Goal: Task Accomplishment & Management: Complete application form

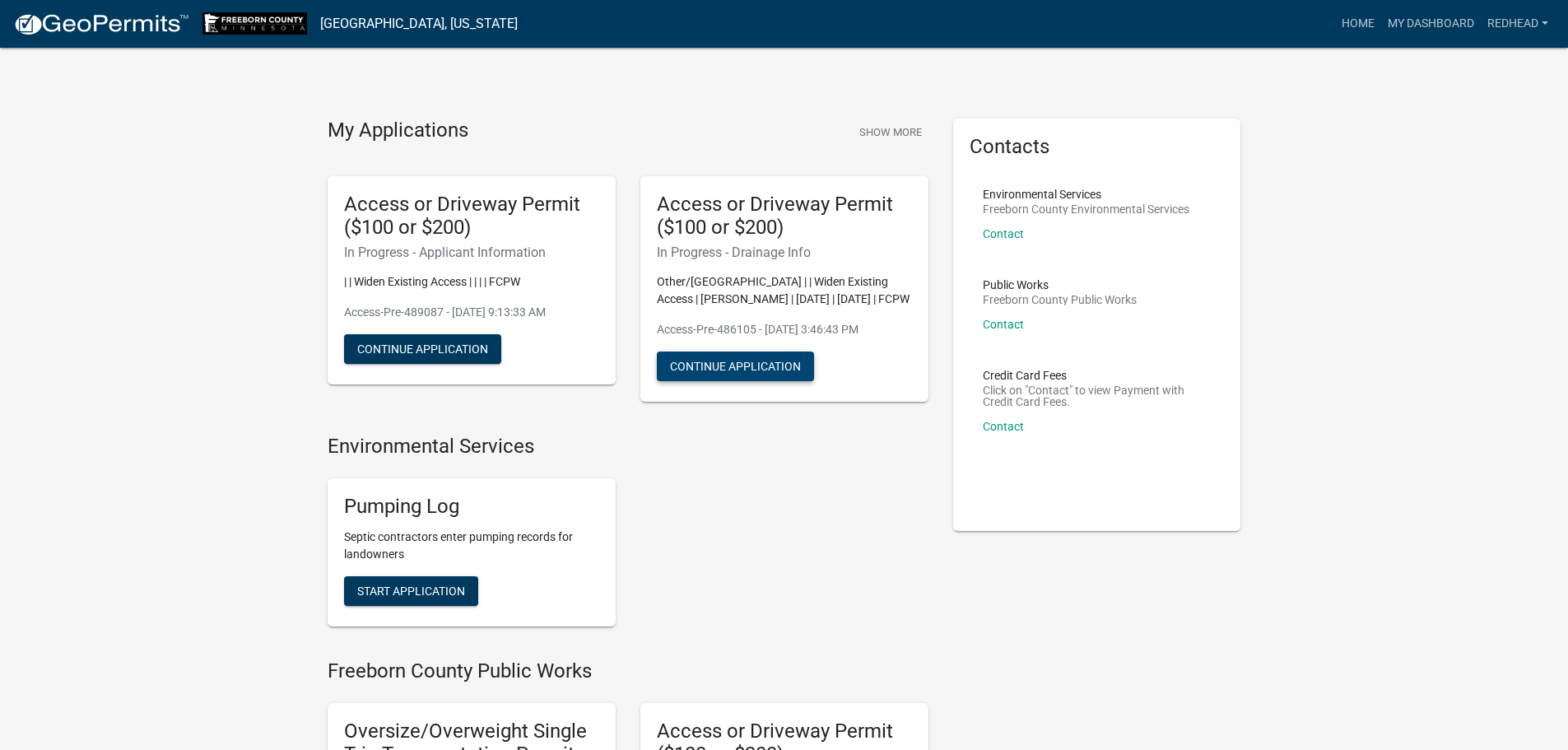
click at [726, 361] on button "Continue Application" at bounding box center [736, 366] width 157 height 29
click at [424, 347] on button "Continue Application" at bounding box center [423, 349] width 157 height 29
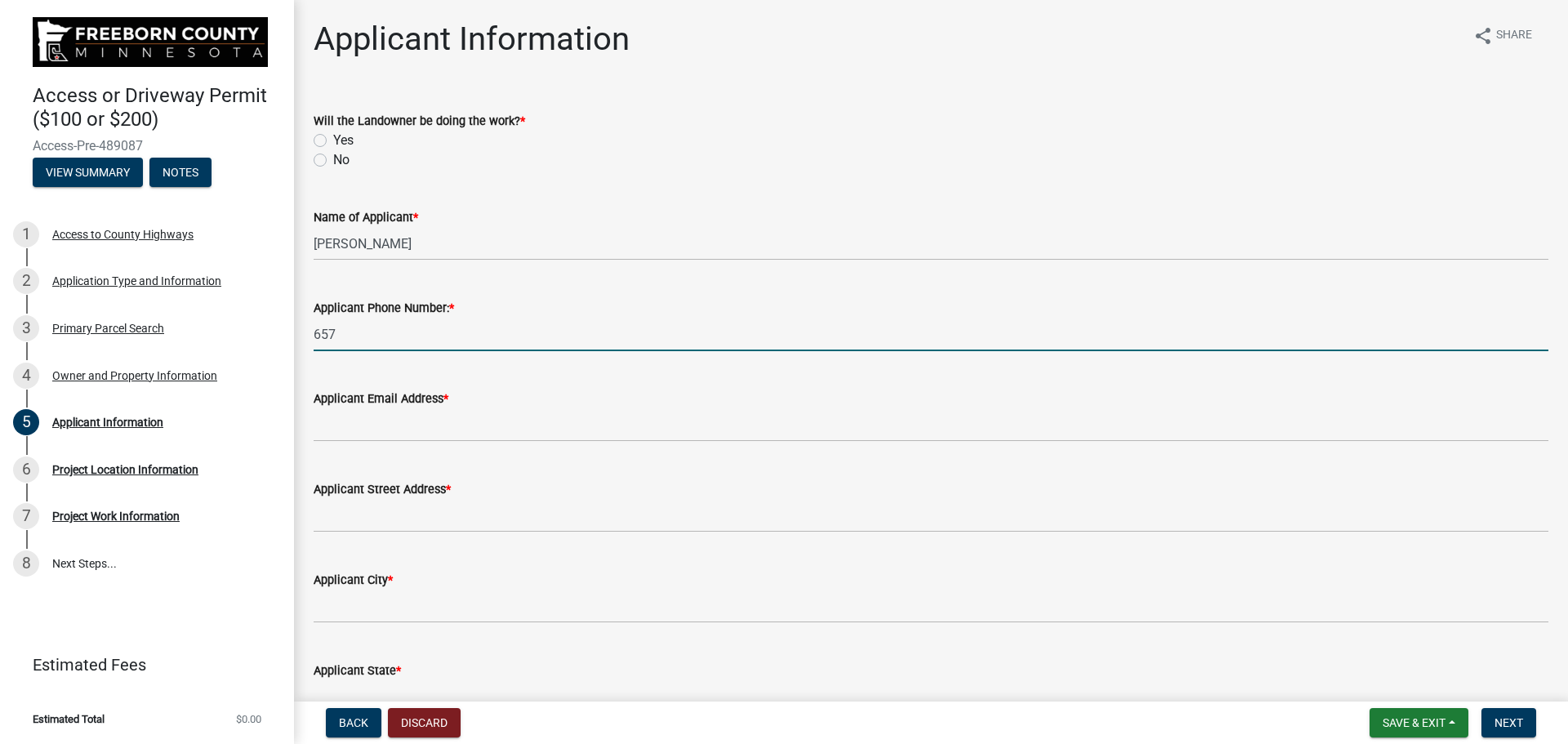
click at [336, 334] on input "657" at bounding box center [931, 334] width 1235 height 34
type input "6577690134"
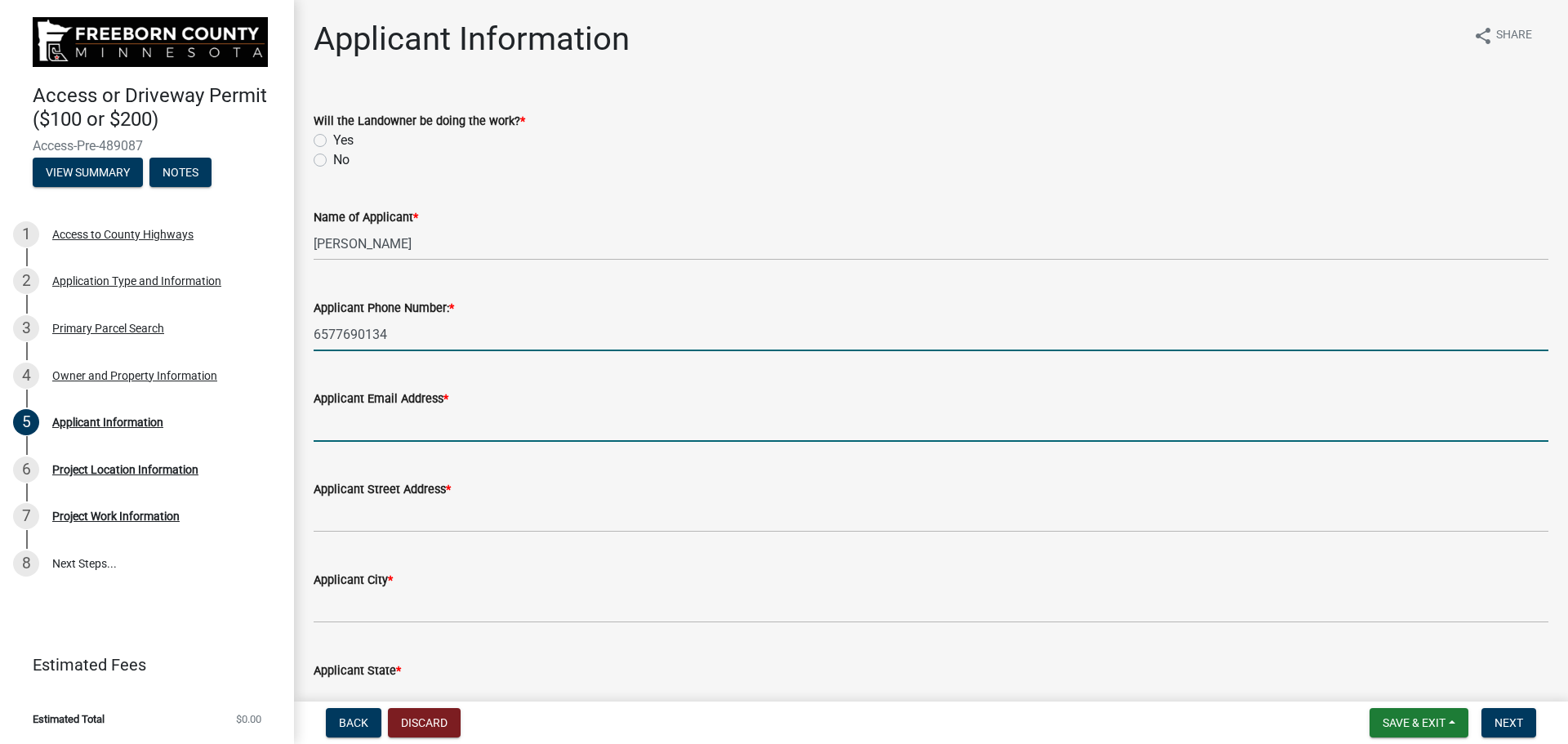
type input "[PERSON_NAME][EMAIL_ADDRESS][DOMAIN_NAME]"
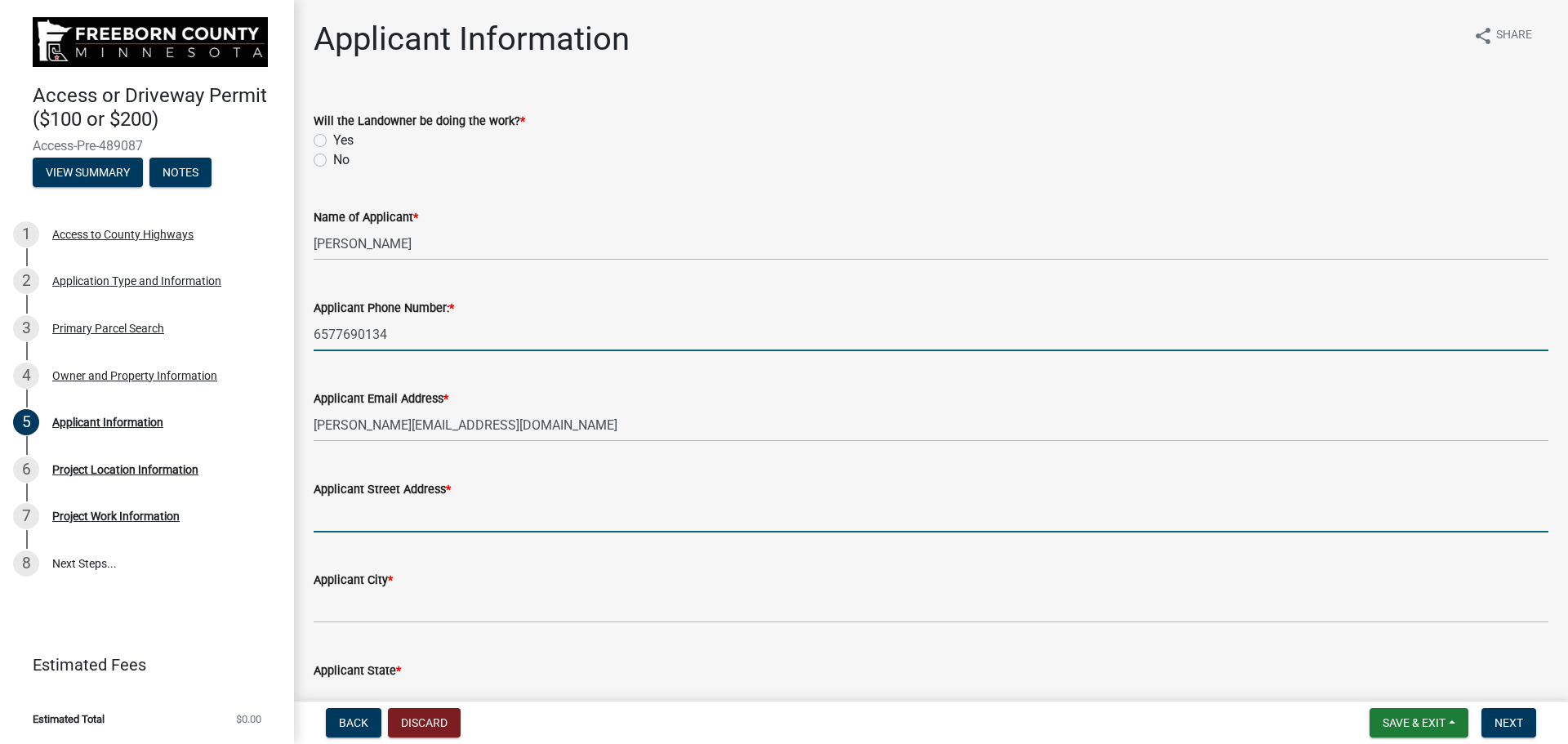
type input "[STREET_ADDRESS]"
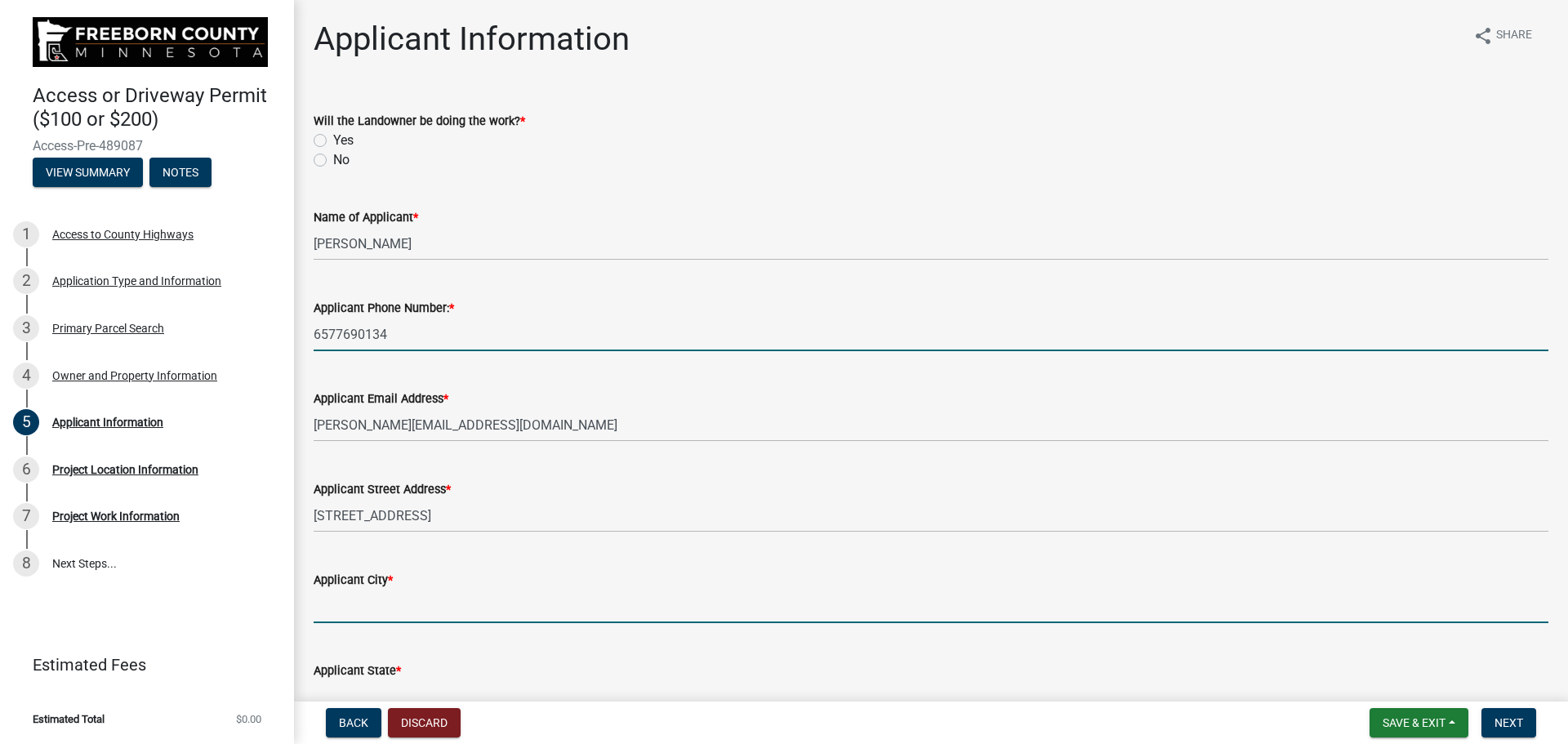
type input "[PERSON_NAME]"
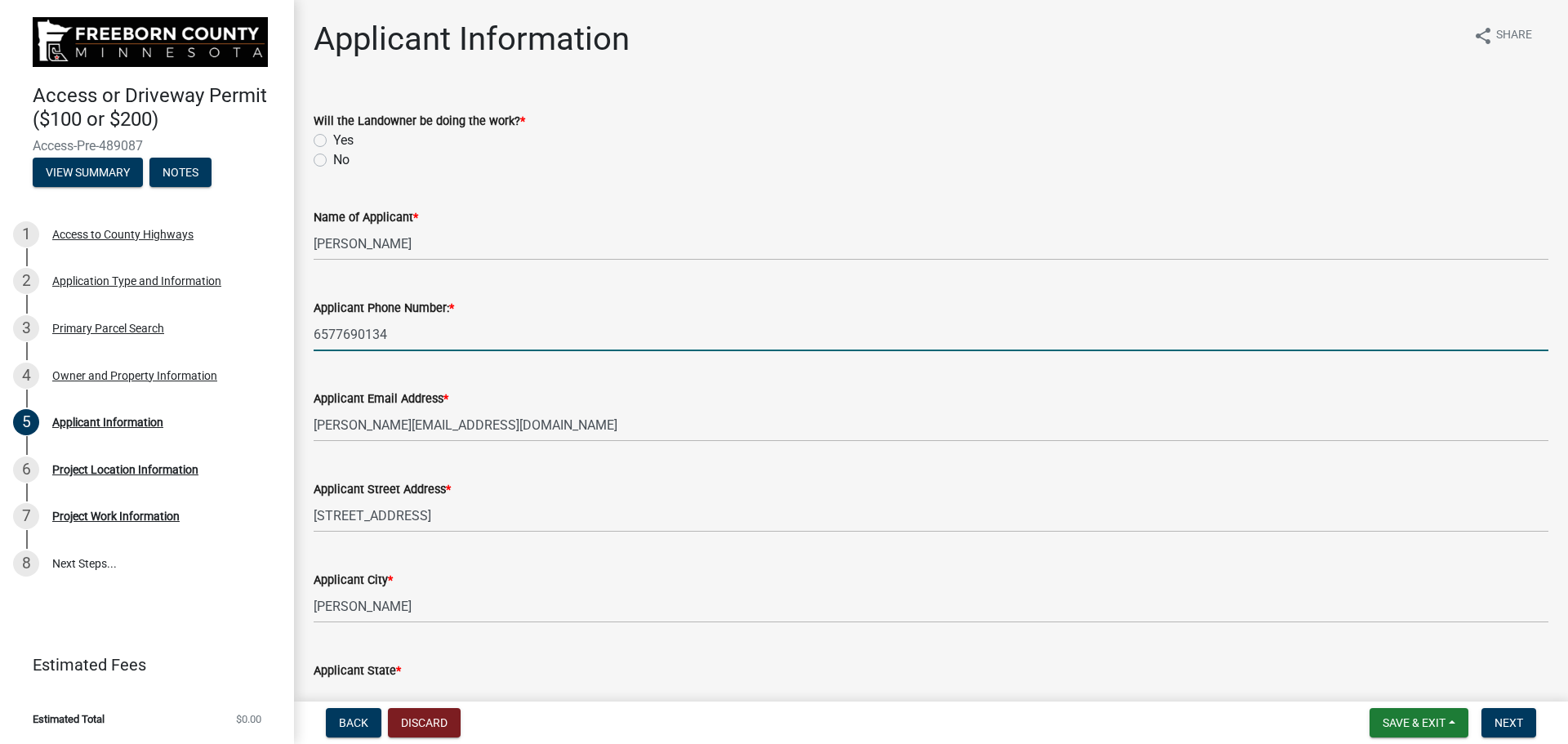
type input "IA"
type input "50021"
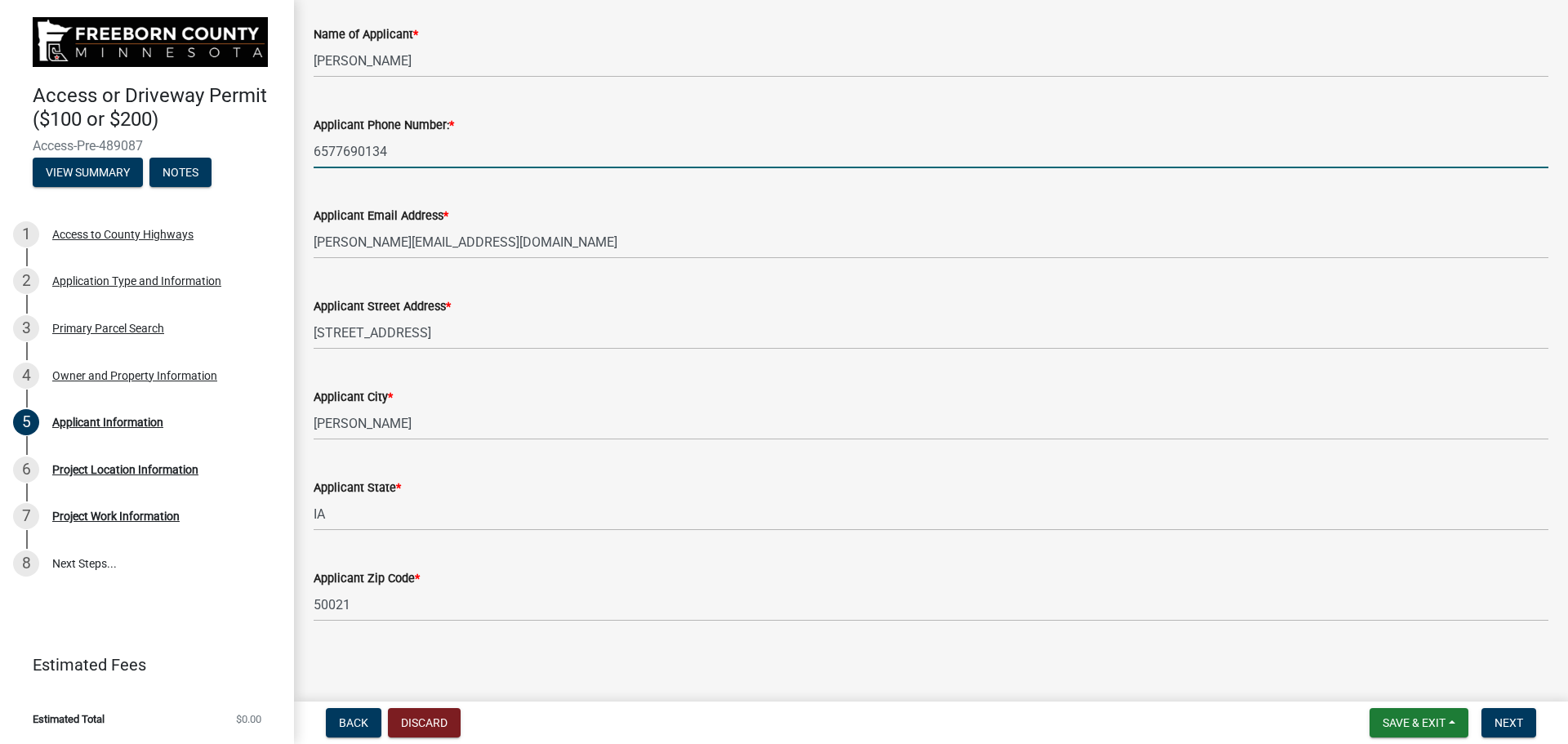
scroll to position [188, 0]
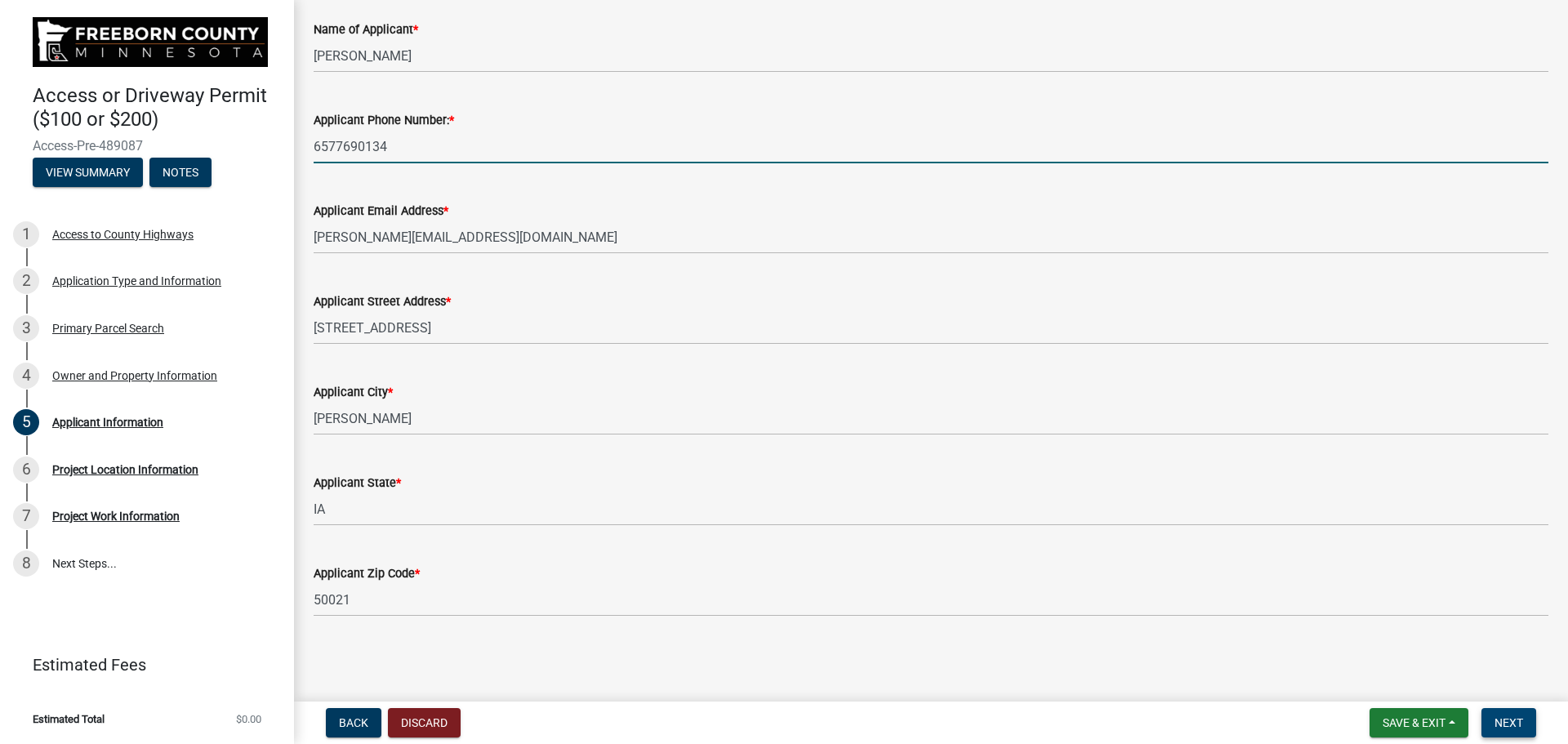
click at [1504, 720] on span "Next" at bounding box center [1509, 722] width 28 height 13
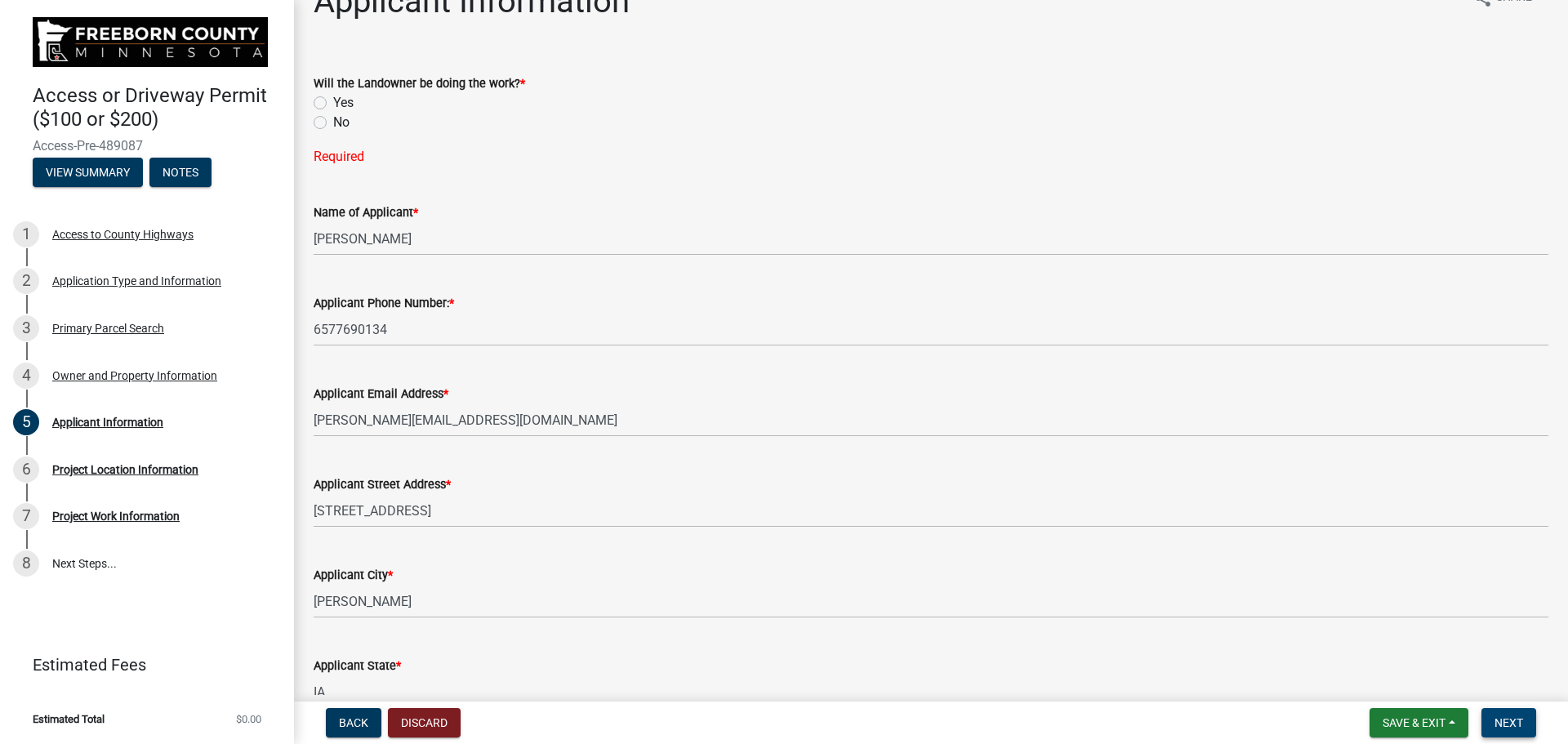
scroll to position [0, 0]
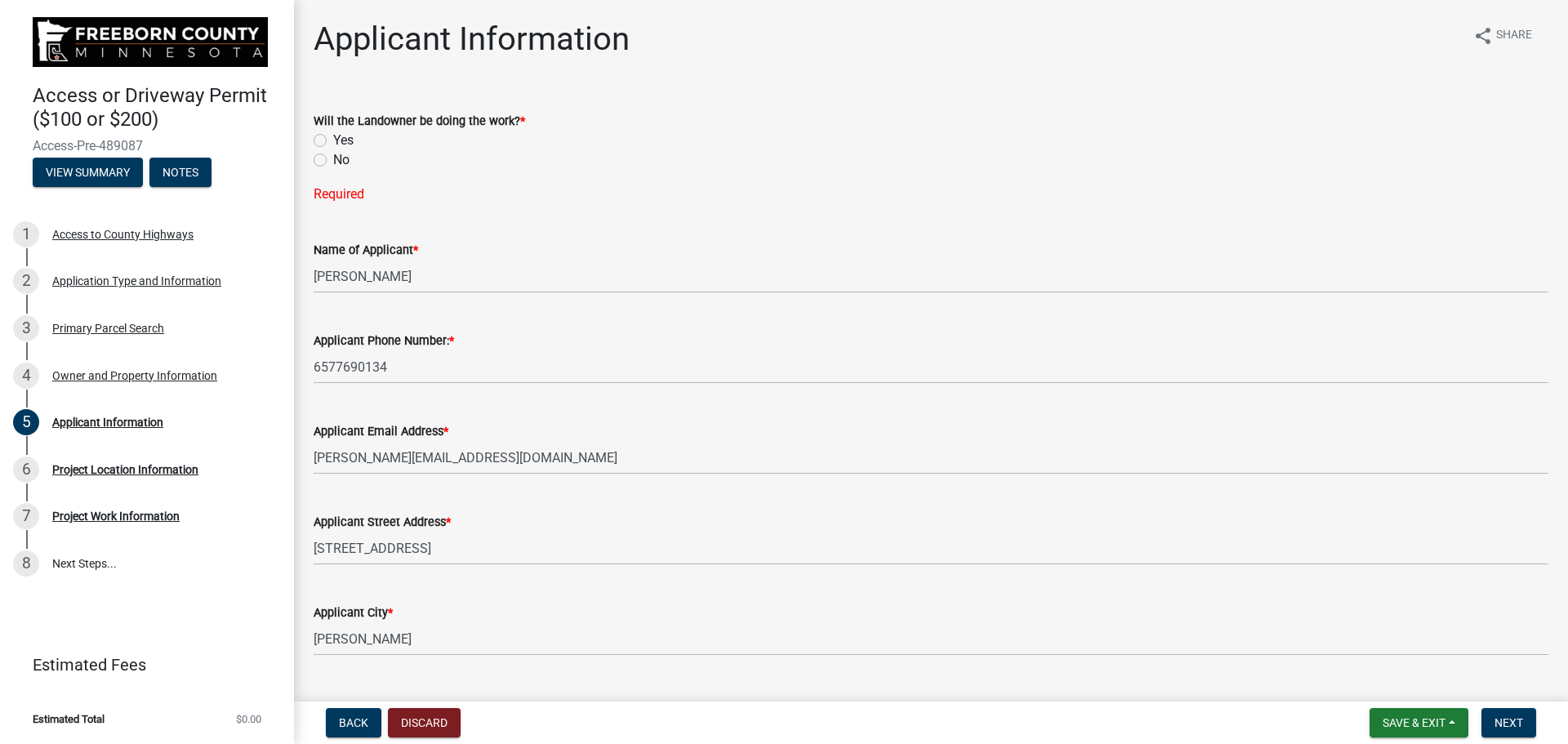
click at [333, 161] on label "No" at bounding box center [341, 160] width 16 height 20
click at [333, 161] on input "No" at bounding box center [339, 155] width 11 height 11
radio input "true"
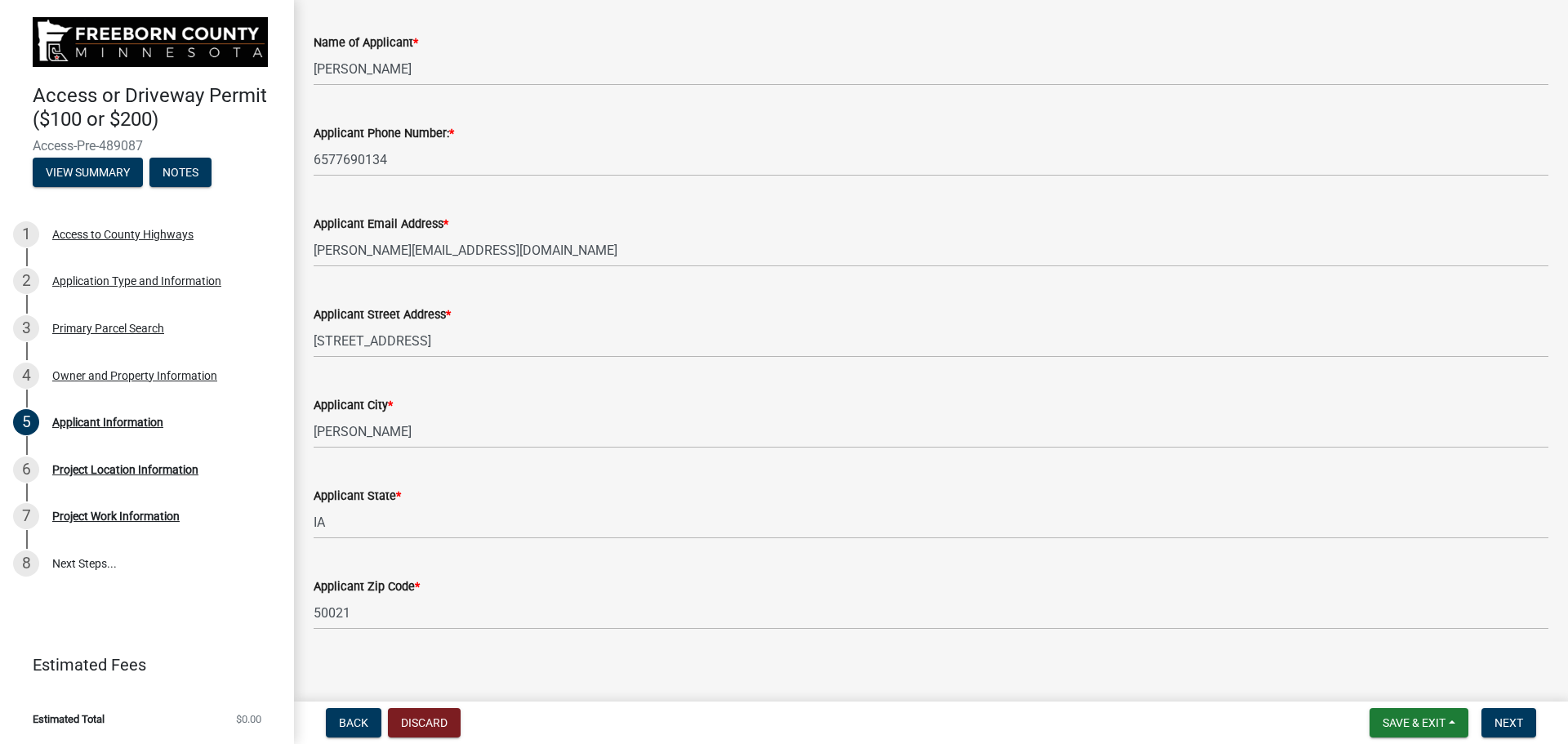
scroll to position [188, 0]
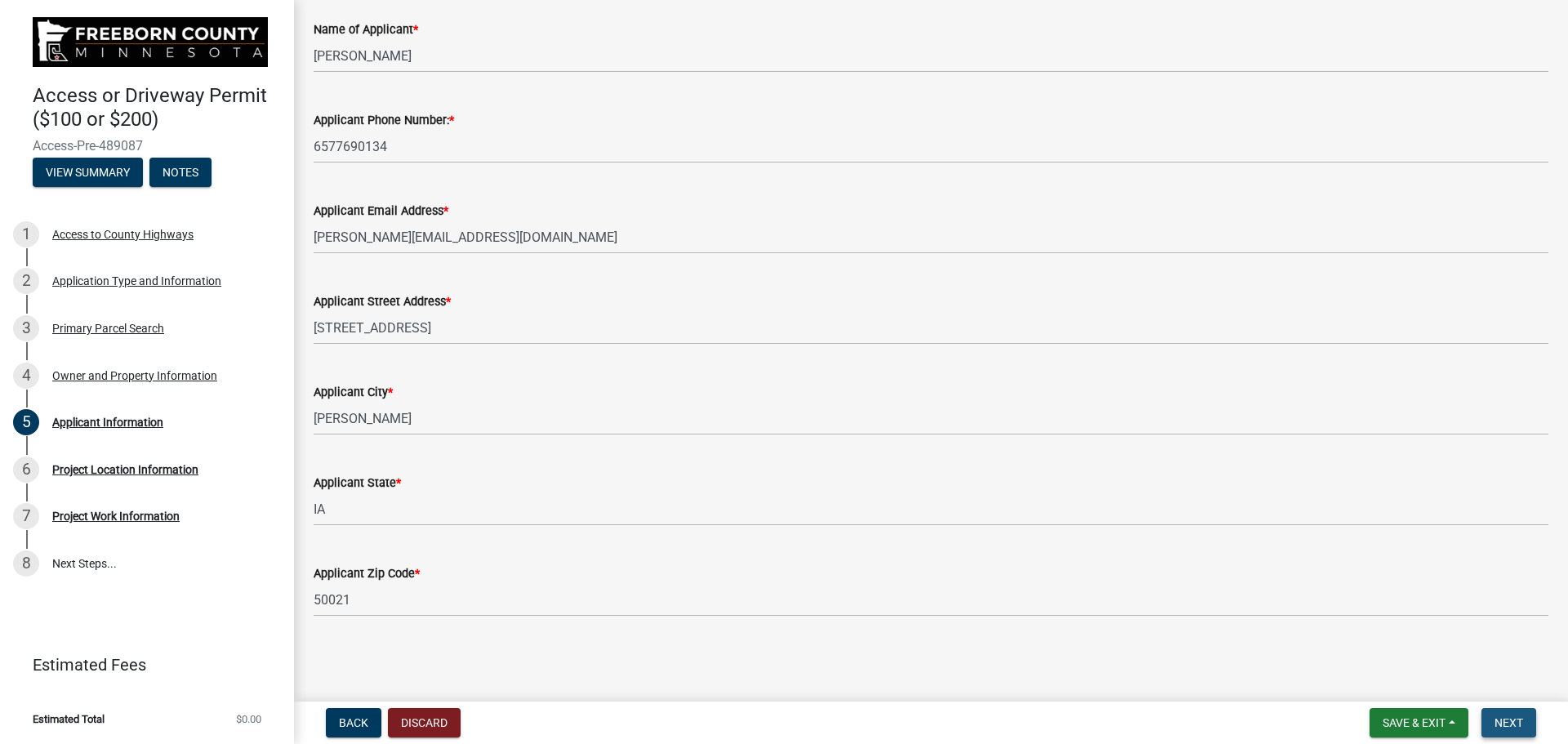
click at [1507, 723] on span "Next" at bounding box center [1509, 722] width 28 height 13
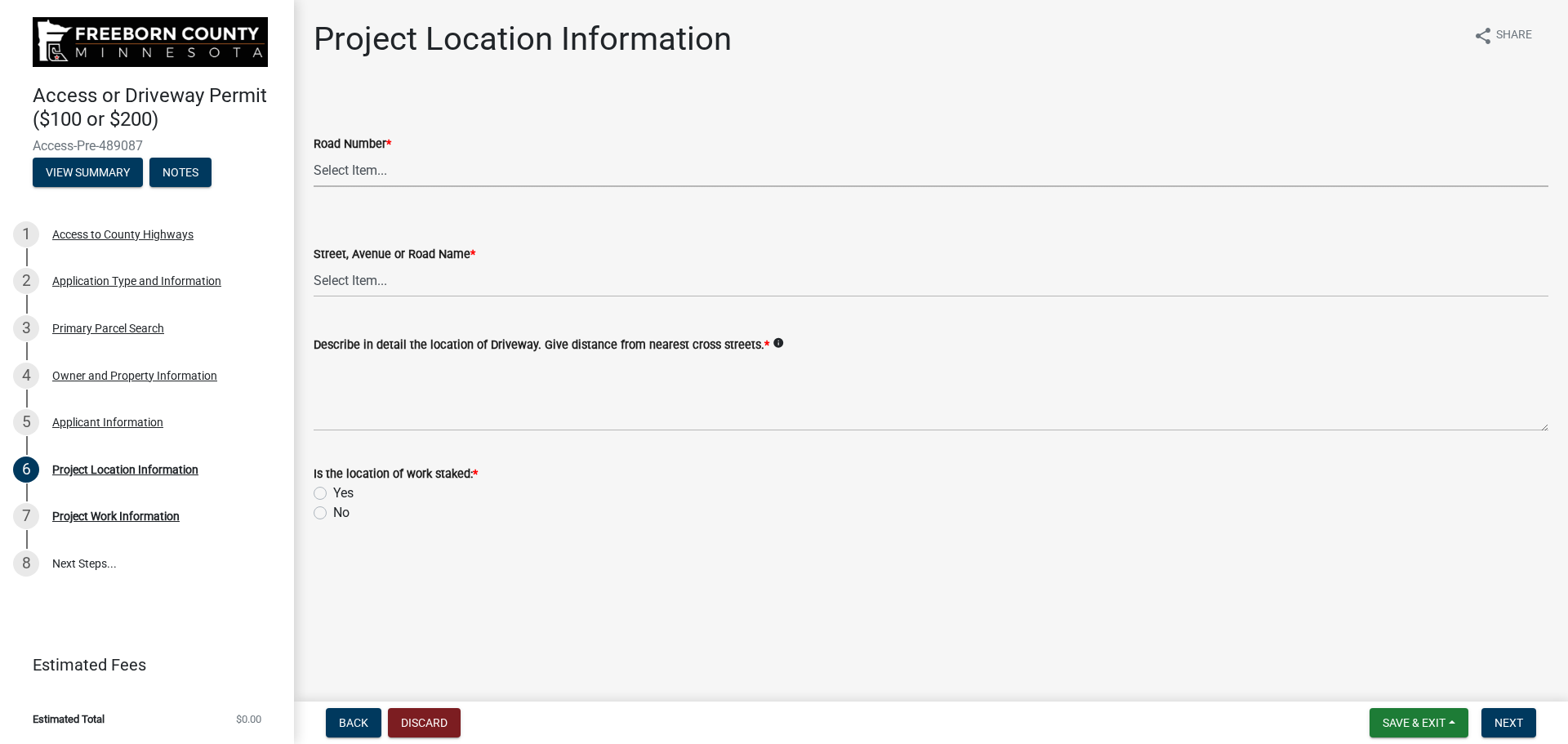
click at [358, 173] on select "Select Item... CSAH 001 CSAH 002 CSAH 003 CSAH 004 CSAH 005 CSAH 006 CSAH 007 C…" at bounding box center [931, 170] width 1235 height 34
click at [314, 153] on select "Select Item... CSAH 001 CSAH 002 CSAH 003 CSAH 004 CSAH 005 CSAH 006 CSAH 007 C…" at bounding box center [931, 170] width 1235 height 34
select select "f2947026-80c6-4cf0-9294-e79a10e4fd86"
click at [370, 283] on select "Select Item... 1 AV 1 AV N 1 AV NE 1 AV NW 1 AV S 1 AV SE [GEOGRAPHIC_DATA] AV …" at bounding box center [931, 280] width 1235 height 34
click at [314, 263] on select "Select Item... 1 AV 1 AV N 1 AV NE 1 AV NW 1 AV S 1 AV SE [GEOGRAPHIC_DATA] AV …" at bounding box center [931, 280] width 1235 height 34
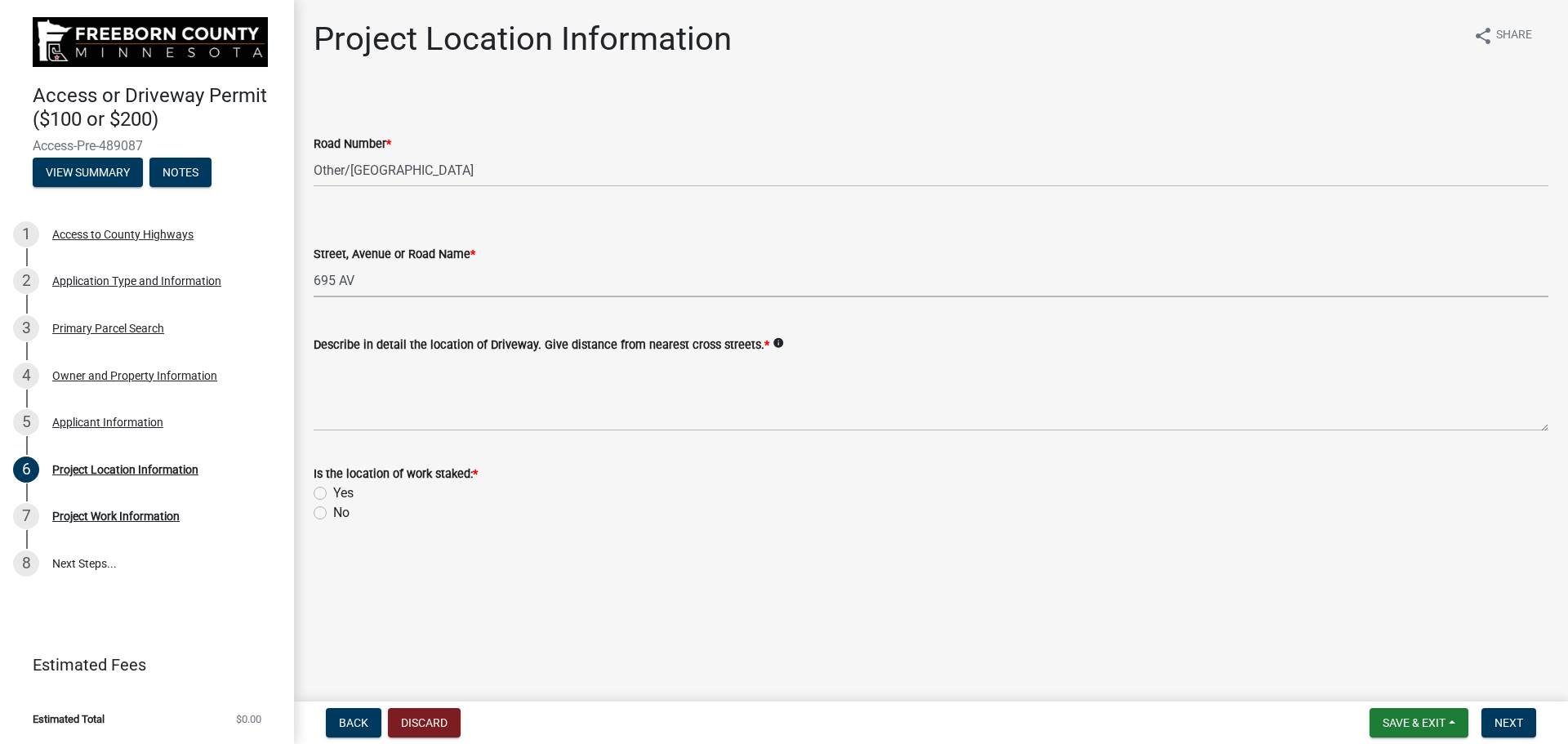
select select "62292387-1572-49a3-b822-f9c4970511ab"
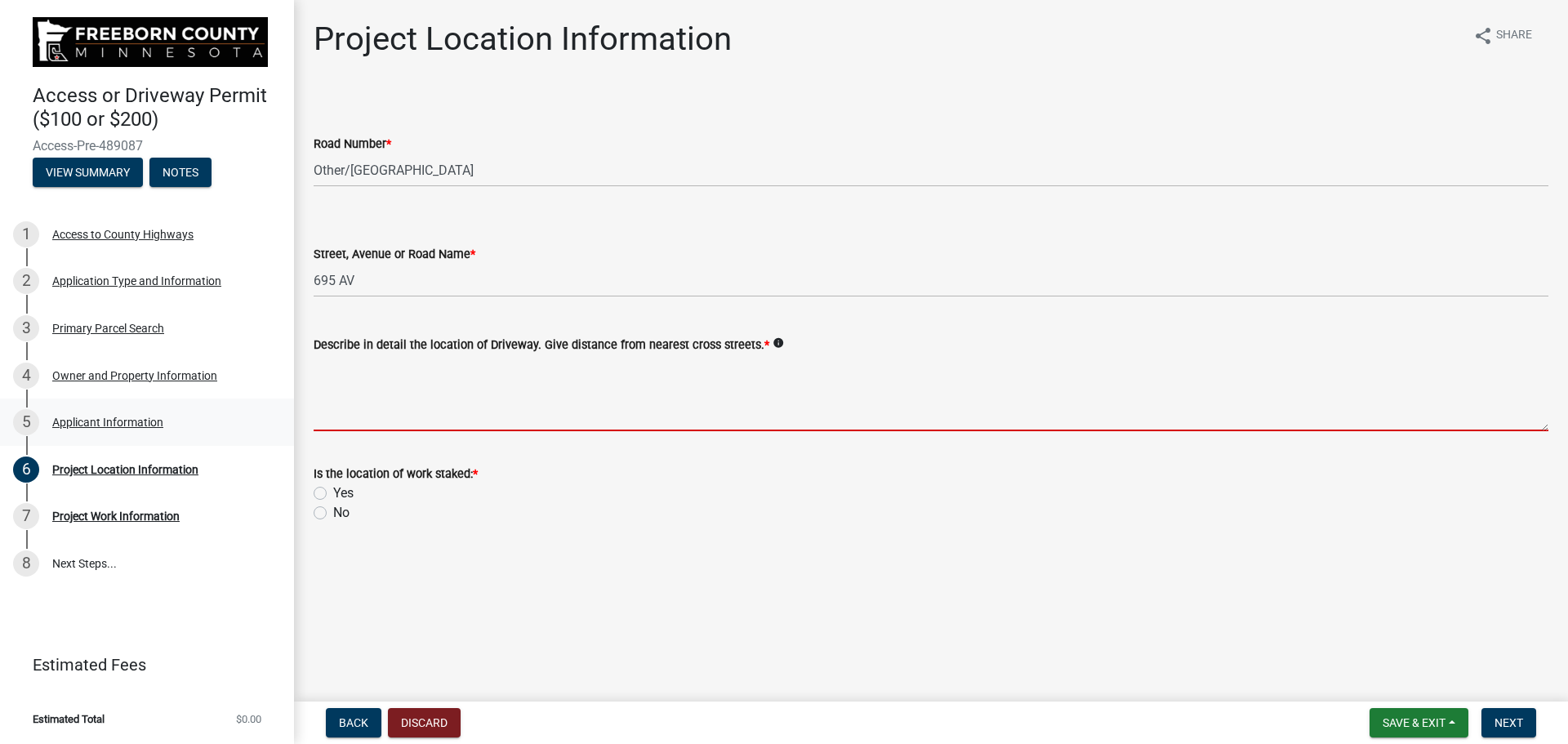
drag, startPoint x: 367, startPoint y: 416, endPoint x: 256, endPoint y: 400, distance: 112.1
click at [367, 416] on textarea "Describe in detail the location of Driveway. Give distance from nearest cross s…" at bounding box center [931, 393] width 1235 height 77
click at [370, 425] on textarea "Describe in detail the location of Driveway. Give distance from nearest cross s…" at bounding box center [931, 393] width 1235 height 77
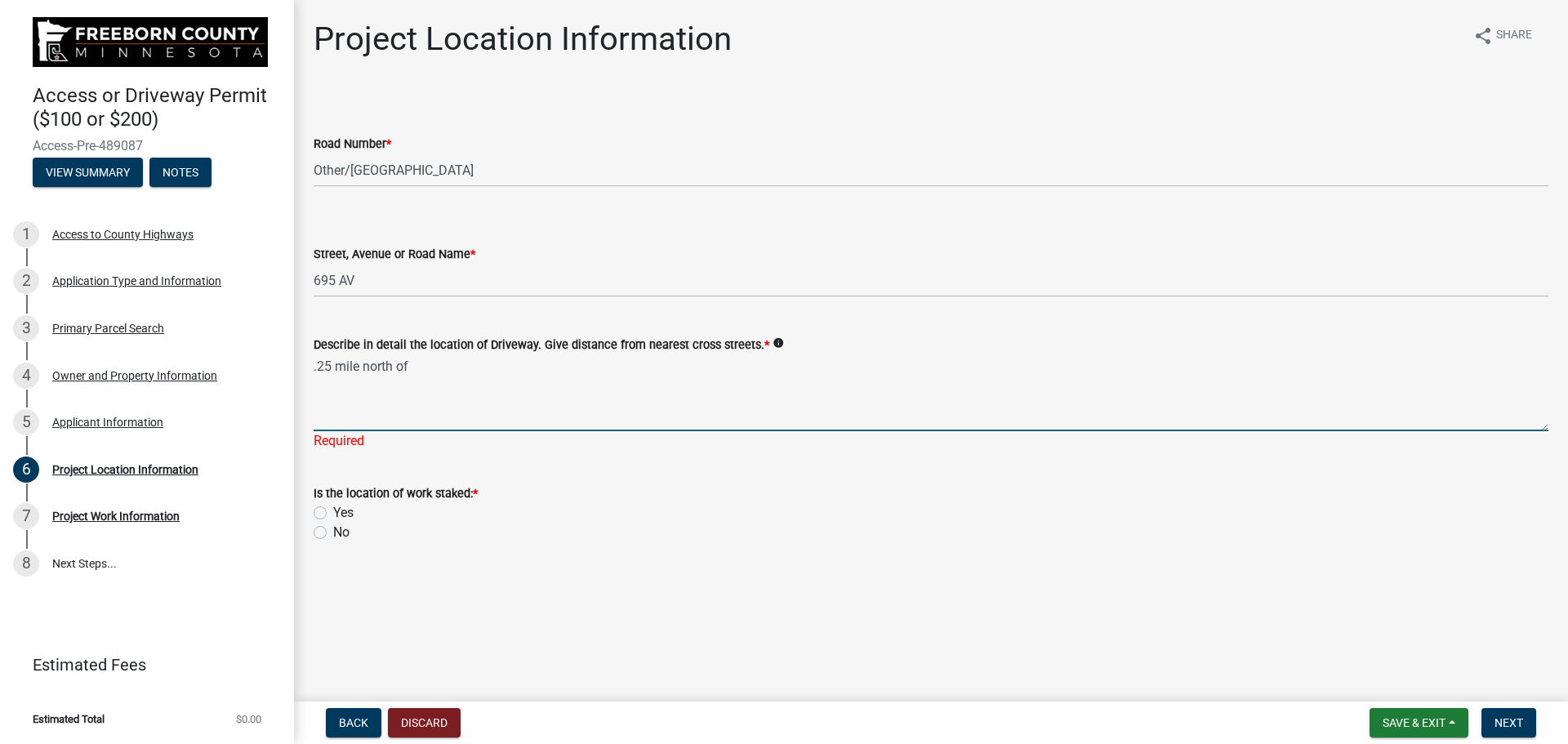
paste textarea "695th Ave Hartland, MN 56042"
click at [407, 366] on textarea ".25 mile north of 695th Ave Hartland, MN 56042" at bounding box center [931, 393] width 1235 height 77
click at [317, 530] on wm-data-entity-input "Is the location of work staked: * Yes No" at bounding box center [931, 510] width 1235 height 93
click at [387, 411] on textarea ".25 mile north of West Free Born Cemtery 695th Ave Hartland, MN 56042" at bounding box center [931, 393] width 1235 height 77
click at [315, 365] on textarea ".25 mile north of West Free Born Cemtery 695th Ave Hartland, MN 56042" at bounding box center [931, 393] width 1235 height 77
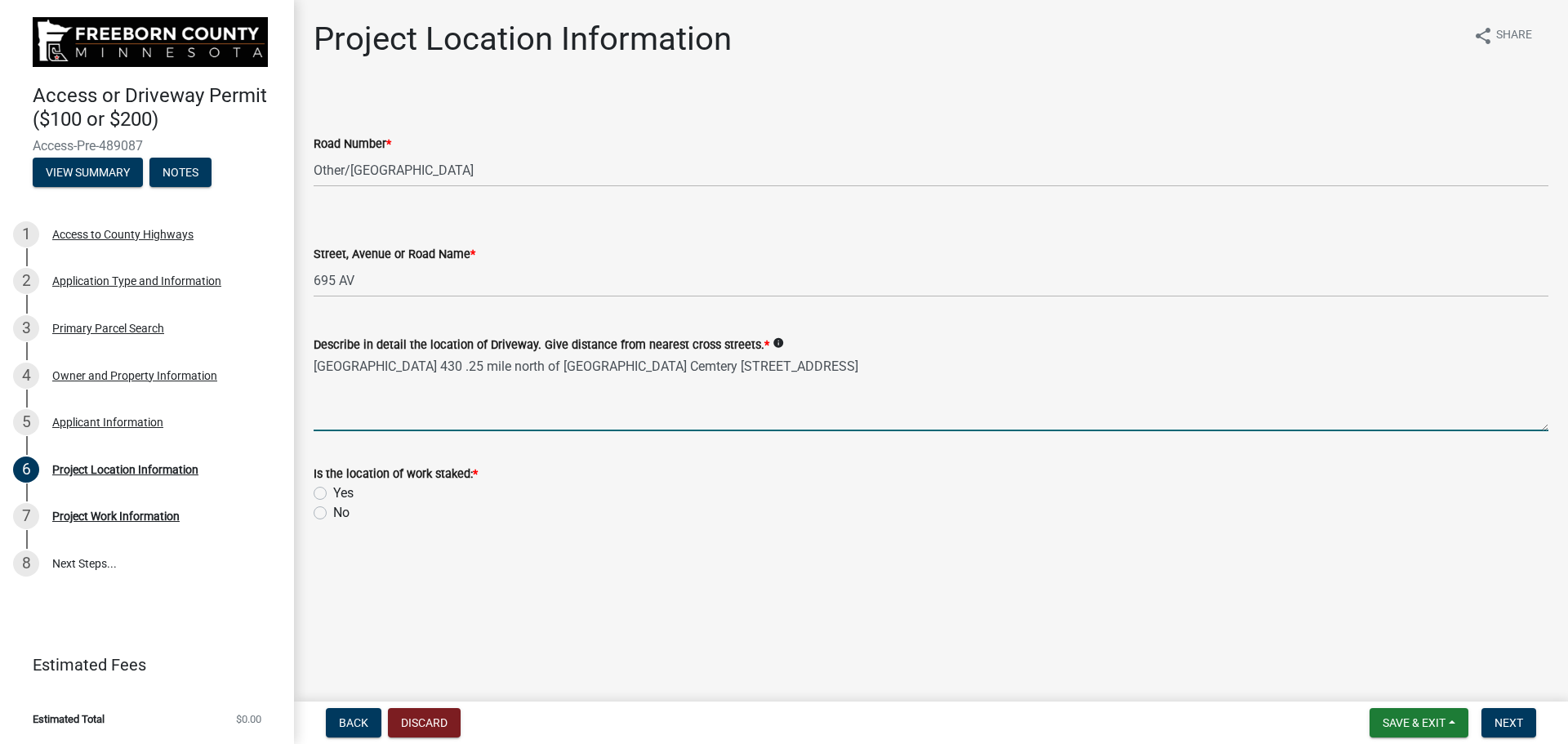
type textarea "Wind Tower 430 .25 mile north of West Free Born Cemtery 695th Ave Hartland, MN …"
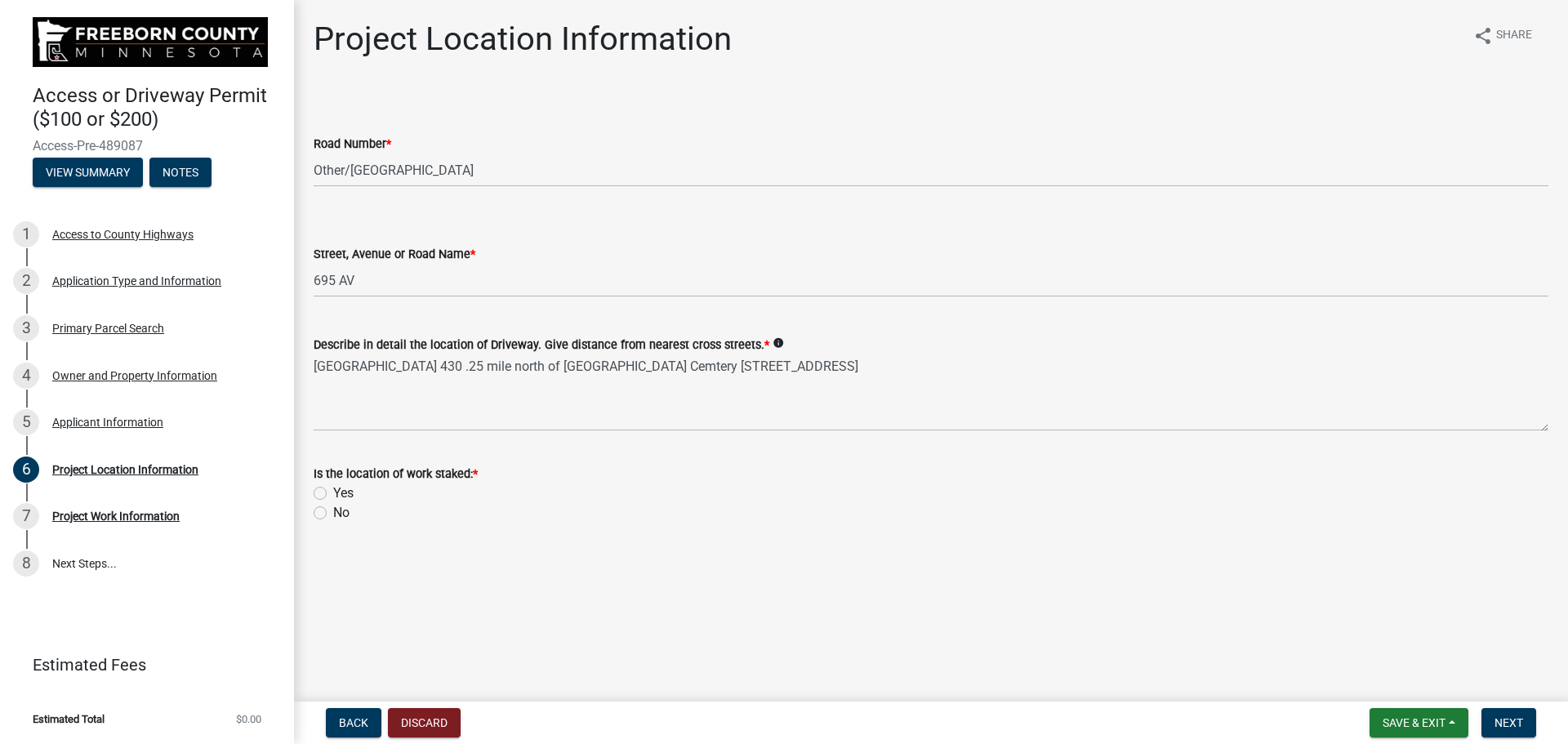
click at [333, 512] on label "No" at bounding box center [341, 513] width 16 height 20
click at [333, 512] on input "No" at bounding box center [339, 508] width 11 height 11
radio input "true"
click at [1504, 724] on span "Next" at bounding box center [1509, 722] width 28 height 13
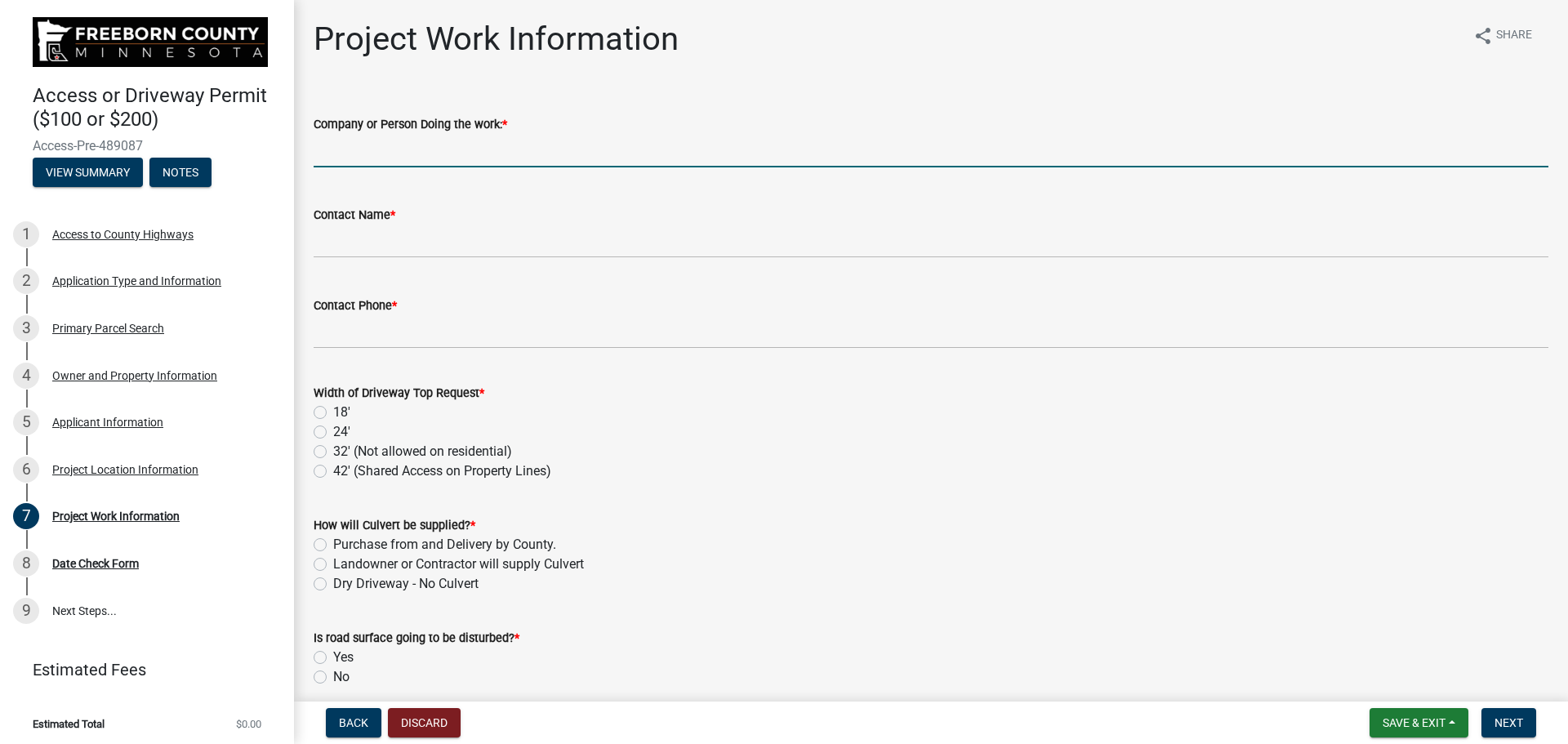
click at [369, 146] on input "Company or Person Doing the work: *" at bounding box center [931, 151] width 1235 height 34
click at [352, 159] on input "Company or Person Doing the work: *" at bounding box center [931, 151] width 1235 height 34
type input "[PERSON_NAME]"
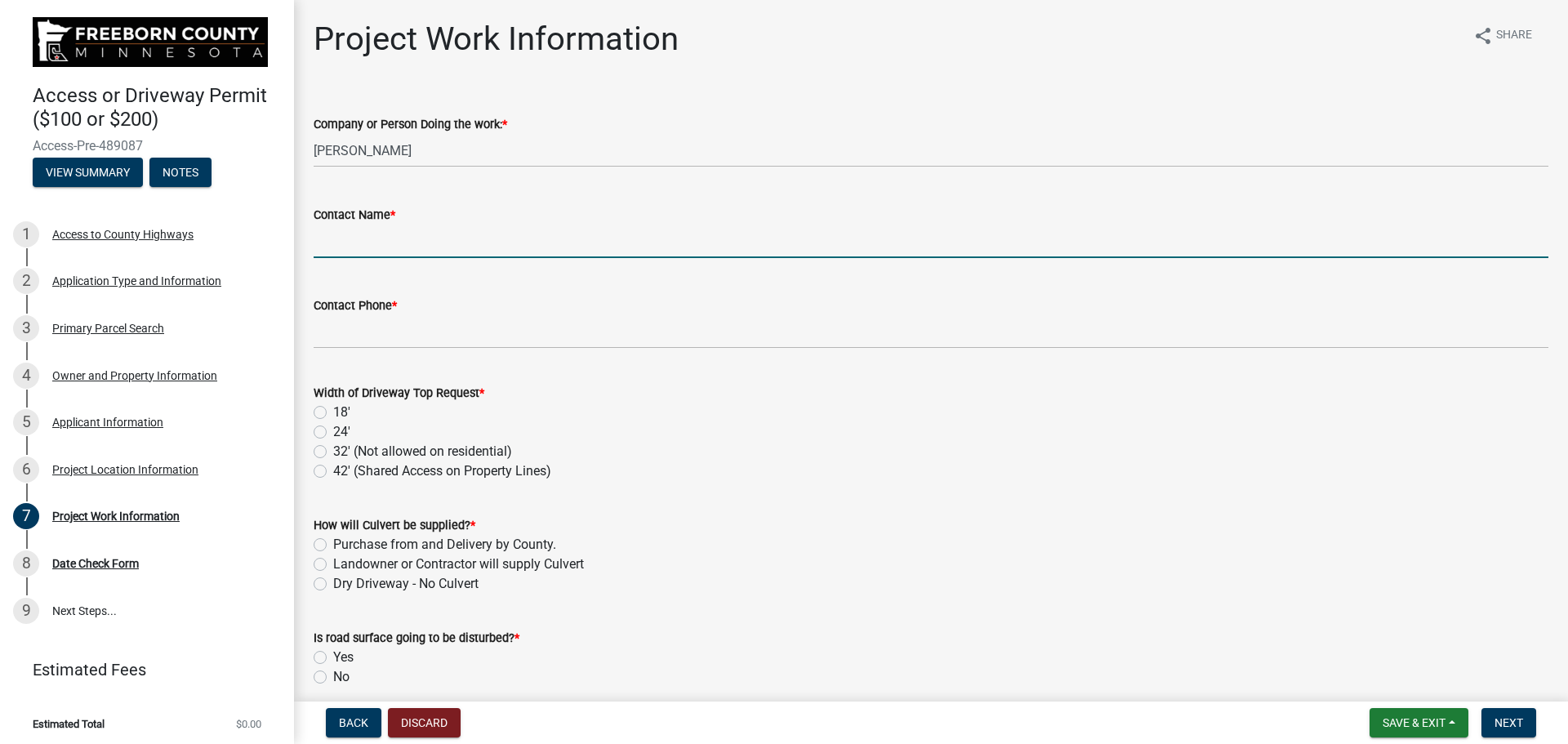
click at [347, 248] on input "Contact Name *" at bounding box center [931, 241] width 1235 height 34
type input "[PERSON_NAME] [PERSON_NAME]"
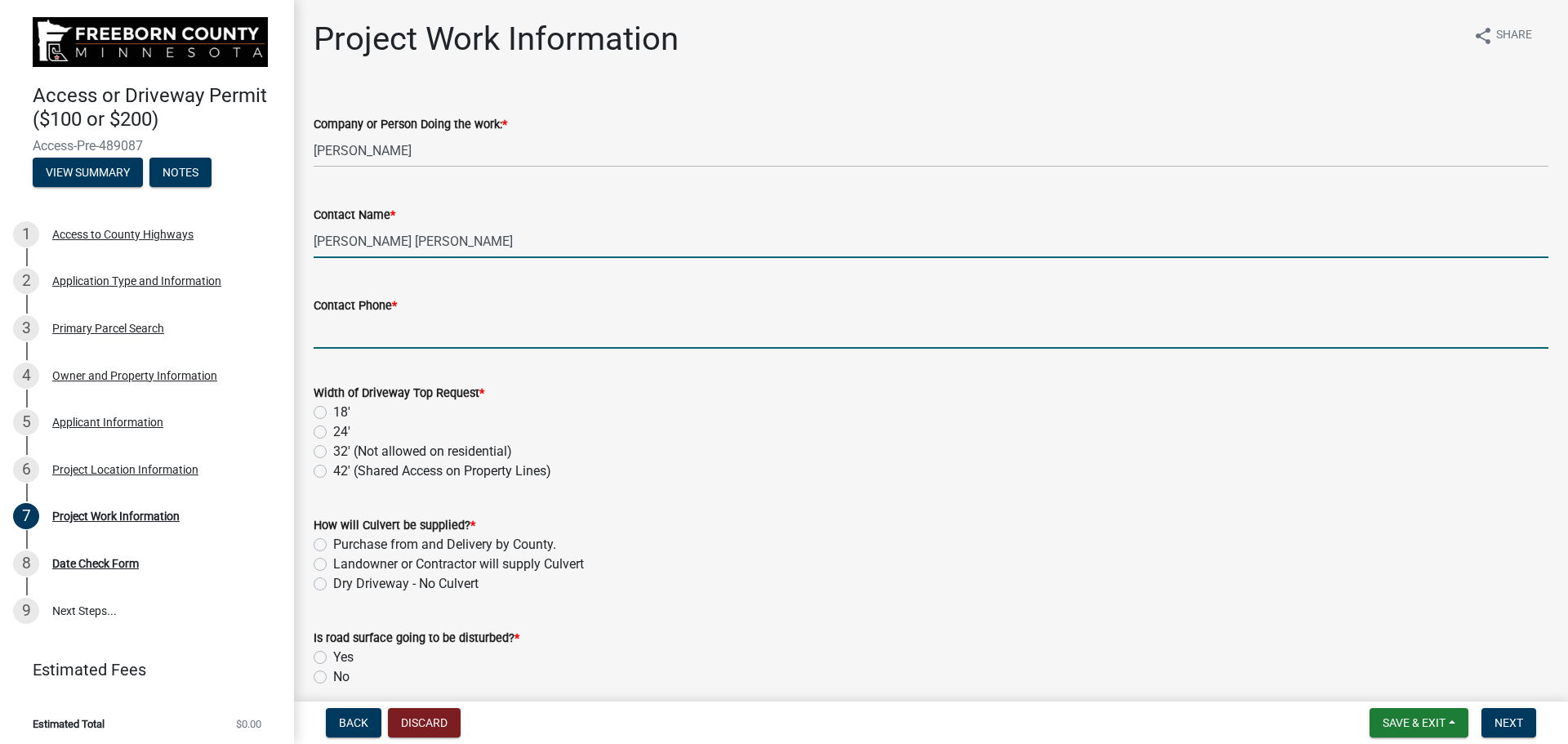
type input "6577690134"
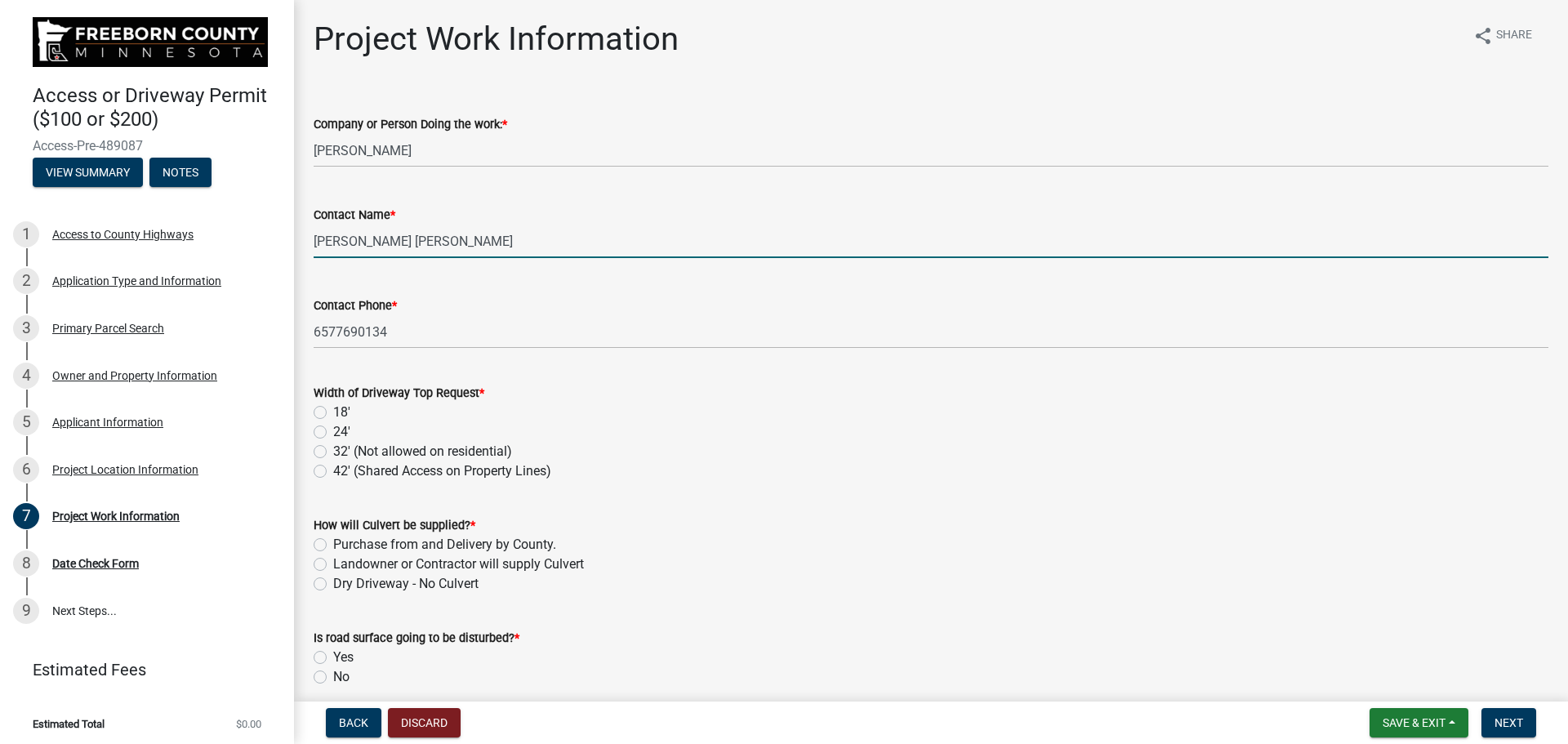
click at [333, 568] on label "Landowner or Contractor will supply Culvert" at bounding box center [459, 564] width 251 height 20
click at [333, 565] on input "Landowner or Contractor will supply Culvert" at bounding box center [339, 560] width 11 height 11
radio input "true"
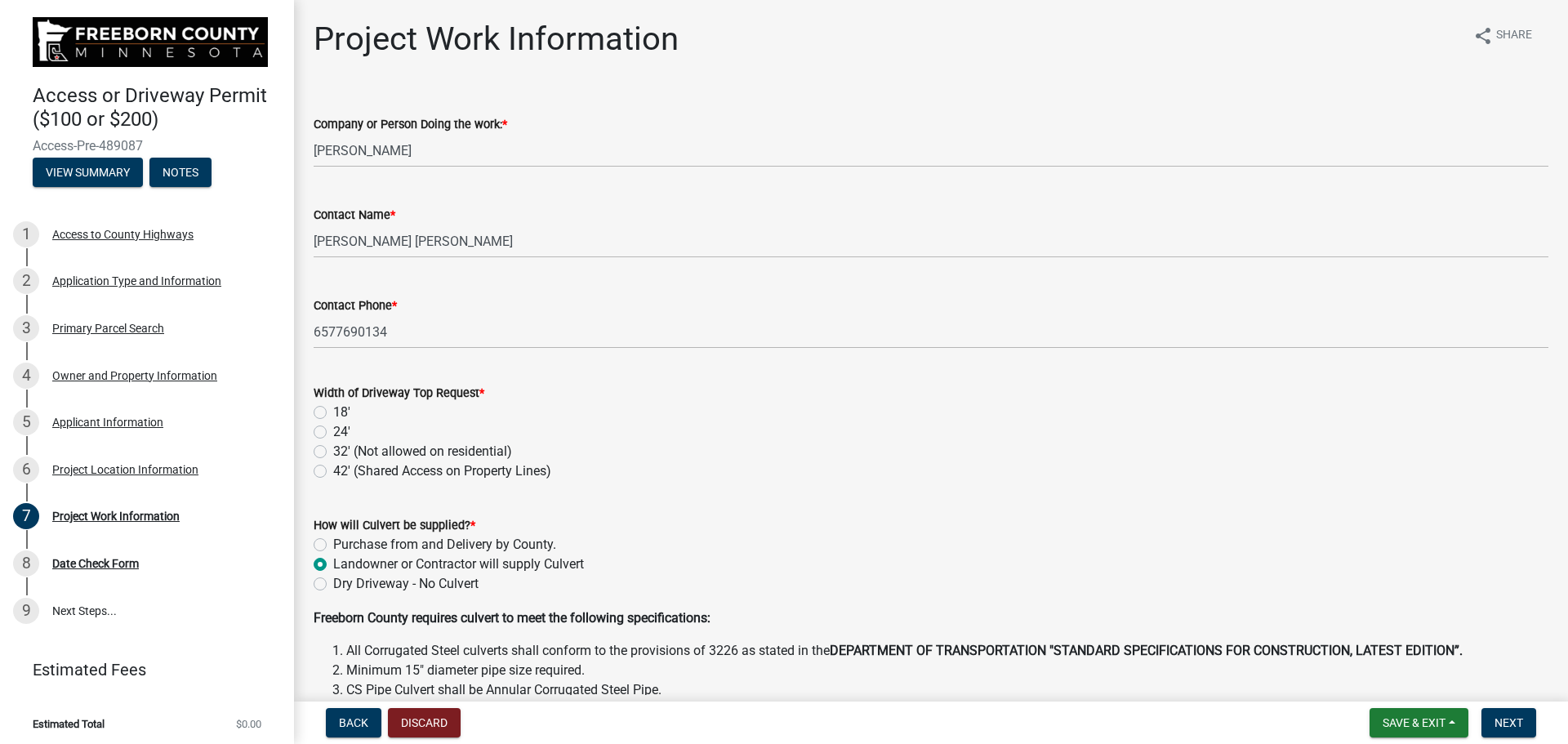
click at [333, 411] on label "18'" at bounding box center [341, 412] width 17 height 20
click at [333, 411] on input "18'" at bounding box center [339, 408] width 11 height 11
radio input "true"
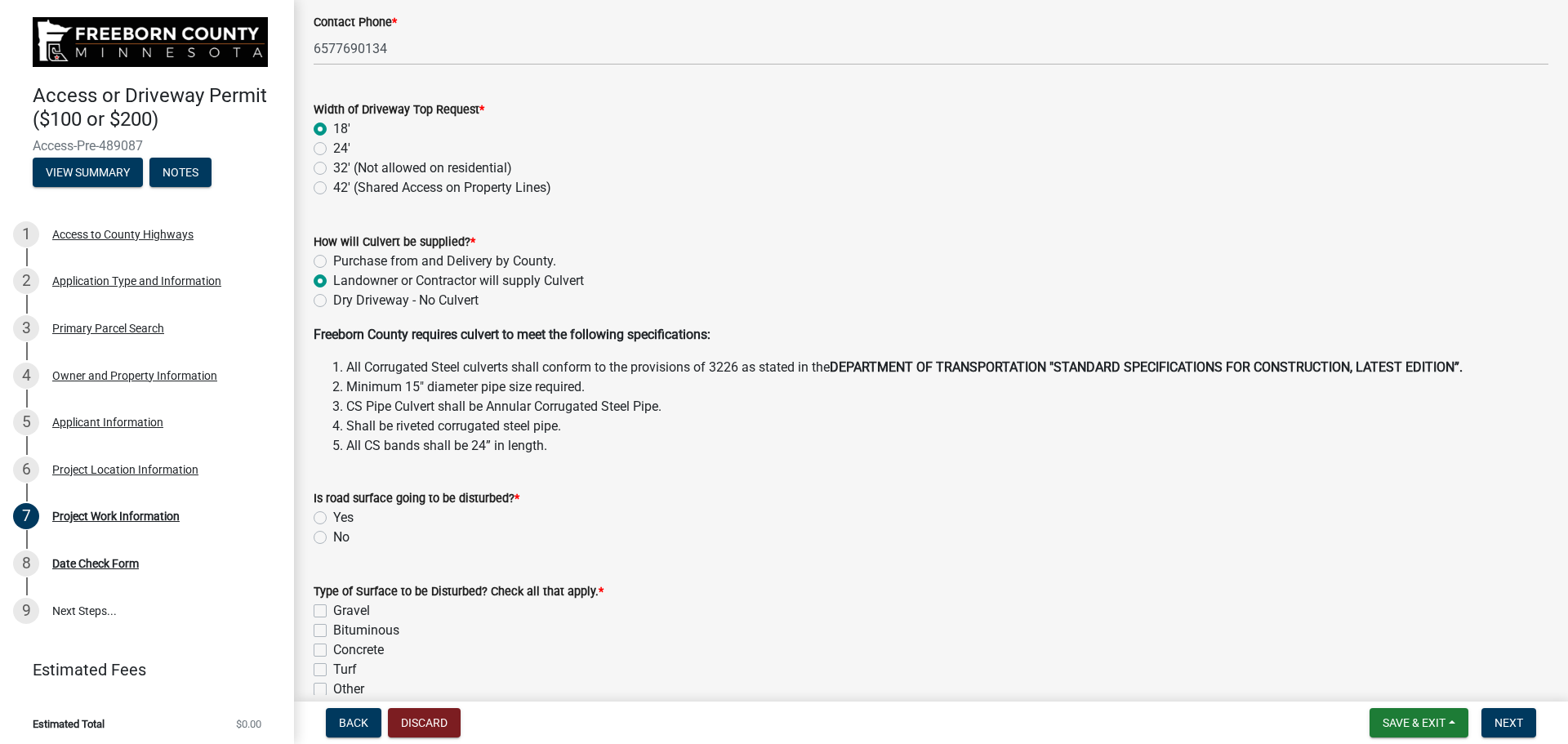
scroll to position [326, 0]
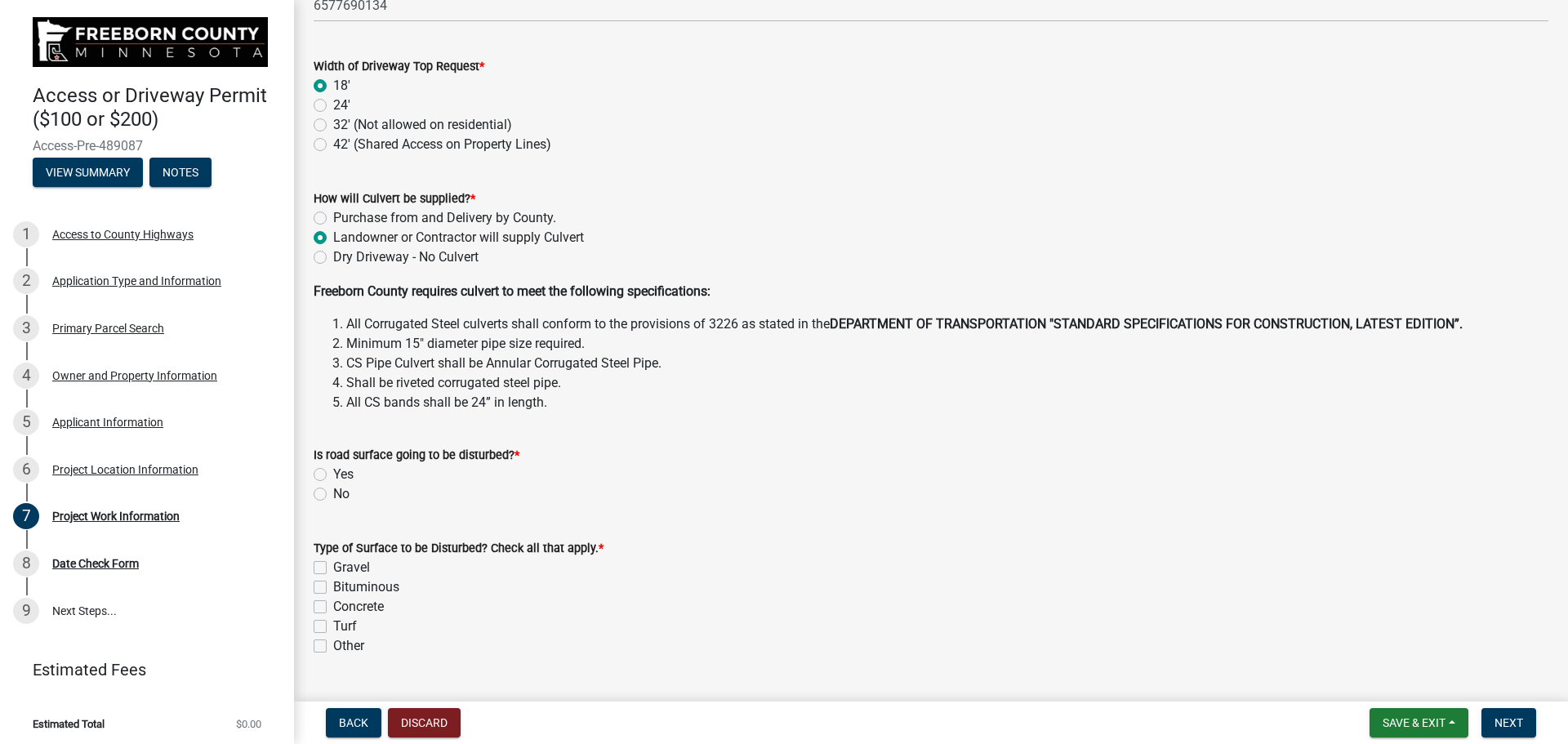
click at [333, 490] on label "No" at bounding box center [341, 494] width 16 height 20
click at [333, 490] on input "No" at bounding box center [339, 489] width 11 height 11
radio input "true"
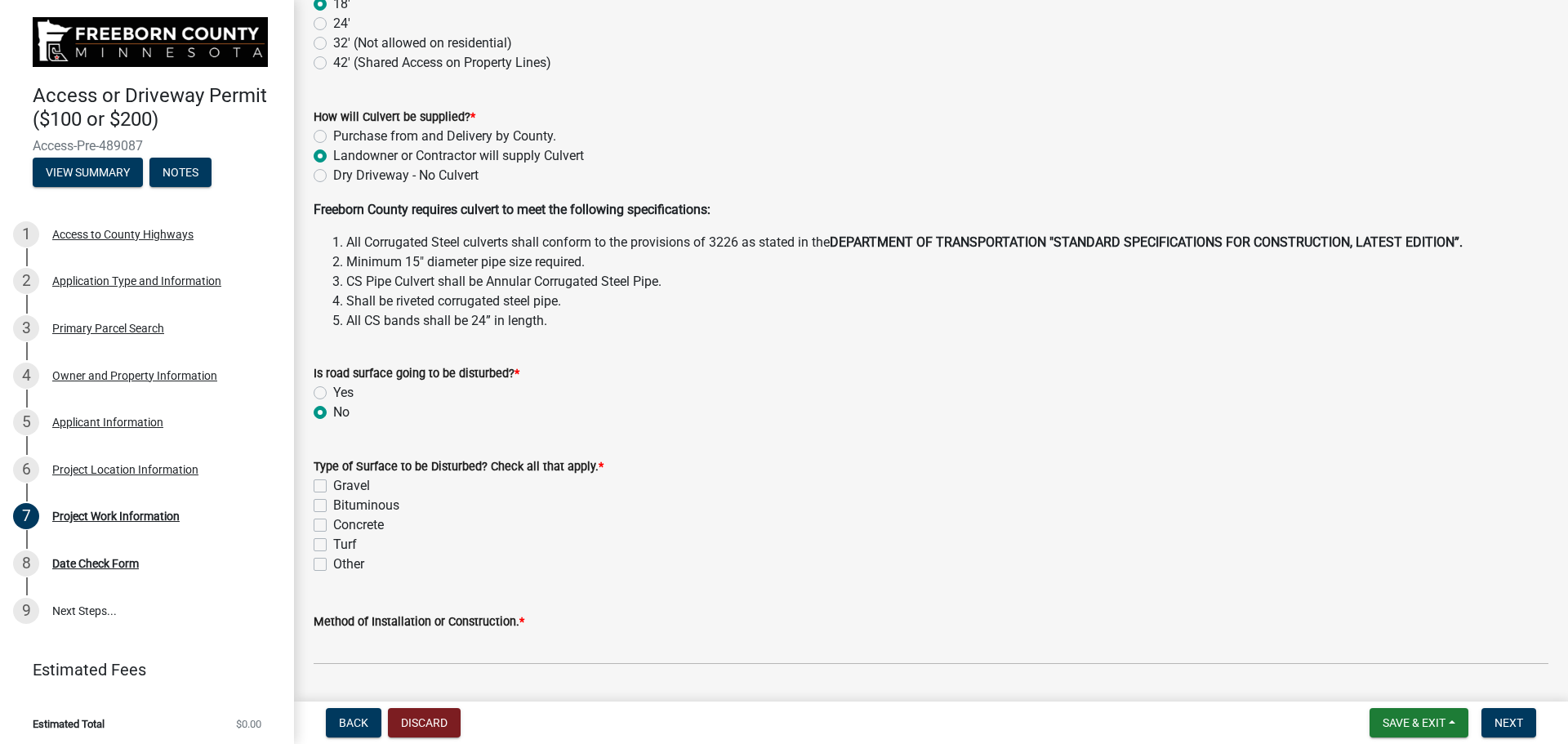
click at [333, 484] on label "Gravel" at bounding box center [351, 486] width 36 height 20
click at [333, 484] on input "Gravel" at bounding box center [339, 482] width 11 height 11
checkbox input "true"
checkbox input "false"
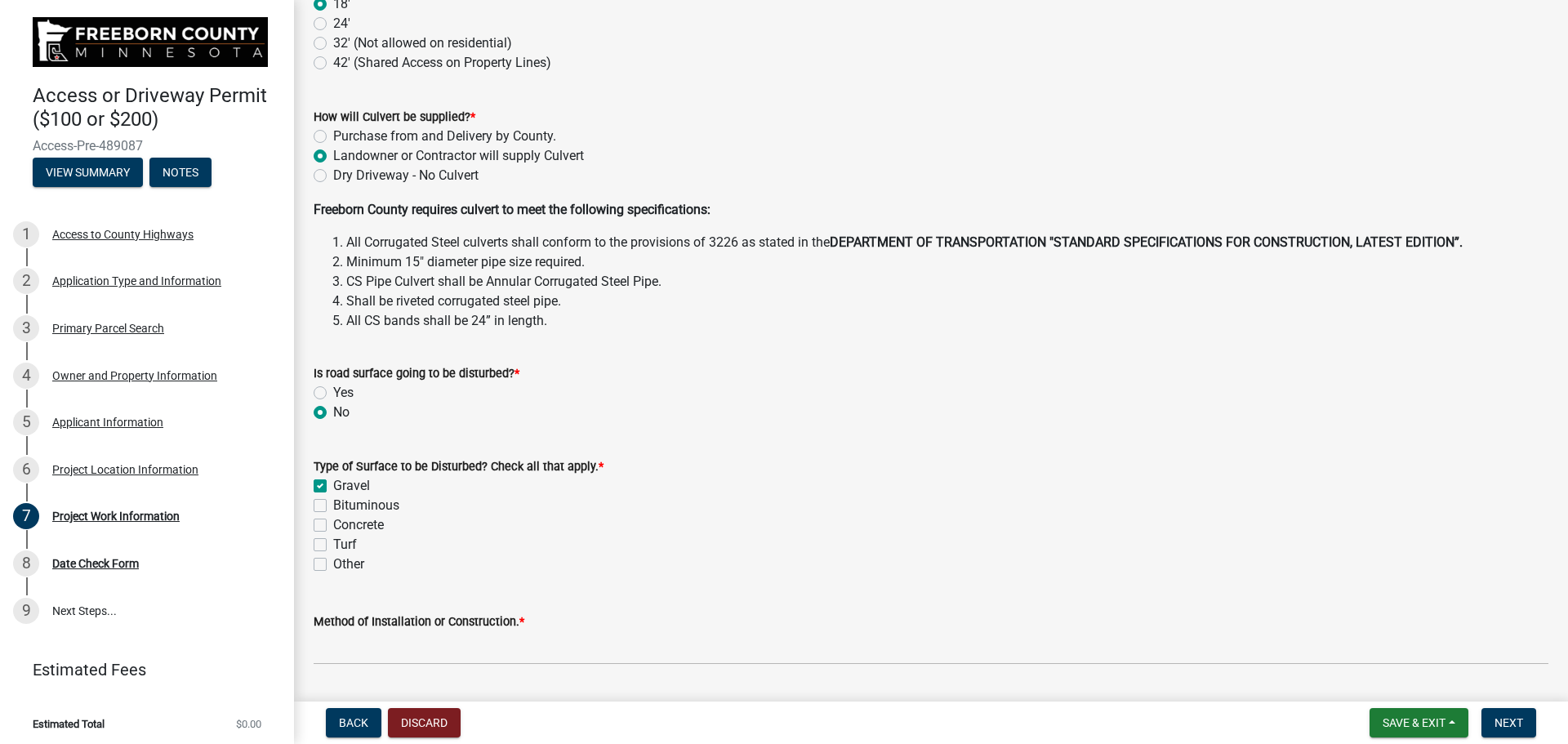
checkbox input "false"
click at [333, 486] on label "Gravel" at bounding box center [351, 486] width 36 height 20
click at [333, 486] on input "Gravel" at bounding box center [339, 482] width 11 height 11
checkbox input "false"
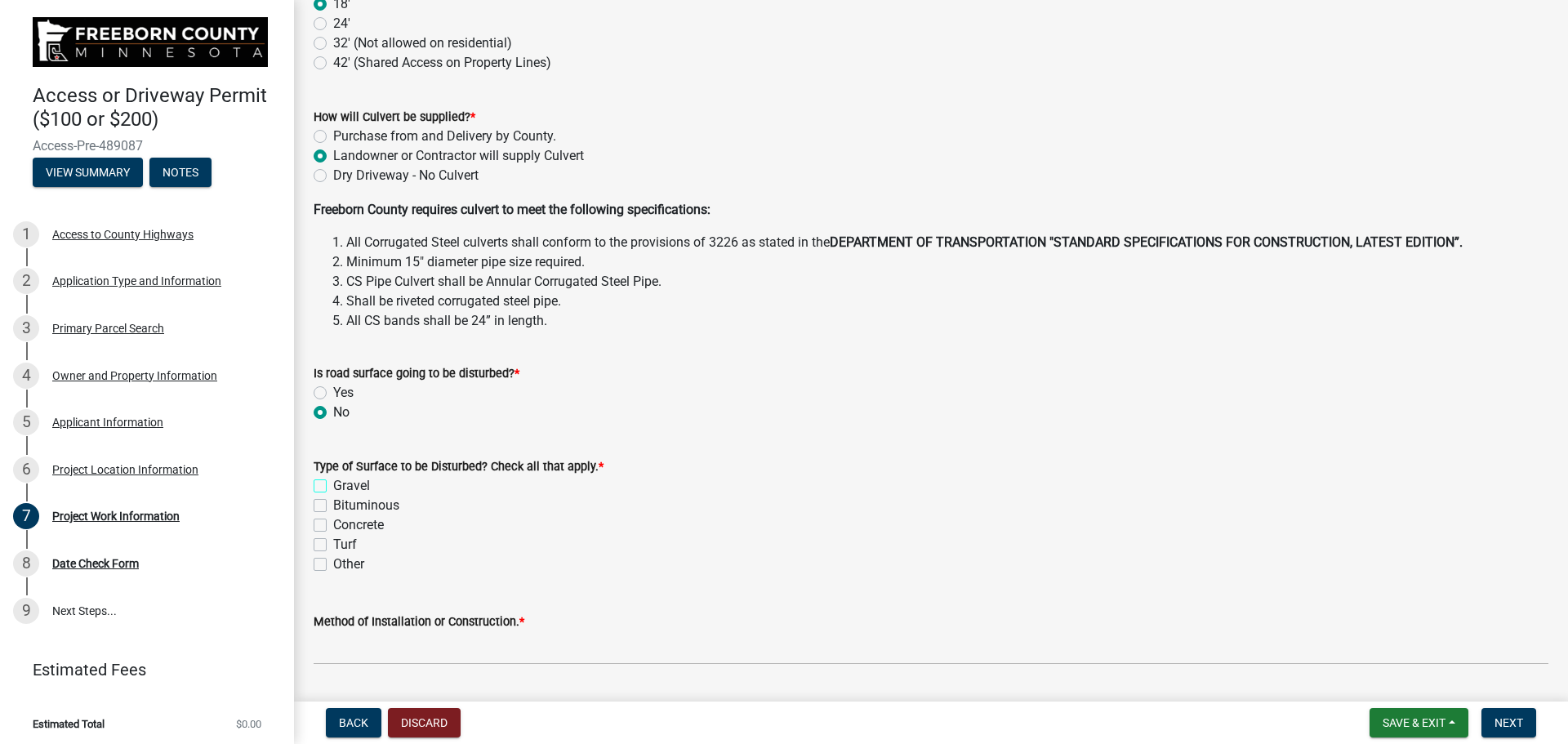
checkbox input "false"
click at [333, 487] on label "Gravel" at bounding box center [351, 486] width 36 height 20
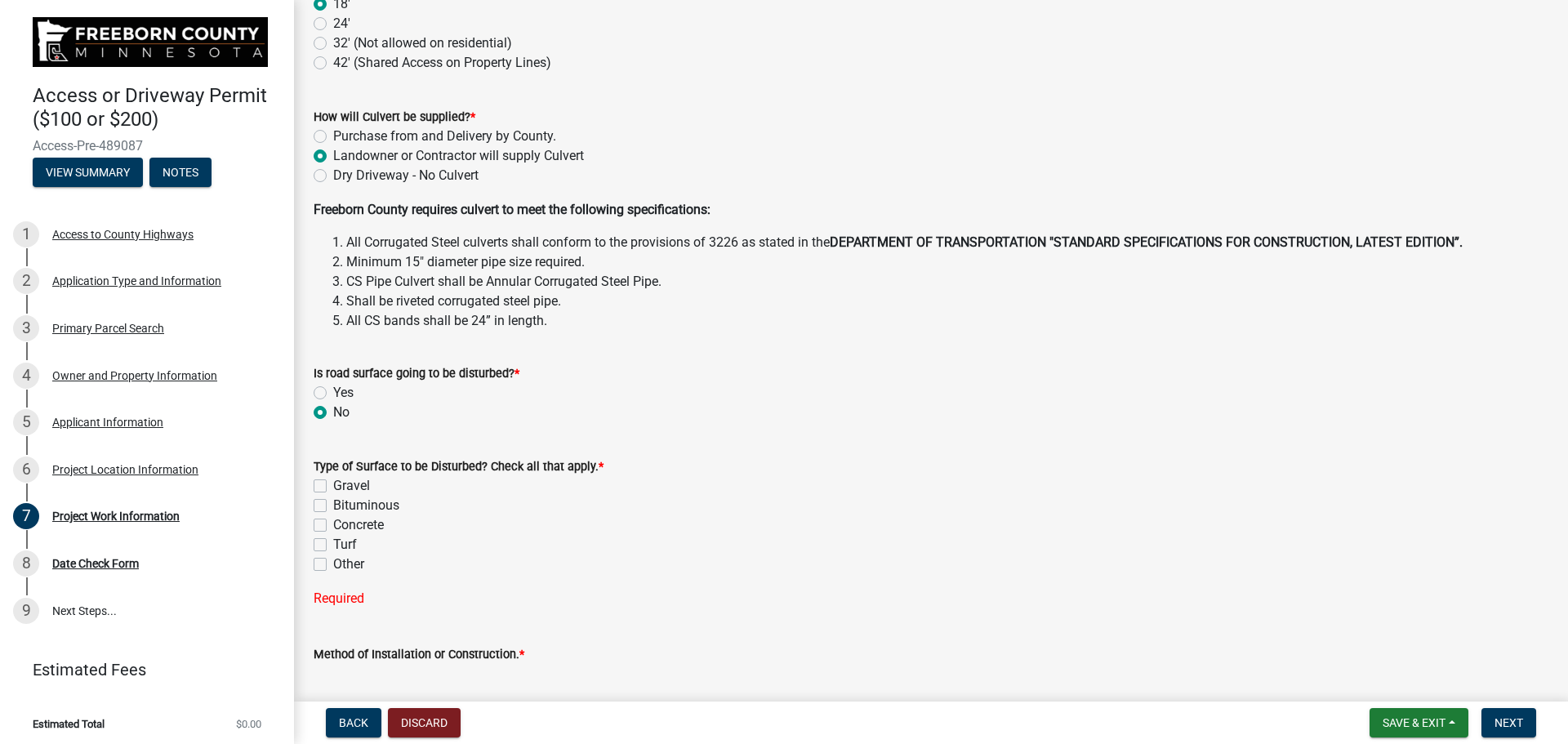
click at [333, 487] on input "Gravel" at bounding box center [339, 482] width 11 height 11
checkbox input "true"
checkbox input "false"
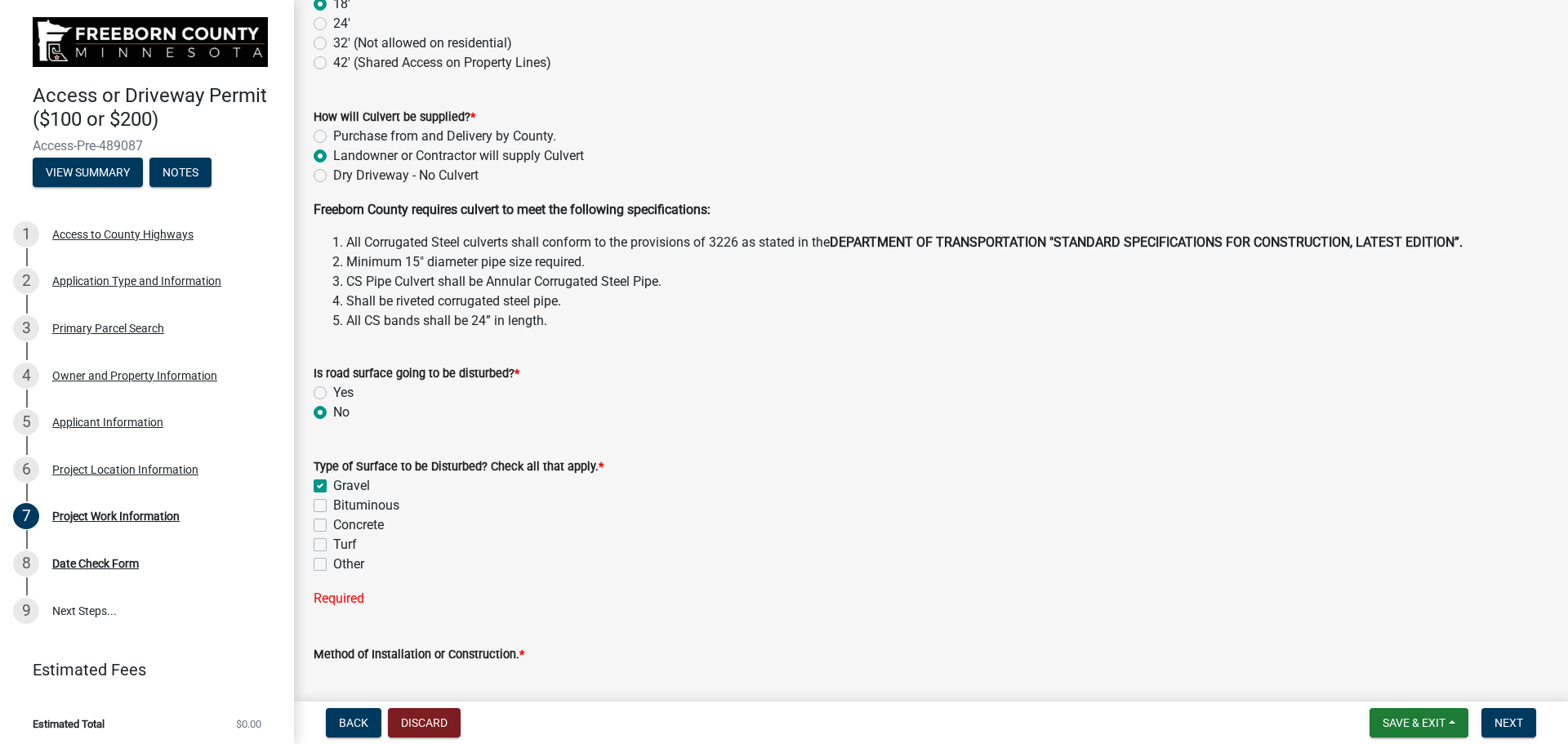
checkbox input "false"
click at [333, 482] on label "Gravel" at bounding box center [351, 486] width 36 height 20
click at [333, 482] on input "Gravel" at bounding box center [339, 482] width 11 height 11
checkbox input "false"
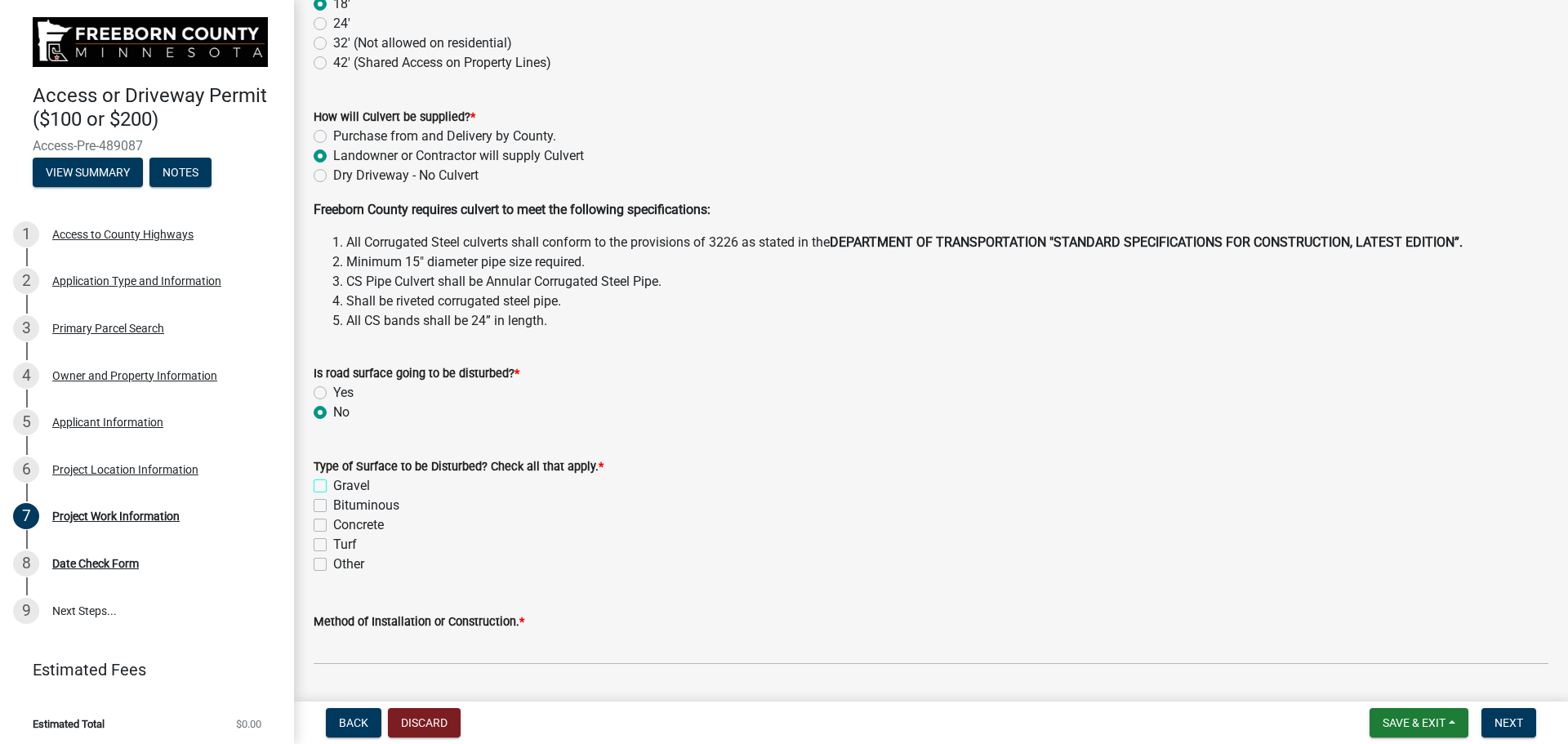
checkbox input "false"
click at [333, 545] on label "Turf" at bounding box center [345, 544] width 24 height 20
click at [333, 545] on input "Turf" at bounding box center [339, 540] width 11 height 11
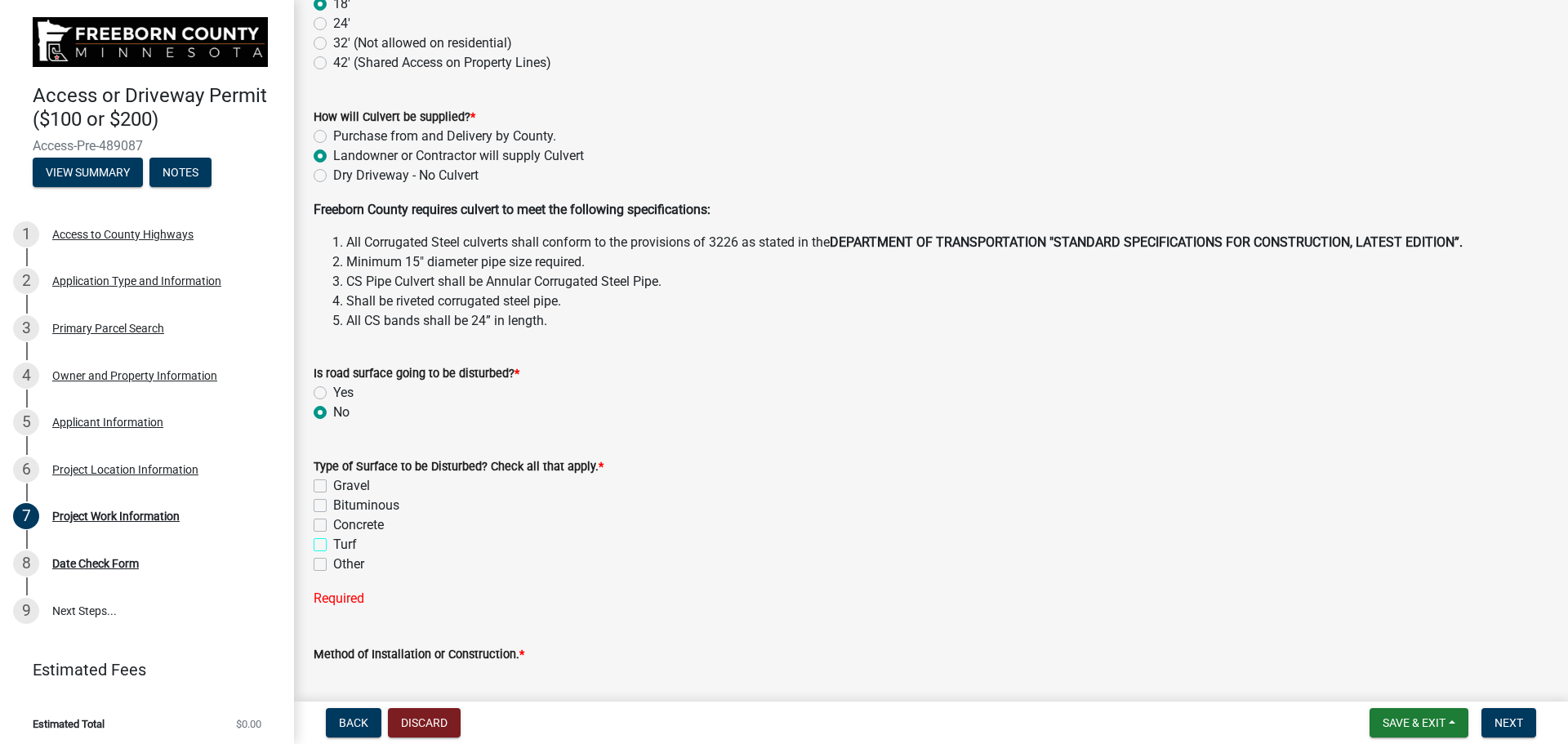
checkbox input "true"
checkbox input "false"
checkbox input "true"
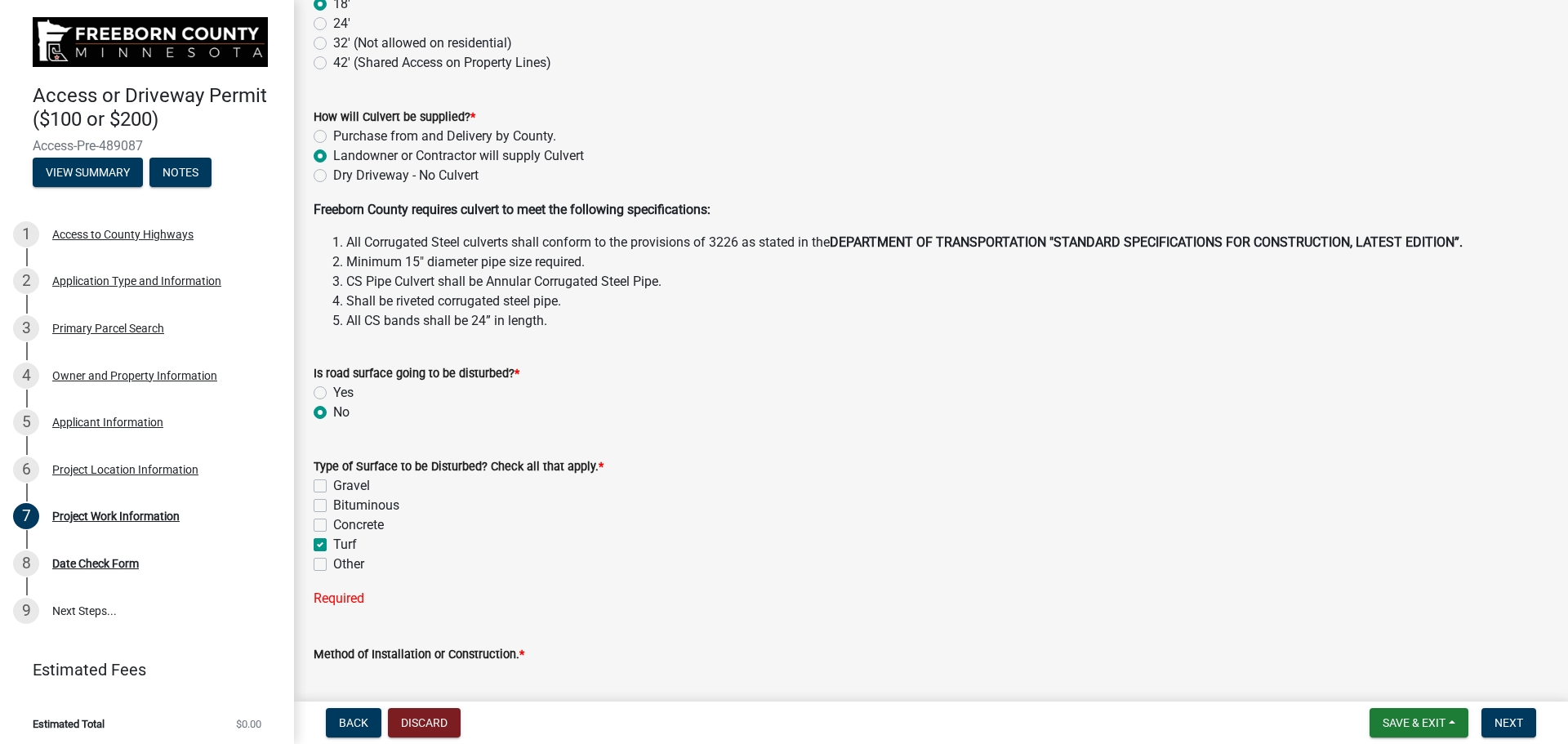
checkbox input "false"
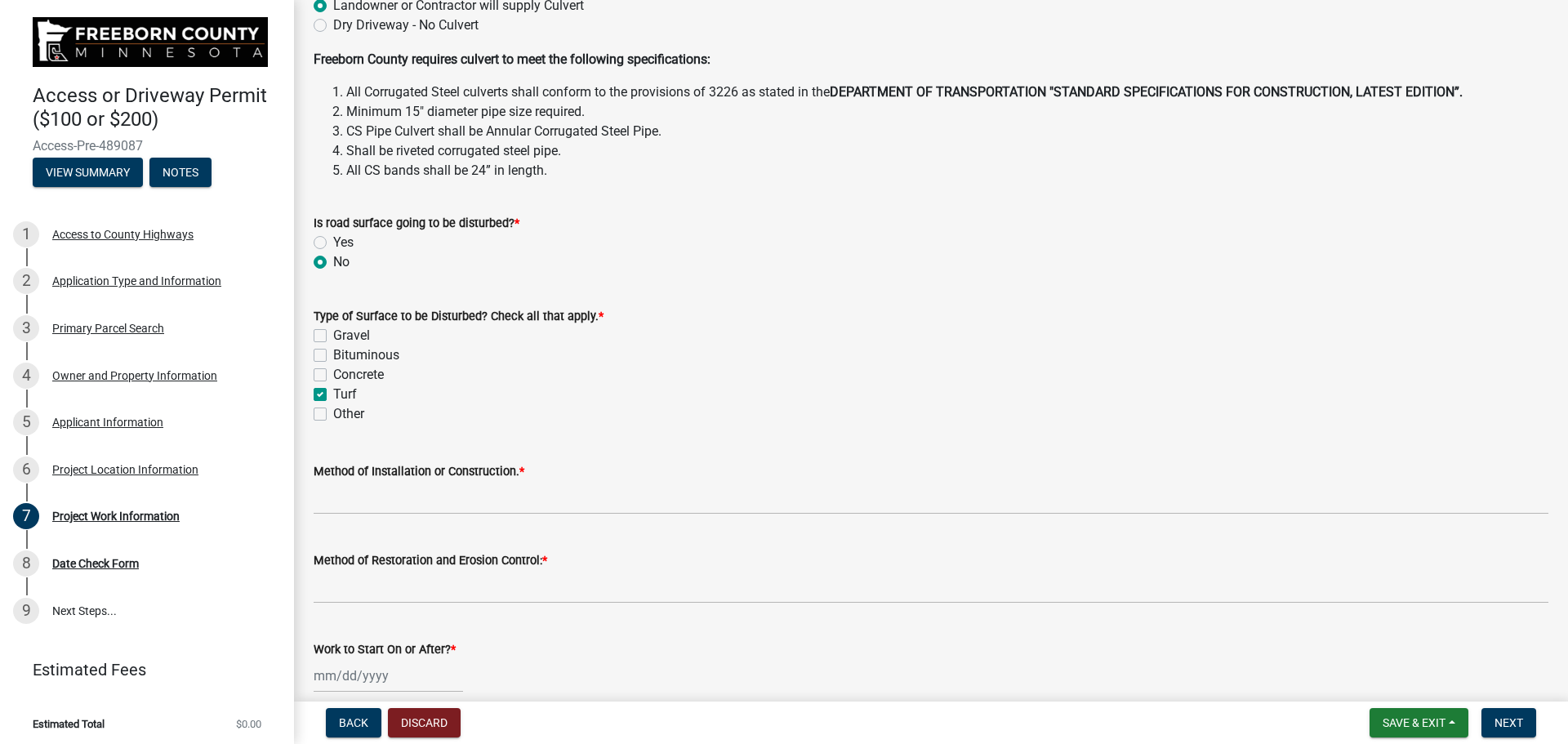
scroll to position [571, 0]
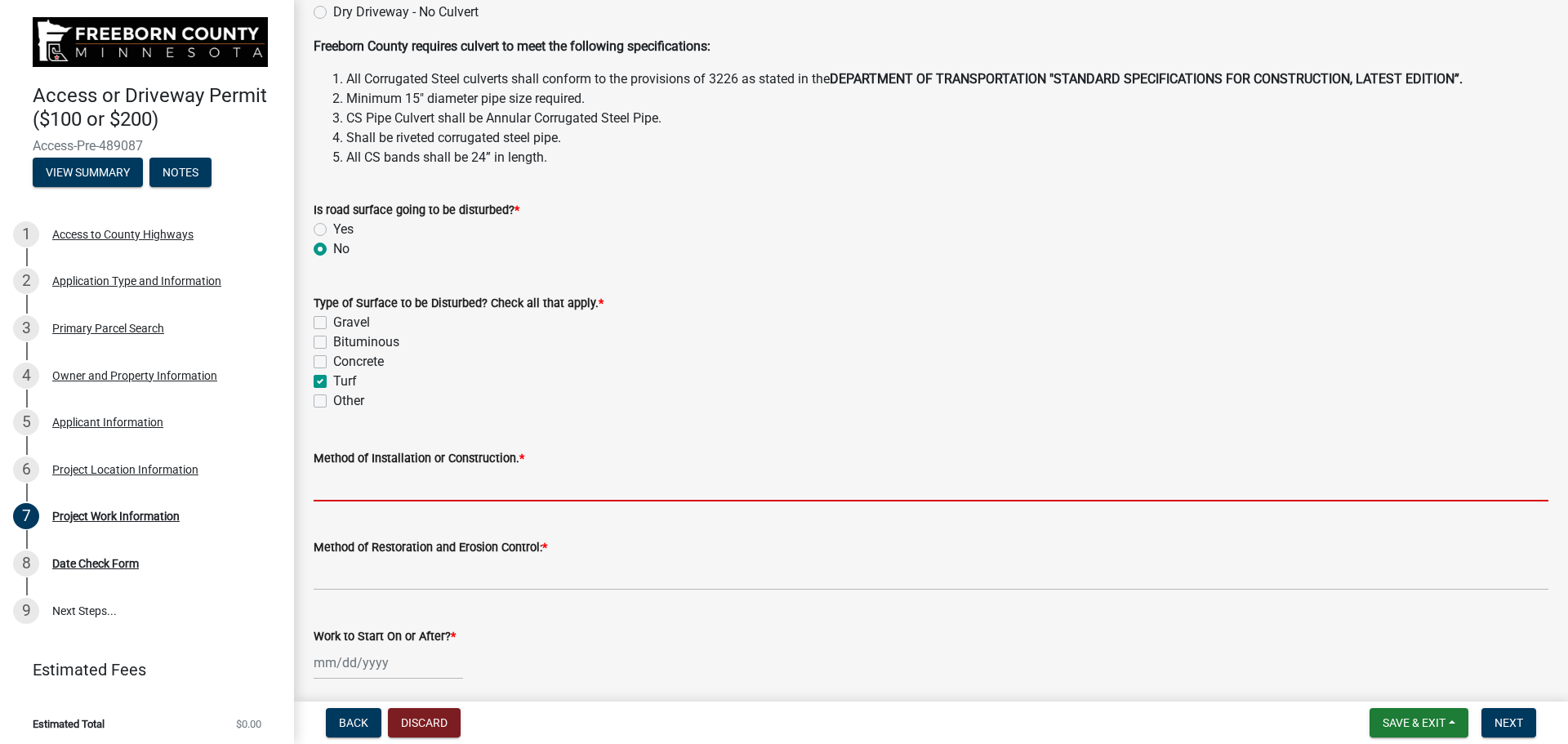
click at [392, 486] on input "Method of Installation or Construction. *" at bounding box center [931, 485] width 1235 height 34
type input "Extend Existing Culvert if there is one and fill ditch with [PERSON_NAME]"
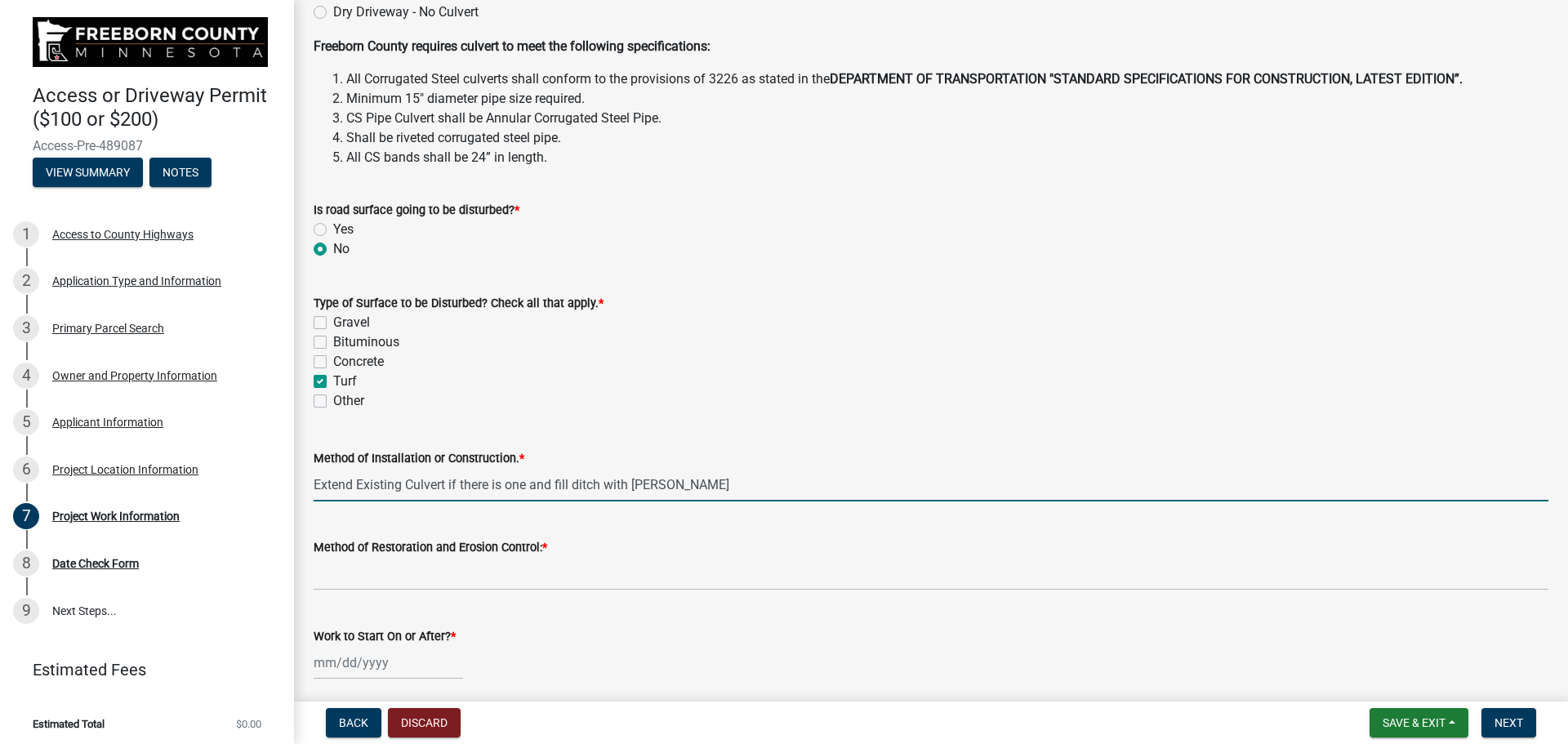
click at [720, 484] on input "Extend Existing Culvert if there is one and fill ditch with [PERSON_NAME]" at bounding box center [931, 485] width 1235 height 34
drag, startPoint x: 725, startPoint y: 481, endPoint x: 310, endPoint y: 482, distance: 415.0
click at [310, 482] on div "Method of Installation or Construction. * Extend Existing Culvert if there is o…" at bounding box center [931, 464] width 1259 height 76
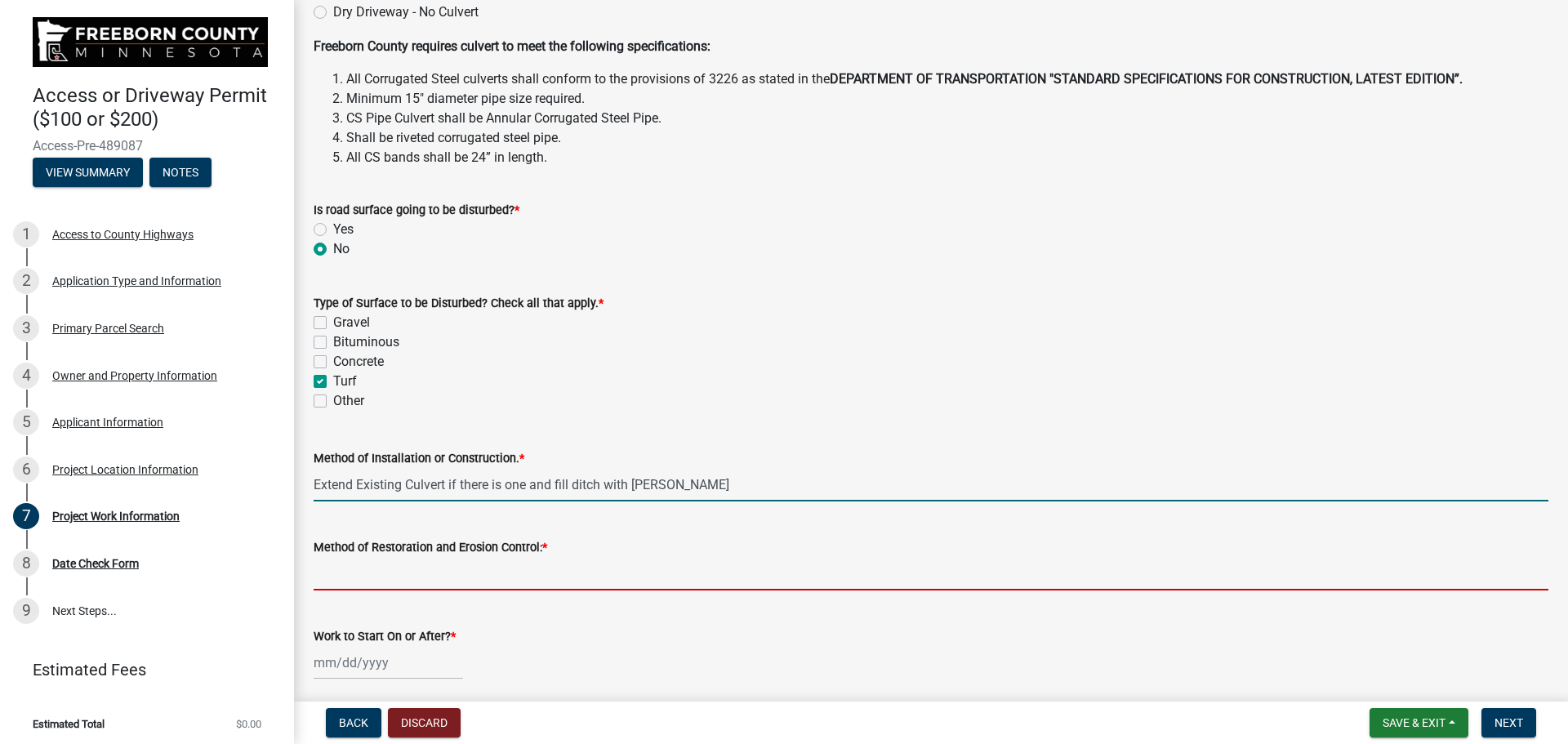
click at [383, 574] on input "Method of Restoration and Erosion Control: *" at bounding box center [931, 574] width 1235 height 34
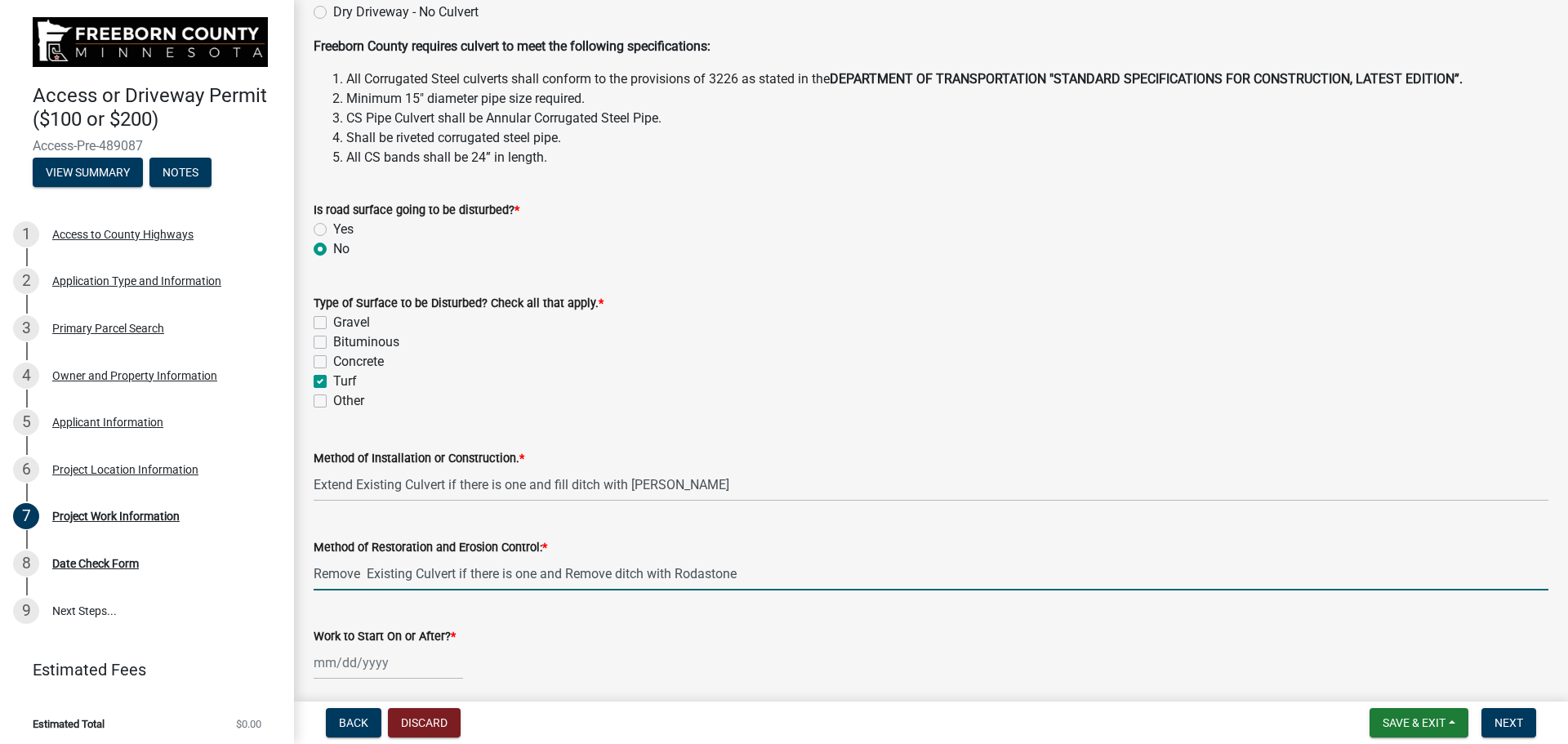
drag, startPoint x: 744, startPoint y: 574, endPoint x: 619, endPoint y: 581, distance: 125.2
click at [619, 581] on input "Remove Existing Culvert if there is one and Remove ditch with Rodastone" at bounding box center [931, 574] width 1235 height 34
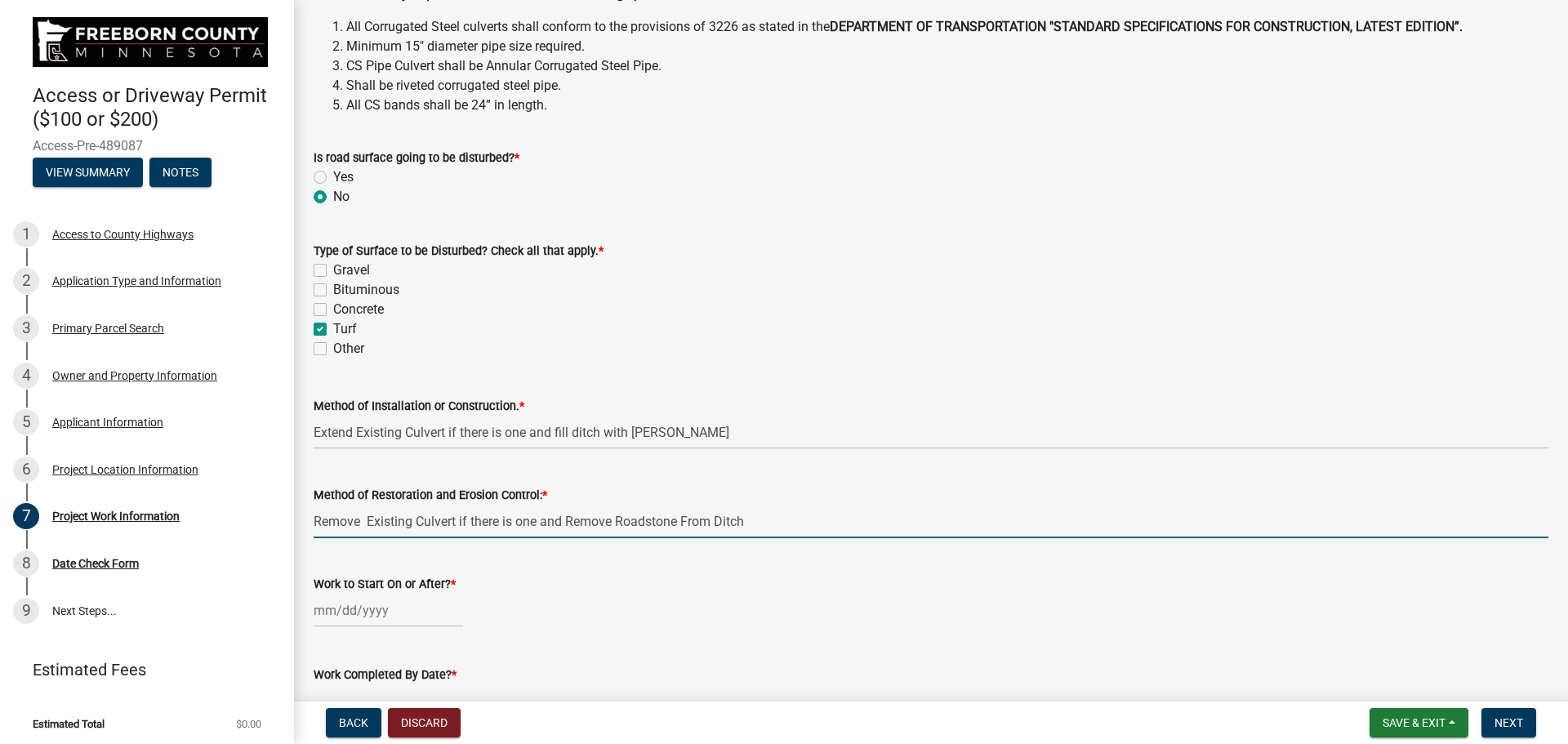
scroll to position [653, 0]
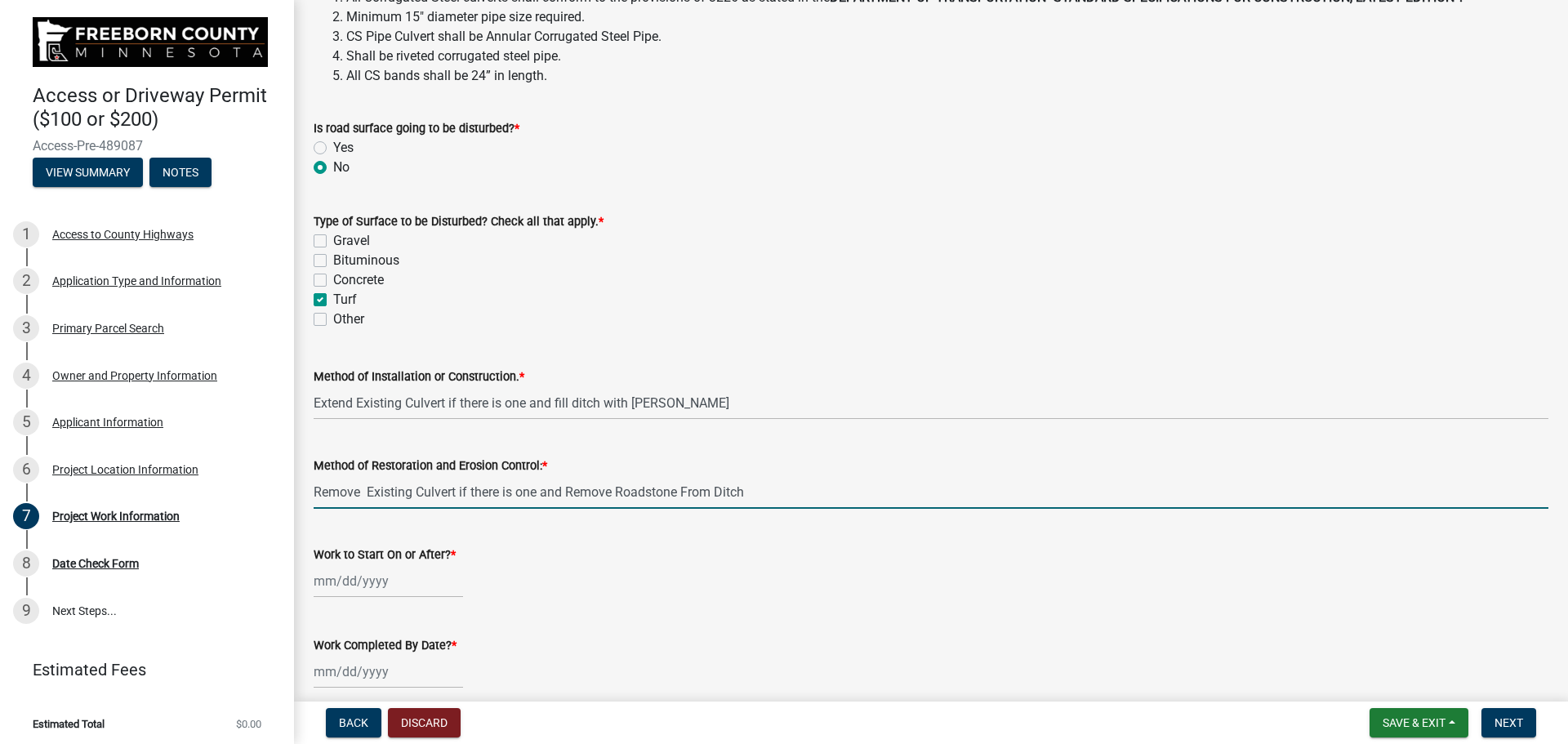
type input "Remove Existing Culvert if there is one and Remove Roadstone From Ditch"
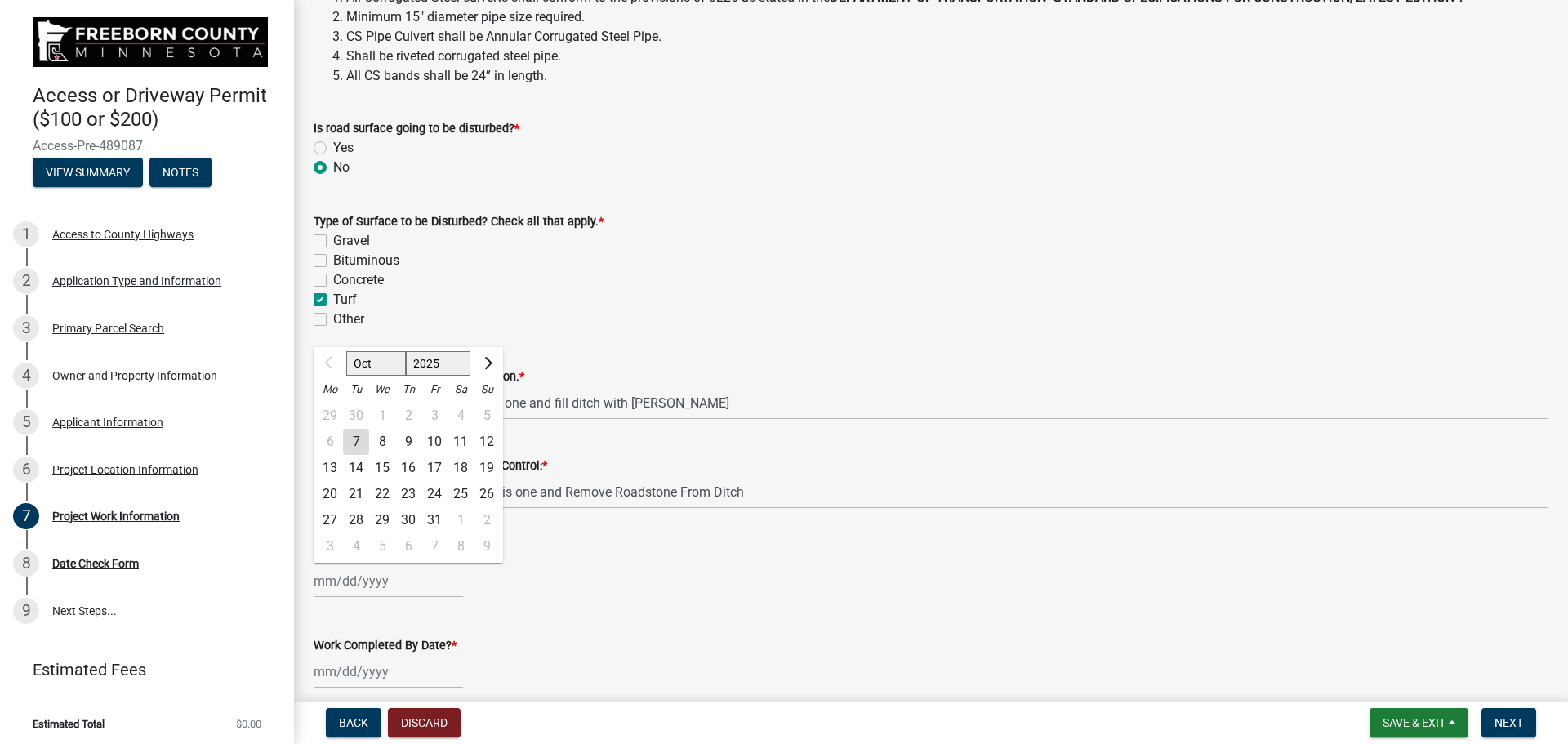
click at [342, 583] on div "Oct Nov Dec 2025 2026 2027 2028 Mo Tu We Th Fr Sa Su 29 30 1 2 3 4 5 6 7 8 9 10…" at bounding box center [388, 581] width 149 height 34
click at [382, 466] on div "15" at bounding box center [381, 467] width 26 height 26
type input "[DATE]"
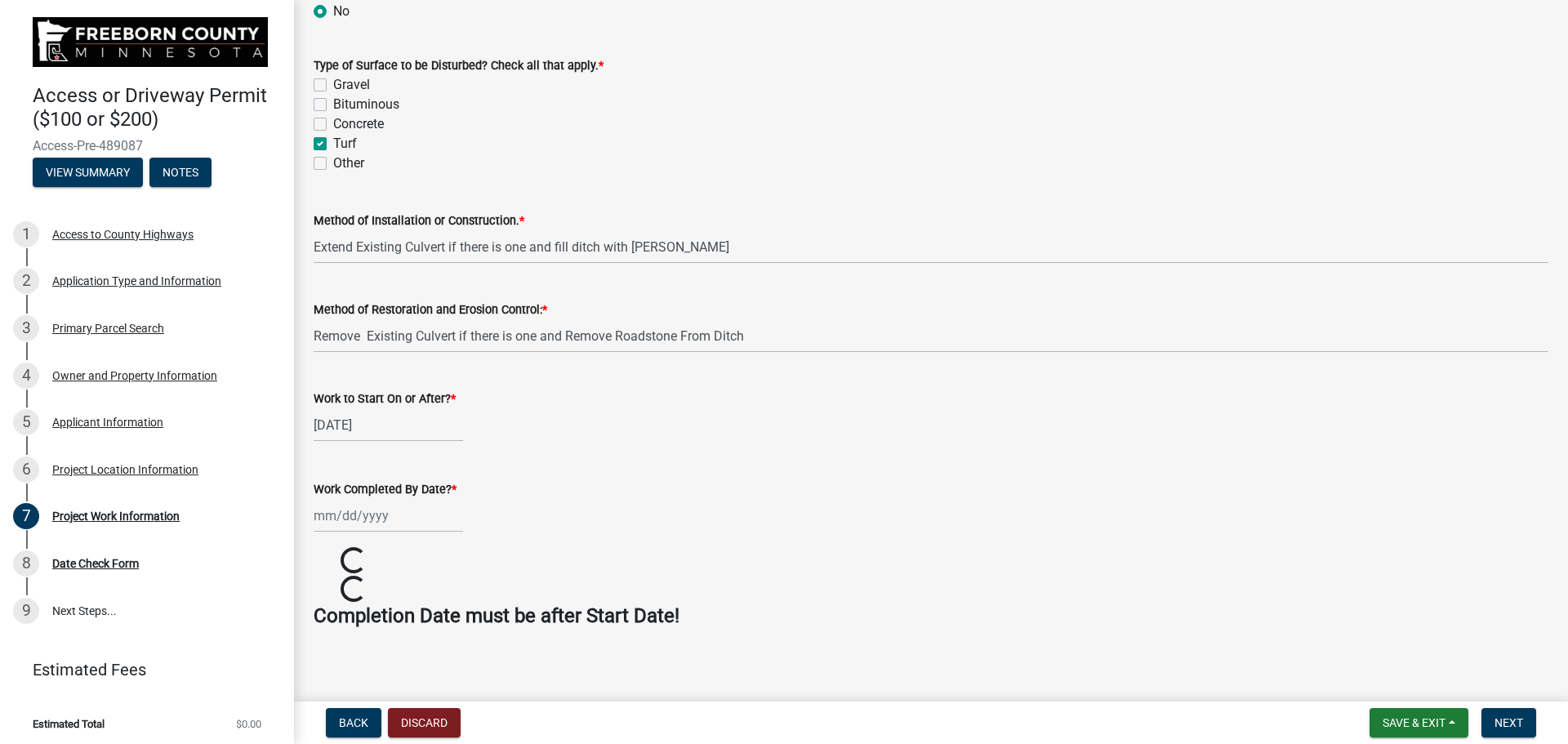
scroll to position [817, 0]
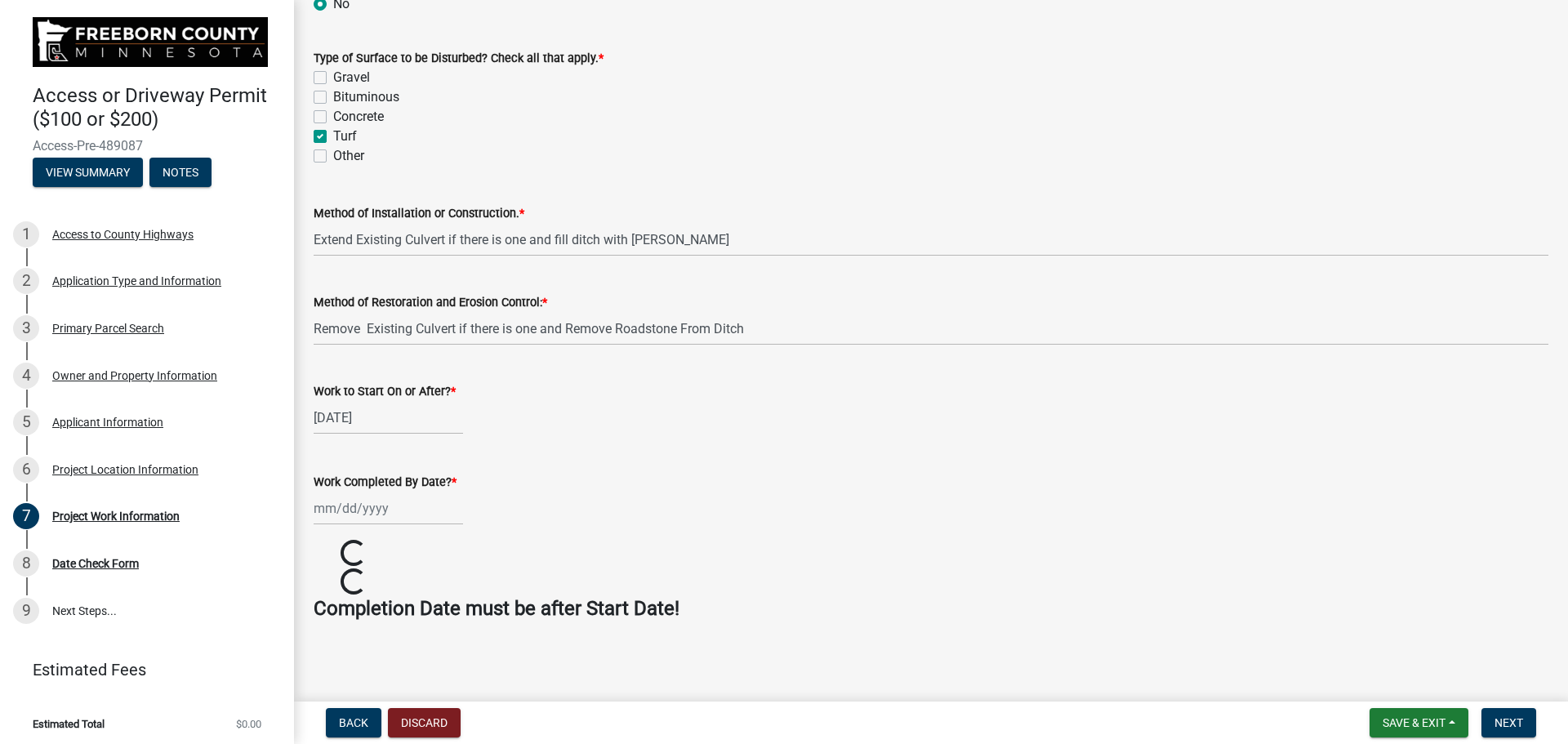
click at [366, 509] on input "Work Completed By Date? *" at bounding box center [388, 508] width 149 height 34
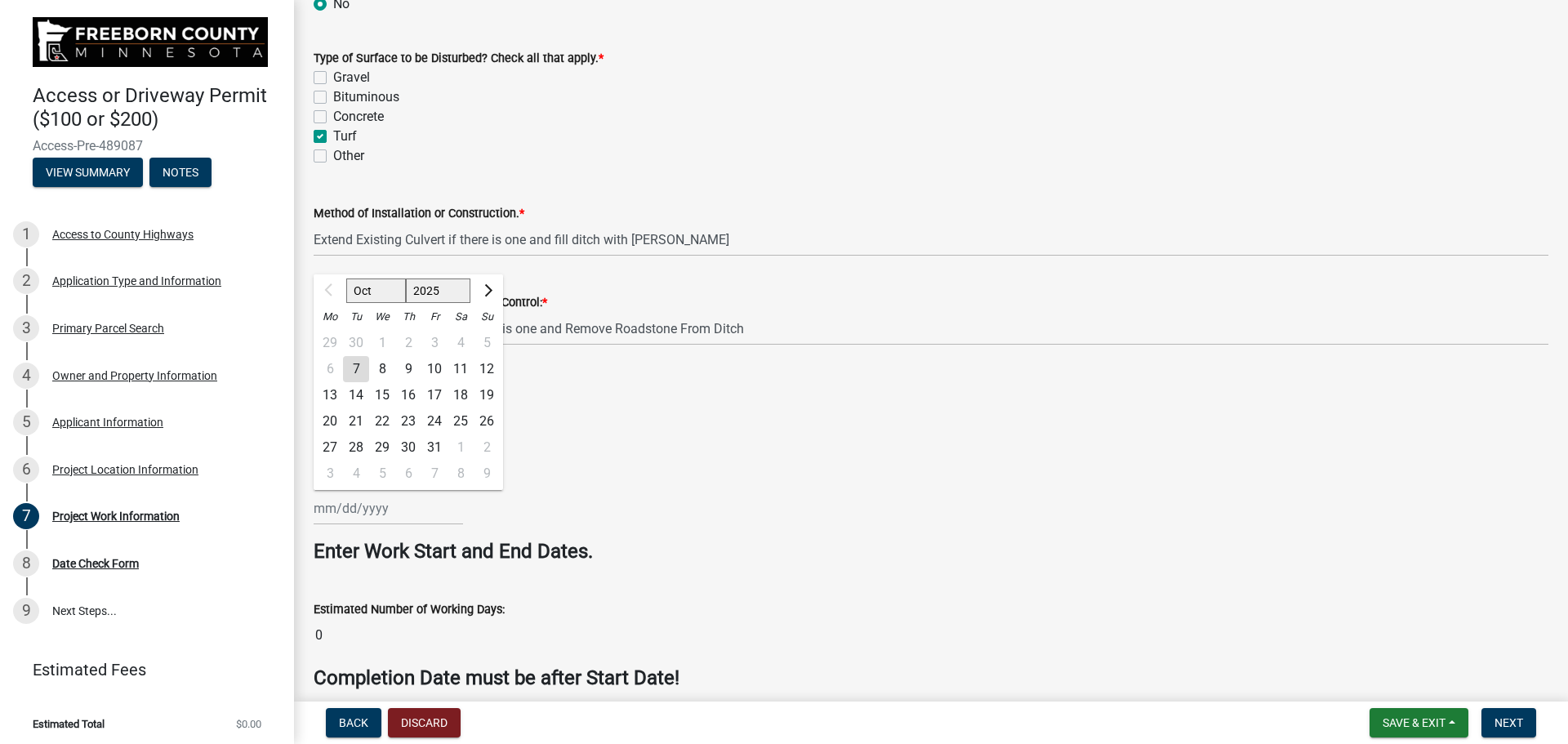
click at [434, 445] on div "31" at bounding box center [434, 447] width 26 height 26
type input "[DATE]"
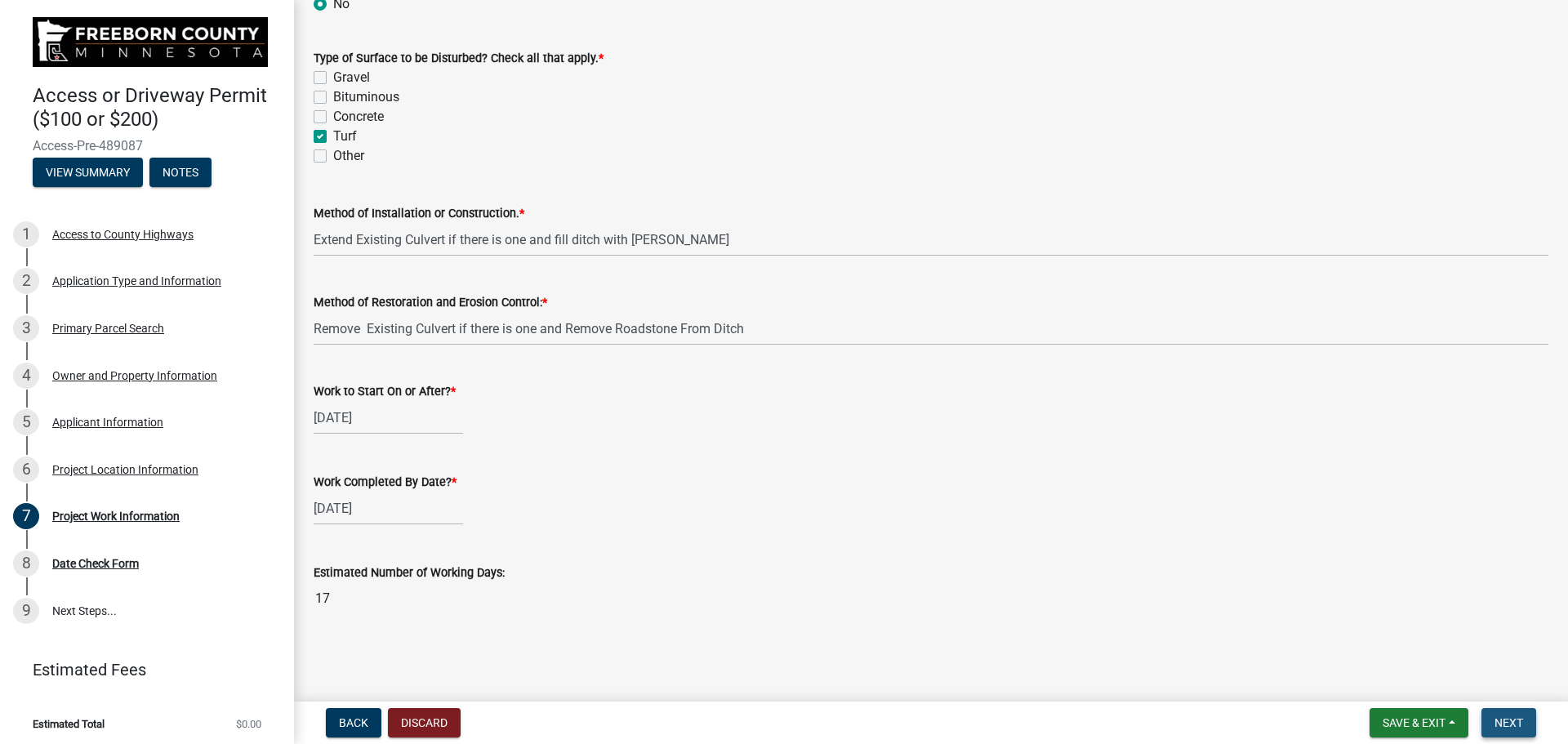
click at [1507, 722] on span "Next" at bounding box center [1509, 722] width 28 height 13
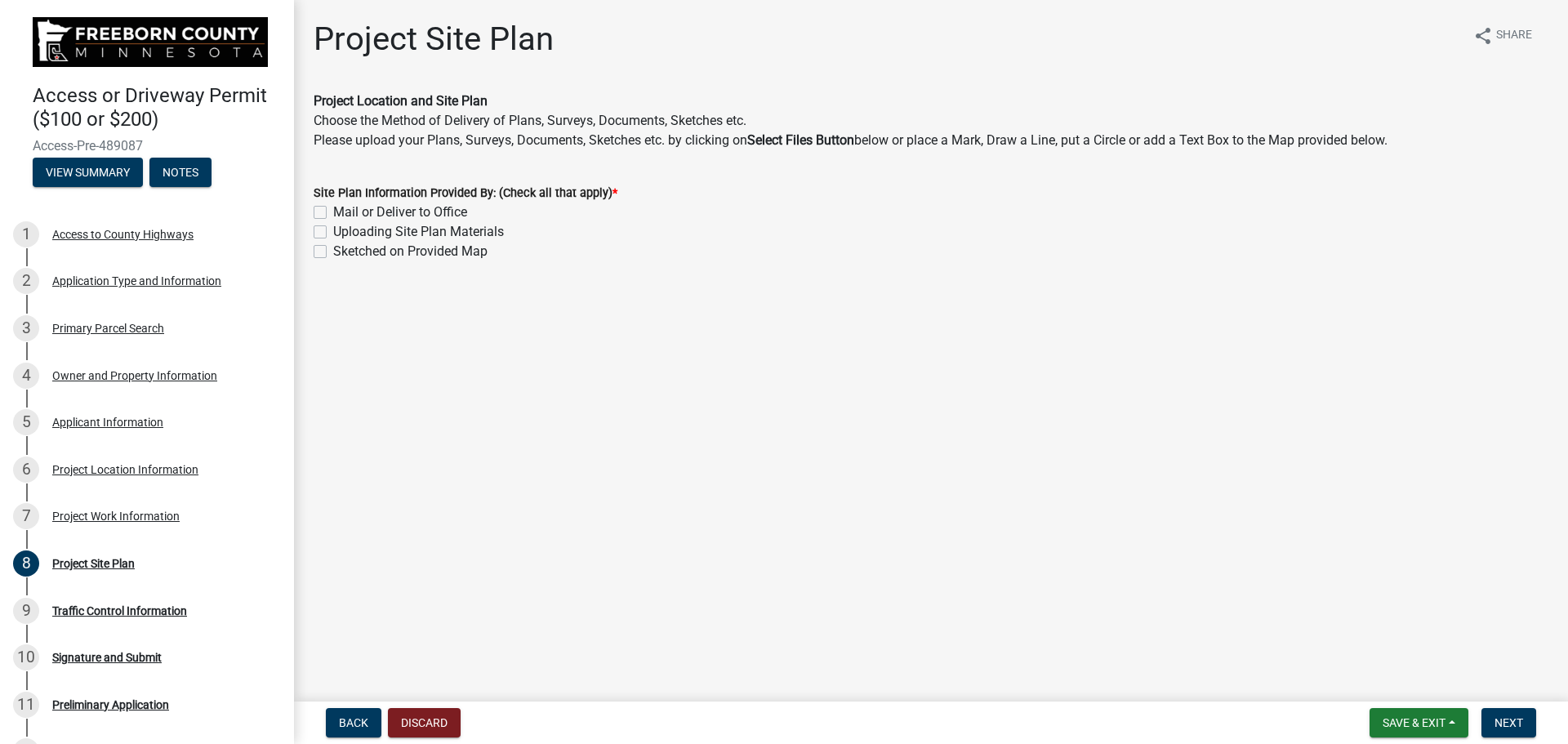
click at [333, 253] on label "Sketched on Provided Map" at bounding box center [411, 251] width 154 height 20
click at [333, 252] on input "Sketched on Provided Map" at bounding box center [339, 247] width 11 height 11
checkbox input "true"
checkbox input "false"
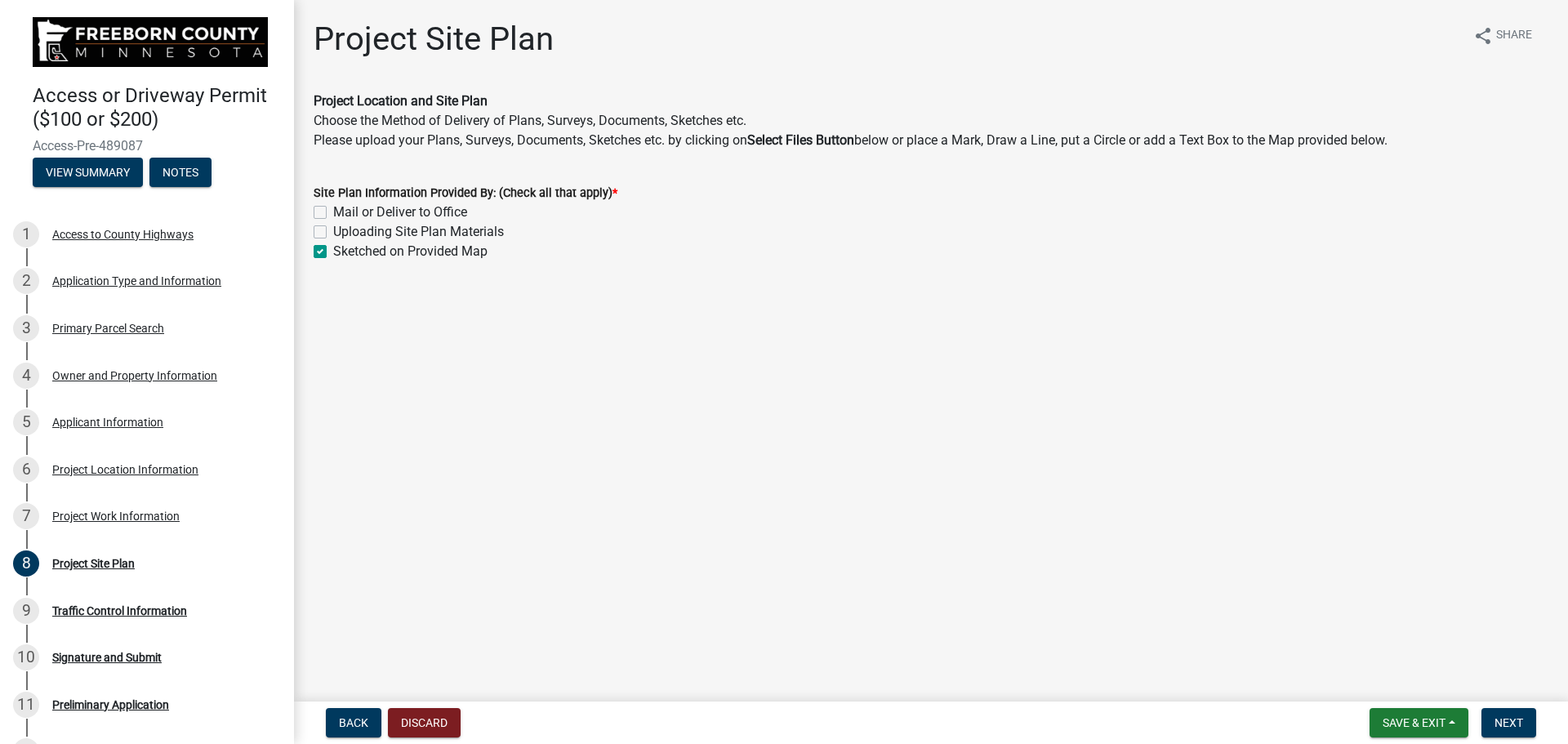
checkbox input "true"
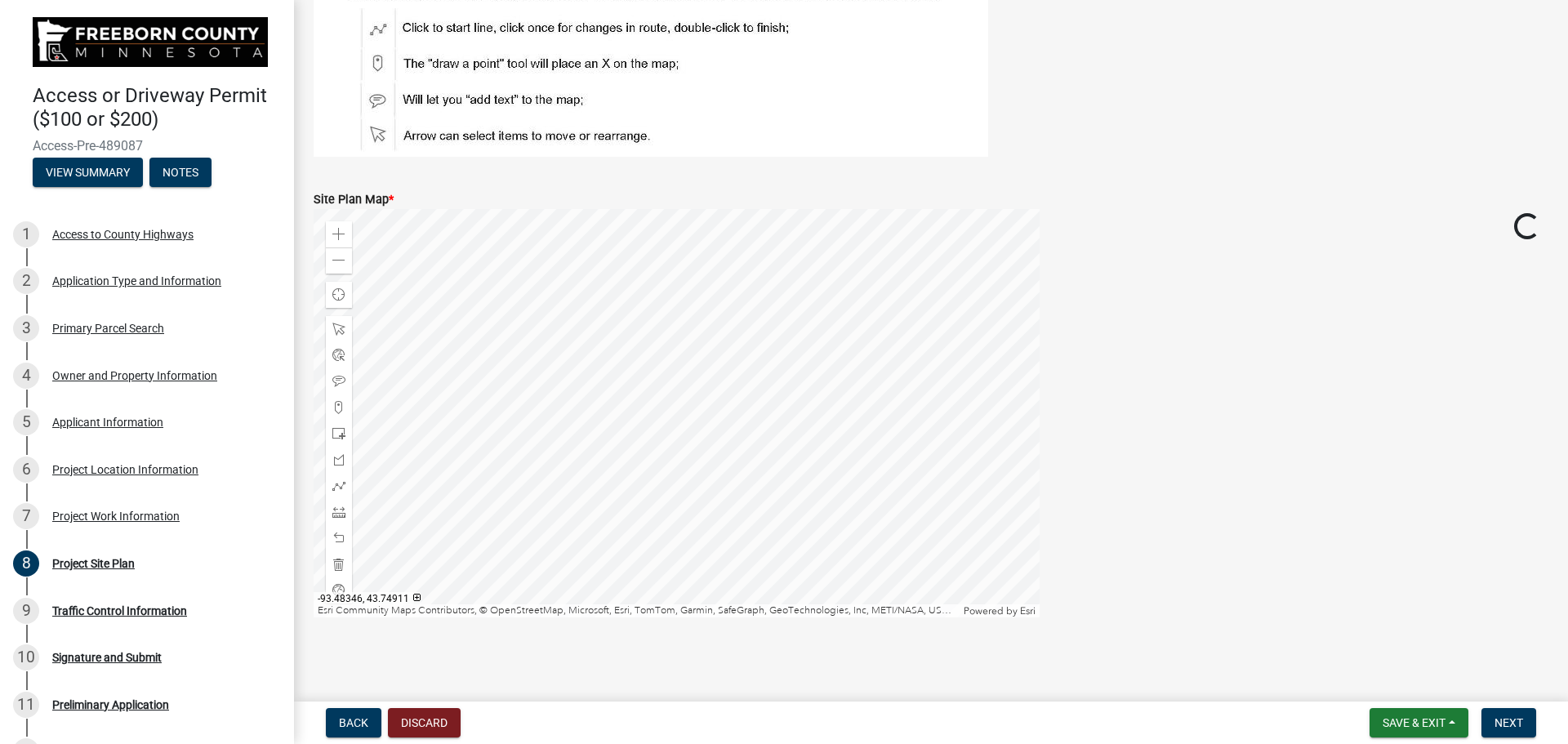
scroll to position [332, 0]
click at [821, 444] on div at bounding box center [677, 412] width 725 height 408
click at [332, 260] on div "Zoom out" at bounding box center [338, 259] width 26 height 26
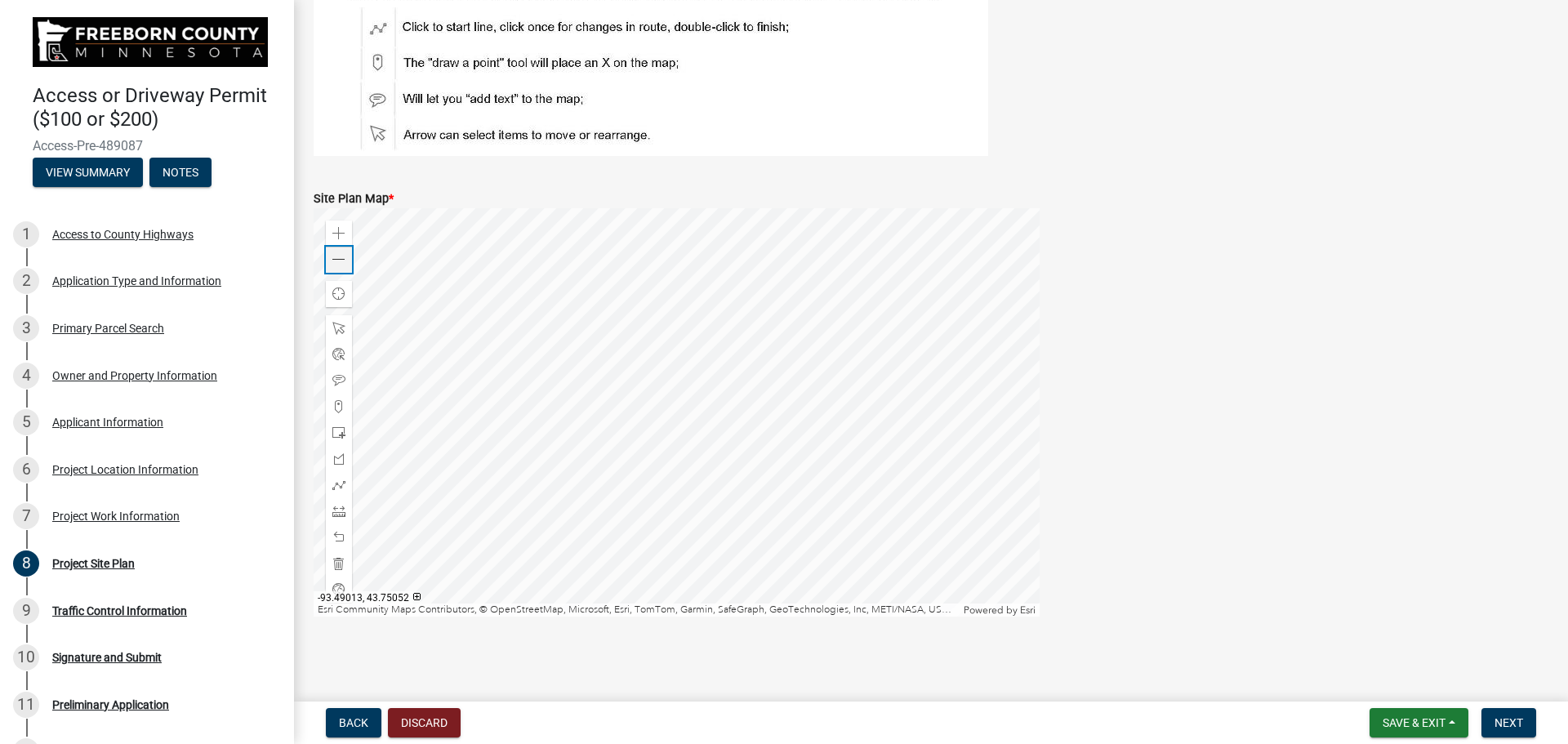
click at [332, 260] on div "Zoom out" at bounding box center [338, 259] width 26 height 26
click at [337, 240] on div "Zoom in" at bounding box center [338, 233] width 26 height 26
click at [337, 239] on span at bounding box center [339, 233] width 13 height 13
click at [339, 433] on span at bounding box center [339, 433] width 13 height 13
click at [1005, 239] on div at bounding box center [677, 412] width 725 height 408
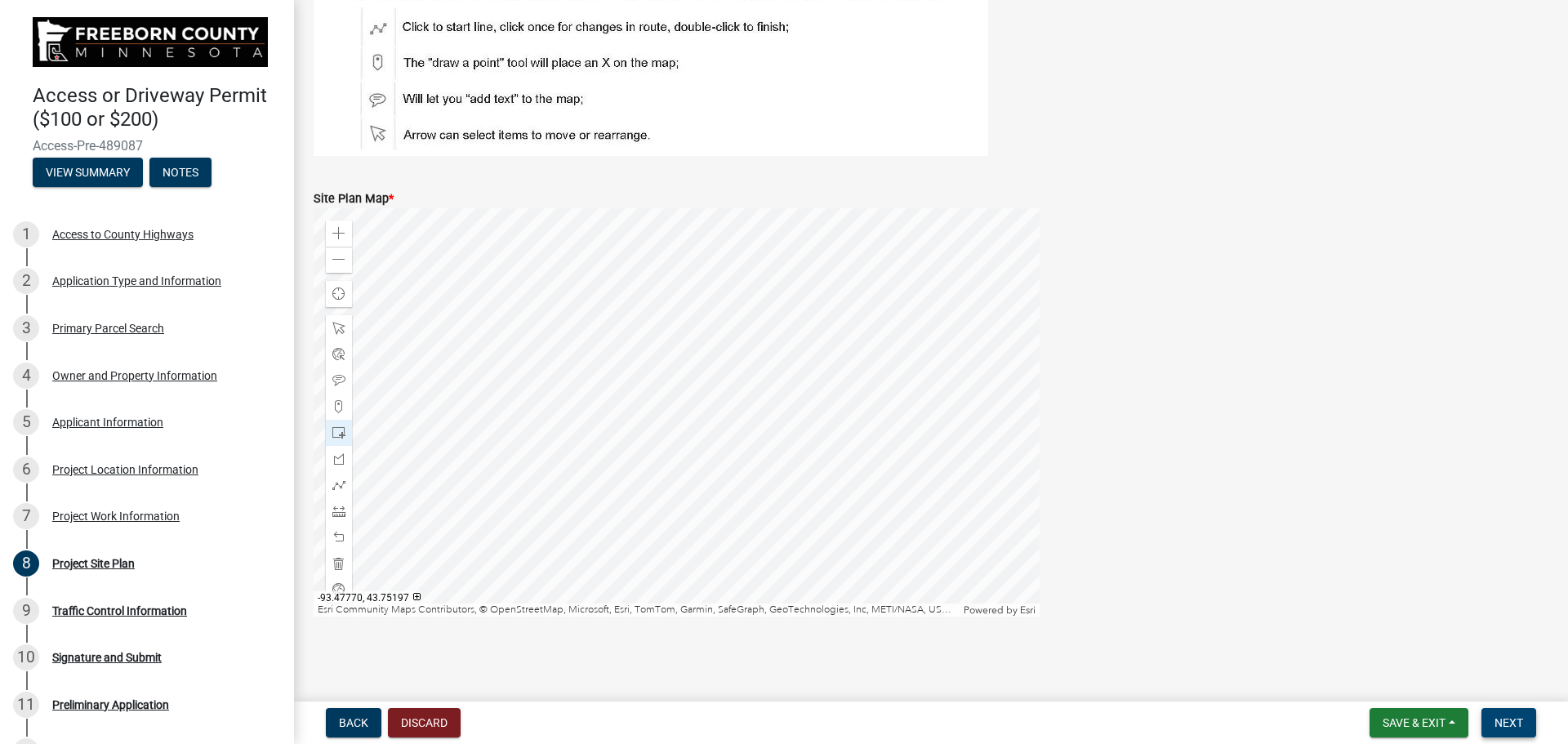
click at [1518, 719] on span "Next" at bounding box center [1509, 722] width 28 height 13
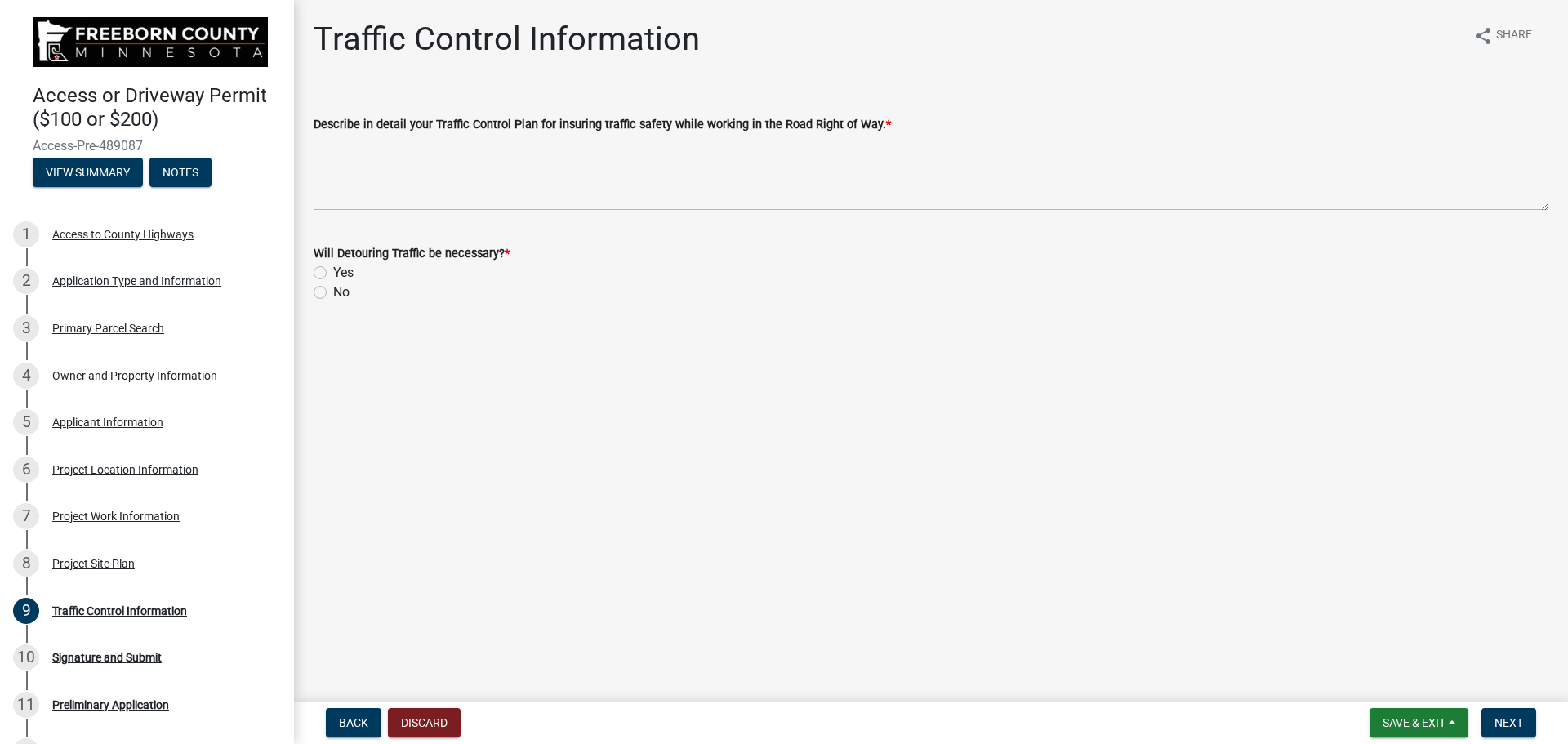
click at [333, 288] on label "No" at bounding box center [341, 293] width 16 height 20
click at [333, 288] on input "No" at bounding box center [339, 288] width 11 height 11
radio input "true"
click at [1507, 728] on span "Next" at bounding box center [1509, 722] width 28 height 13
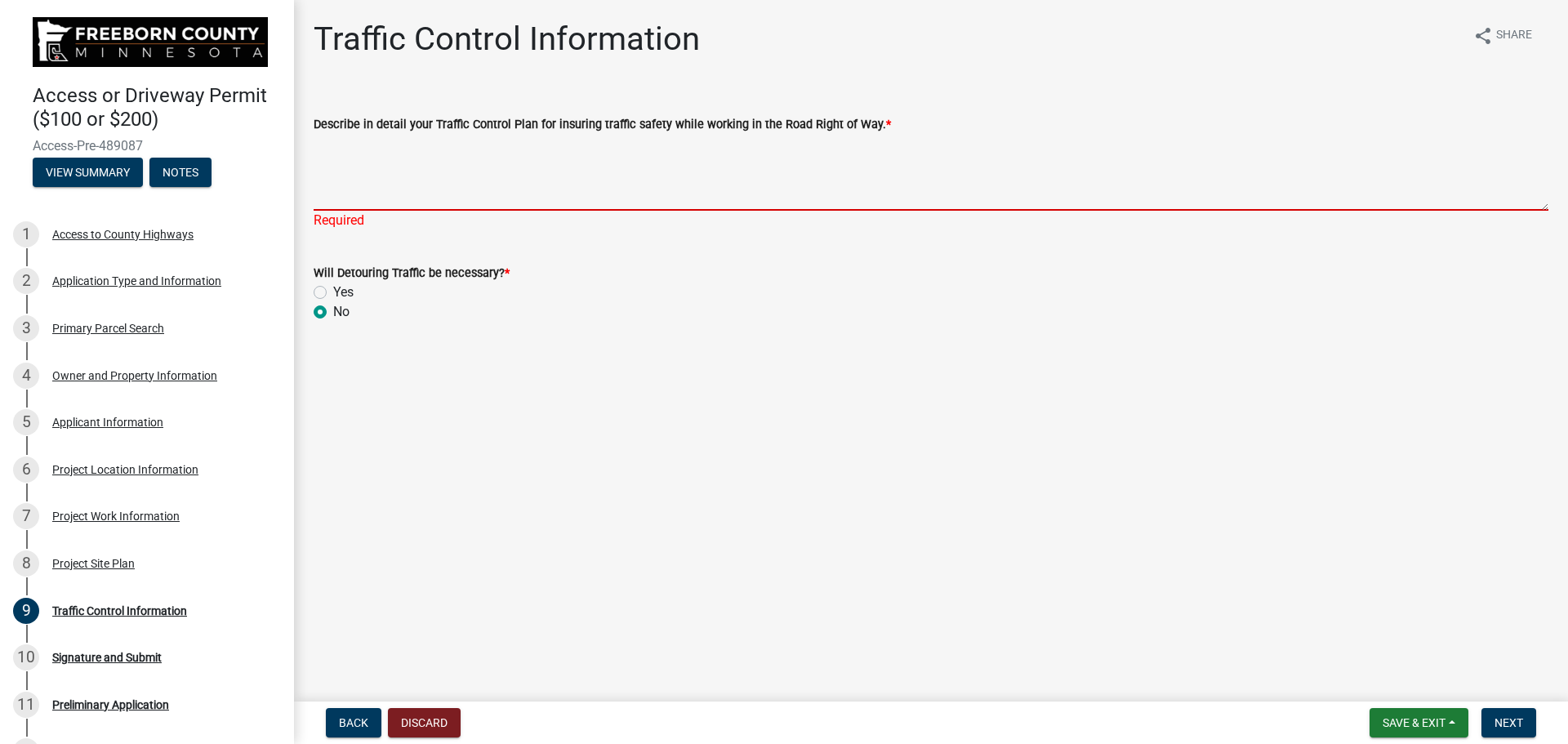
click at [344, 195] on textarea "Describe in detail your Traffic Control Plan for insuring traffic safety while …" at bounding box center [931, 172] width 1235 height 77
type textarea "R"
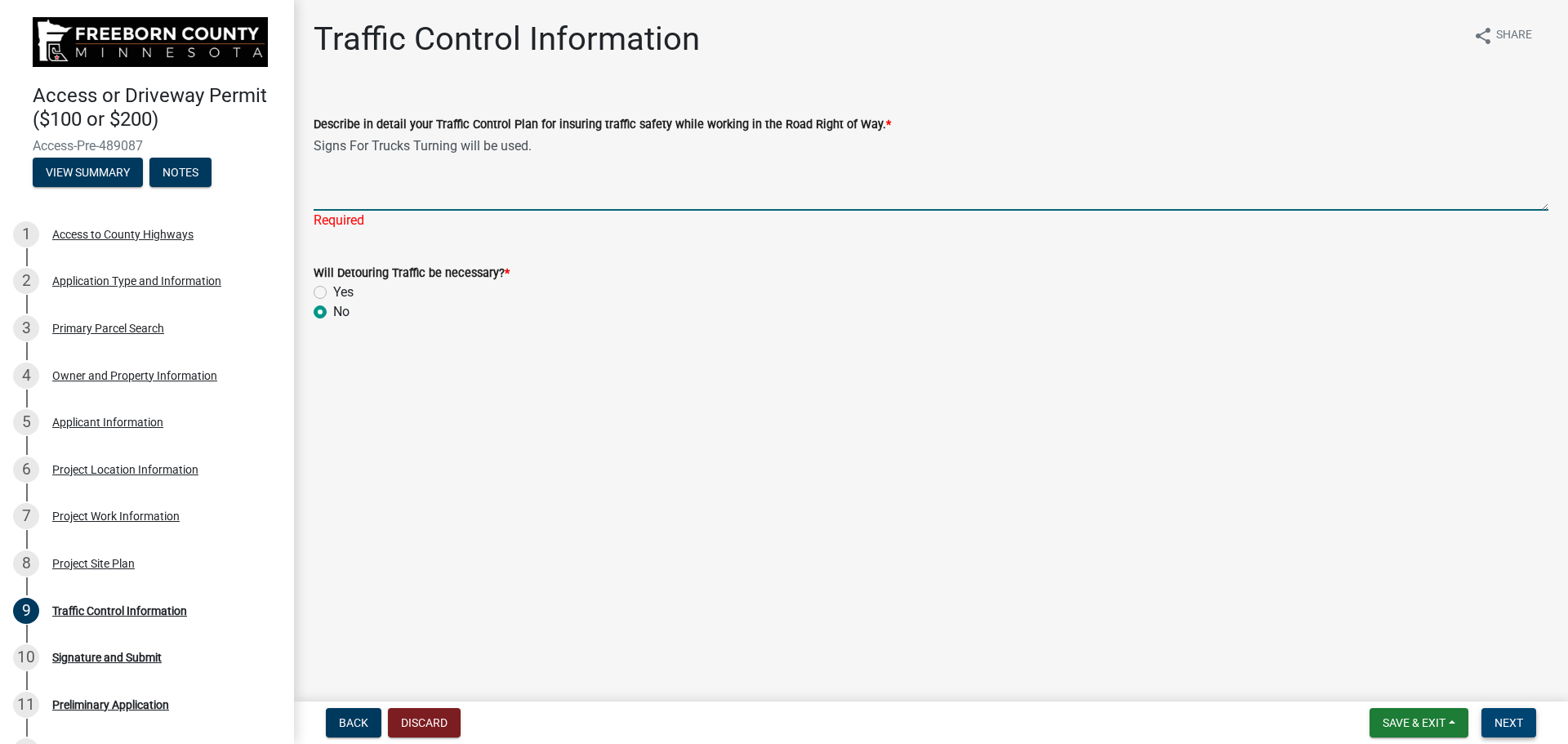
type textarea "Signs For Trucks Turning will be used."
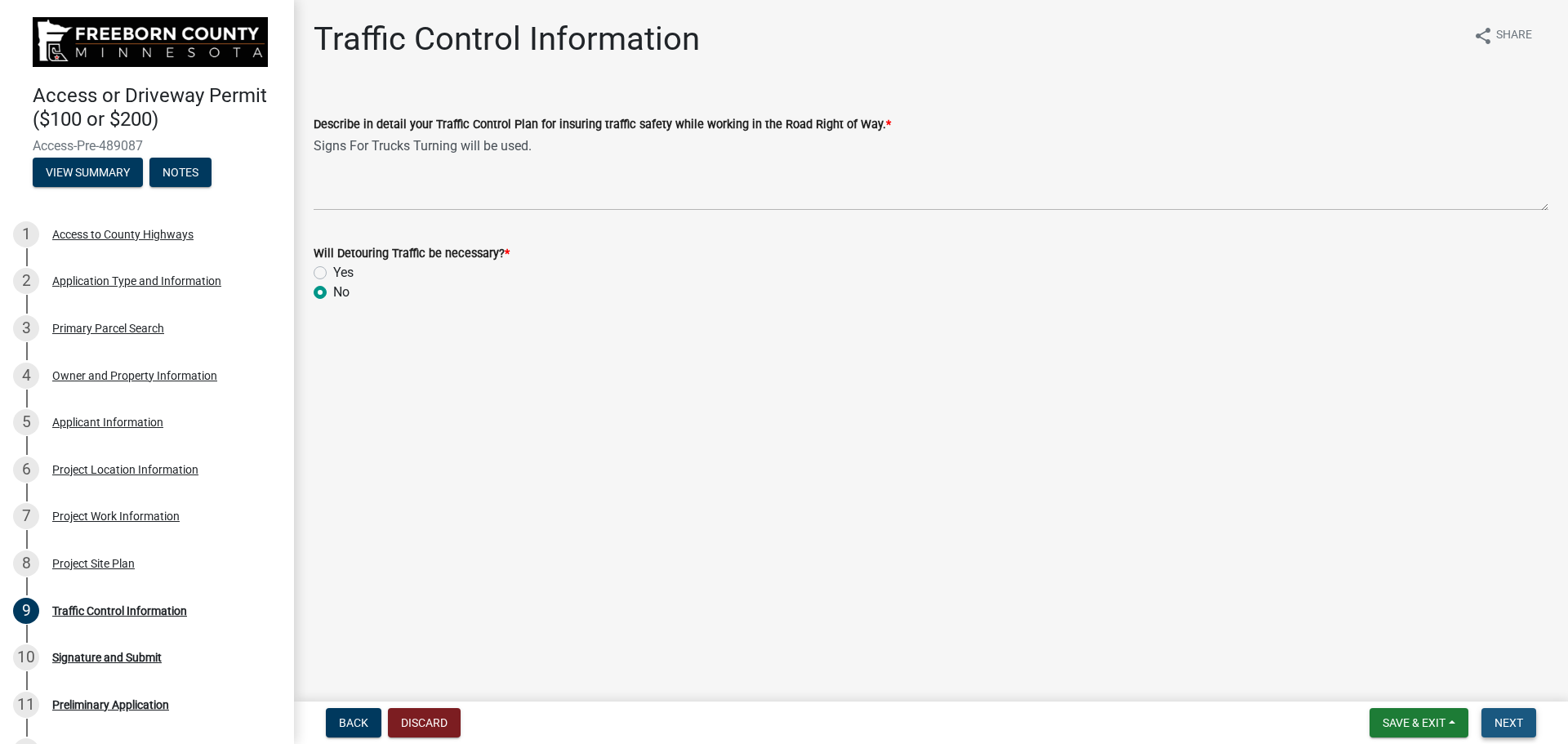
click at [1504, 717] on span "Next" at bounding box center [1509, 722] width 28 height 13
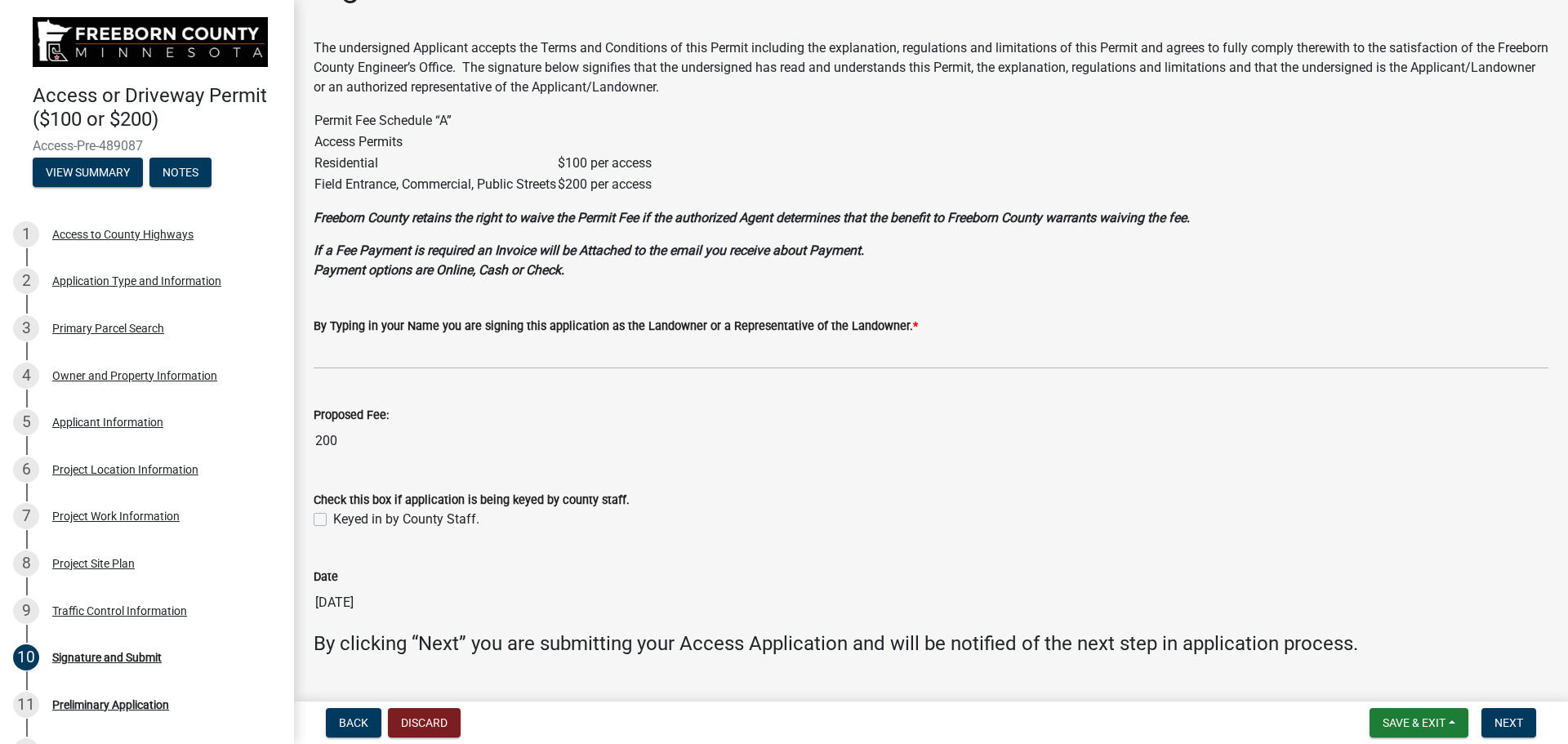
scroll to position [90, 0]
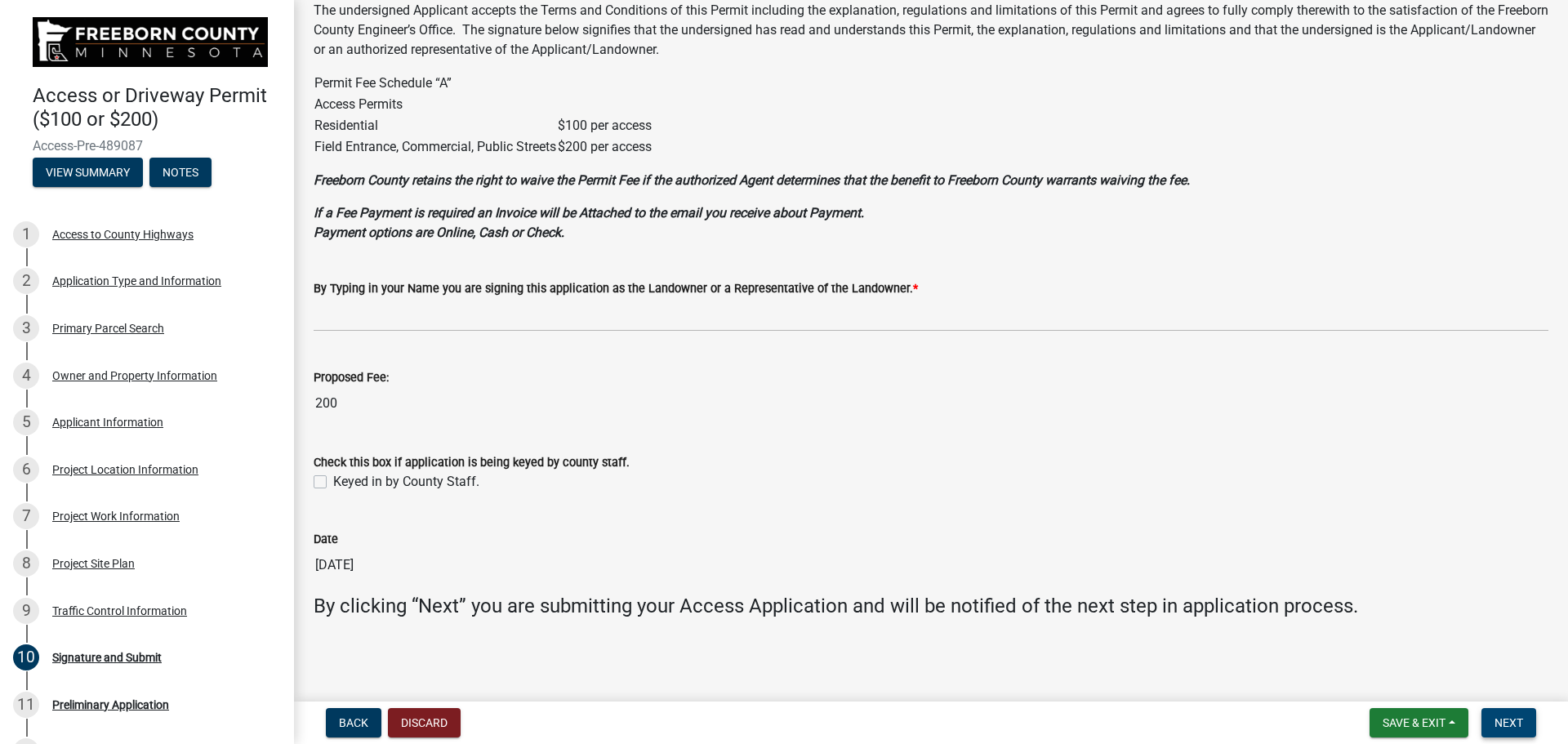
click at [1498, 719] on span "Next" at bounding box center [1509, 722] width 28 height 13
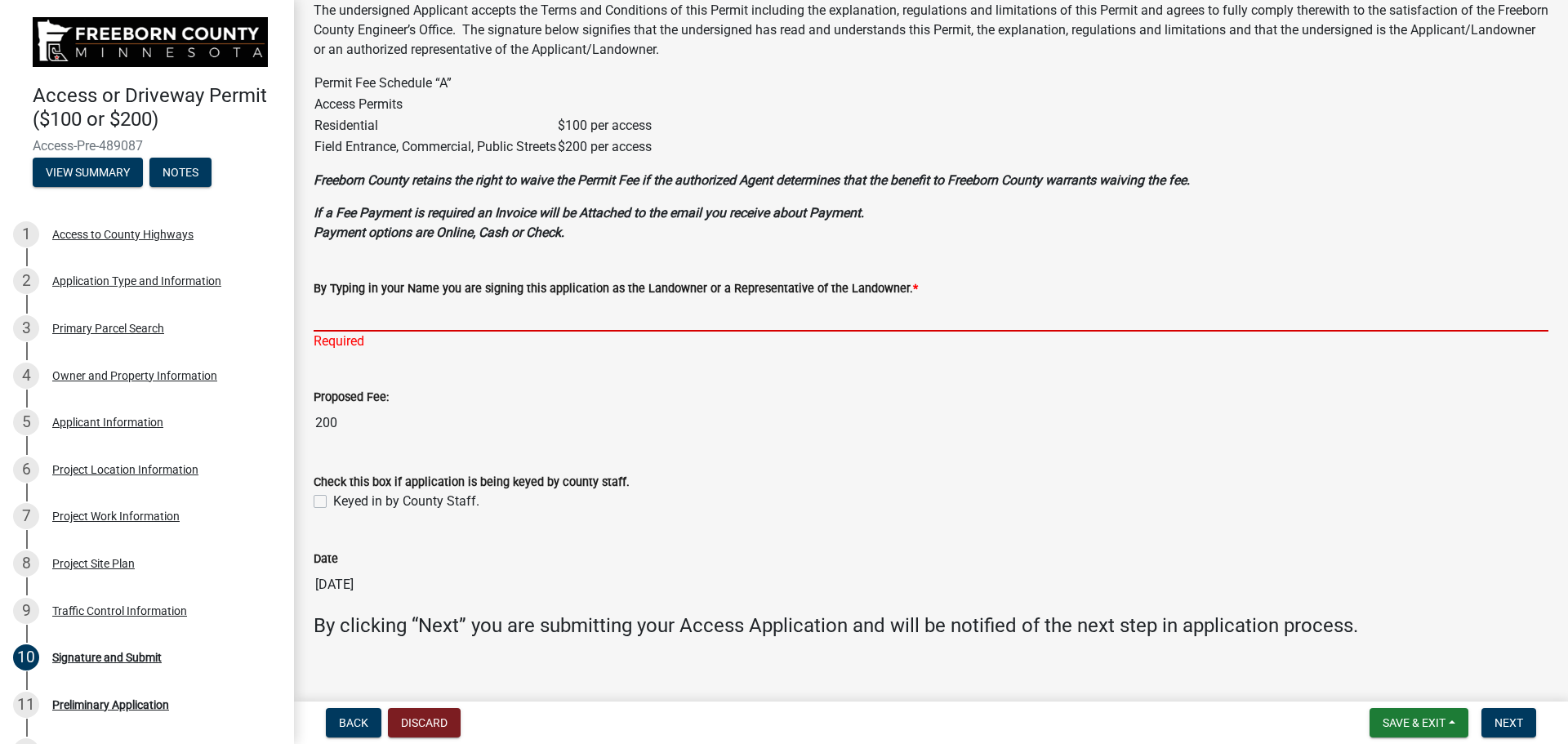
click at [394, 310] on input "By Typing in your Name you are signing this application as the Landowner or a R…" at bounding box center [931, 315] width 1235 height 34
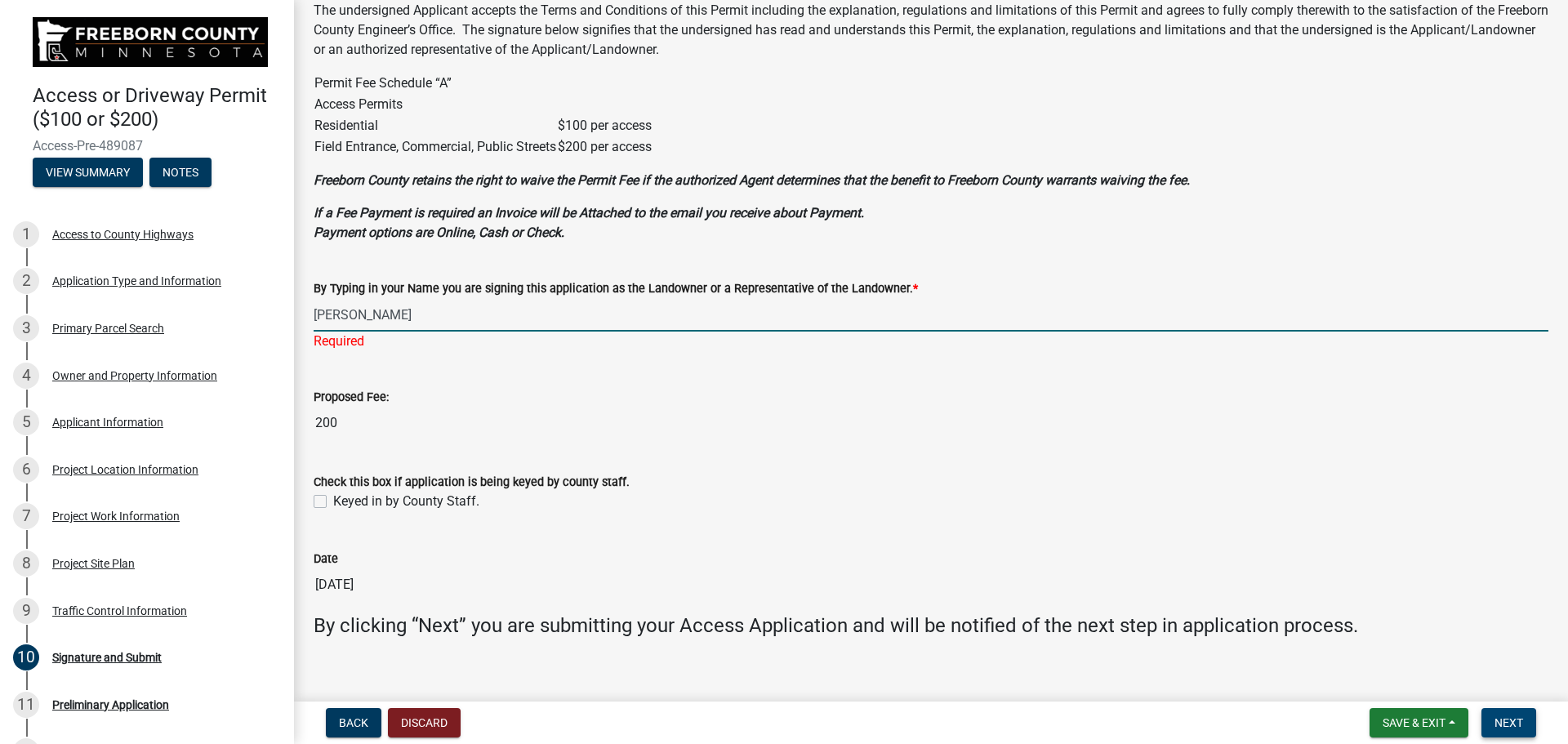
type input "[PERSON_NAME]"
click at [1501, 720] on span "Next" at bounding box center [1509, 722] width 28 height 13
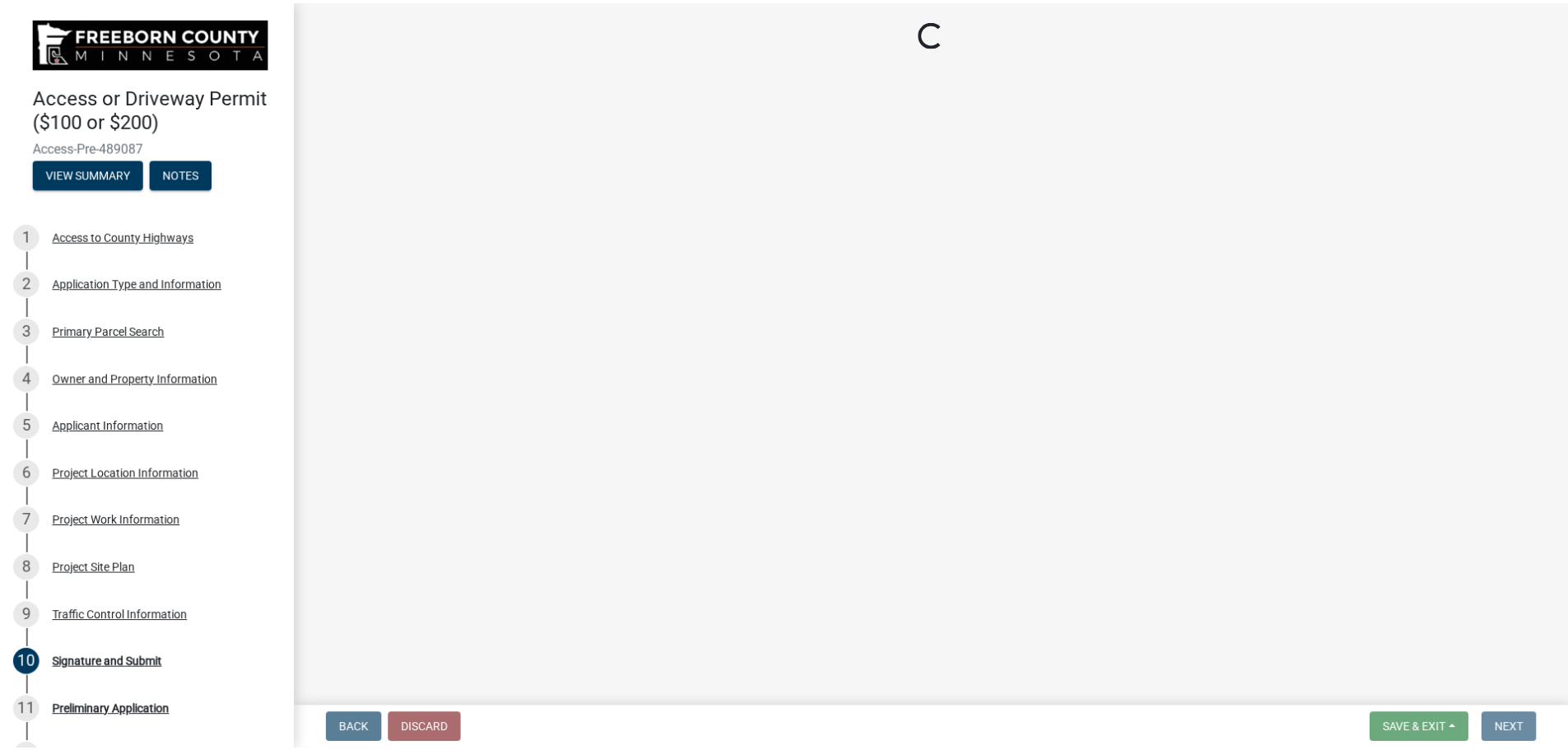
scroll to position [0, 0]
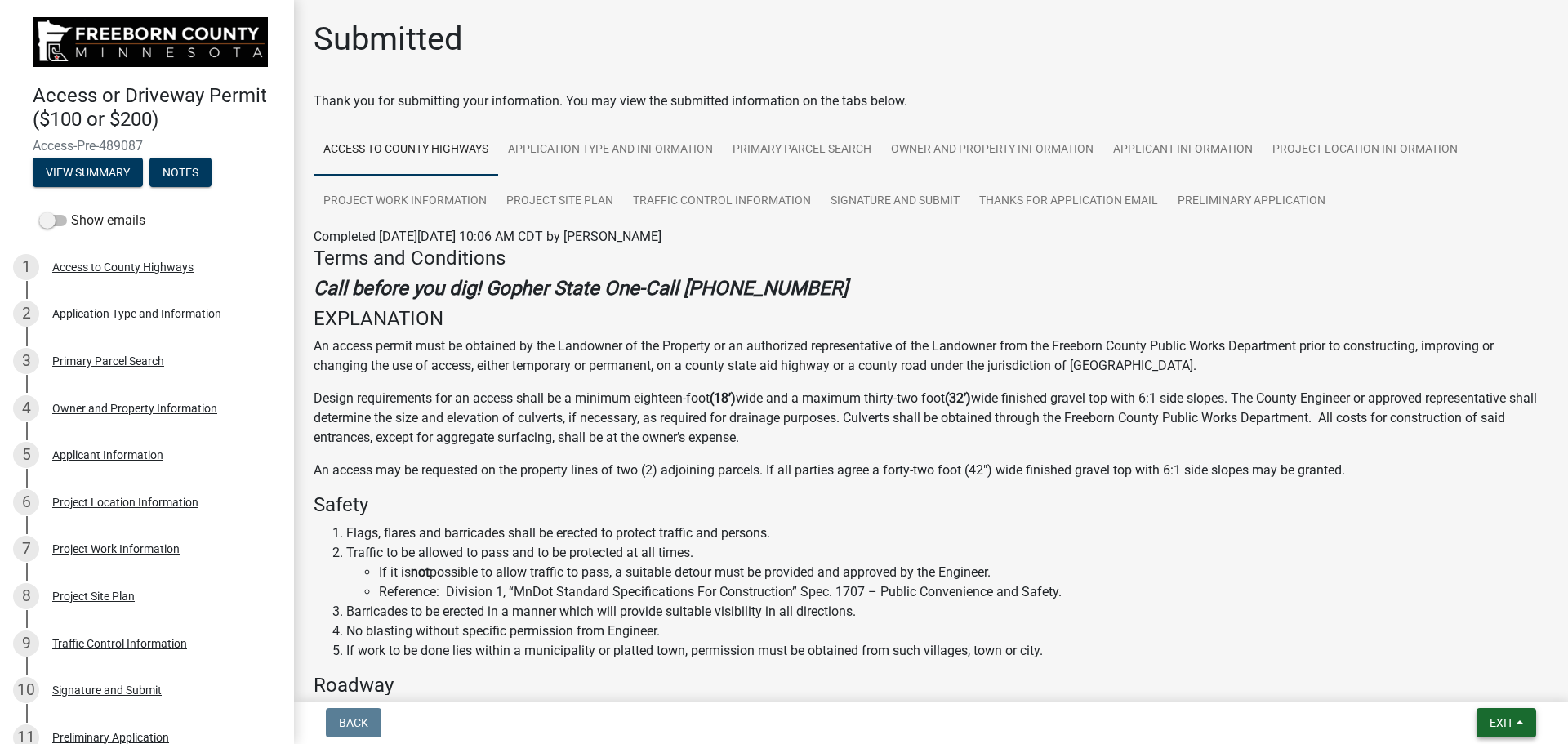
click at [1501, 722] on span "Exit" at bounding box center [1501, 722] width 24 height 13
click at [1462, 683] on button "Save & Exit" at bounding box center [1470, 680] width 130 height 39
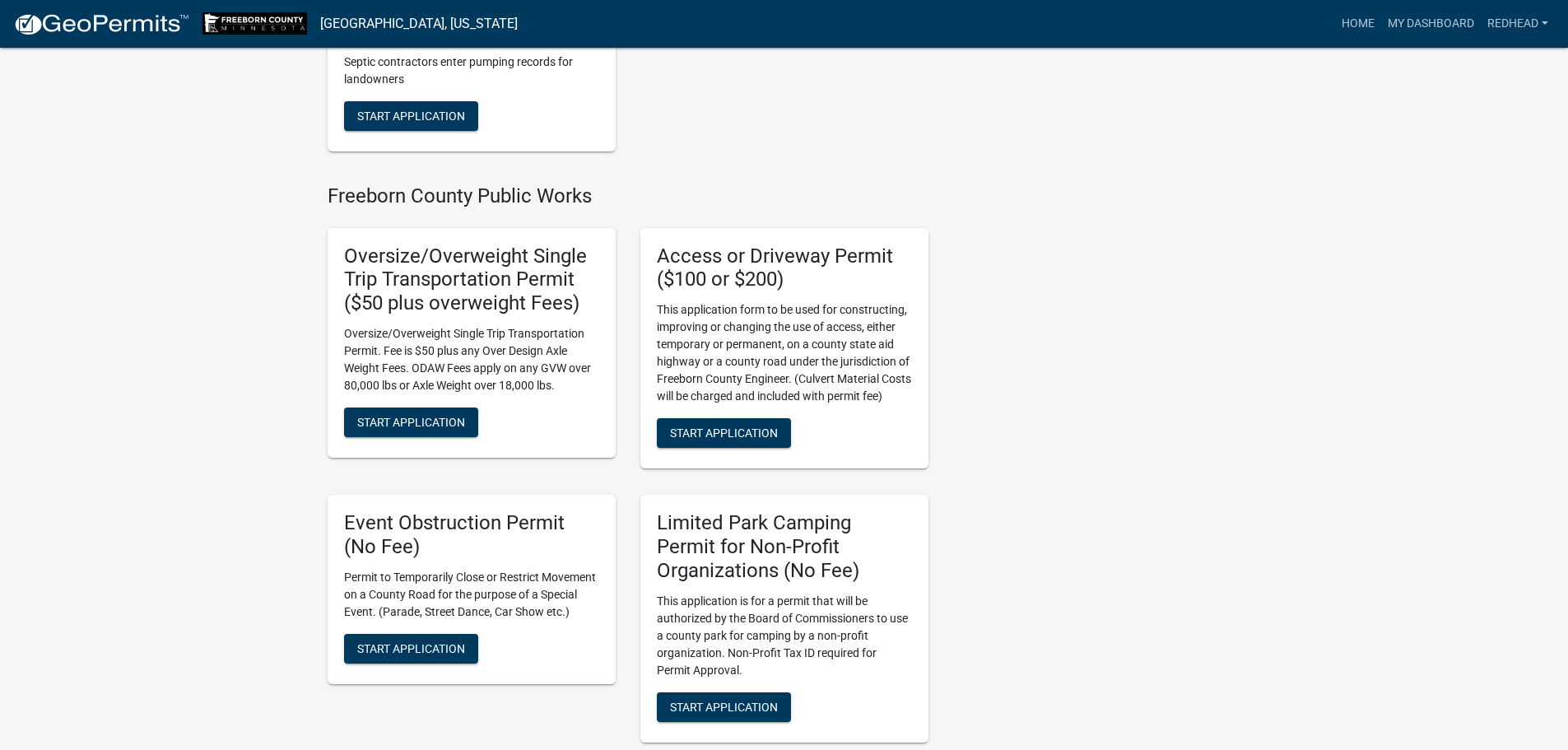
scroll to position [493, 0]
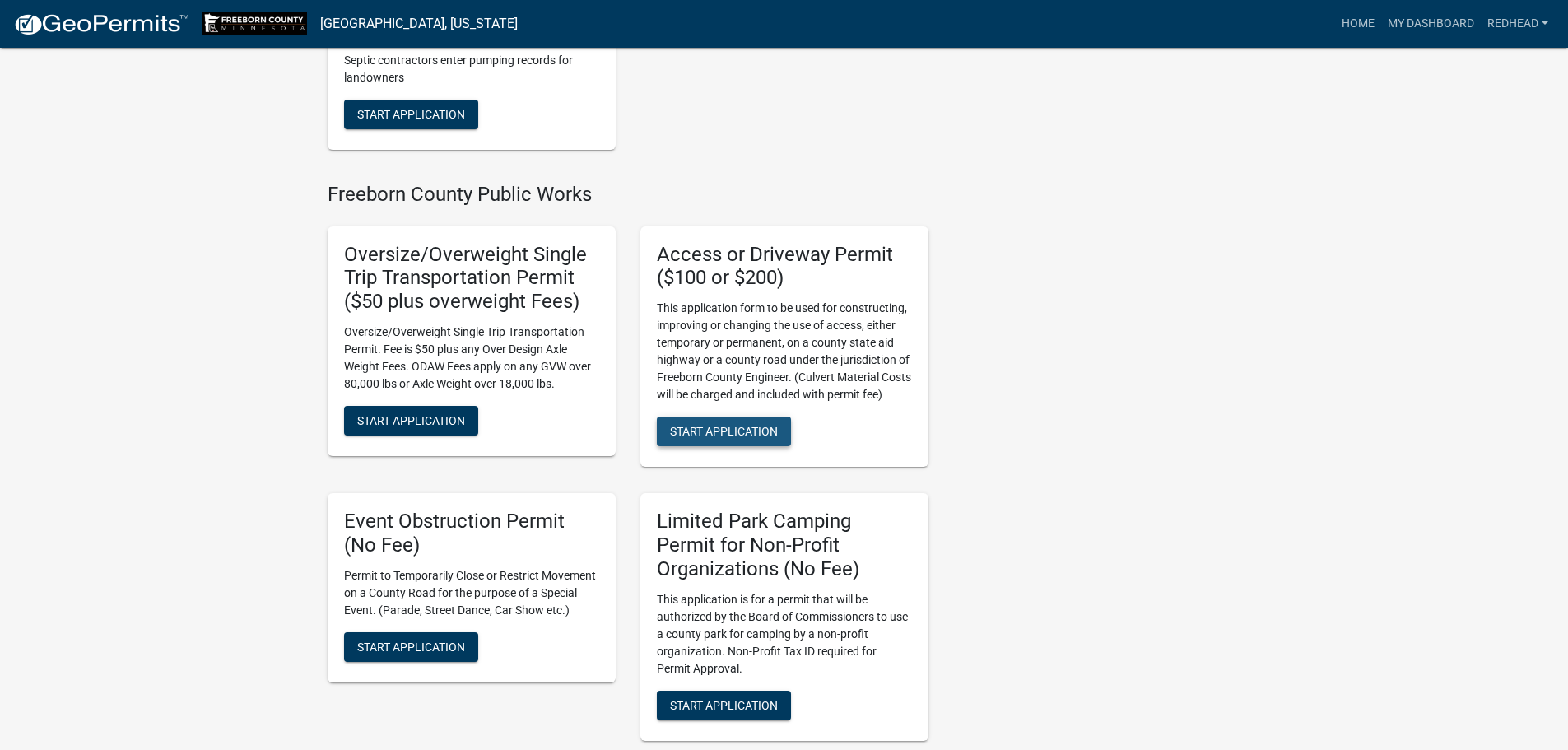
click at [726, 434] on span "Start Application" at bounding box center [723, 431] width 108 height 13
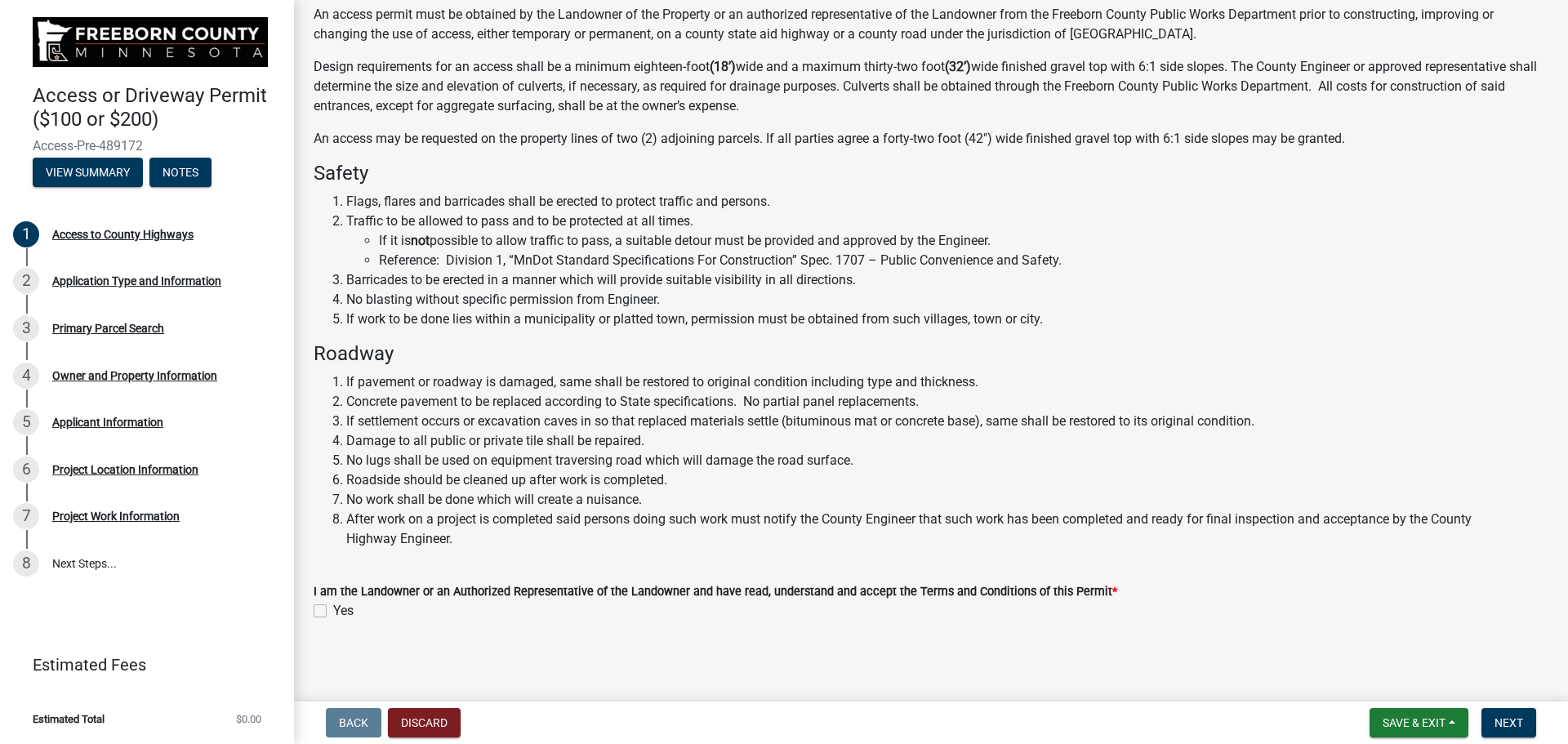
scroll to position [180, 0]
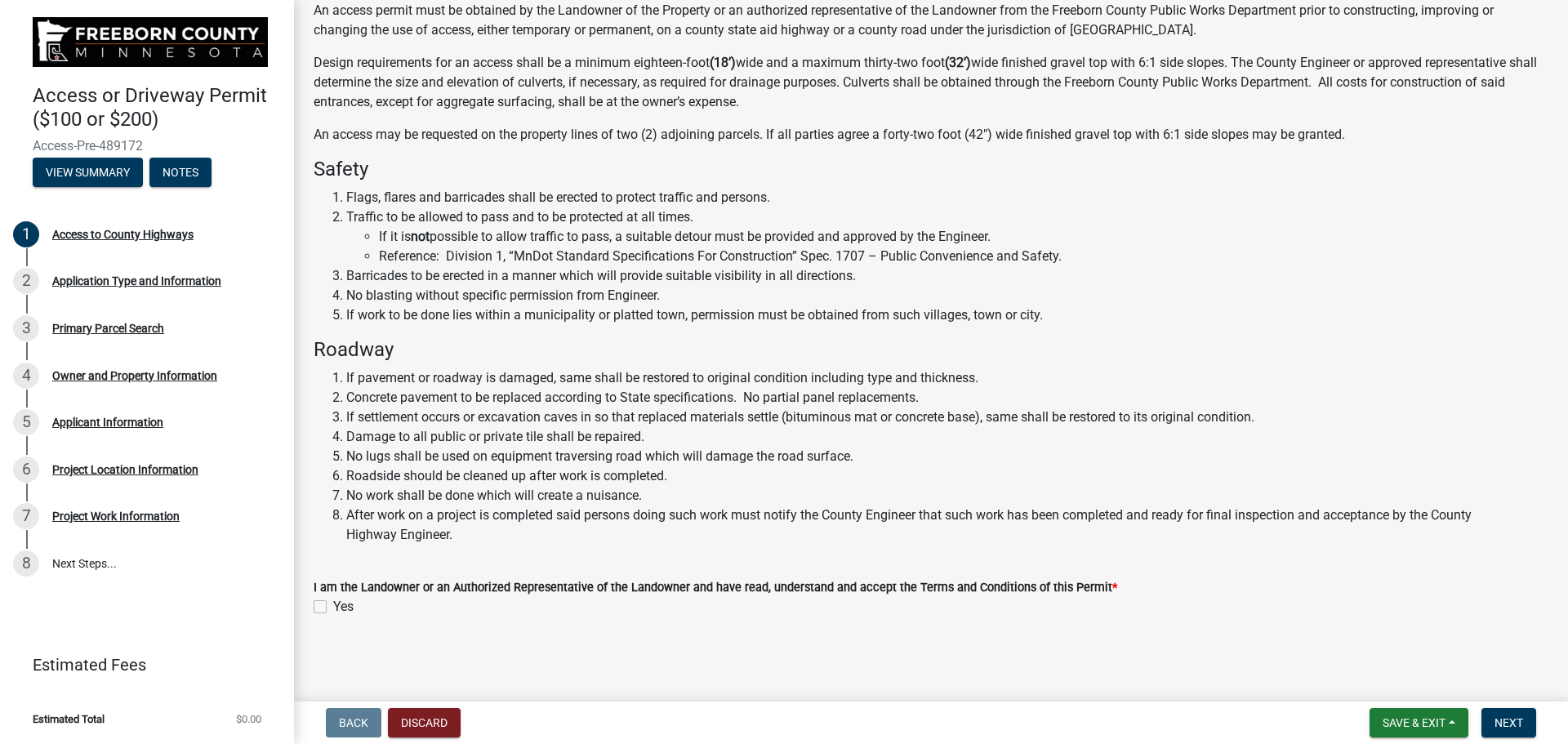
click at [333, 609] on label "Yes" at bounding box center [343, 607] width 20 height 20
click at [333, 607] on input "Yes" at bounding box center [339, 602] width 11 height 11
checkbox input "true"
click at [1512, 723] on span "Next" at bounding box center [1509, 722] width 28 height 13
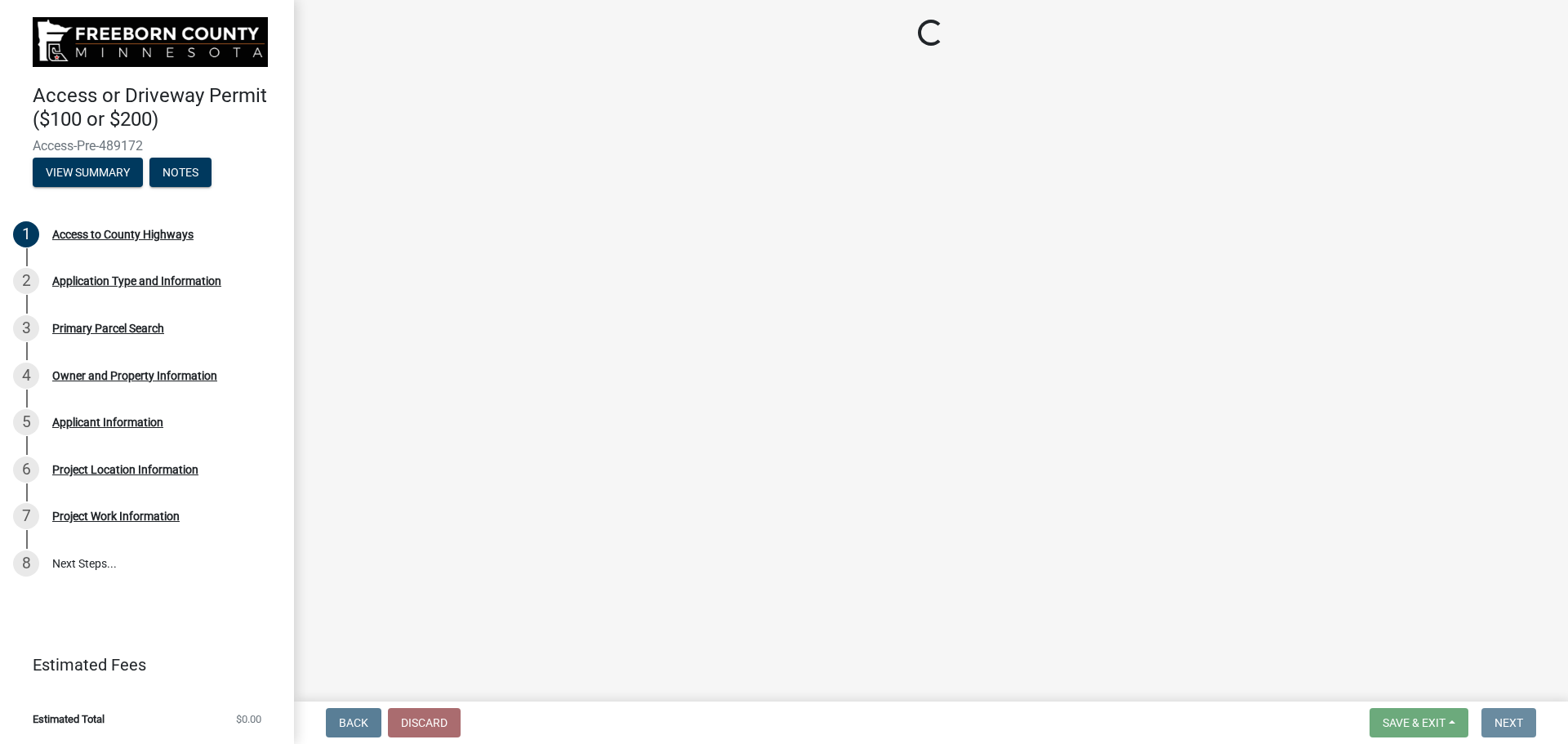
scroll to position [0, 0]
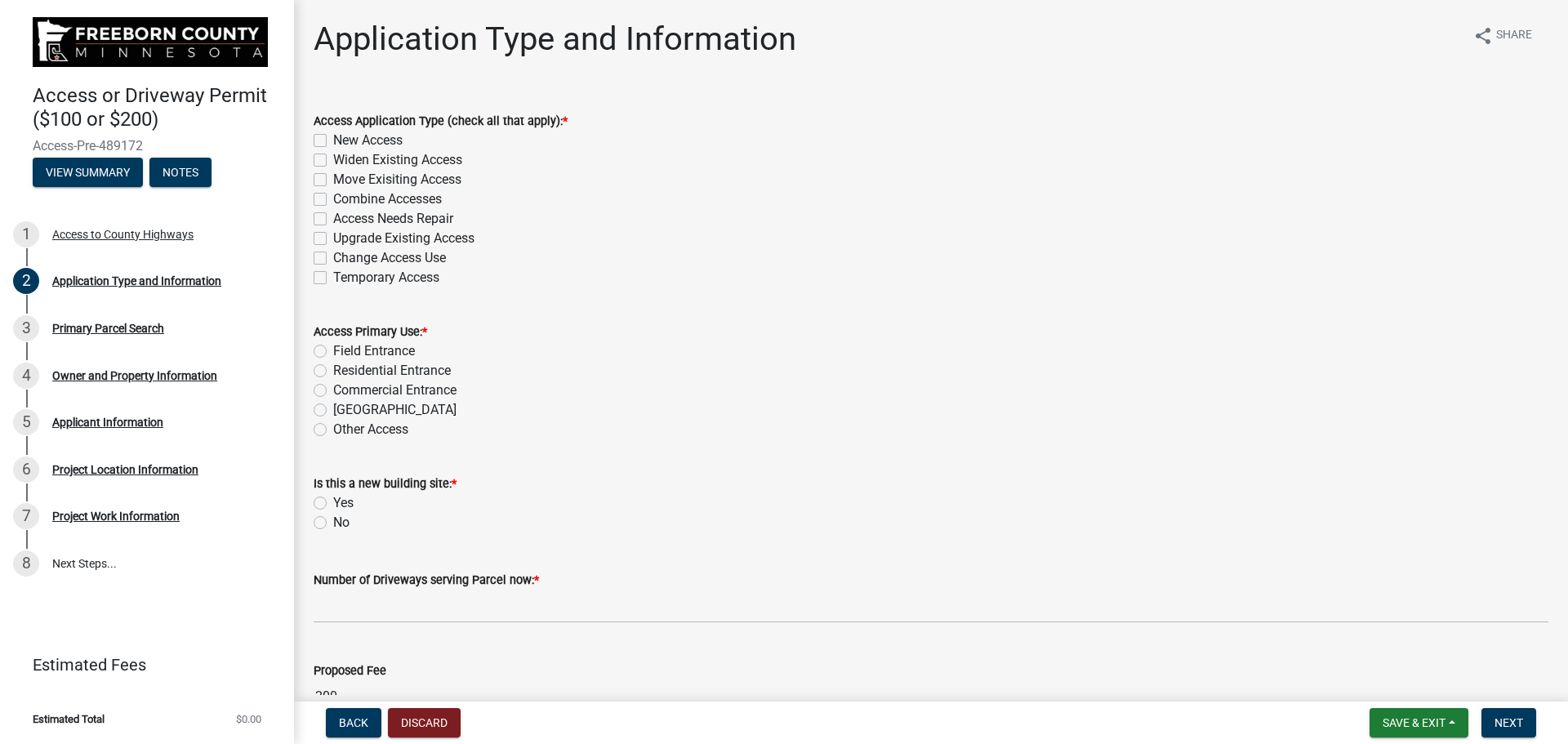
click at [333, 161] on label "Widen Existing Access" at bounding box center [397, 160] width 129 height 20
click at [333, 161] on input "Widen Existing Access" at bounding box center [339, 155] width 11 height 11
checkbox input "true"
checkbox input "false"
checkbox input "true"
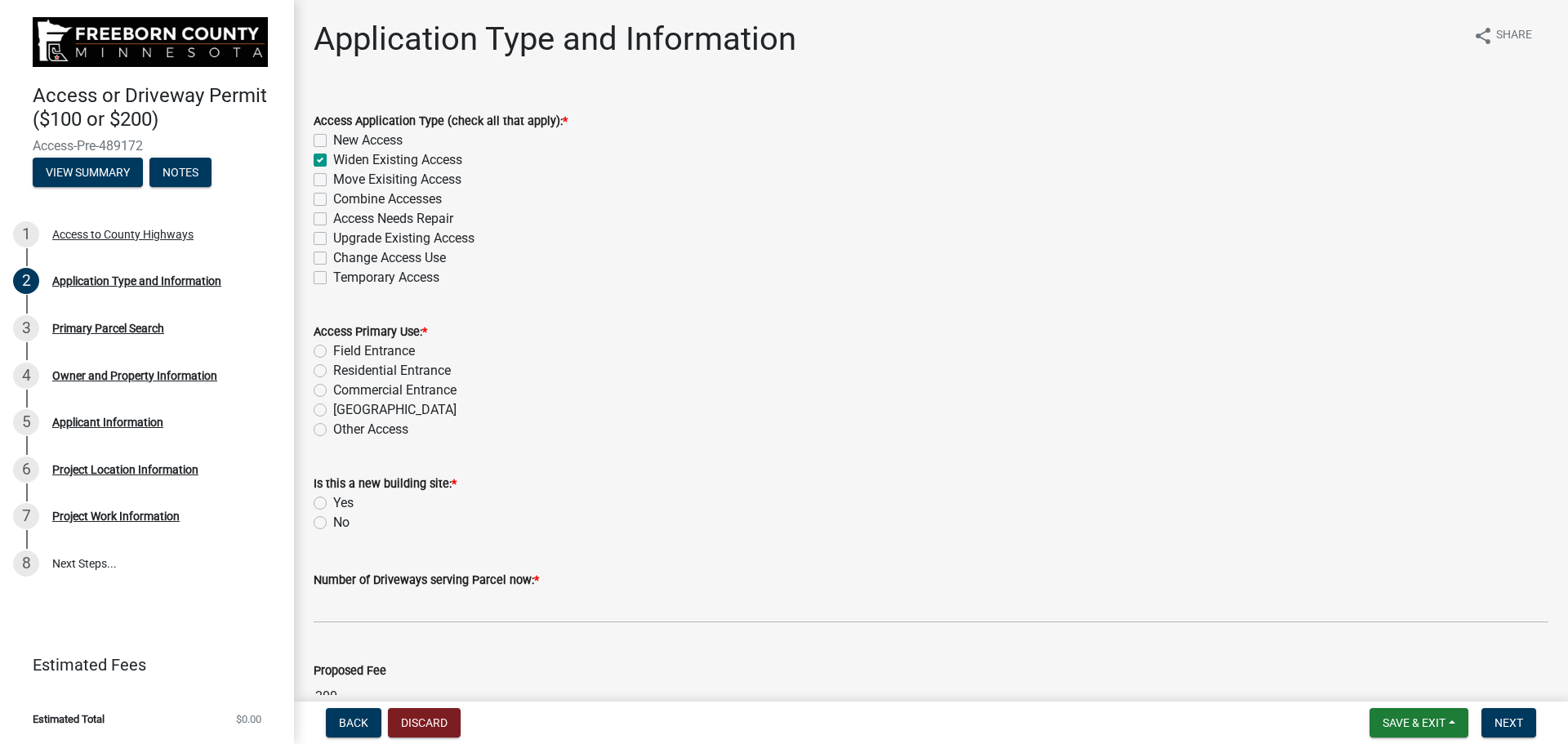
checkbox input "false"
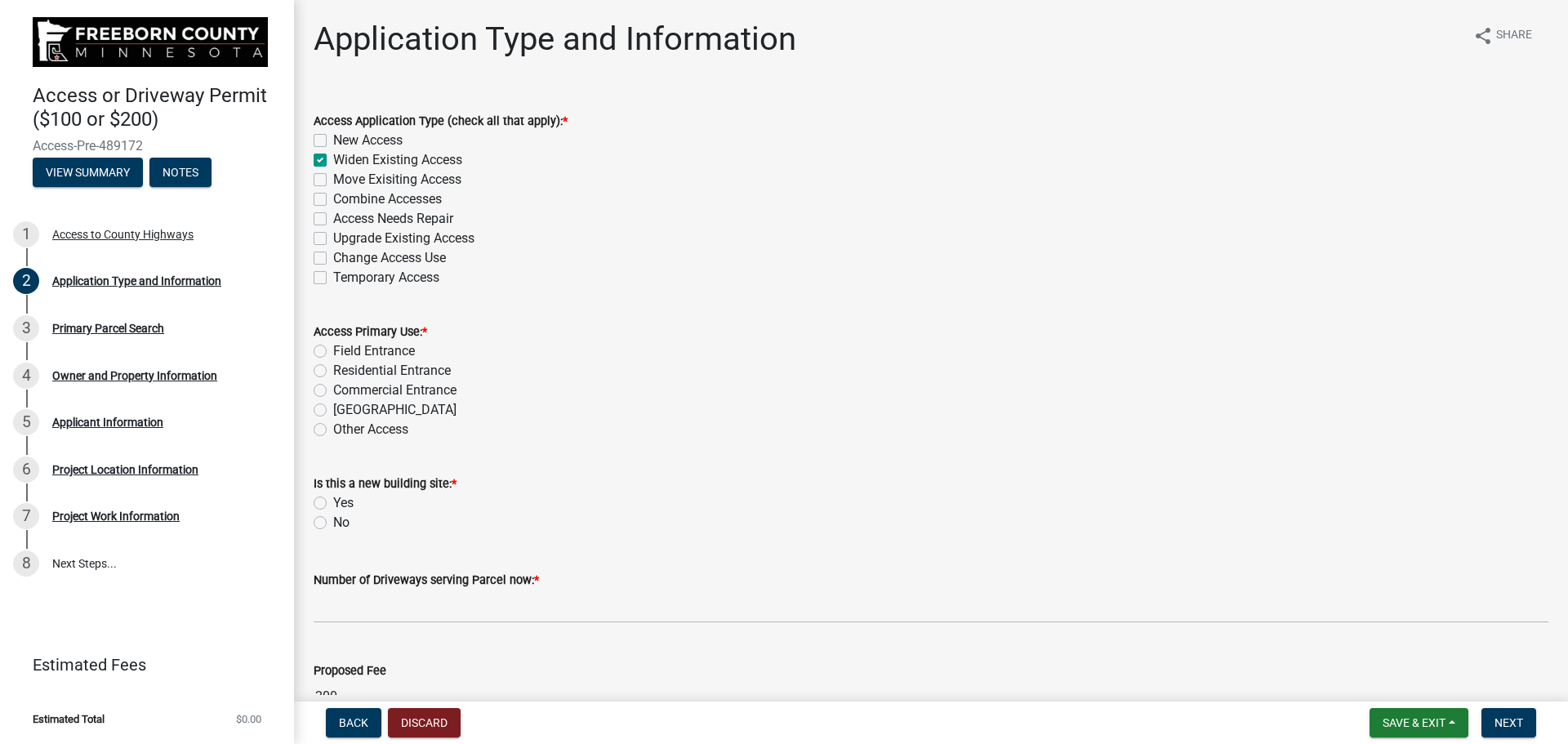
checkbox input "false"
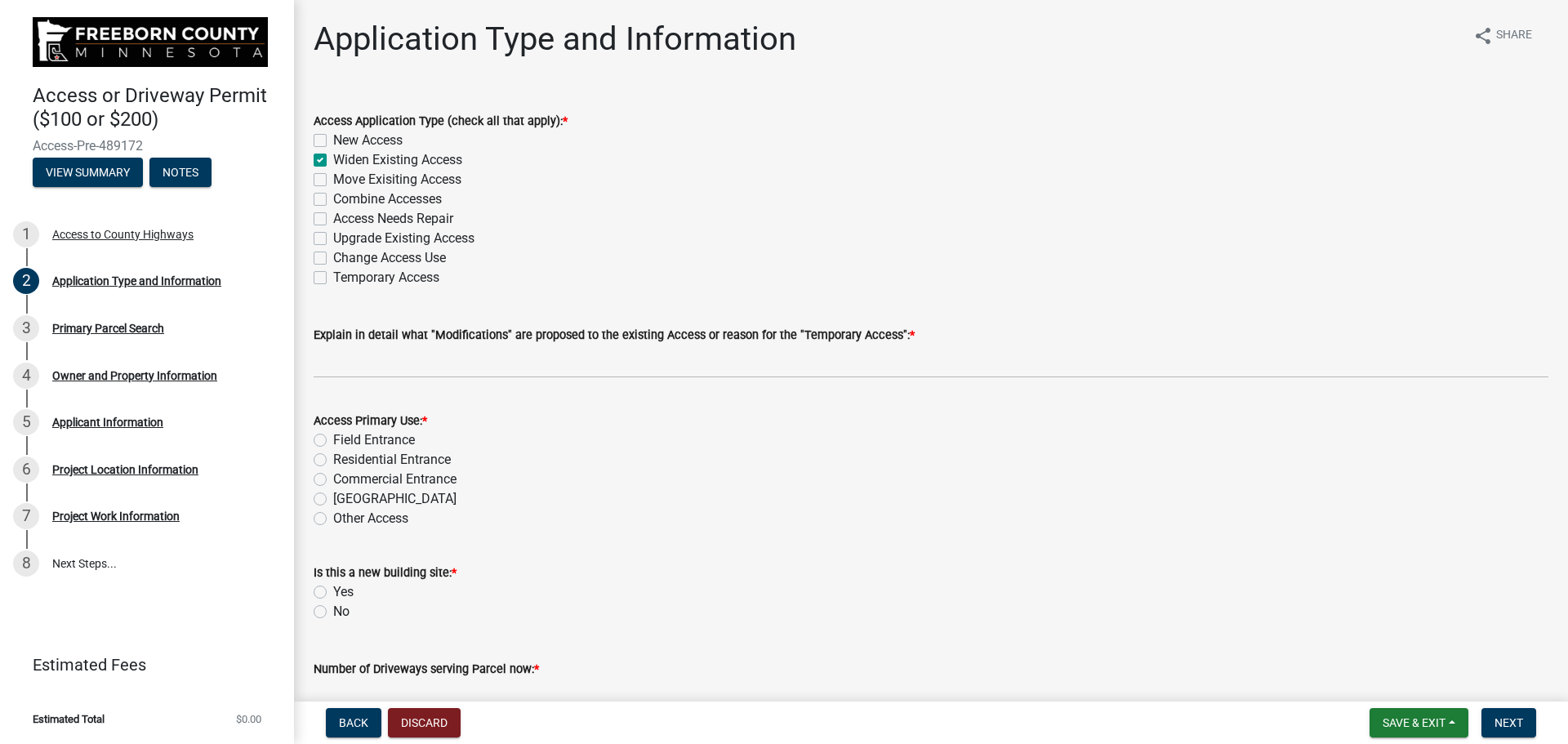
click at [333, 440] on label "Field Entrance" at bounding box center [374, 440] width 82 height 20
click at [333, 440] on input "Field Entrance" at bounding box center [339, 435] width 11 height 11
radio input "true"
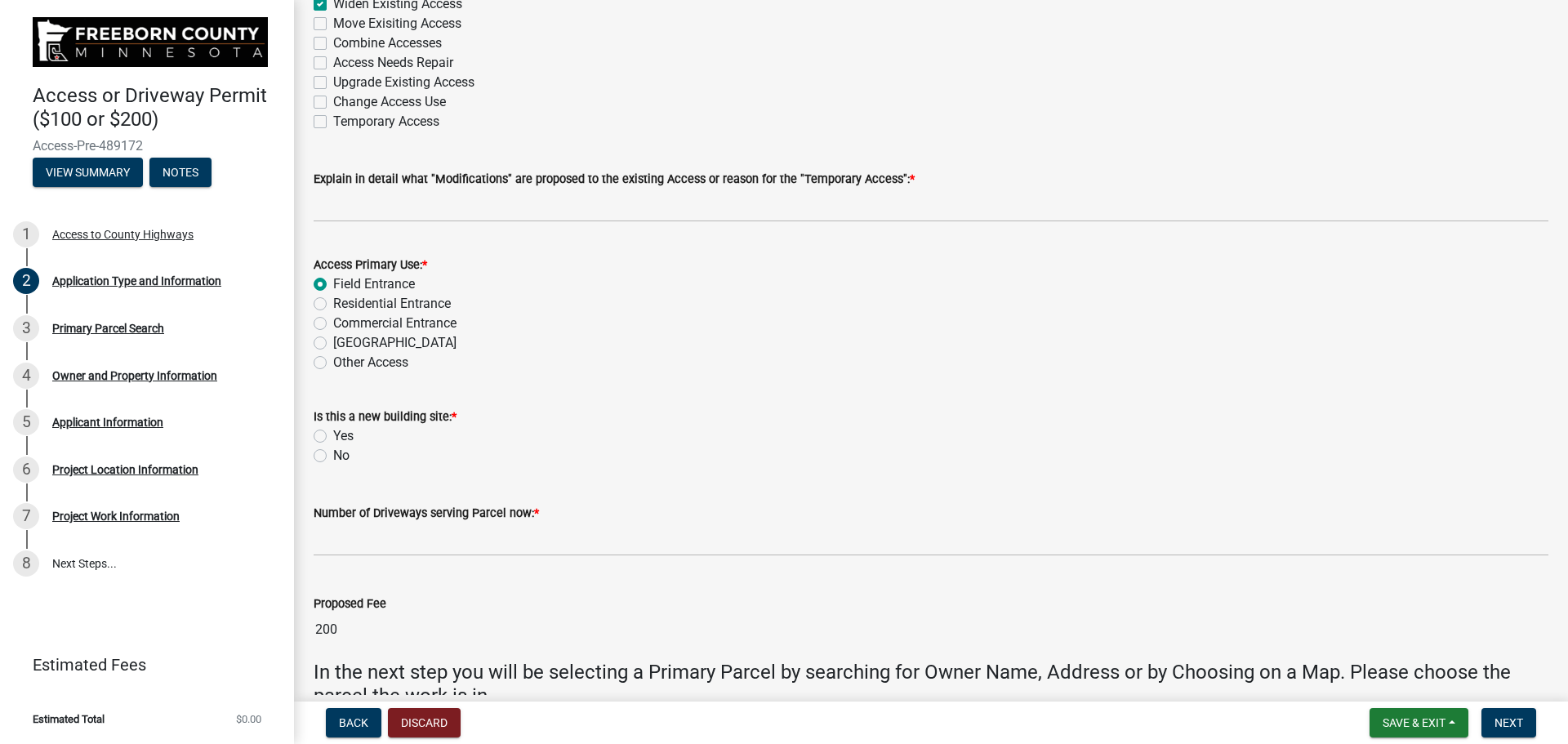
scroll to position [163, 0]
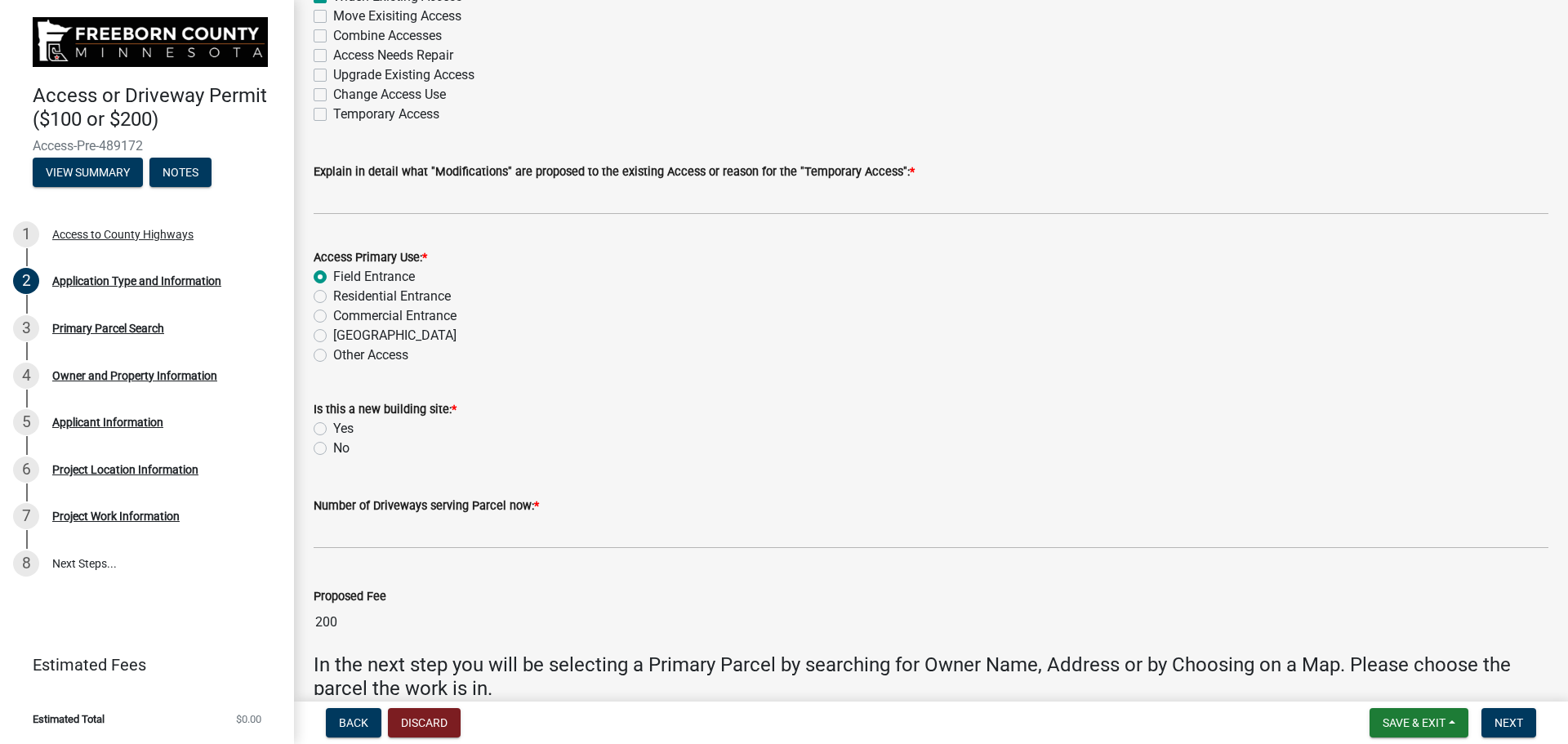
click at [333, 453] on label "No" at bounding box center [341, 448] width 16 height 20
click at [333, 449] on input "No" at bounding box center [339, 443] width 11 height 11
radio input "true"
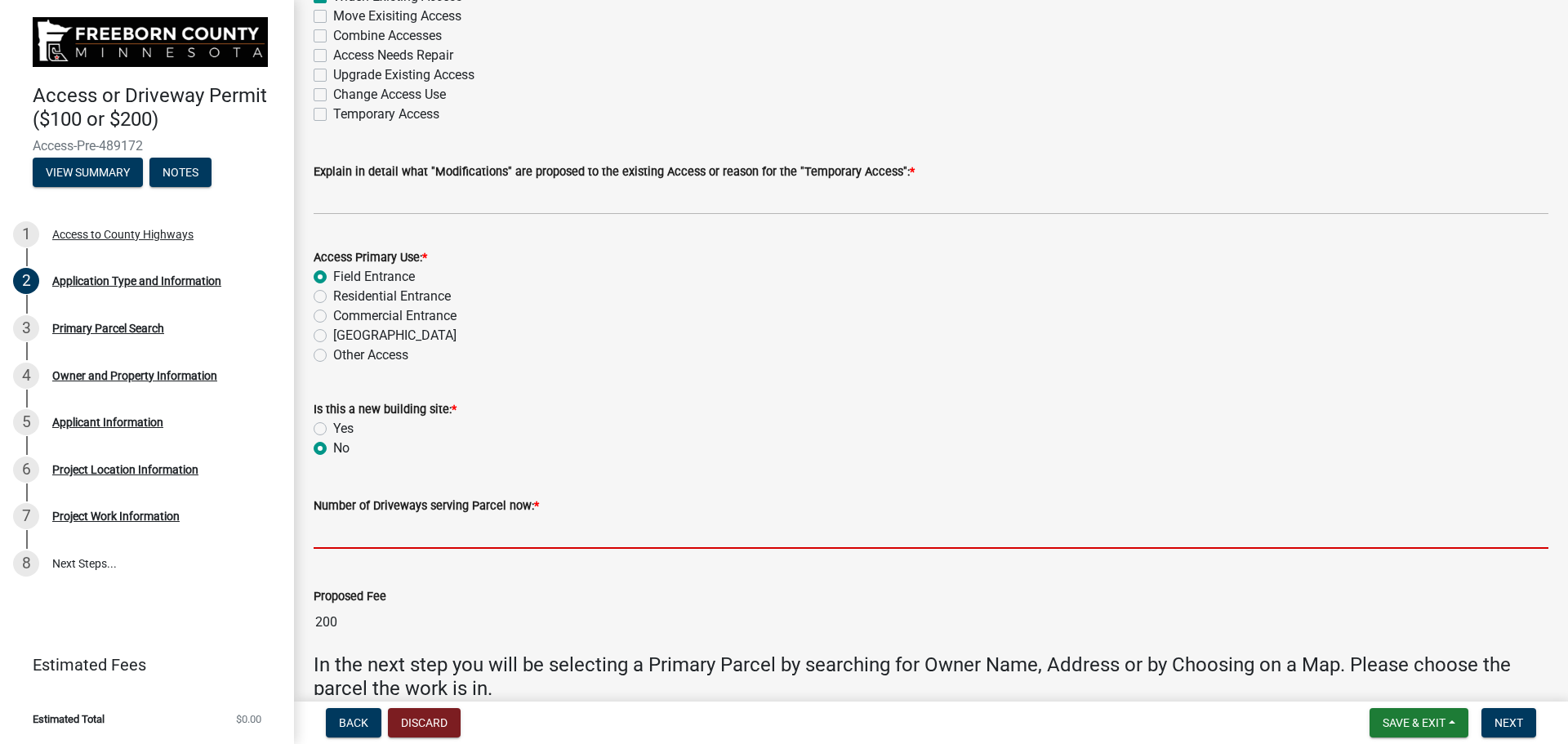
click at [393, 530] on input "text" at bounding box center [931, 532] width 1235 height 34
type input "1"
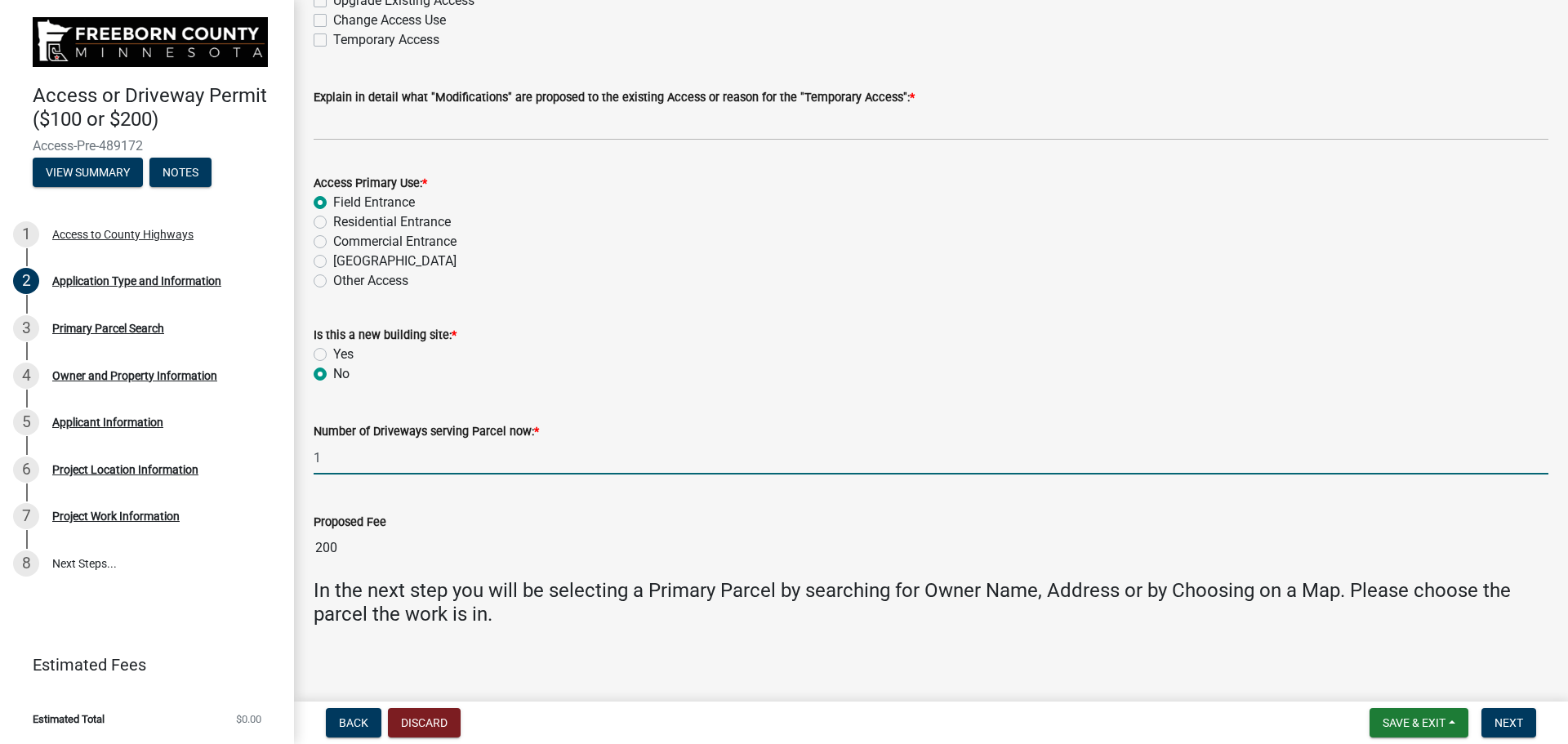
scroll to position [246, 0]
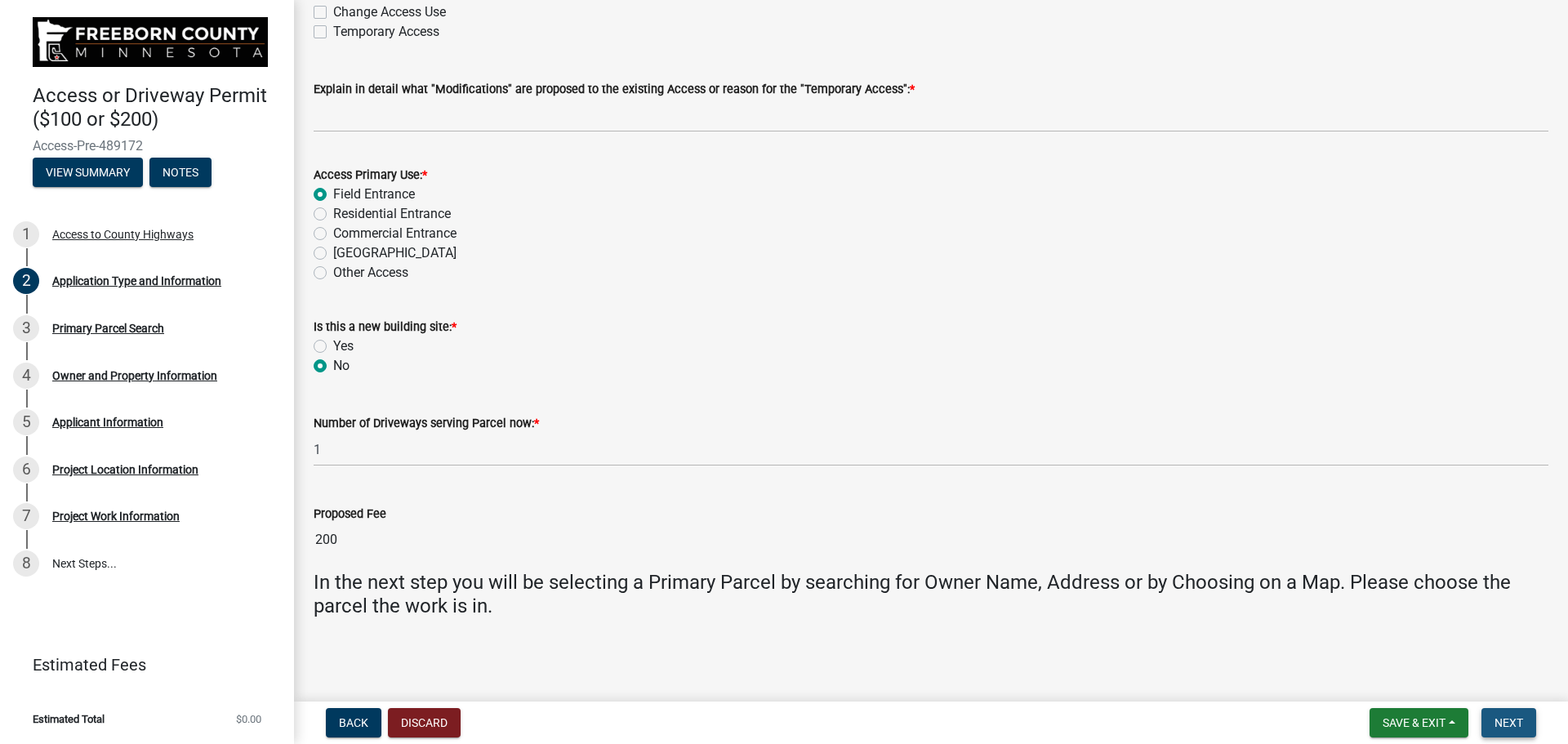
click at [1501, 724] on span "Next" at bounding box center [1509, 722] width 28 height 13
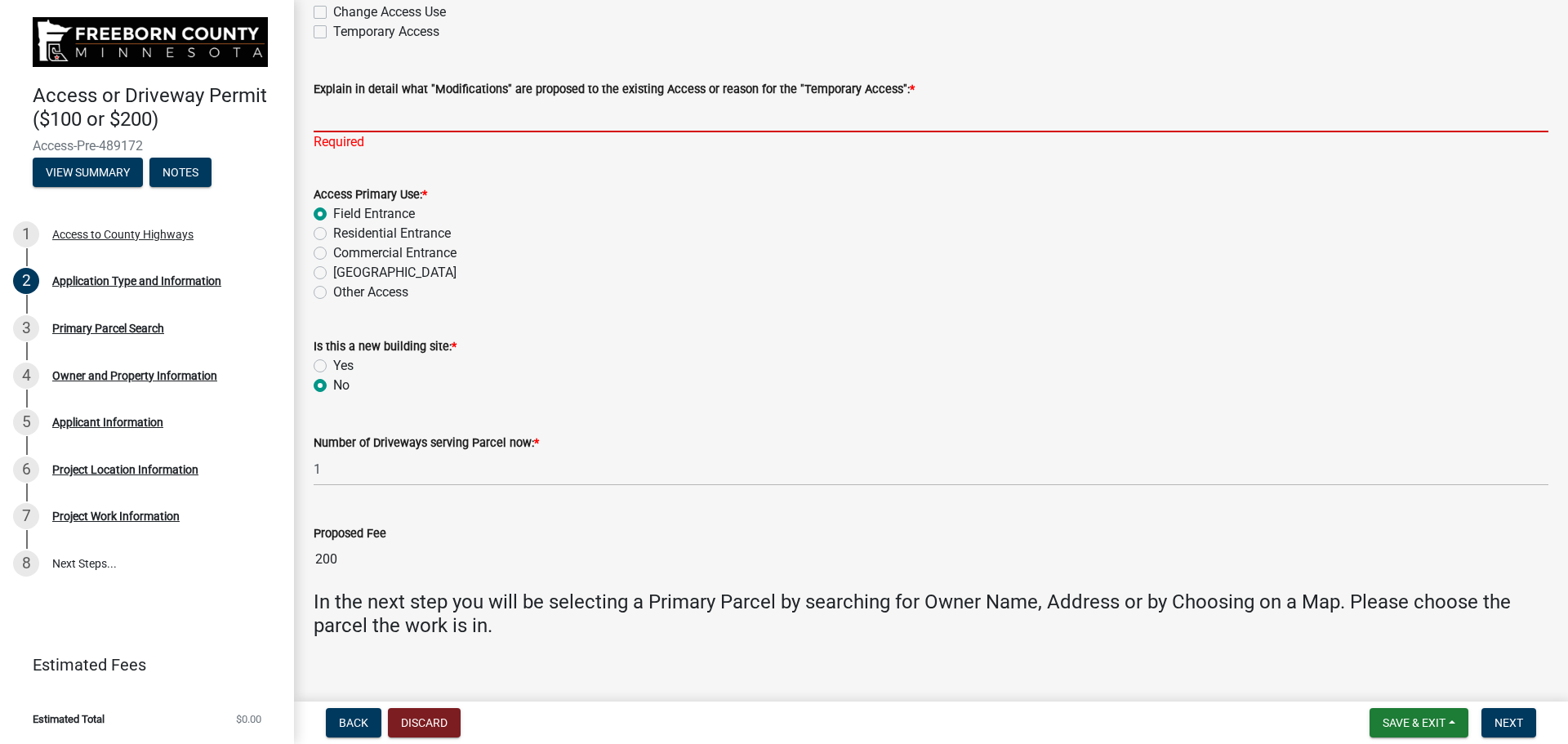
click at [341, 109] on input "Explain in detail what "Modifications" are proposed to the existing Access or r…" at bounding box center [931, 115] width 1235 height 34
type input "Temporary Rocking Driveway 10-20' wider to accomidate Crane Traffic All Exstent…"
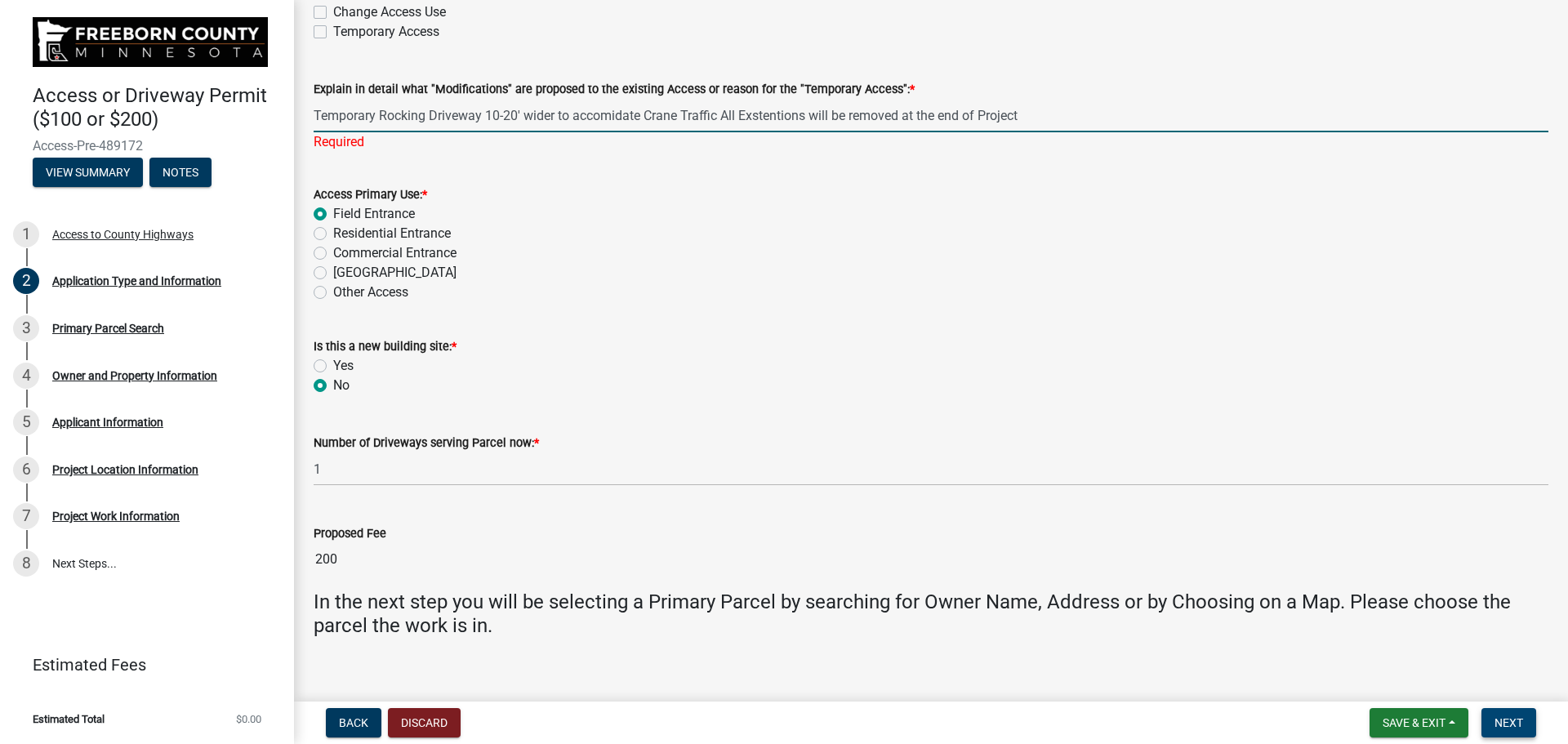
click at [1509, 724] on span "Next" at bounding box center [1509, 722] width 28 height 13
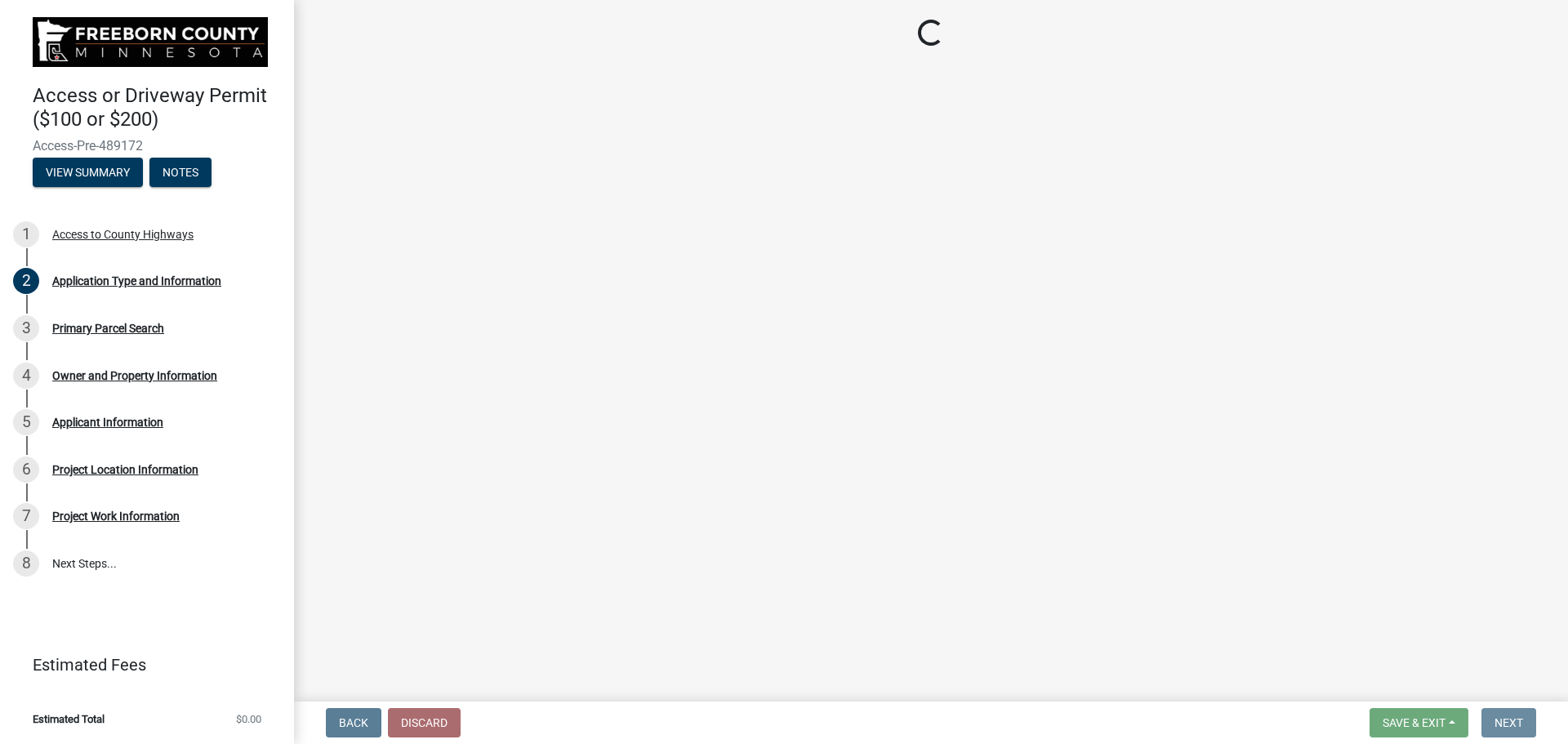
scroll to position [0, 0]
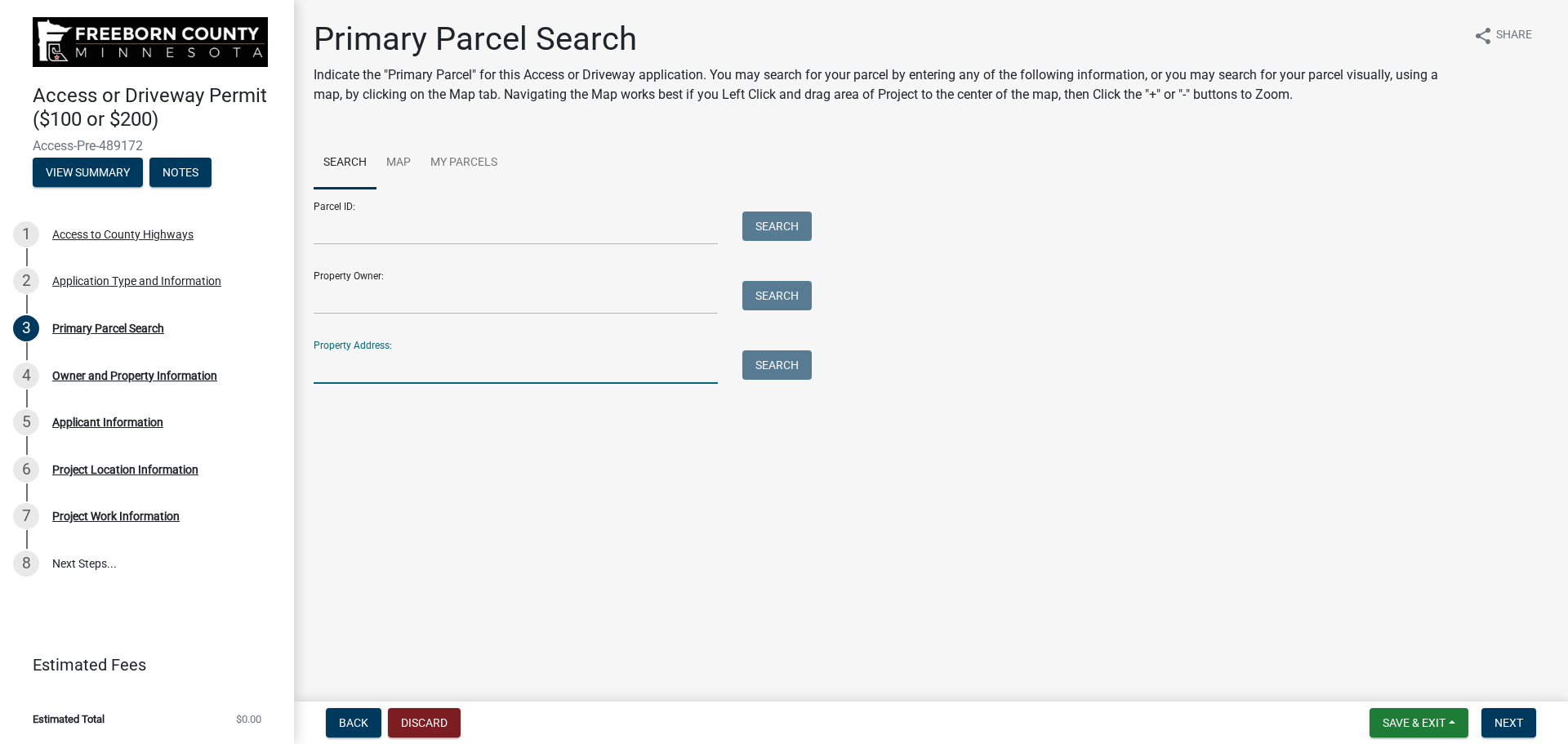
click at [339, 371] on input "Property Address:" at bounding box center [516, 367] width 404 height 34
paste input "Extend Existing Culvert if there is one and fill ditch with [PERSON_NAME]"
type input "Extend Existing Culvert if there is one and fill ditch with [PERSON_NAME]"
drag, startPoint x: 700, startPoint y: 369, endPoint x: 254, endPoint y: 375, distance: 446.0
click at [254, 375] on div "Access or Driveway Permit ($100 or $200) Access-Pre-489172 View Summary Notes 1…" at bounding box center [784, 372] width 1568 height 744
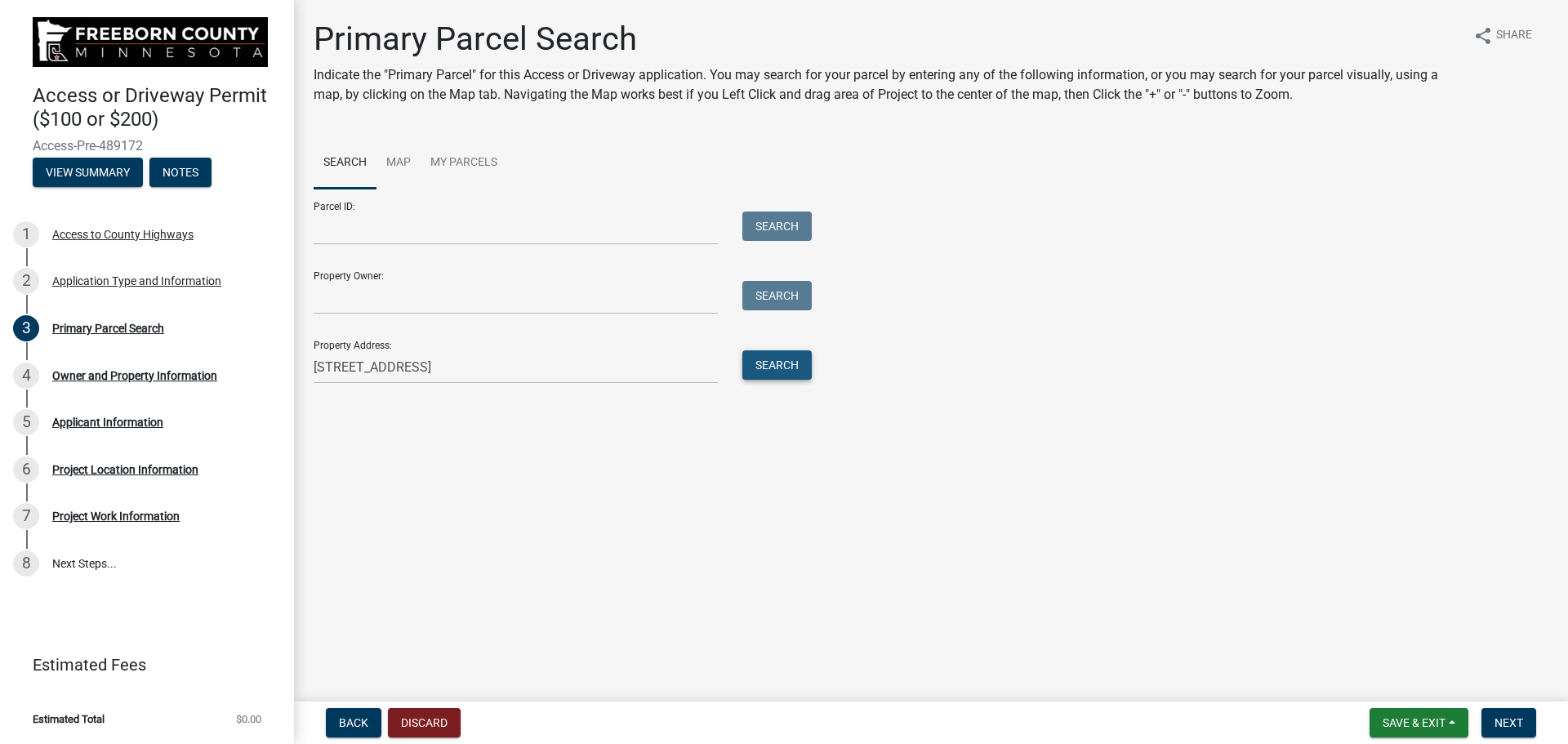
click at [772, 366] on button "Search" at bounding box center [777, 364] width 69 height 29
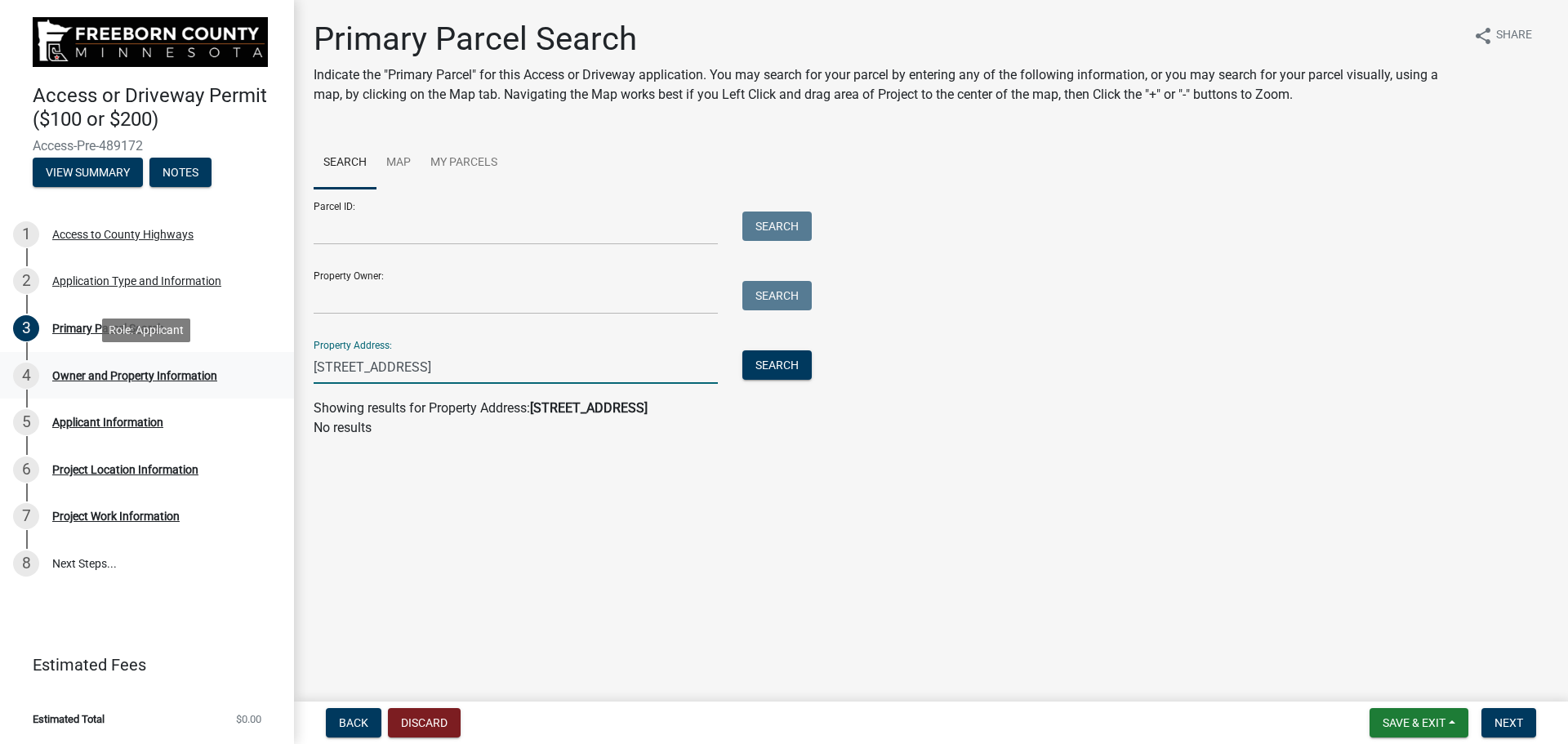
drag, startPoint x: 346, startPoint y: 364, endPoint x: 280, endPoint y: 366, distance: 66.0
click at [280, 366] on div "Access or Driveway Permit ($100 or $200) Access-Pre-489172 View Summary Notes 1…" at bounding box center [784, 372] width 1568 height 744
type input "708th Ave"
click at [779, 368] on button "Search" at bounding box center [777, 364] width 69 height 29
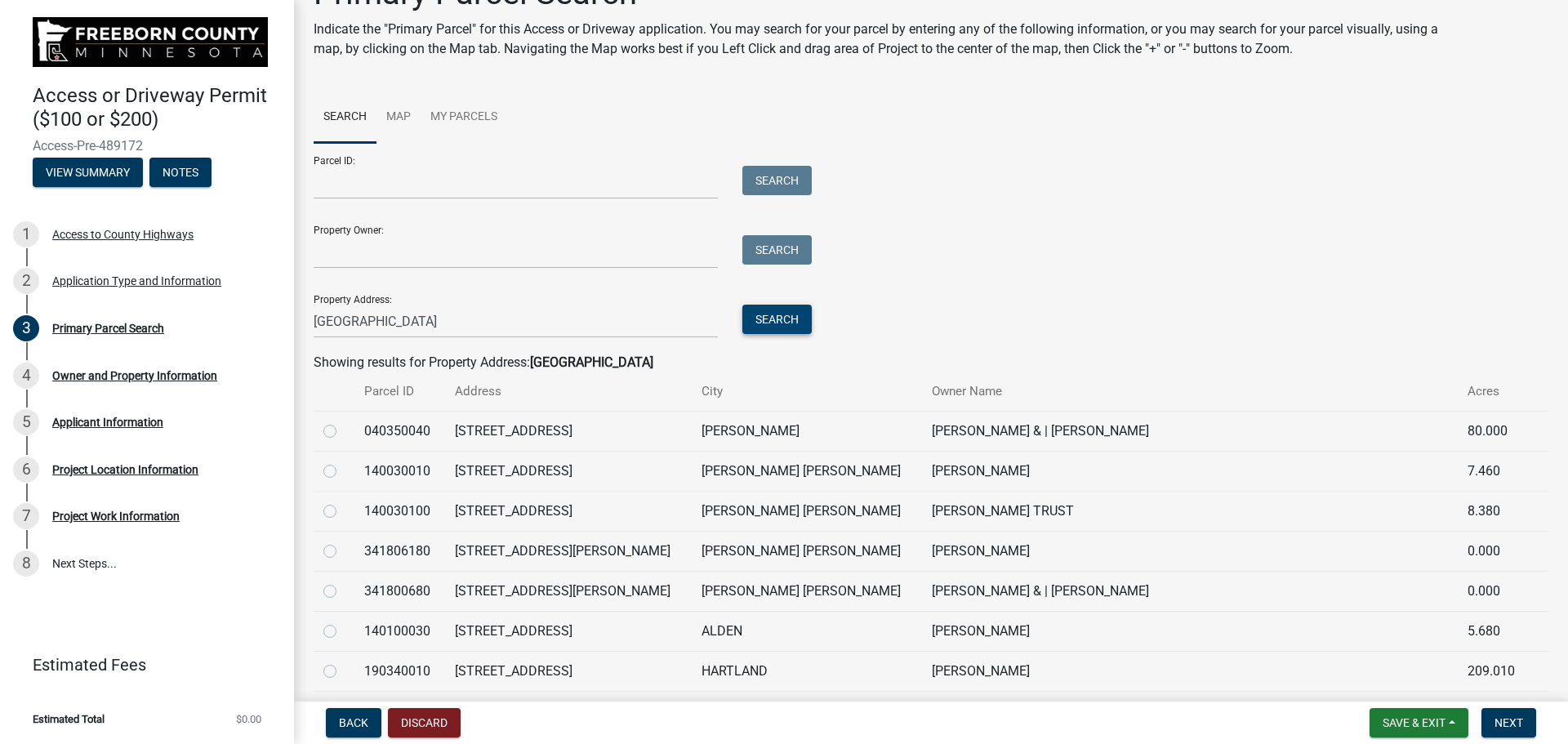
scroll to position [82, 0]
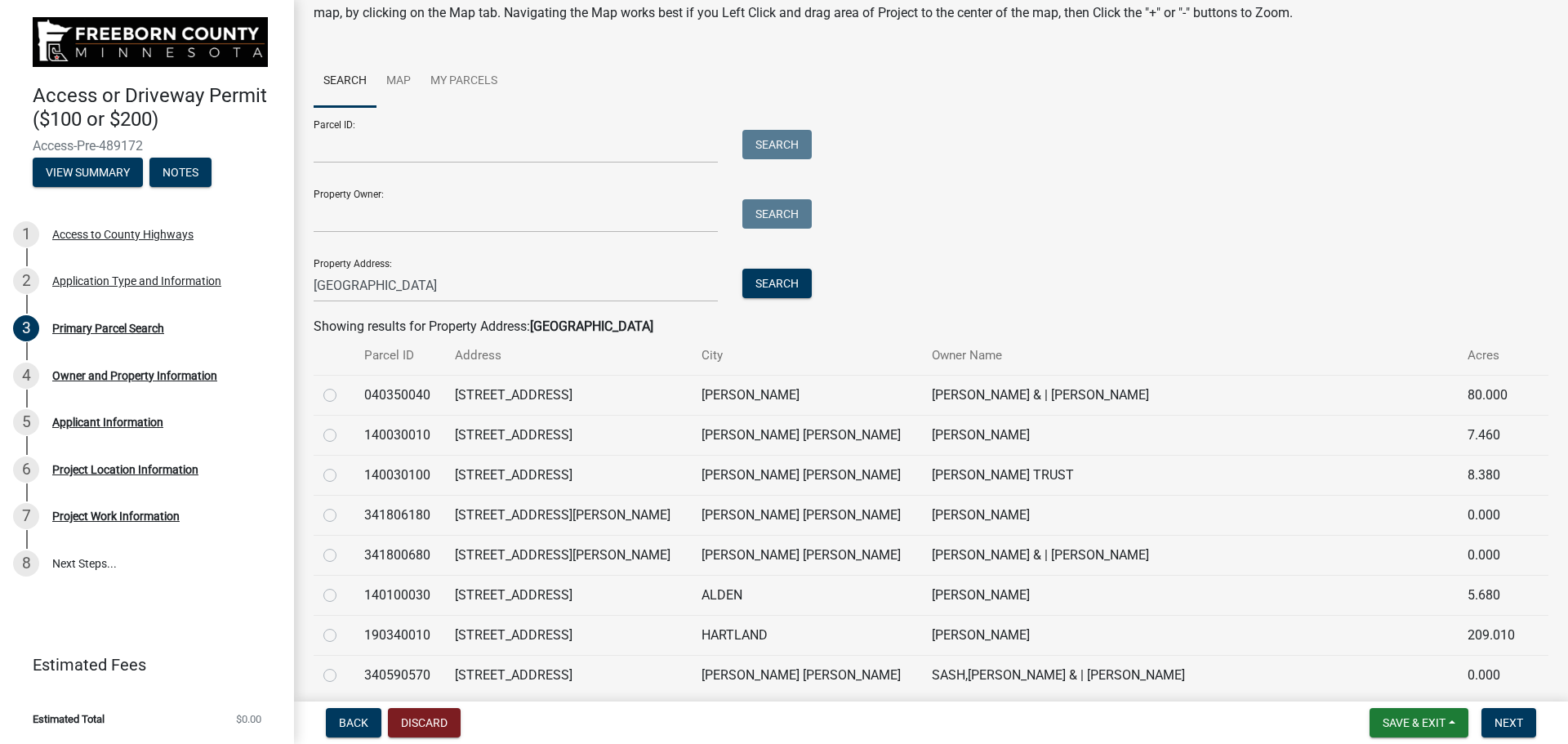
click at [343, 585] on label at bounding box center [343, 585] width 0 height 0
click at [343, 596] on input "radio" at bounding box center [349, 591] width 11 height 11
radio input "true"
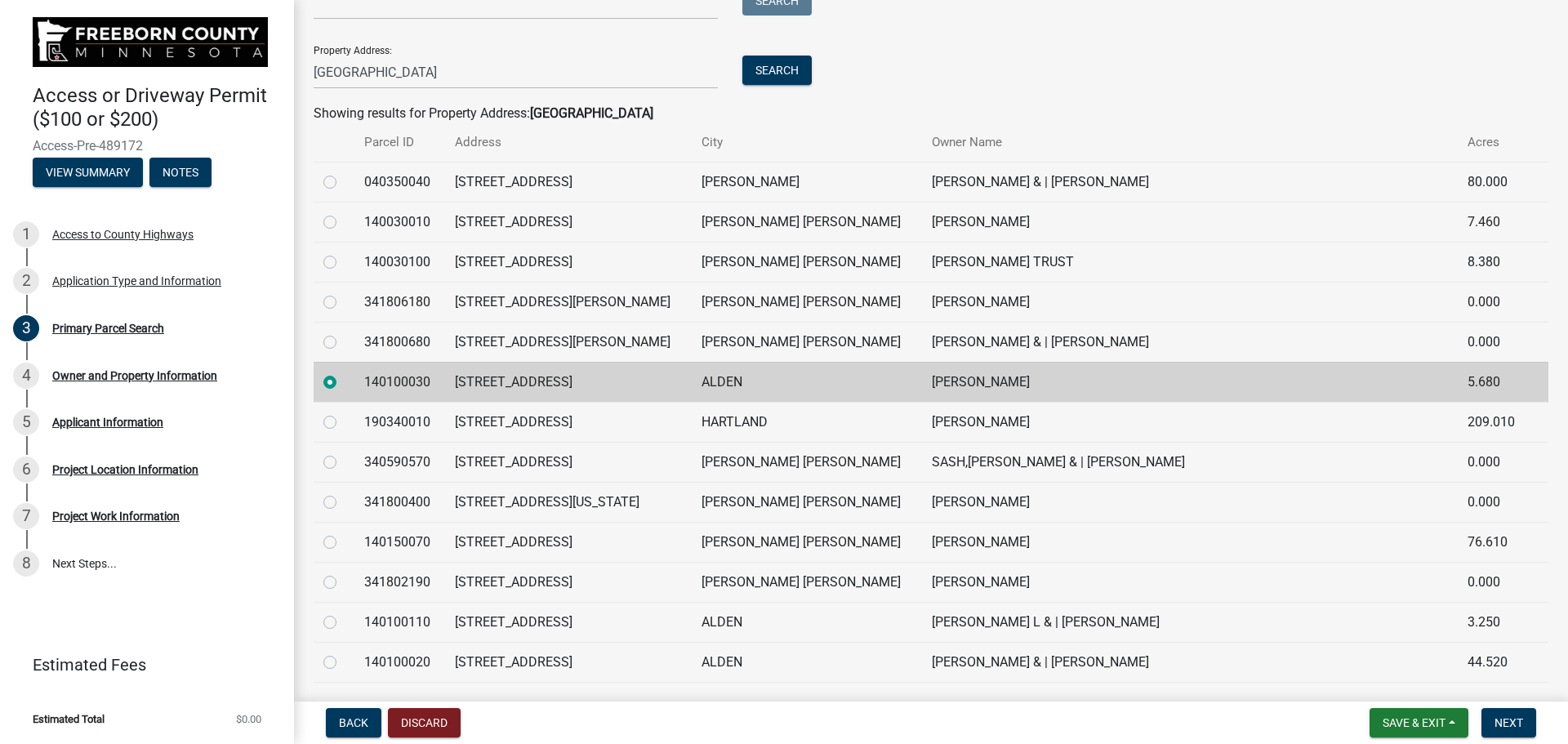
scroll to position [326, 0]
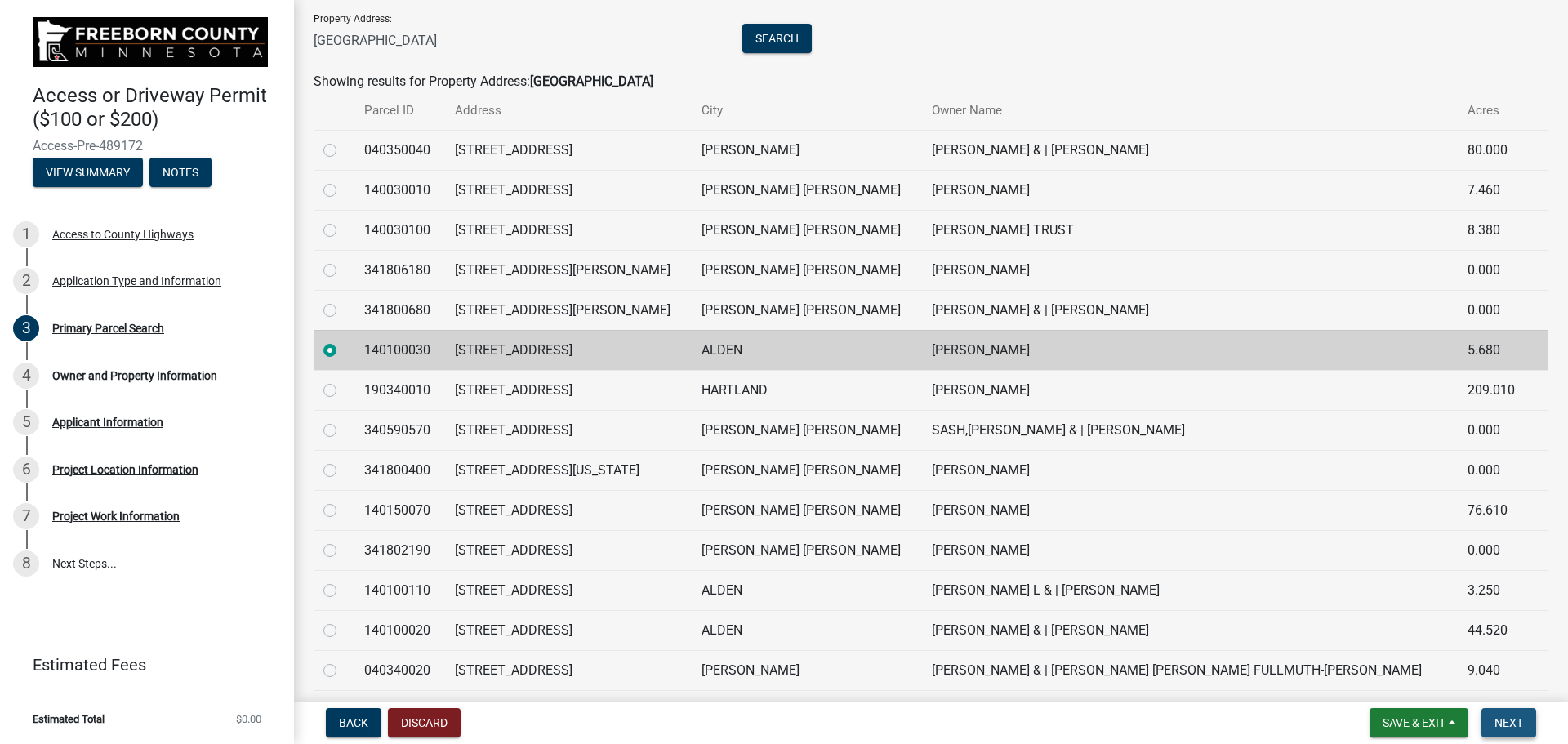
click at [1517, 722] on span "Next" at bounding box center [1509, 722] width 28 height 13
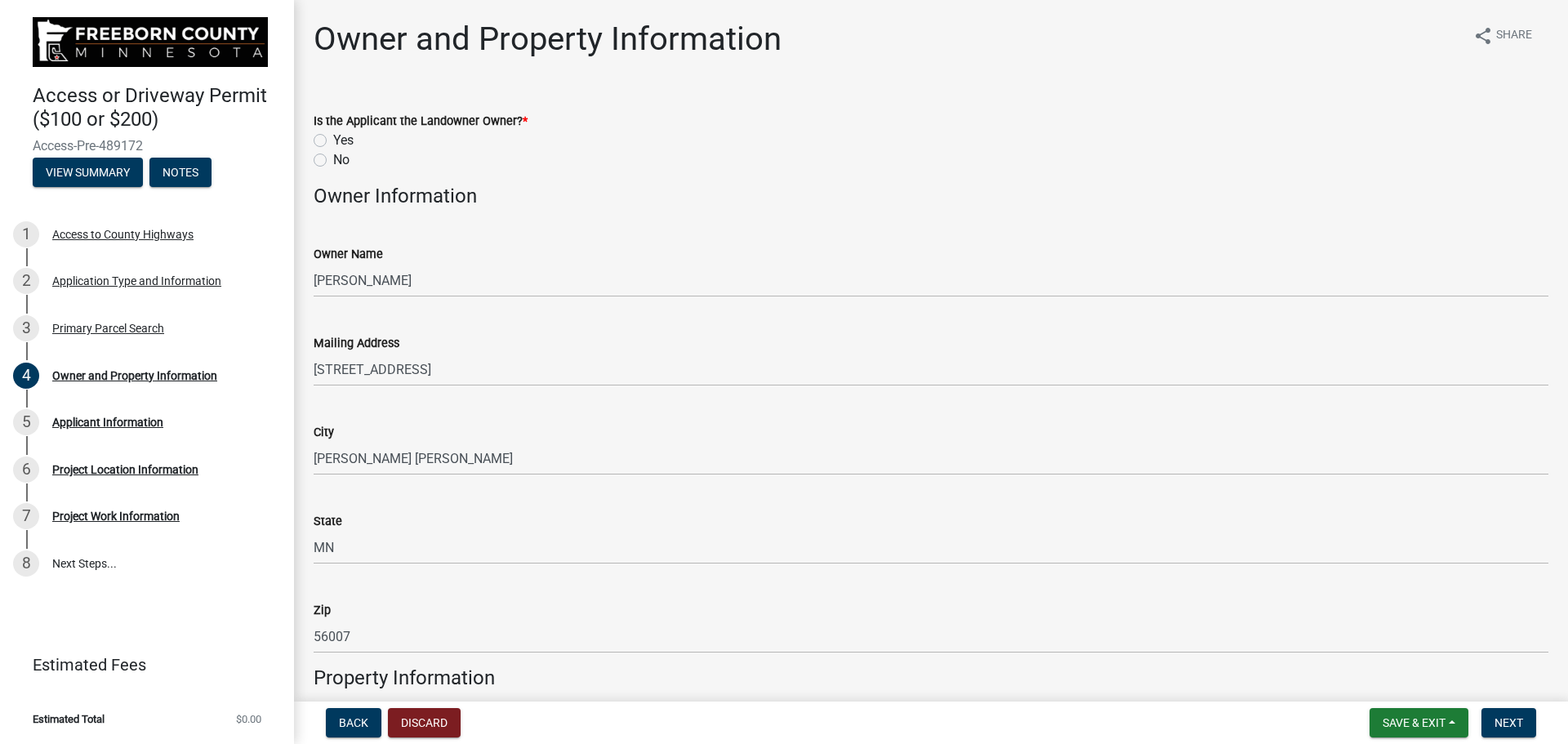
click at [333, 162] on label "No" at bounding box center [341, 160] width 16 height 20
click at [333, 161] on input "No" at bounding box center [339, 155] width 11 height 11
radio input "true"
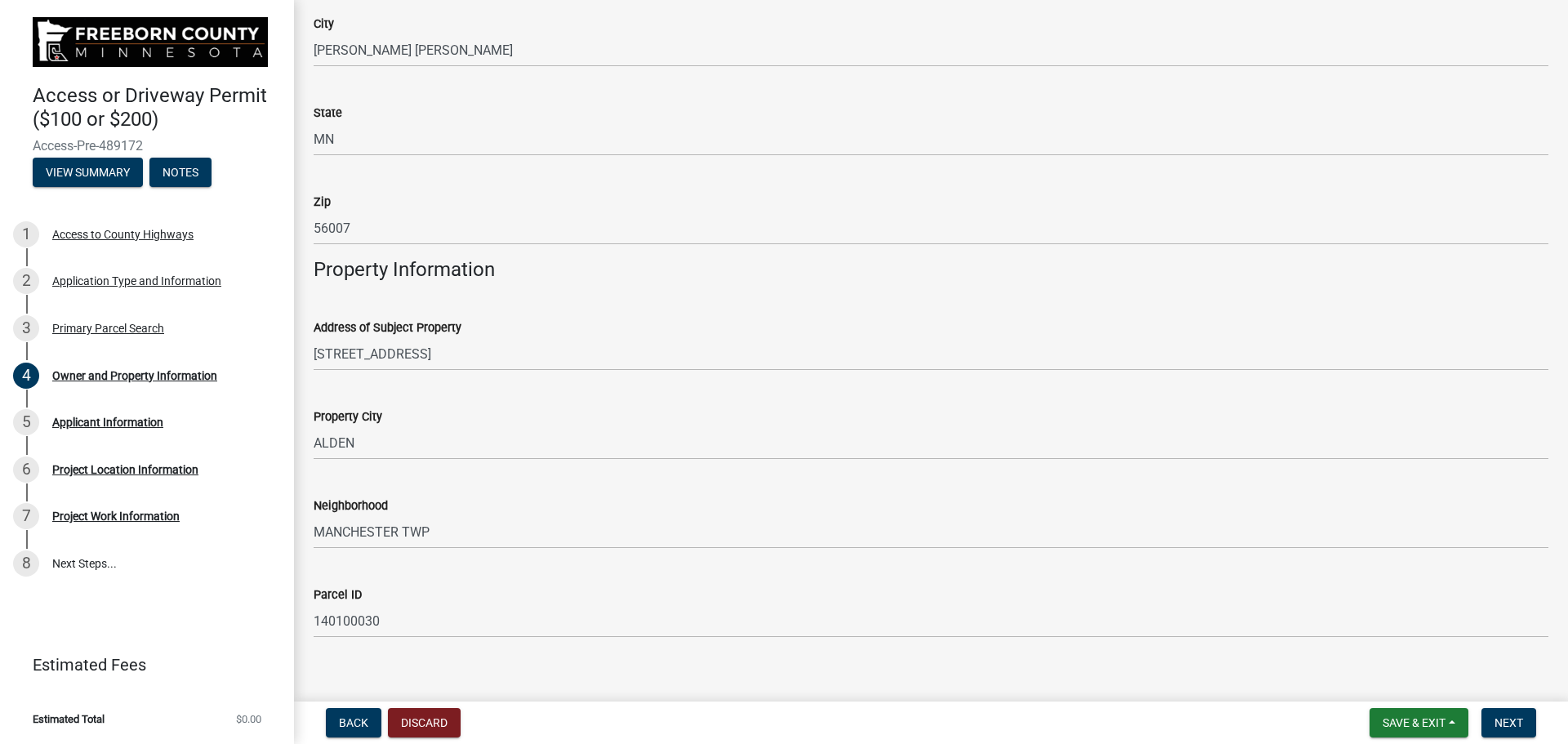
scroll to position [427, 0]
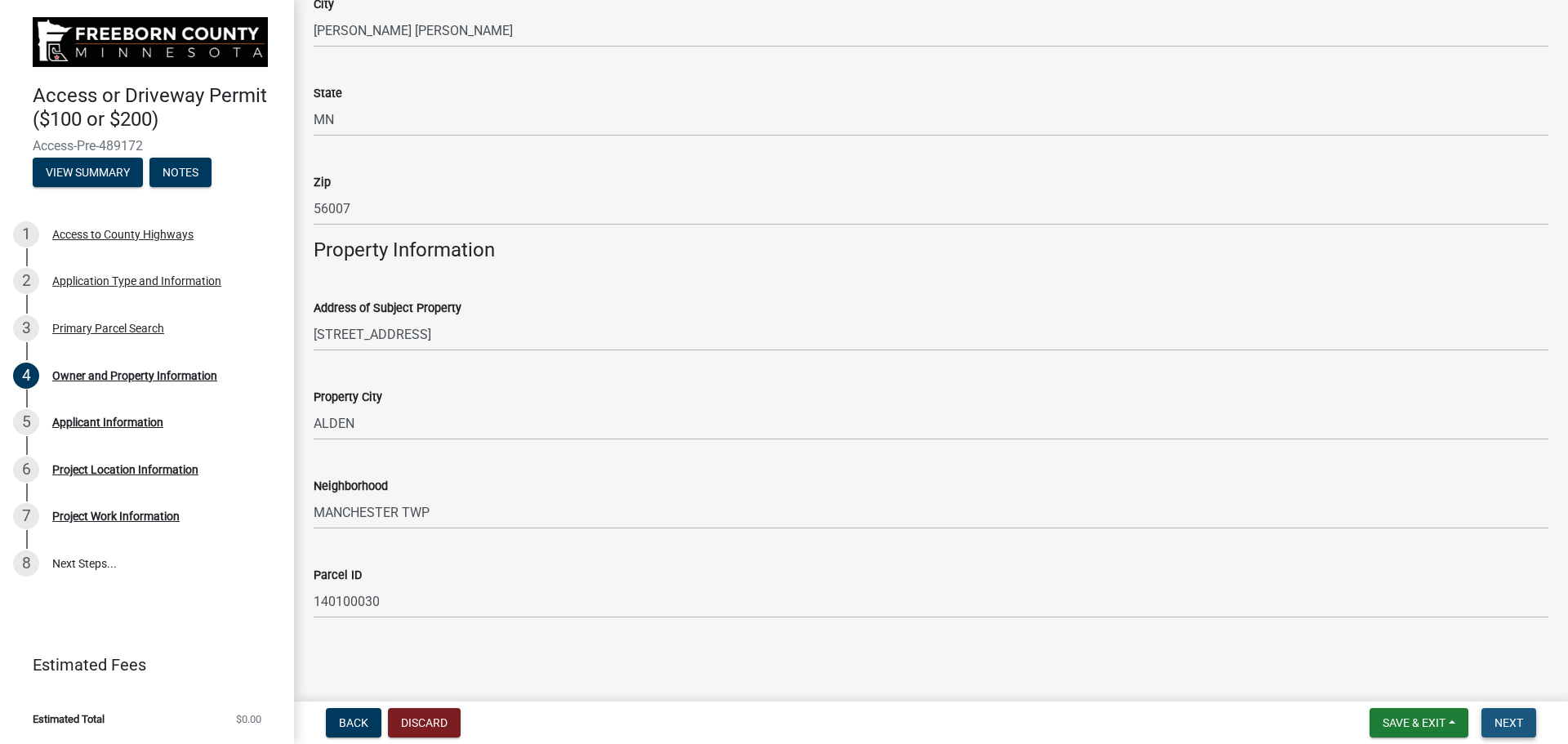
click at [1499, 720] on span "Next" at bounding box center [1509, 722] width 28 height 13
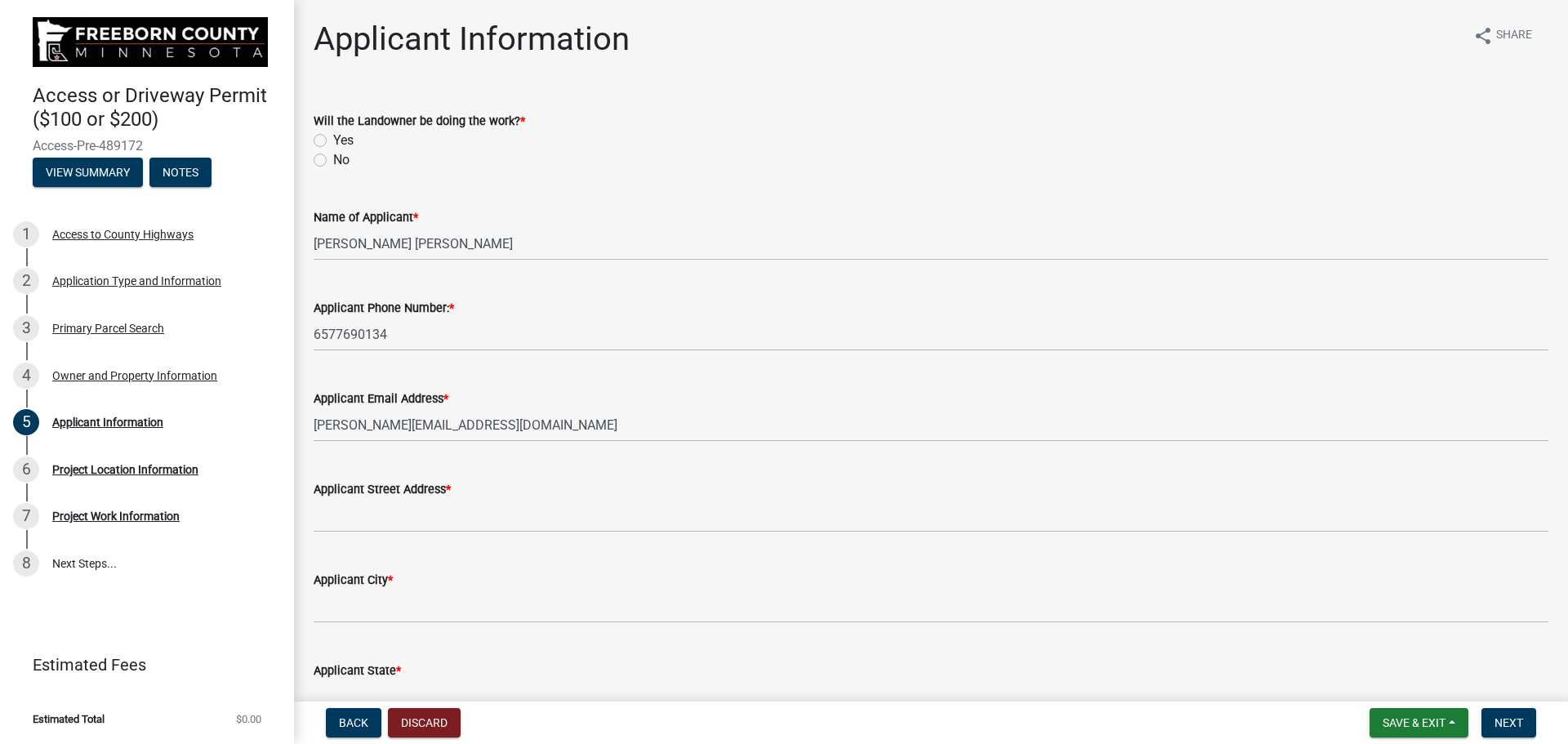
click at [333, 166] on label "No" at bounding box center [341, 160] width 16 height 20
click at [333, 161] on input "No" at bounding box center [339, 155] width 11 height 11
radio input "true"
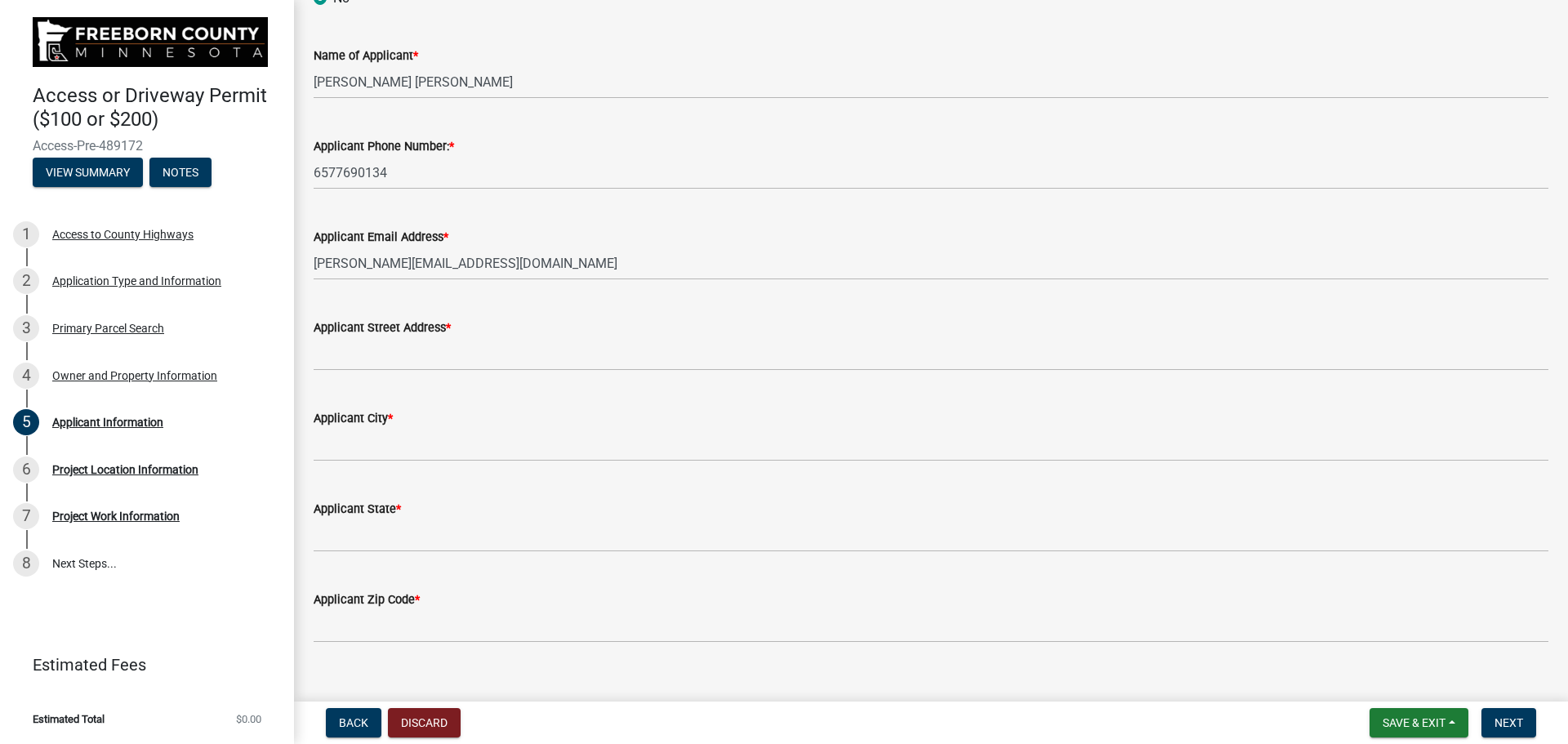
scroll to position [188, 0]
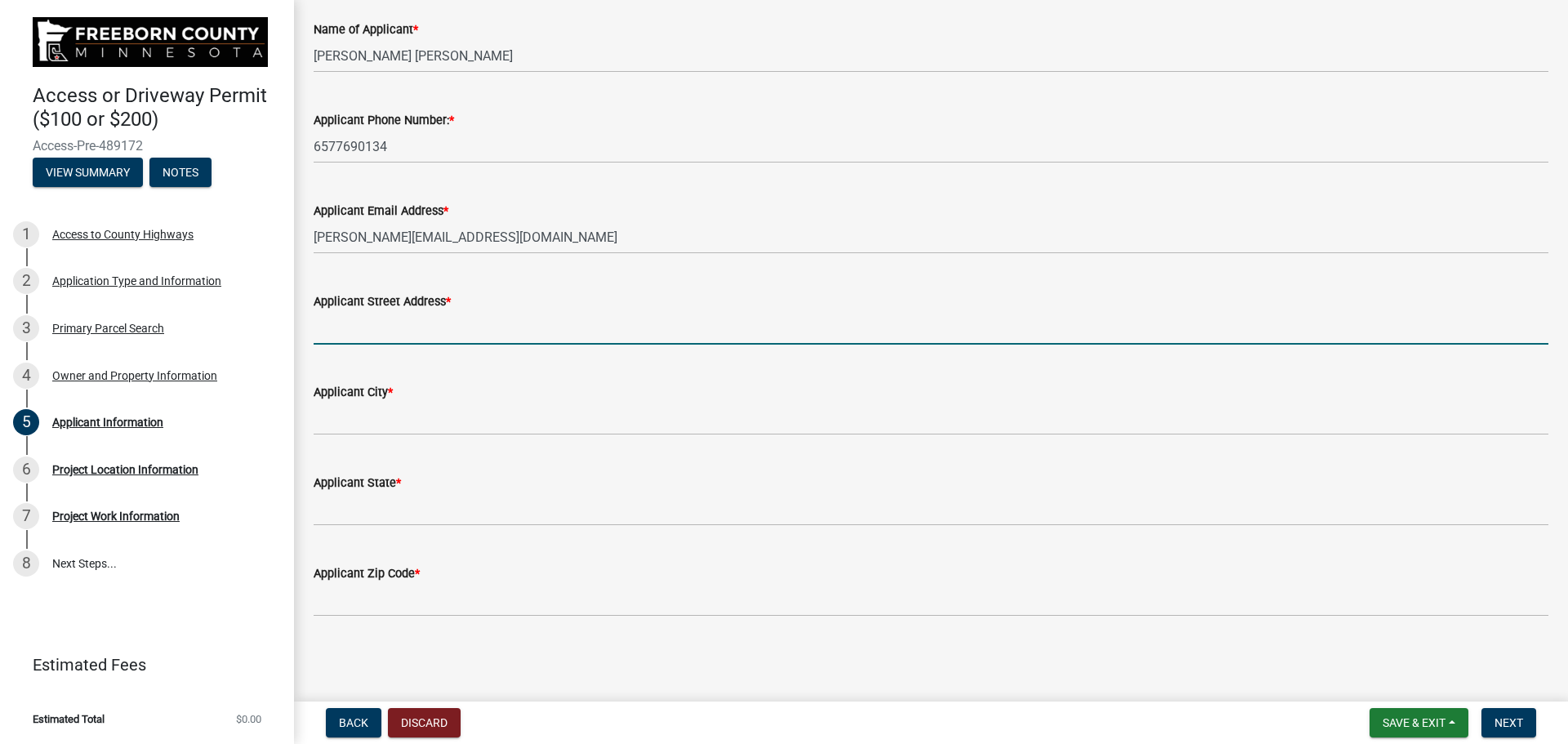
click at [414, 330] on input "Applicant Street Address *" at bounding box center [931, 328] width 1235 height 34
type input "[STREET_ADDRESS]"
type input "[PERSON_NAME]"
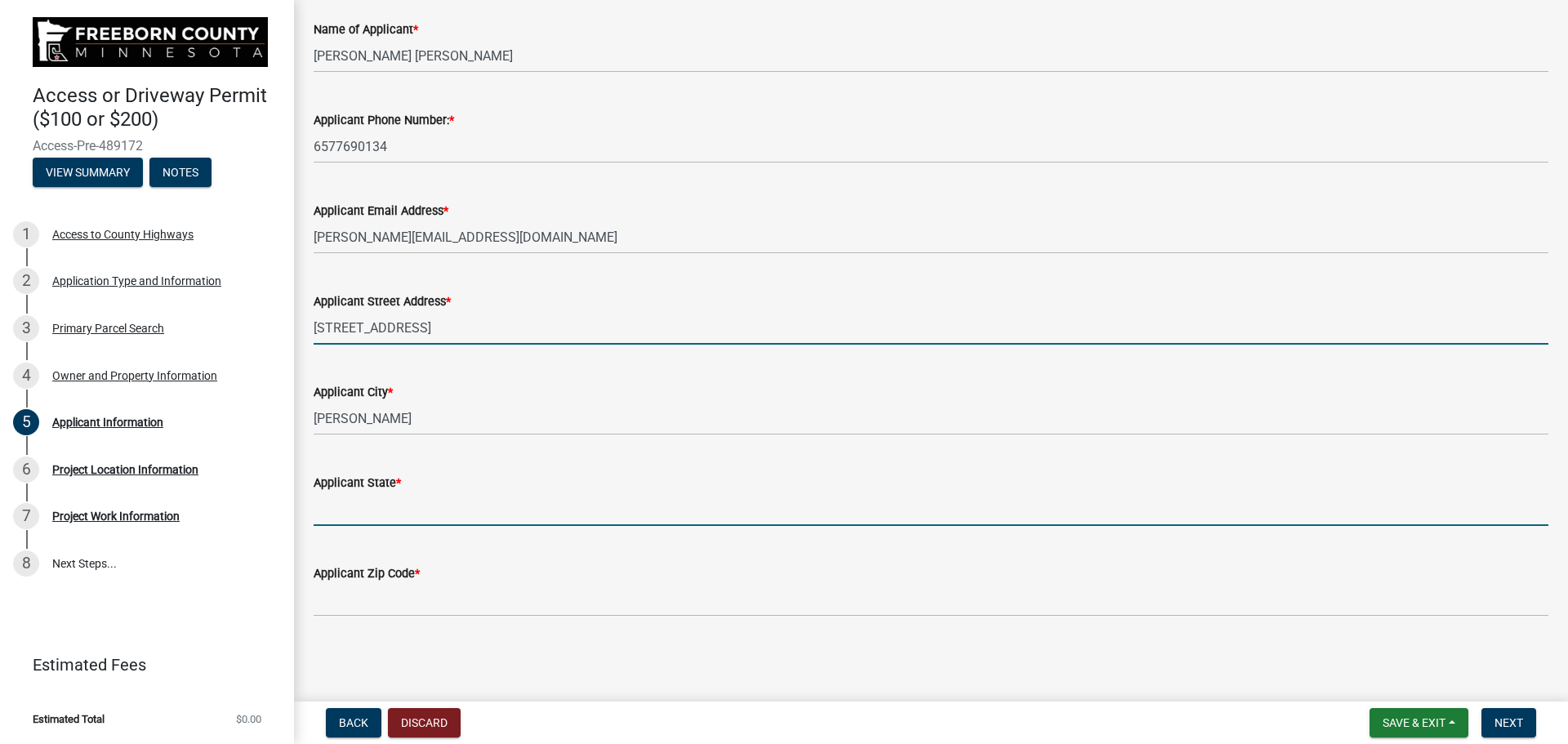
type input "IA"
type input "50021"
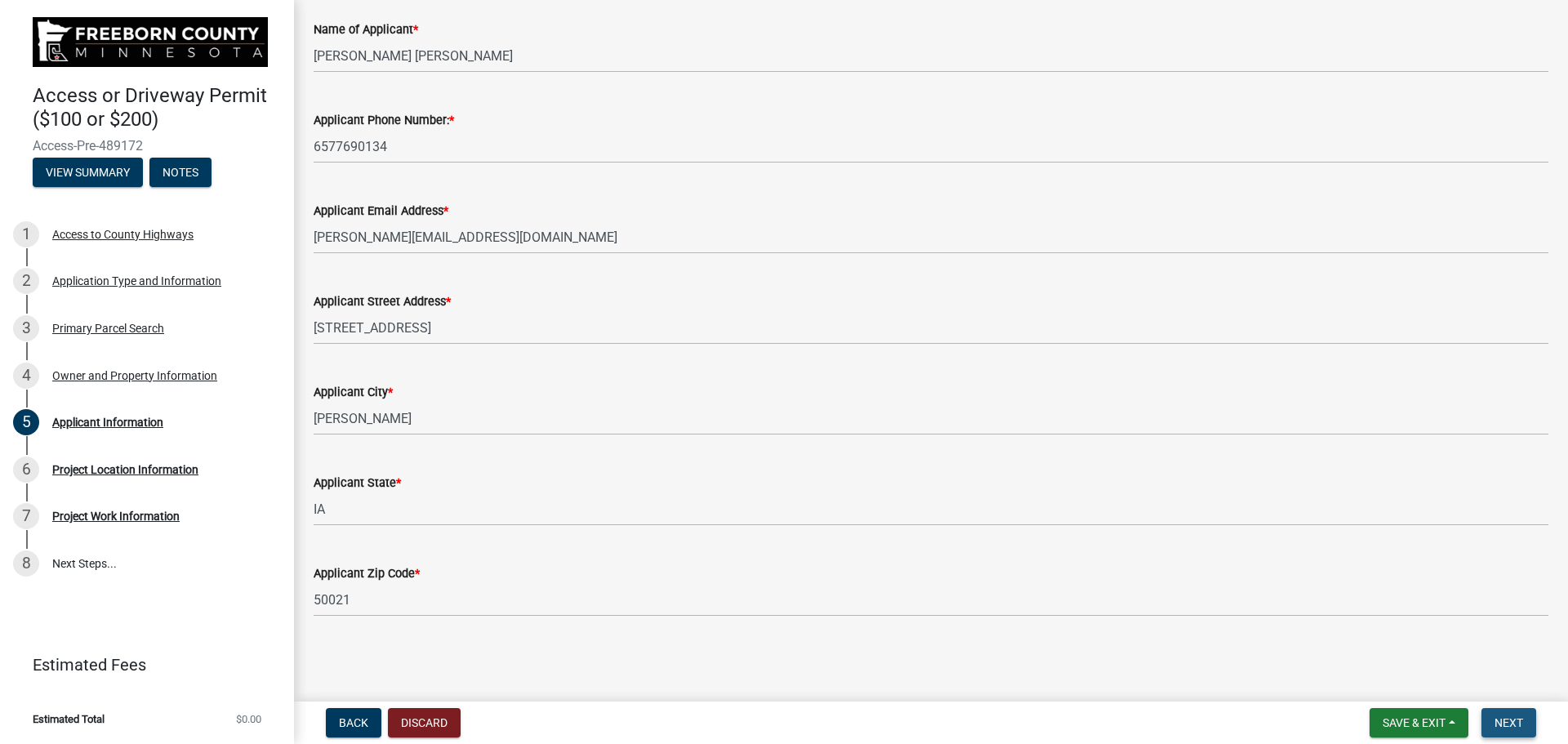
click at [1517, 721] on span "Next" at bounding box center [1509, 722] width 28 height 13
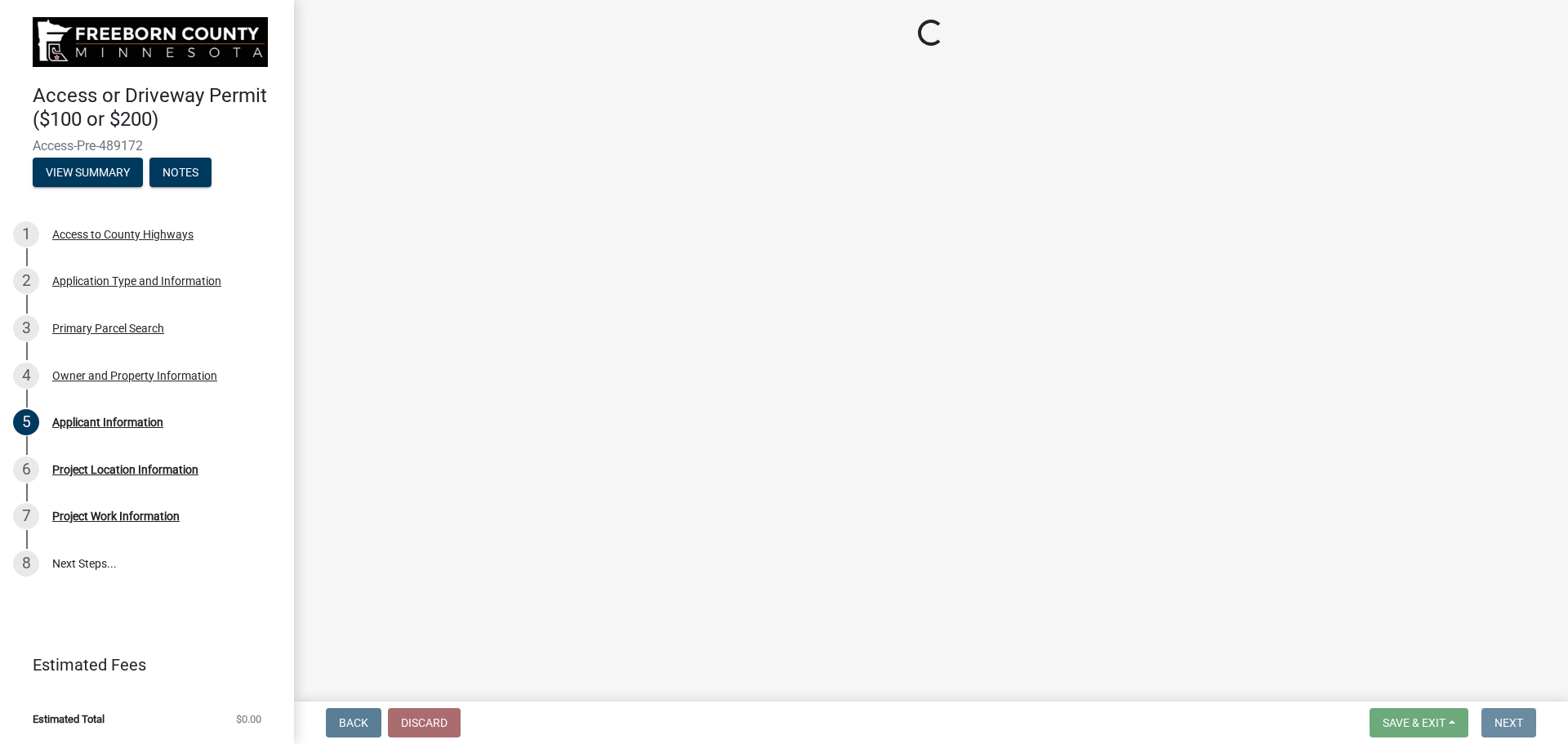
scroll to position [0, 0]
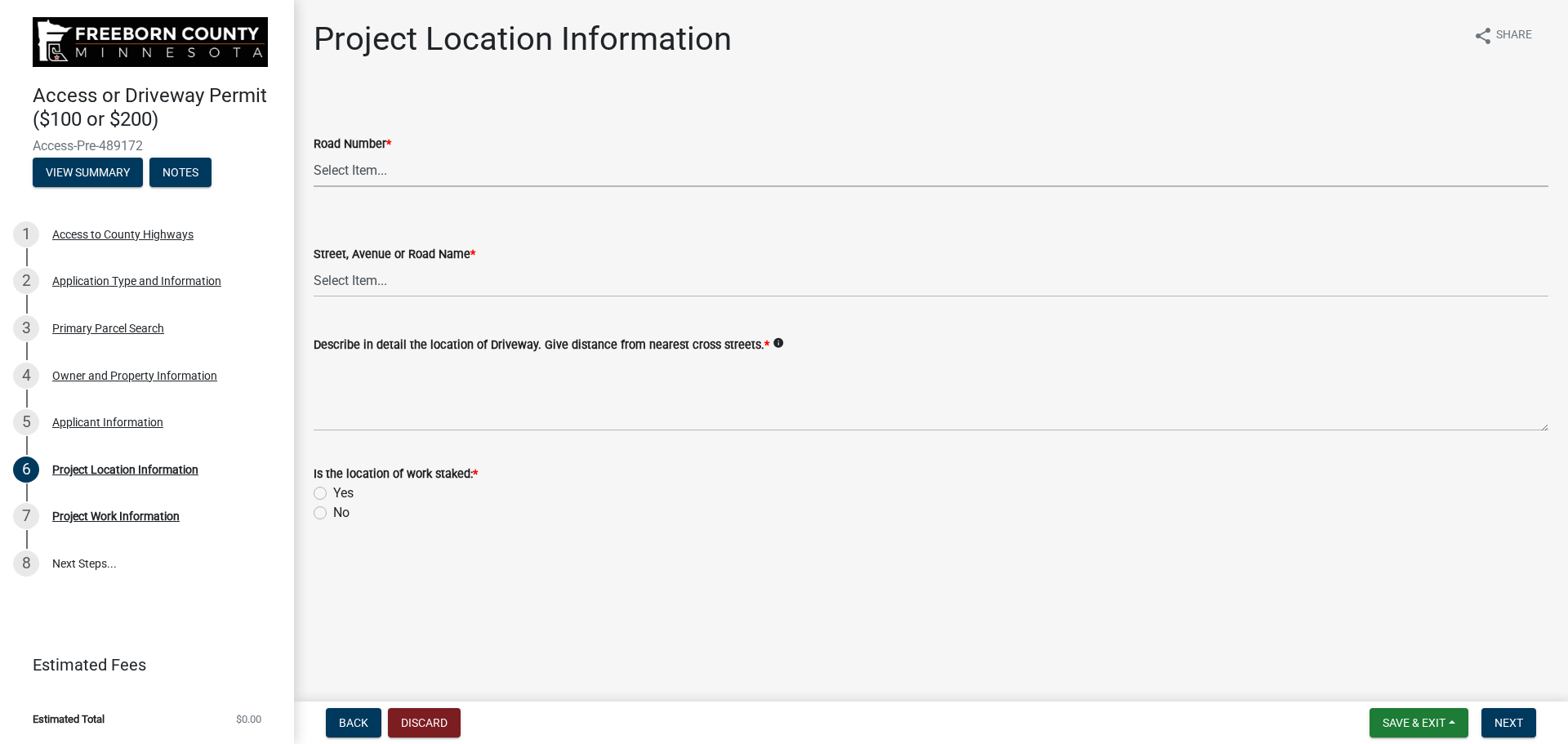
click at [352, 168] on select "Select Item... CSAH 001 CSAH 002 CSAH 003 CSAH 004 CSAH 005 CSAH 006 CSAH 007 C…" at bounding box center [931, 170] width 1235 height 34
click at [314, 153] on select "Select Item... CSAH 001 CSAH 002 CSAH 003 CSAH 004 CSAH 005 CSAH 006 CSAH 007 C…" at bounding box center [931, 170] width 1235 height 34
select select "f2947026-80c6-4cf0-9294-e79a10e4fd86"
click at [386, 285] on select "Select Item... 1 AV 1 AV N 1 AV NE 1 AV NW 1 AV S 1 AV SE [GEOGRAPHIC_DATA] AV …" at bounding box center [931, 280] width 1235 height 34
click at [314, 263] on select "Select Item... 1 AV 1 AV N 1 AV NE 1 AV NW 1 AV S 1 AV SE [GEOGRAPHIC_DATA] AV …" at bounding box center [931, 280] width 1235 height 34
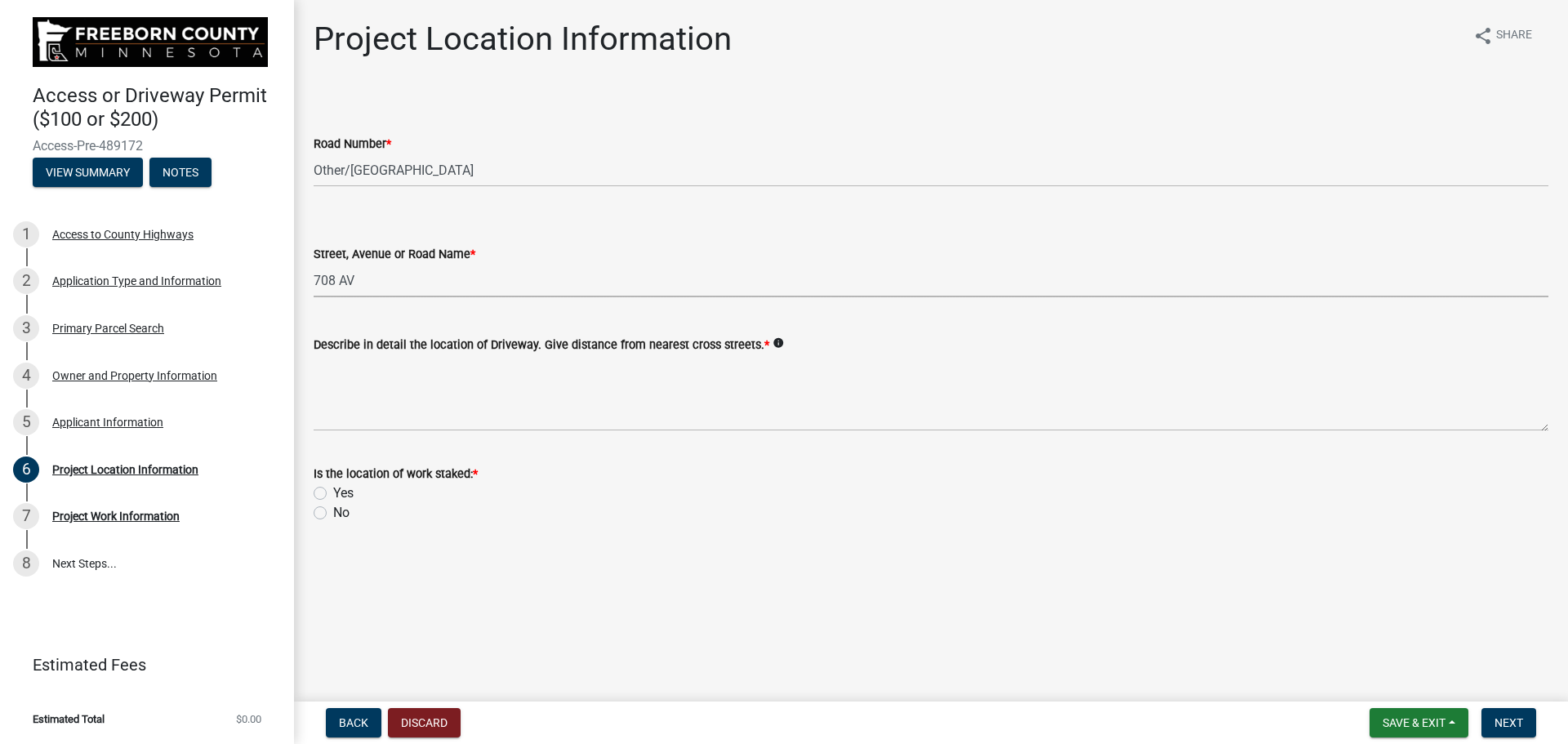
select select "fc2fef2b-f4d8-45f4-b37c-bed45da54c05"
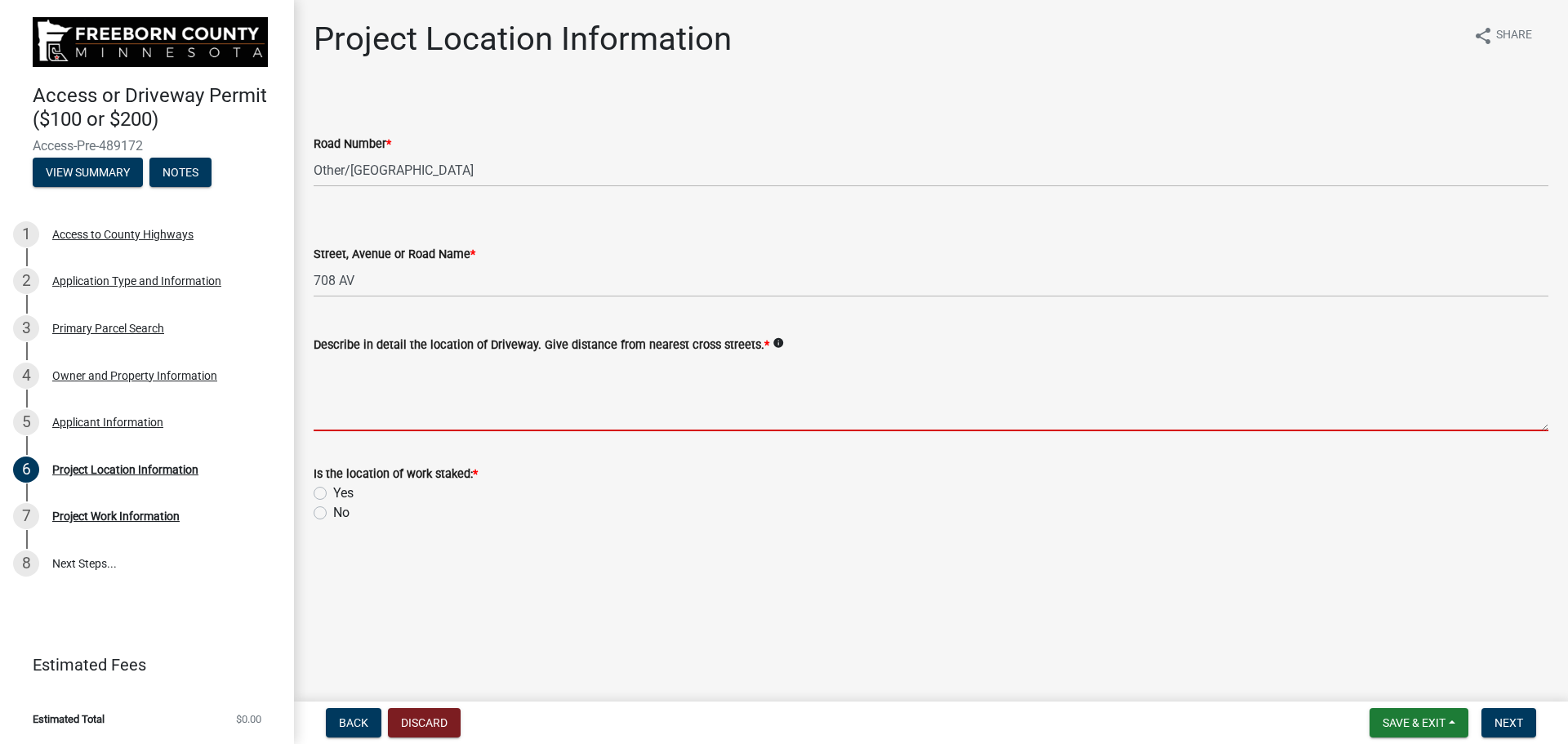
click at [346, 415] on textarea "Describe in detail the location of Driveway. Give distance from nearest cross s…" at bounding box center [931, 393] width 1235 height 77
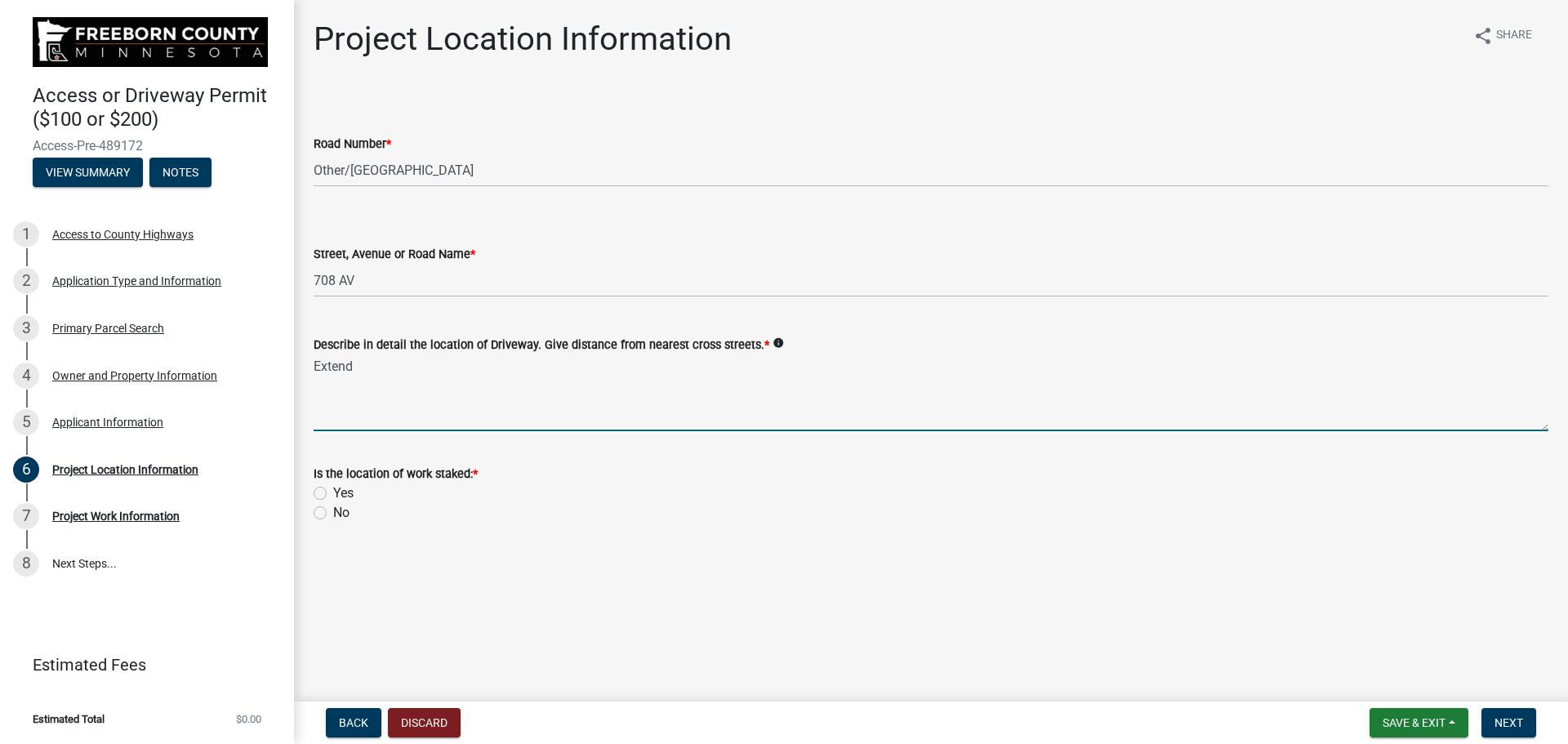
click at [379, 375] on textarea "Extend" at bounding box center [931, 393] width 1235 height 77
type textarea "Extend Culvert 10-20' More.... Fill Ditch with Gravel.... THen Remove Gravel"
drag, startPoint x: 757, startPoint y: 365, endPoint x: 314, endPoint y: 375, distance: 443.1
click at [314, 375] on textarea "Extend Culvert 10-20' More.... Fill Ditch with Gravel.... THen Remove Gravel" at bounding box center [931, 393] width 1235 height 77
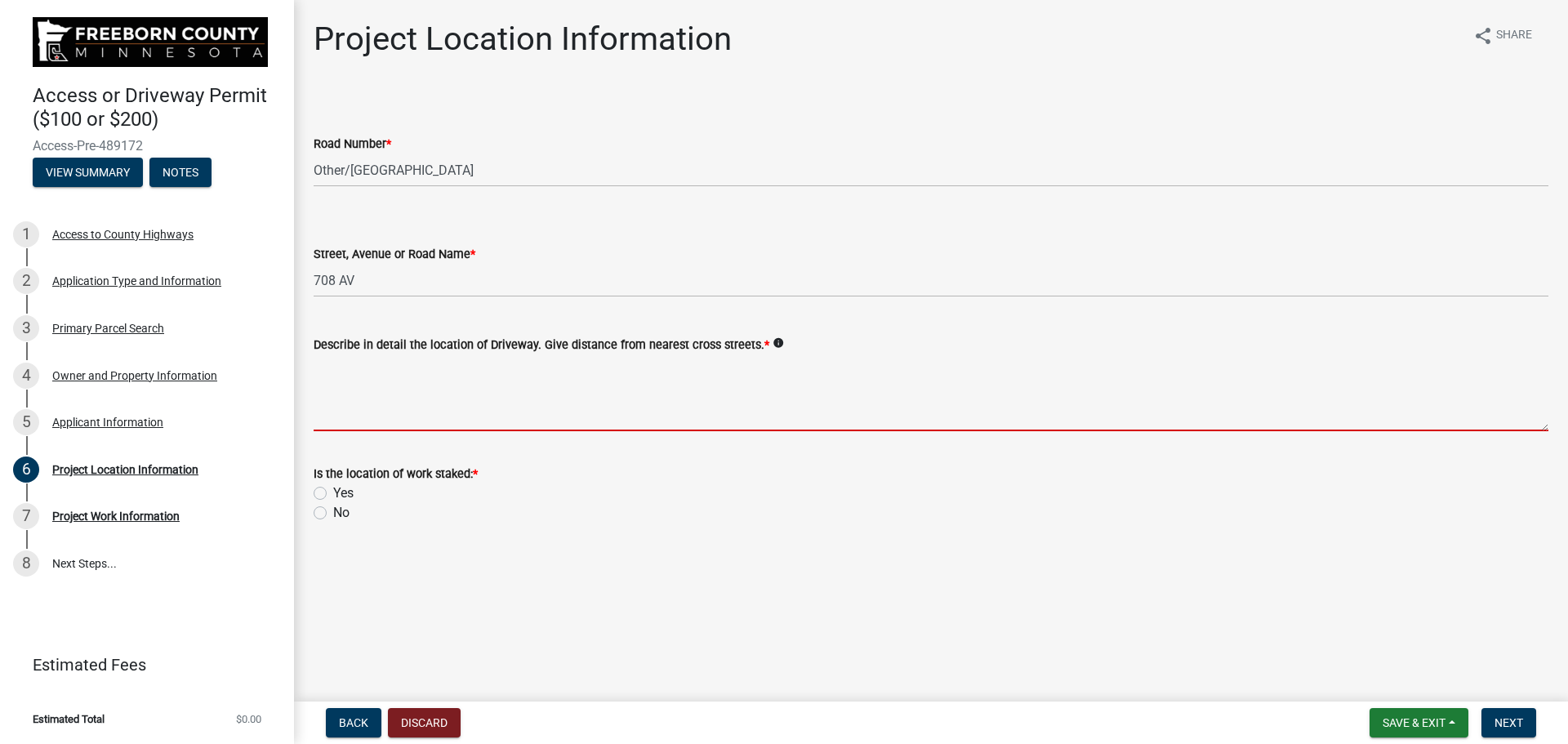
click at [372, 371] on textarea "Describe in detail the location of Driveway. Give distance from nearest cross s…" at bounding box center [931, 393] width 1235 height 77
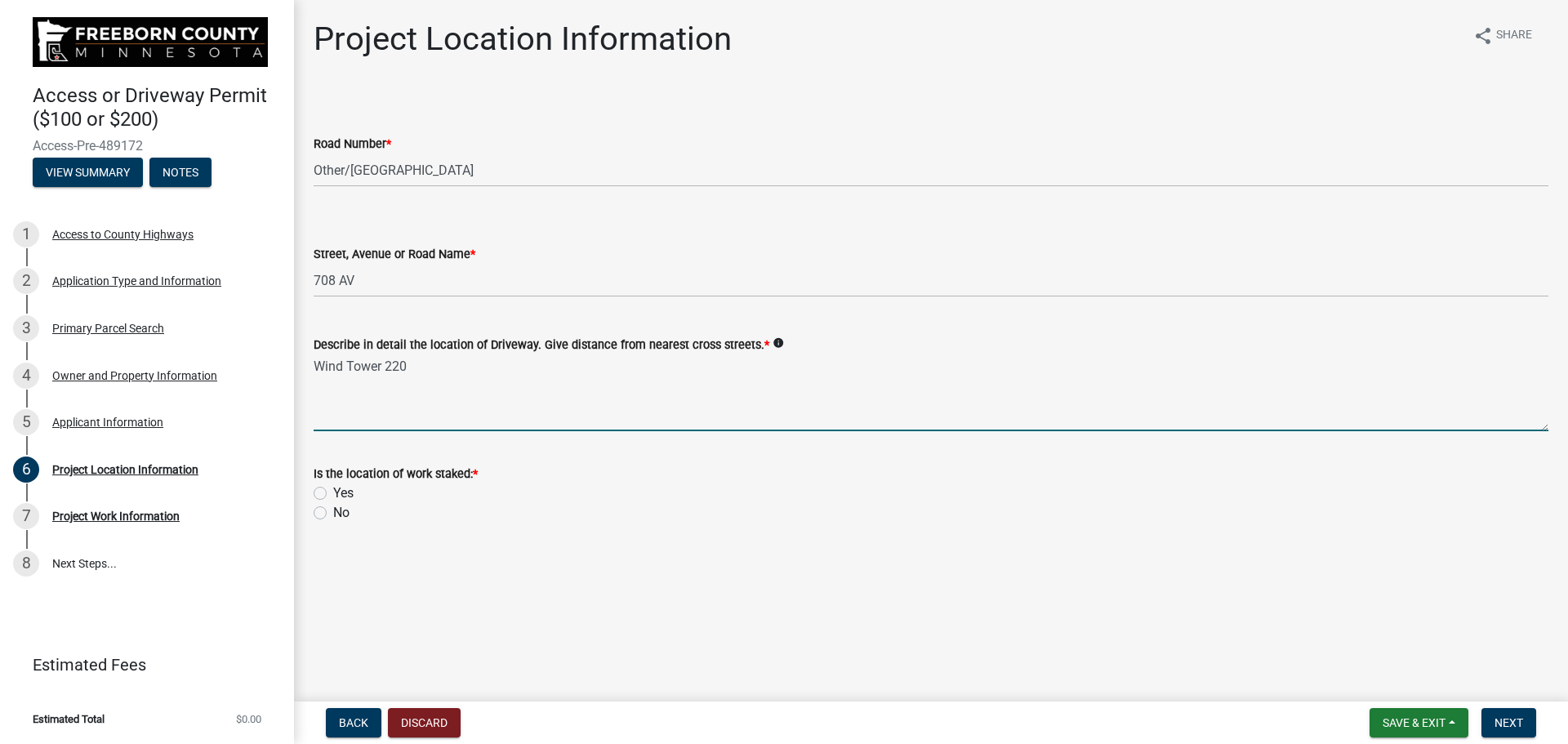
type textarea "Wind Tower 220"
click at [333, 495] on label "Yes" at bounding box center [343, 493] width 20 height 20
click at [333, 494] on input "Yes" at bounding box center [339, 489] width 11 height 11
radio input "true"
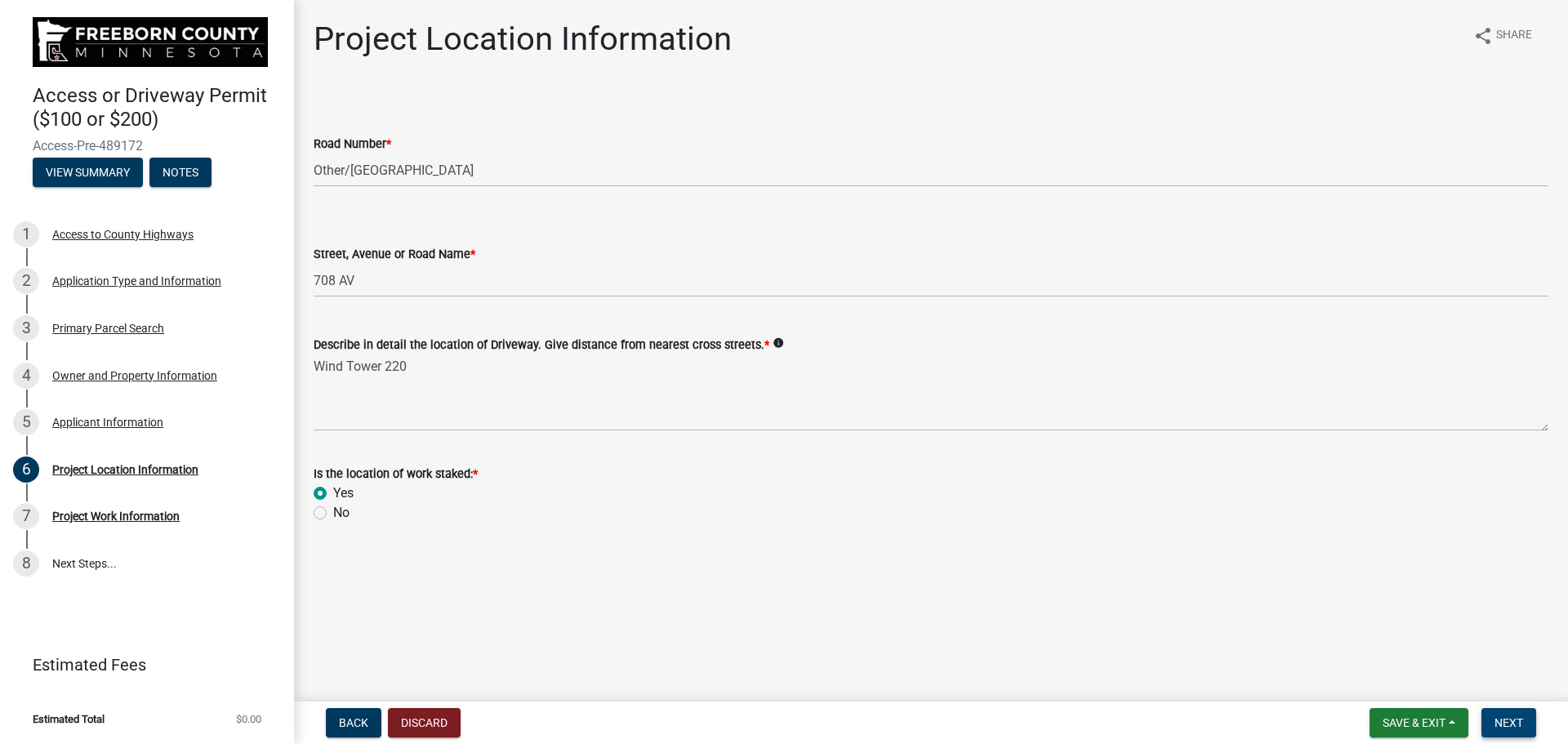
click at [1500, 722] on span "Next" at bounding box center [1509, 722] width 28 height 13
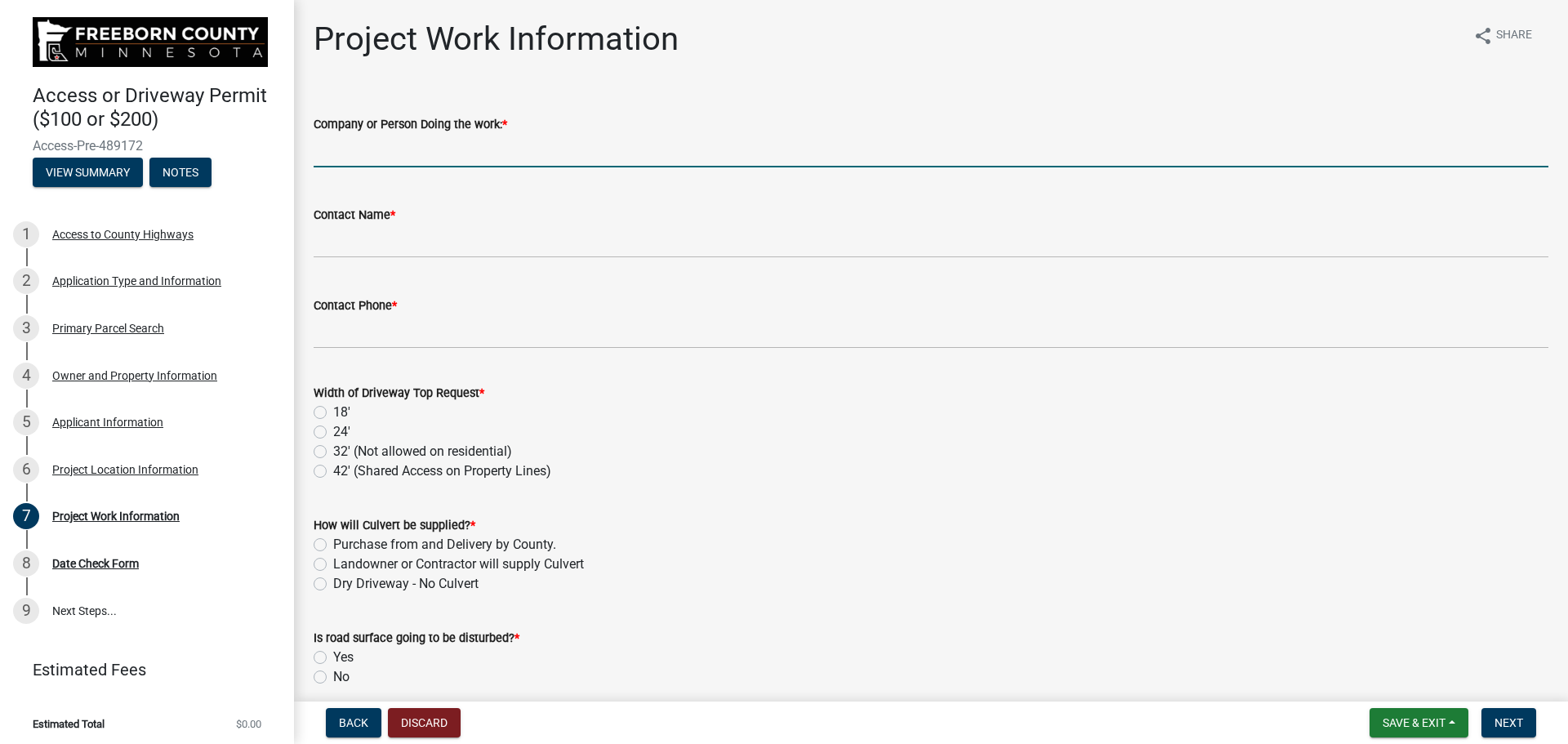
click at [371, 151] on input "Company or Person Doing the work: *" at bounding box center [931, 151] width 1235 height 34
click at [318, 155] on input "Company or Person Doing the work: *" at bounding box center [931, 151] width 1235 height 34
type input "J"
type input "[PERSON_NAME]"
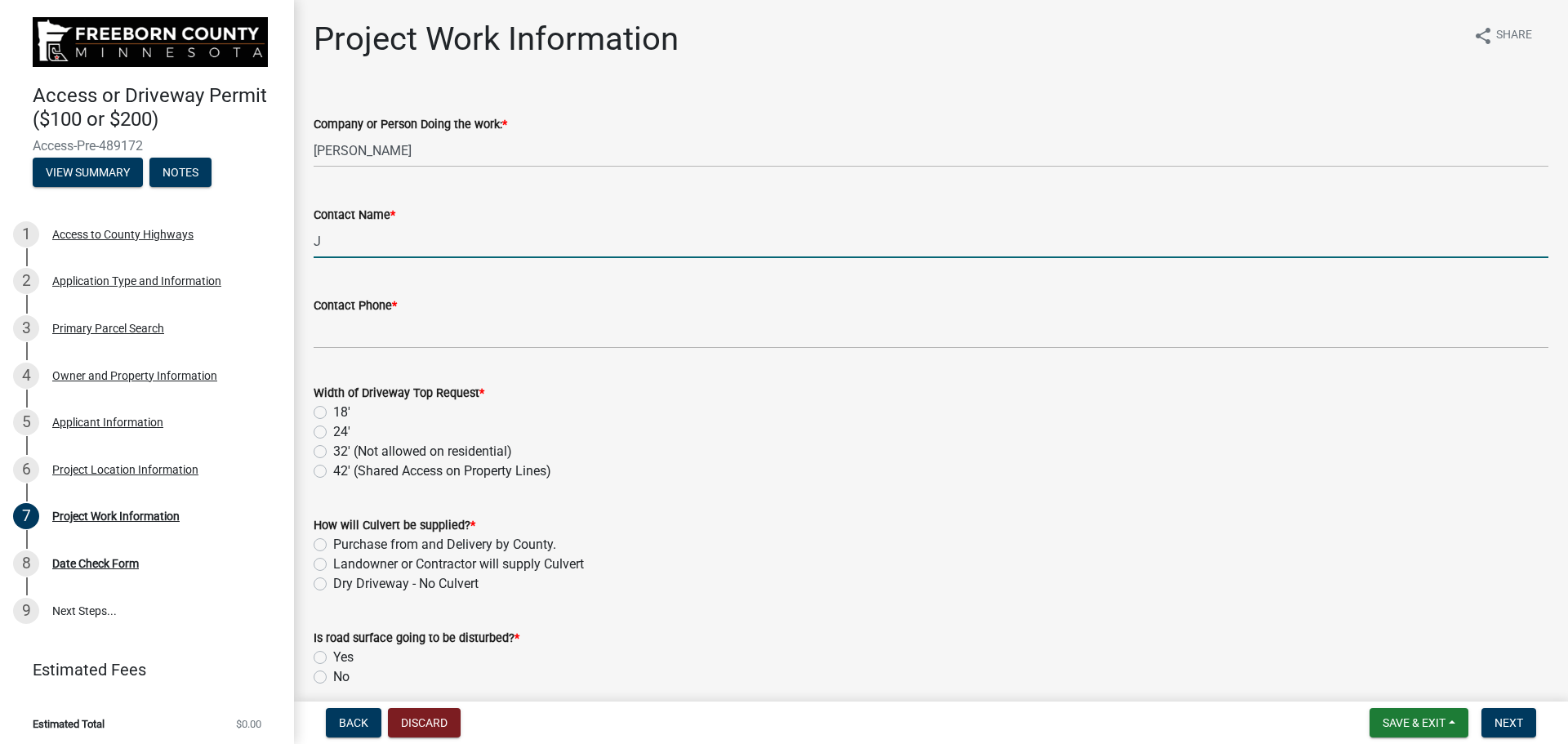
type input "[PERSON_NAME] [PERSON_NAME]"
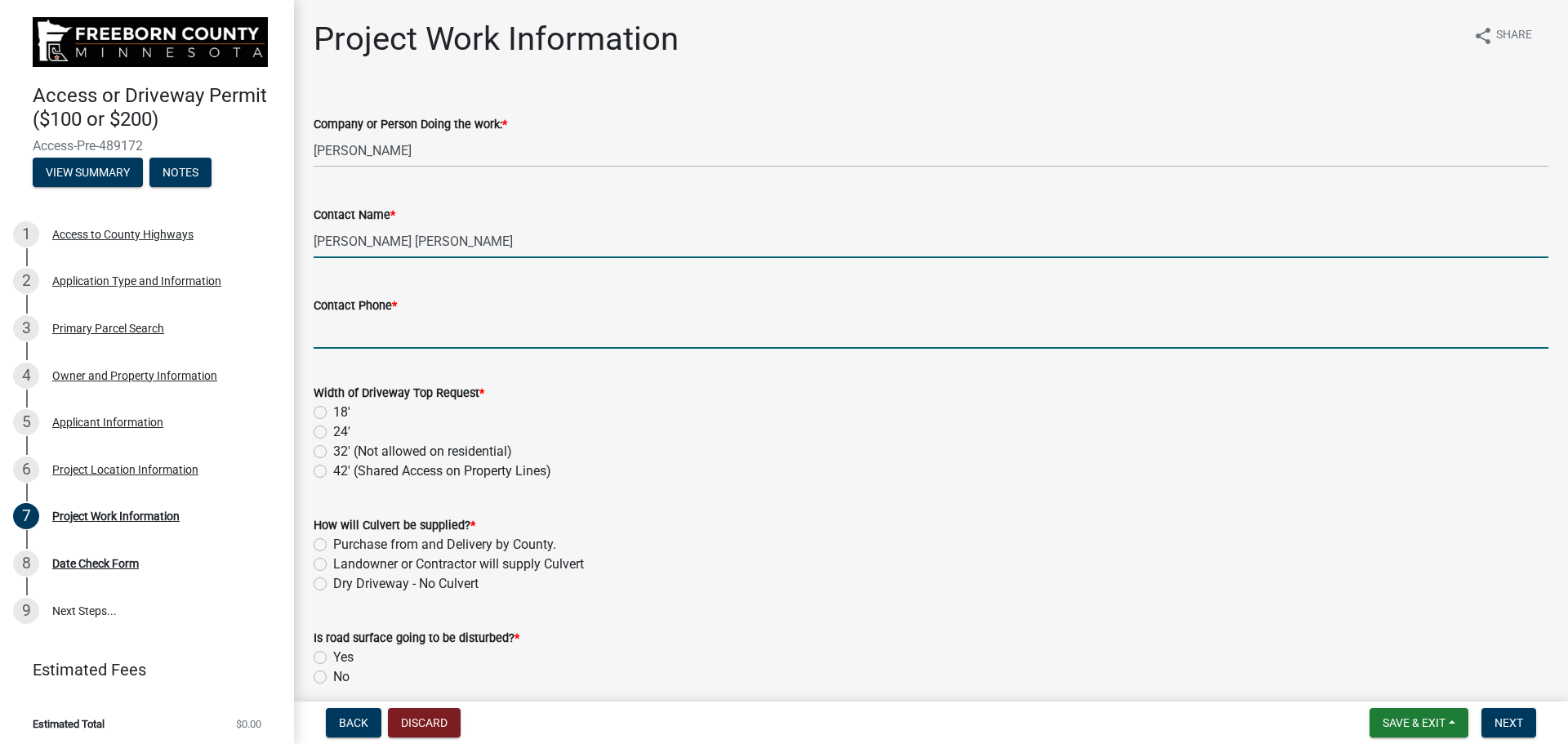
type input "6577690134"
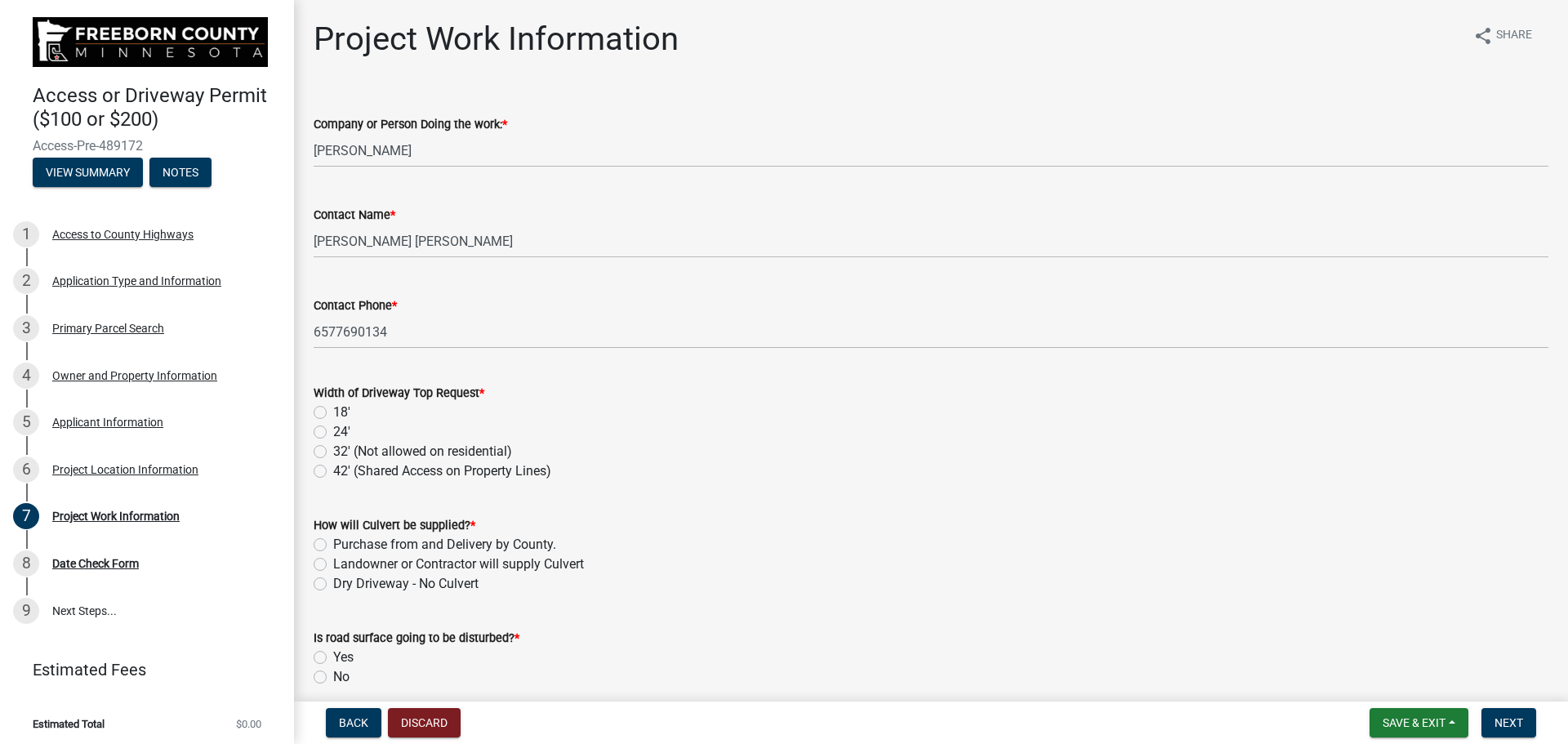
click at [333, 414] on label "18'" at bounding box center [341, 412] width 17 height 20
click at [333, 413] on input "18'" at bounding box center [339, 408] width 11 height 11
radio input "true"
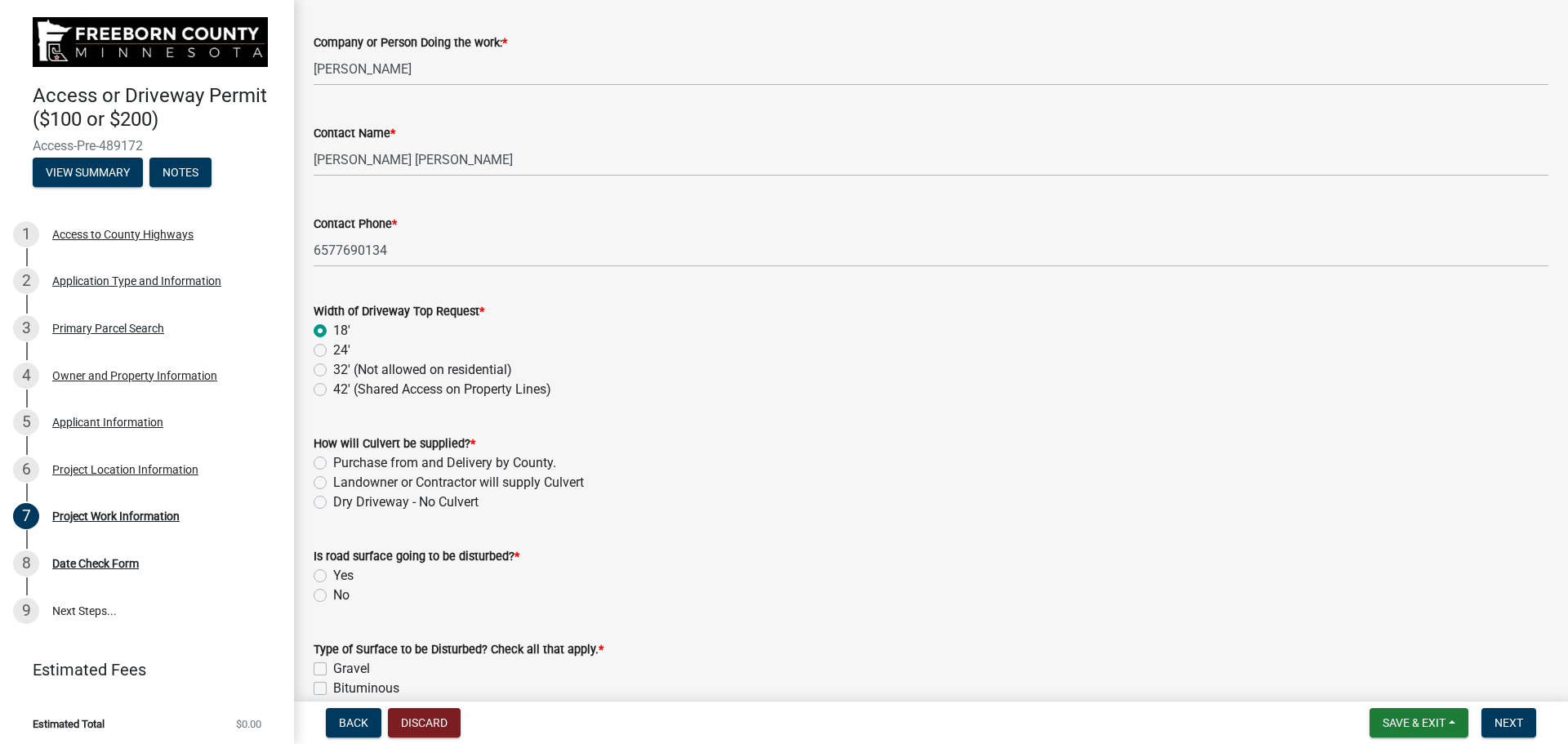
click at [333, 479] on label "Landowner or Contractor will supply Culvert" at bounding box center [459, 482] width 251 height 20
click at [333, 479] on input "Landowner or Contractor will supply Culvert" at bounding box center [339, 478] width 11 height 11
radio input "true"
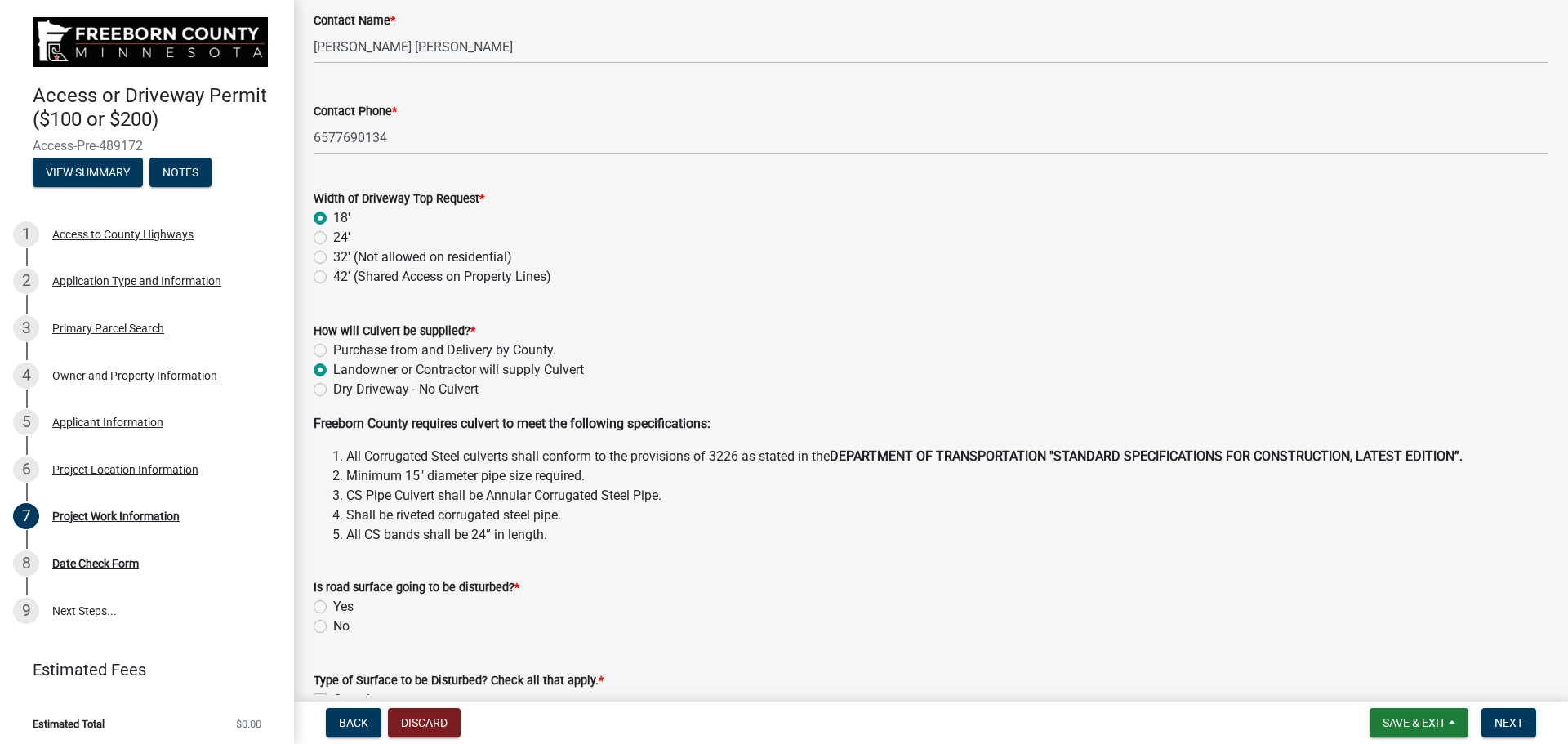
scroll to position [245, 0]
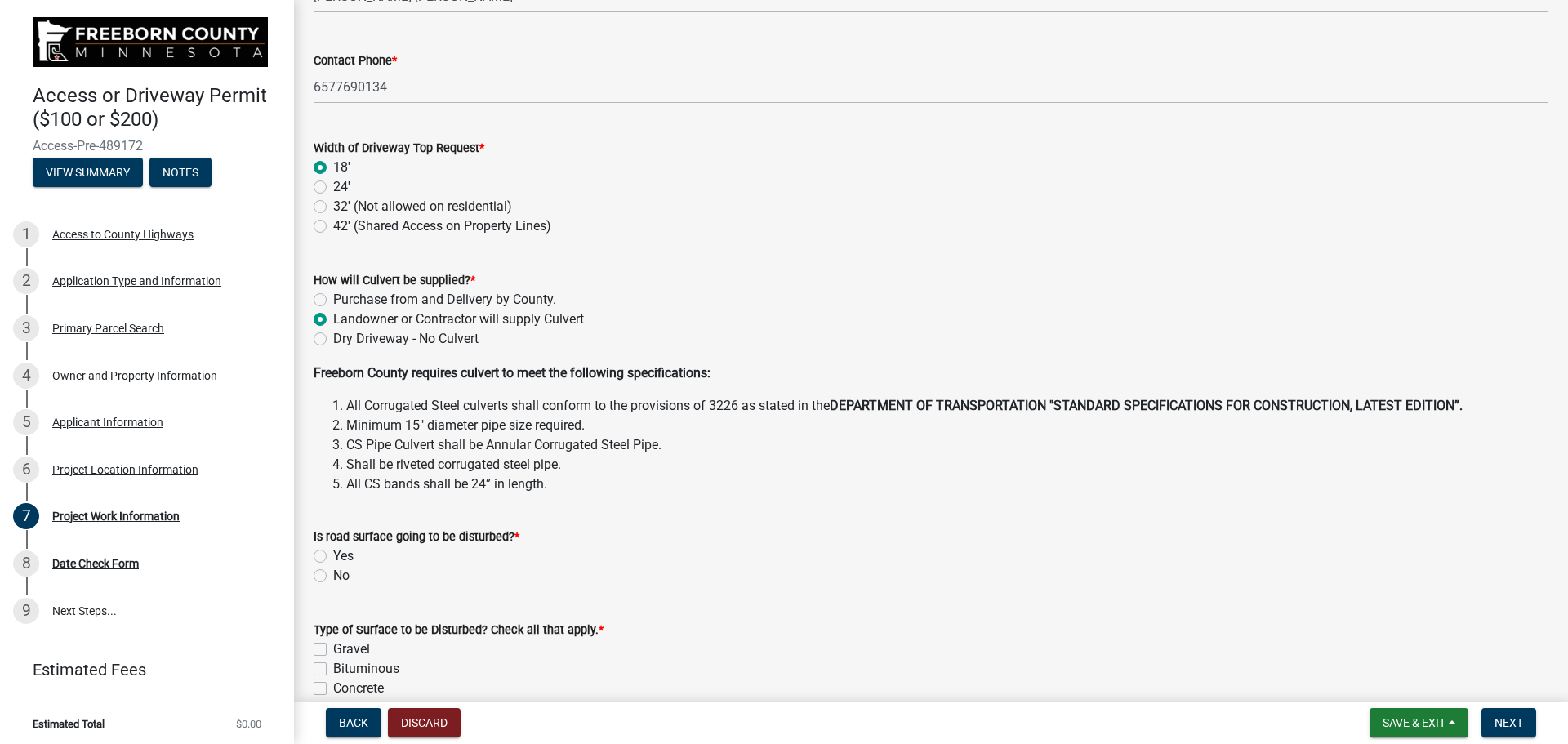
click at [333, 571] on label "No" at bounding box center [341, 576] width 16 height 20
click at [333, 571] on input "No" at bounding box center [339, 571] width 11 height 11
radio input "true"
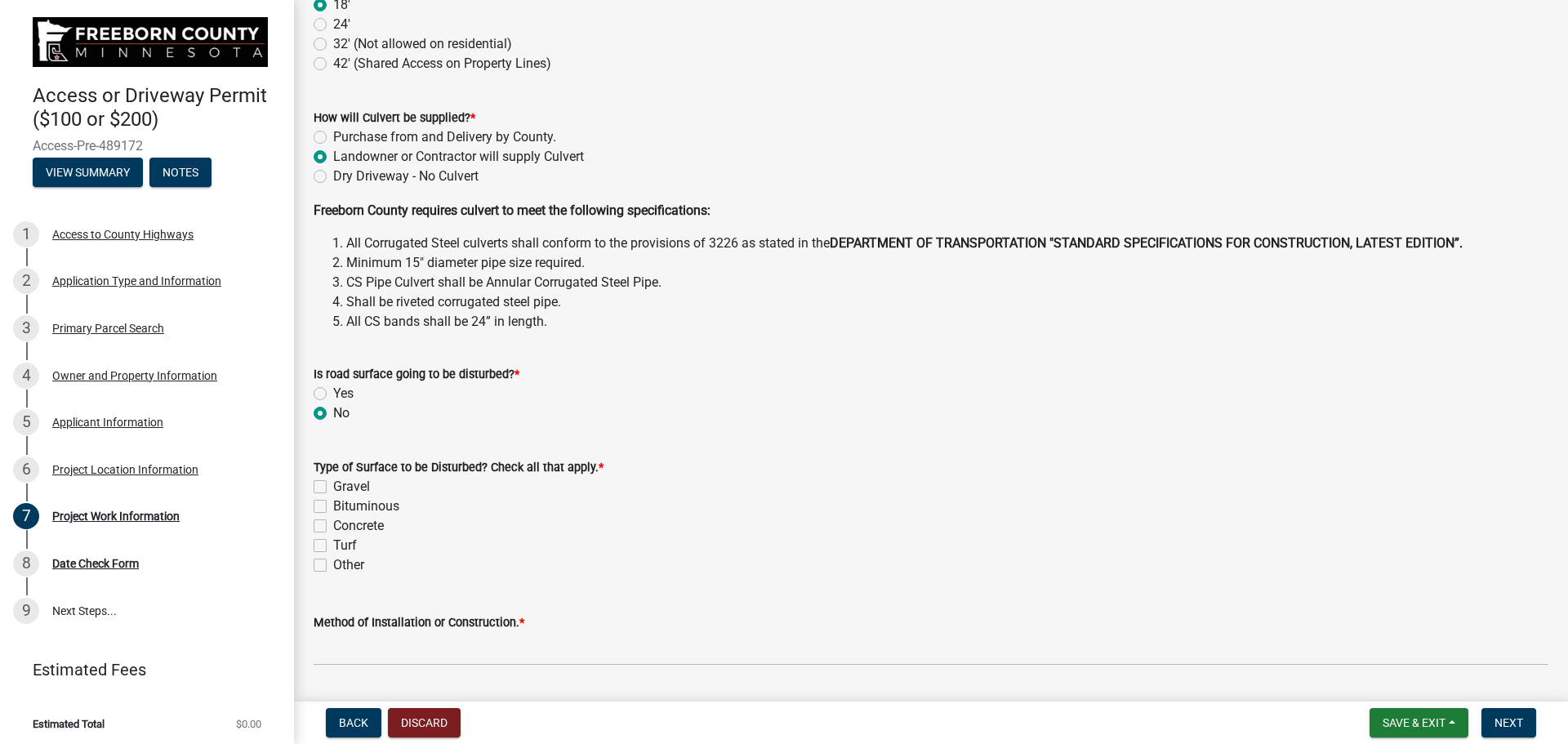
scroll to position [408, 0]
click at [333, 541] on label "Turf" at bounding box center [345, 544] width 24 height 20
click at [333, 541] on input "Turf" at bounding box center [339, 540] width 11 height 11
checkbox input "true"
checkbox input "false"
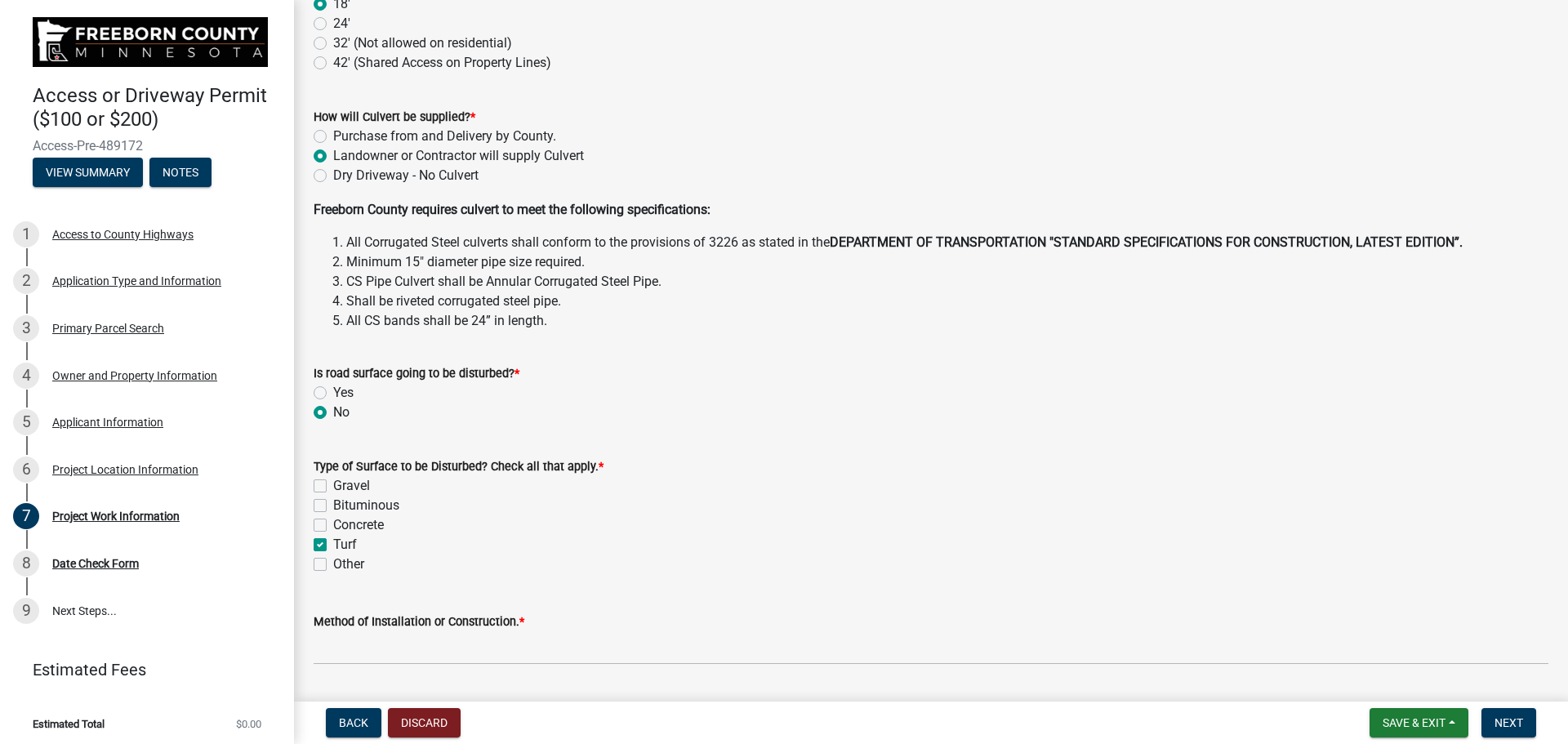
checkbox input "false"
checkbox input "true"
checkbox input "false"
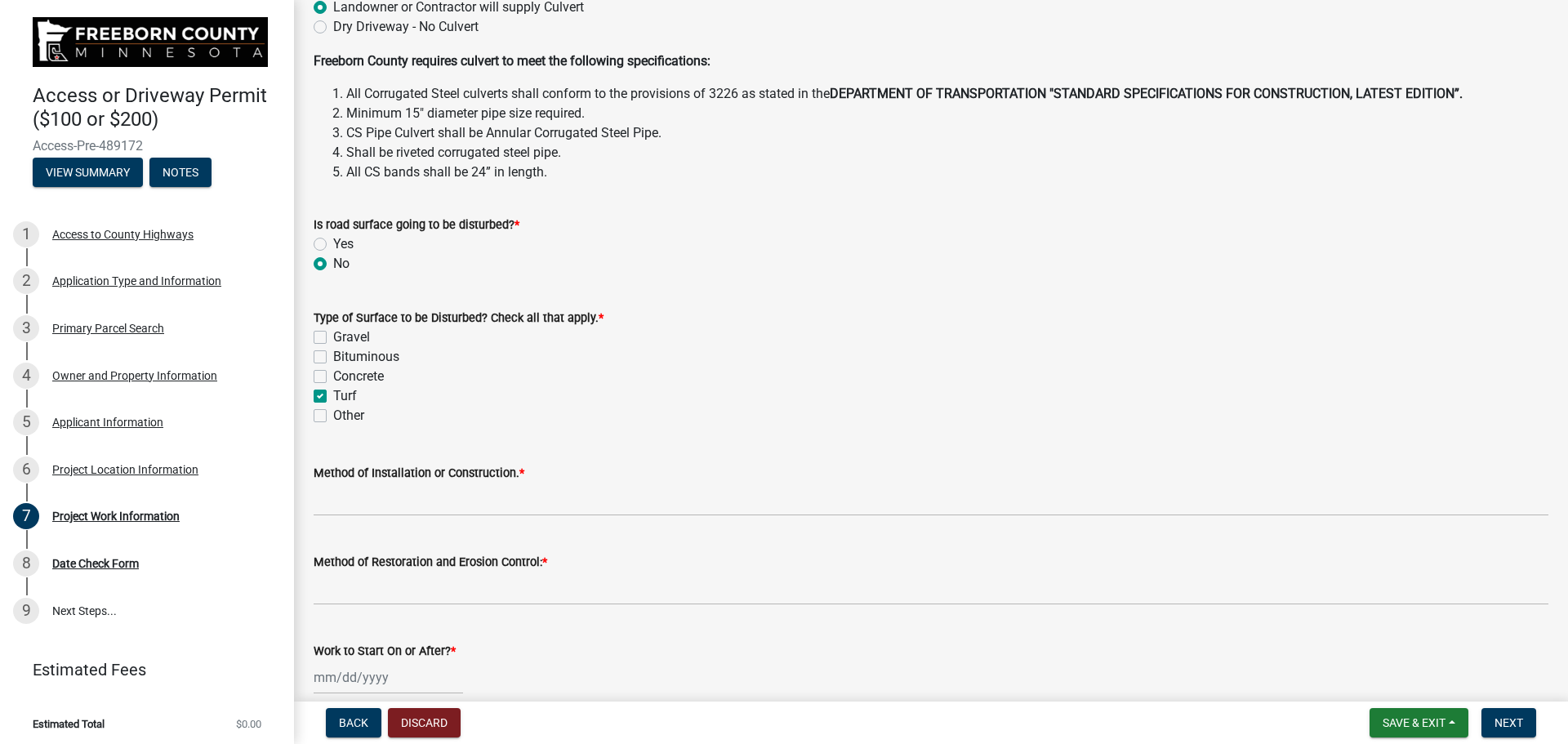
scroll to position [571, 0]
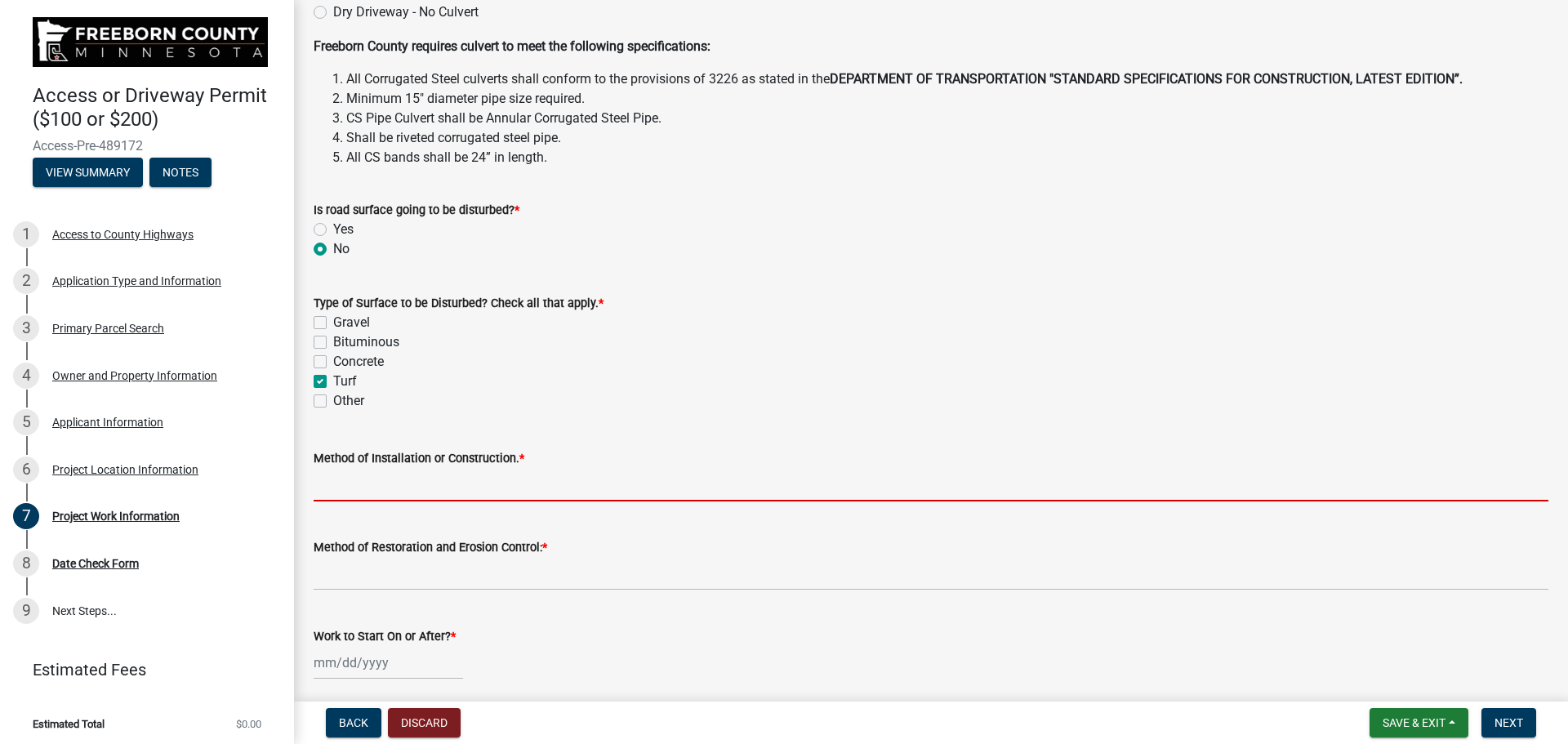
click at [406, 498] on input "Method of Installation or Construction. *" at bounding box center [931, 485] width 1235 height 34
type input "Extend Existing Culvert if there is one and fill ditch with [PERSON_NAME]"
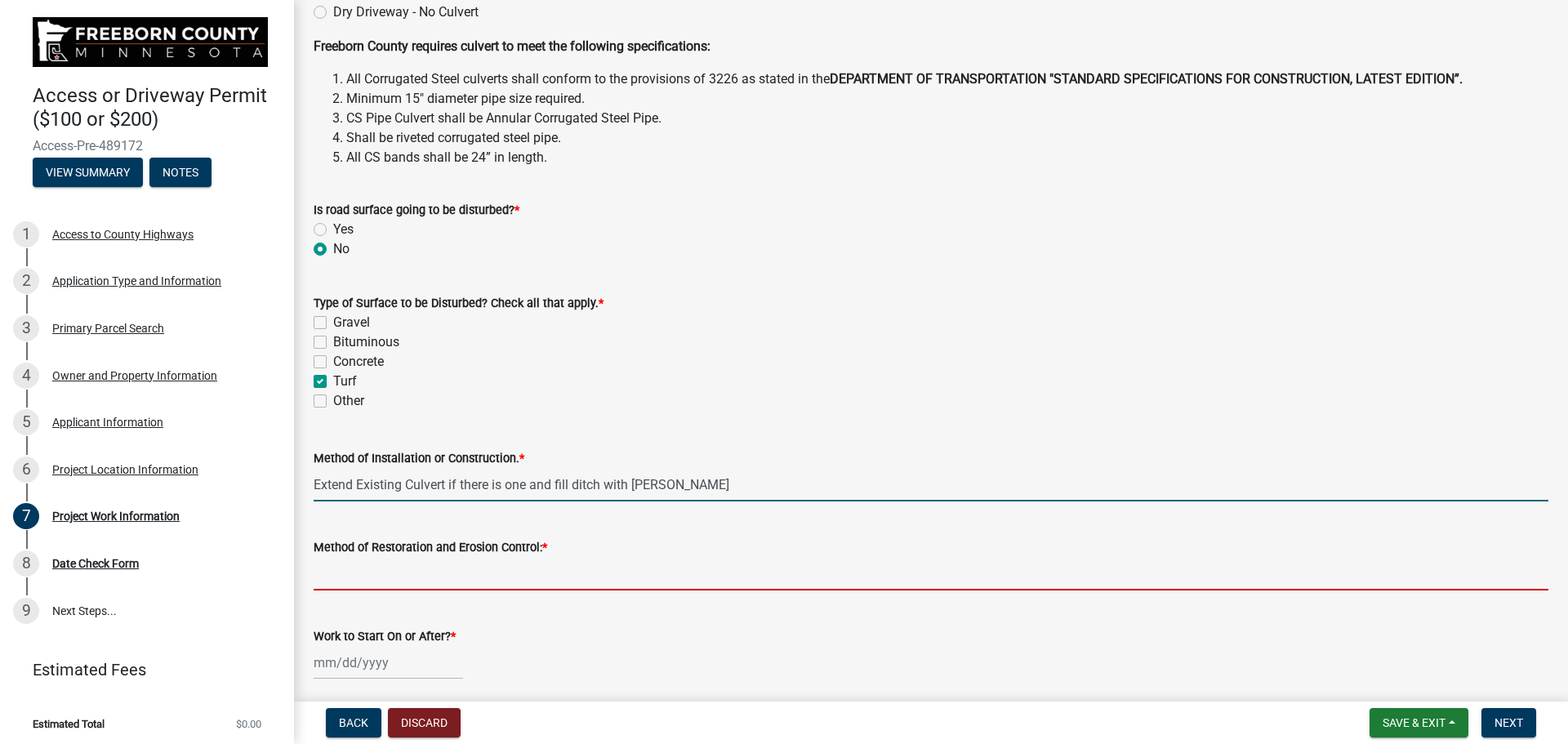
click at [399, 575] on input "Method of Restoration and Erosion Control: *" at bounding box center [931, 574] width 1235 height 34
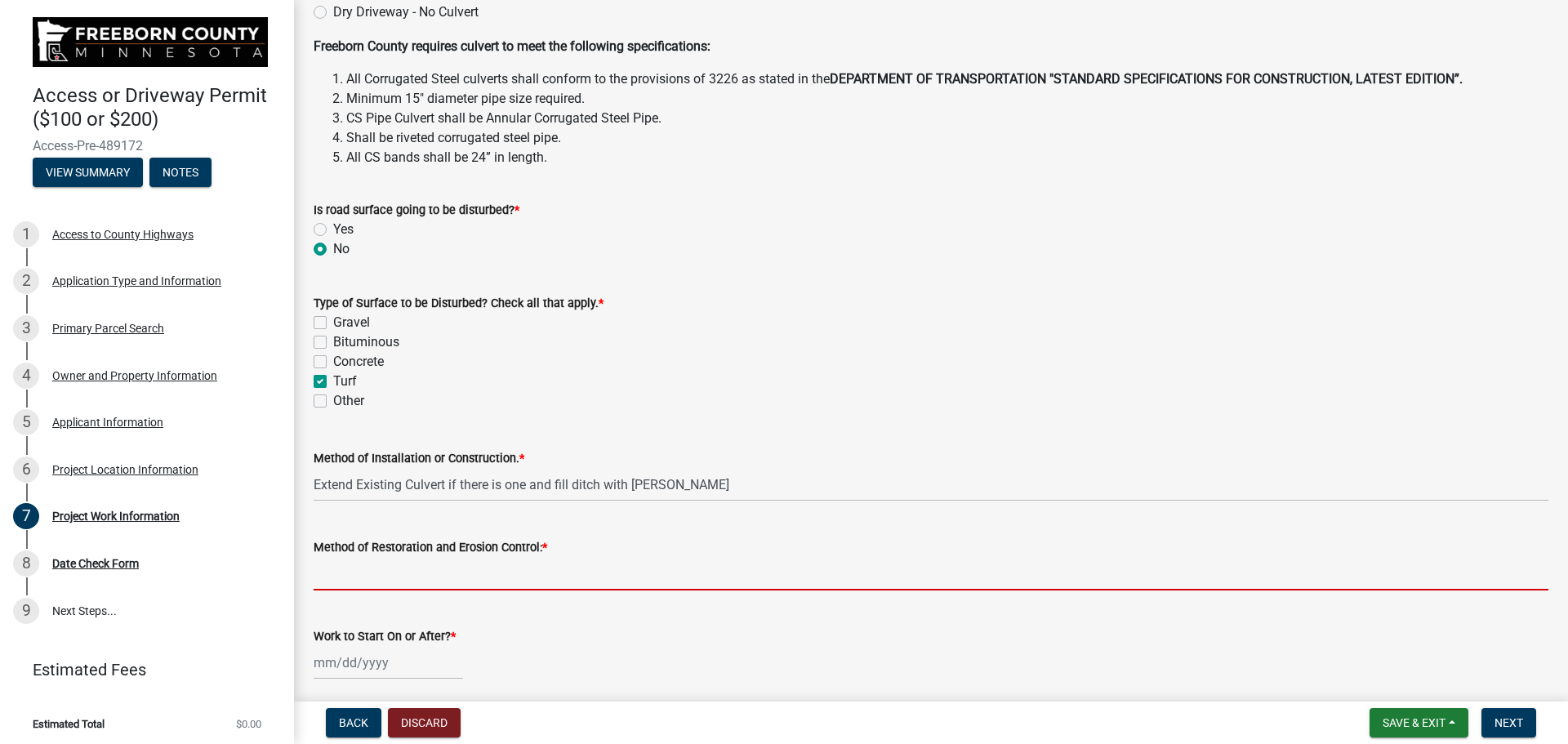
type input "Remove Existing Culvert if there is one and Remove Roadstone From Ditch"
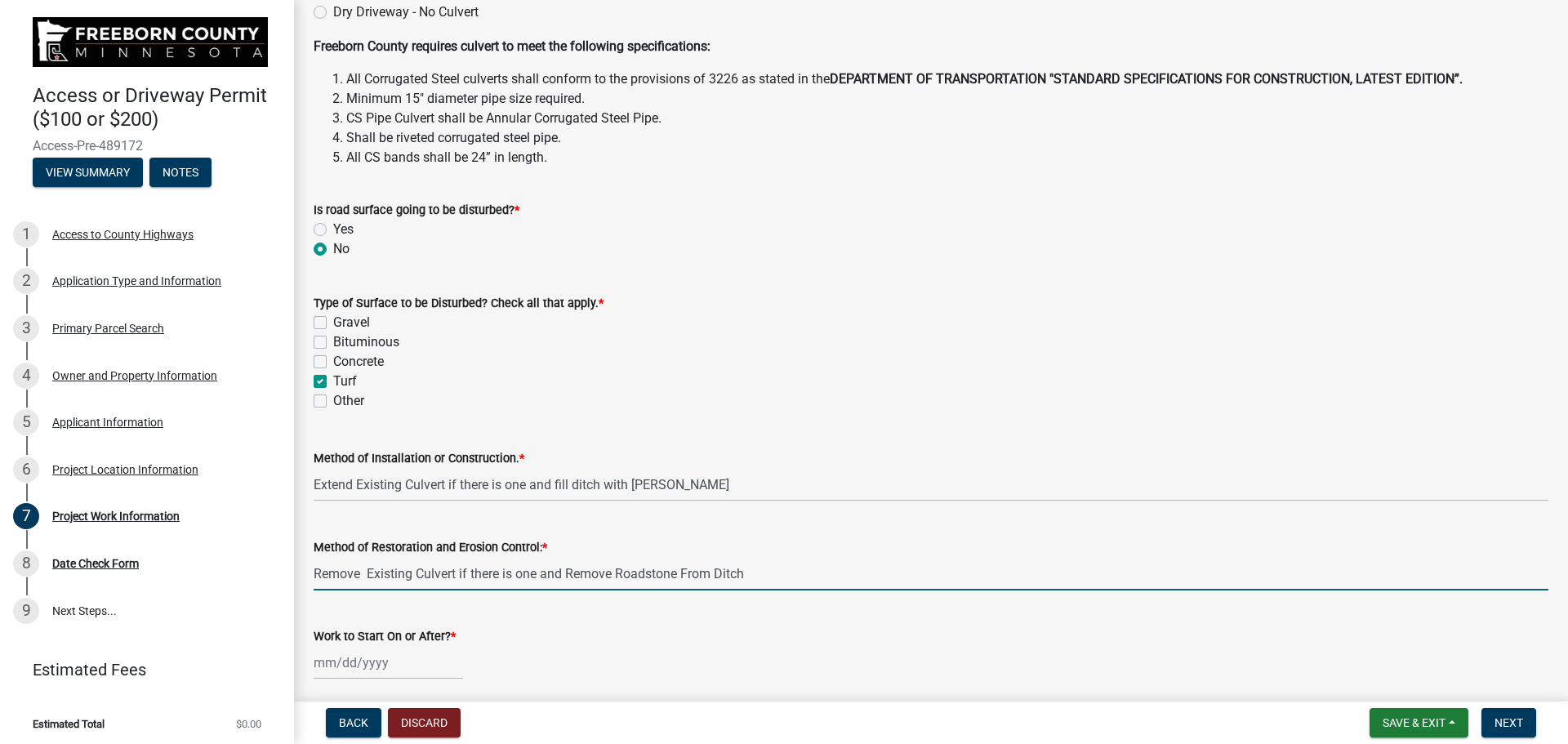
scroll to position [653, 0]
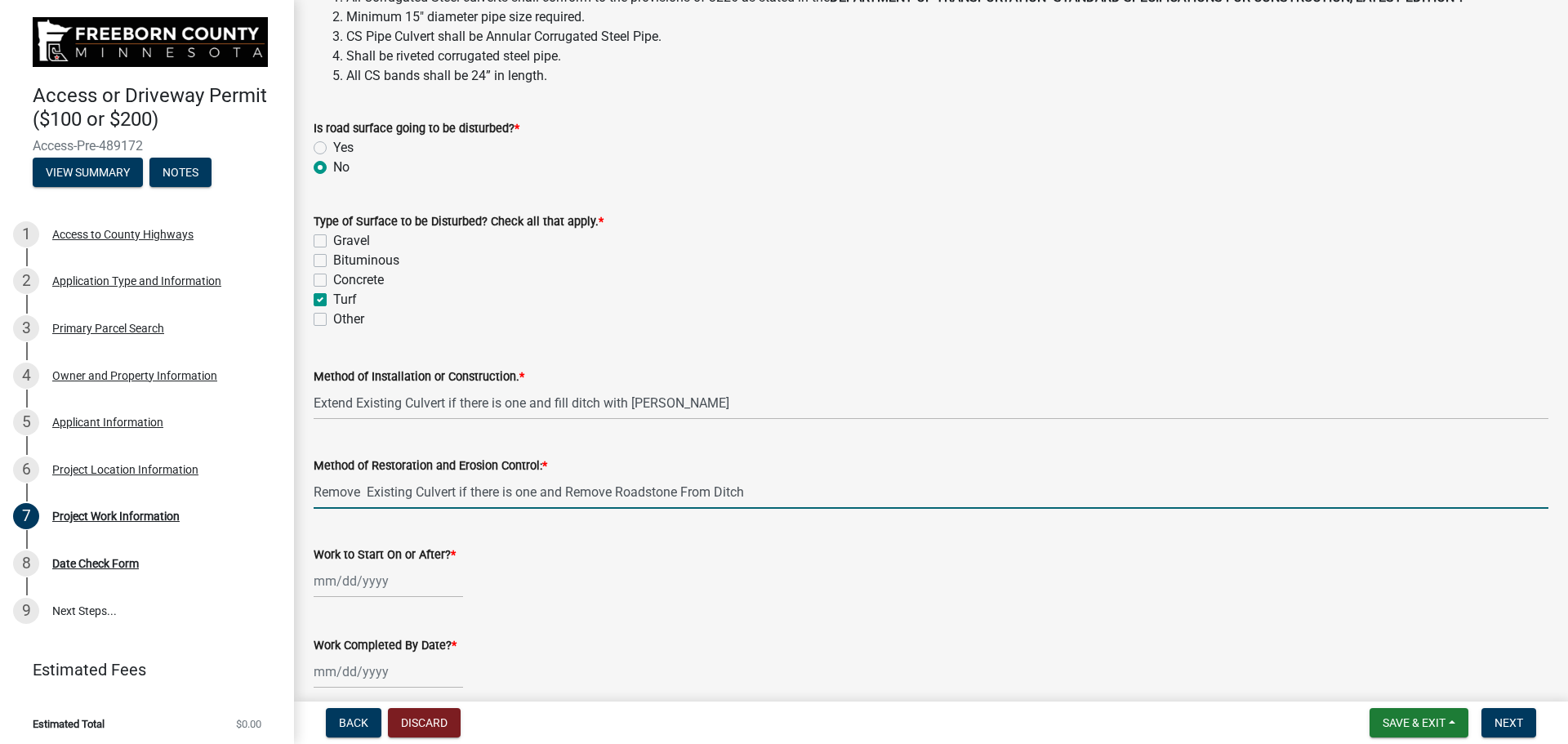
click at [333, 581] on div at bounding box center [388, 581] width 149 height 34
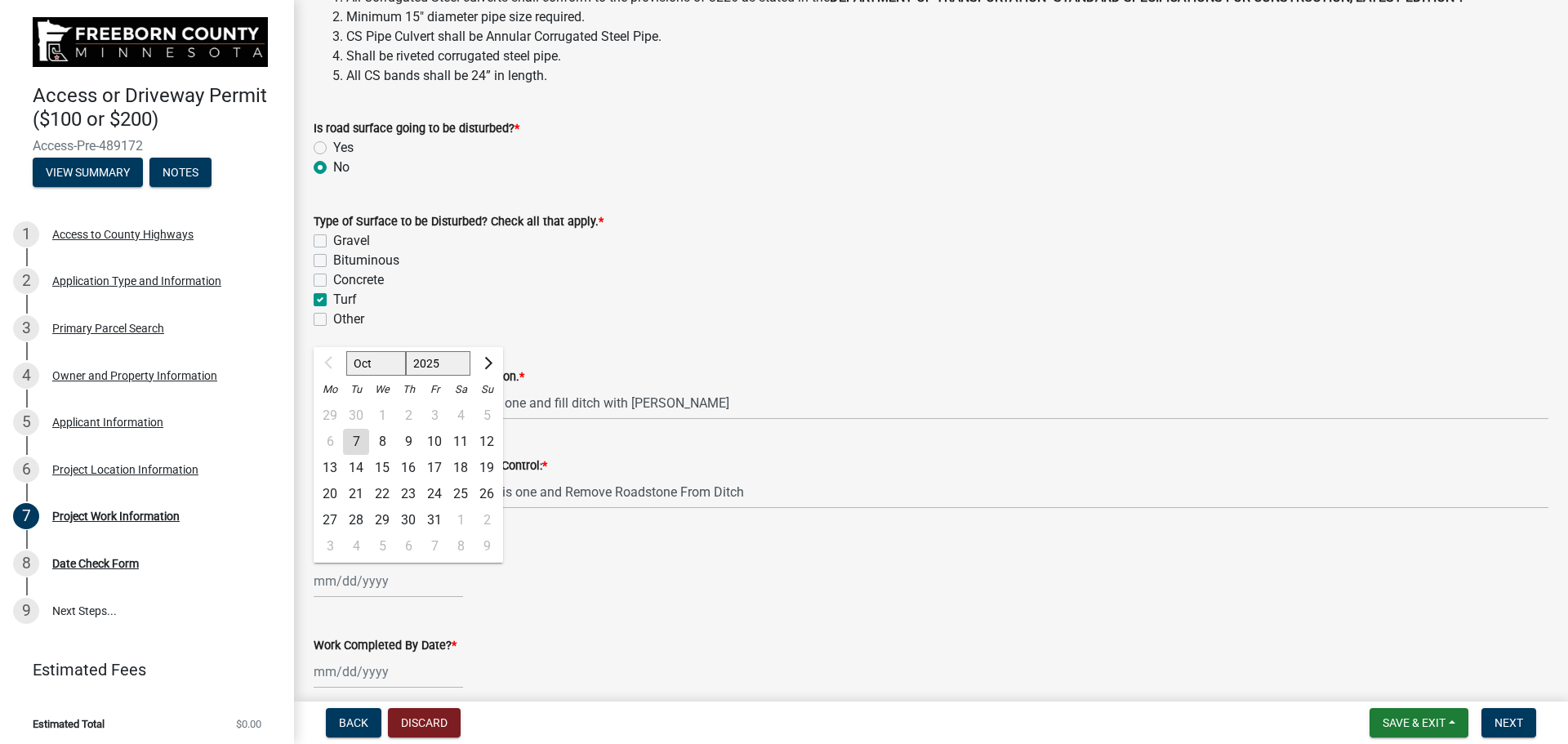
click at [385, 467] on div "15" at bounding box center [381, 467] width 26 height 26
type input "[DATE]"
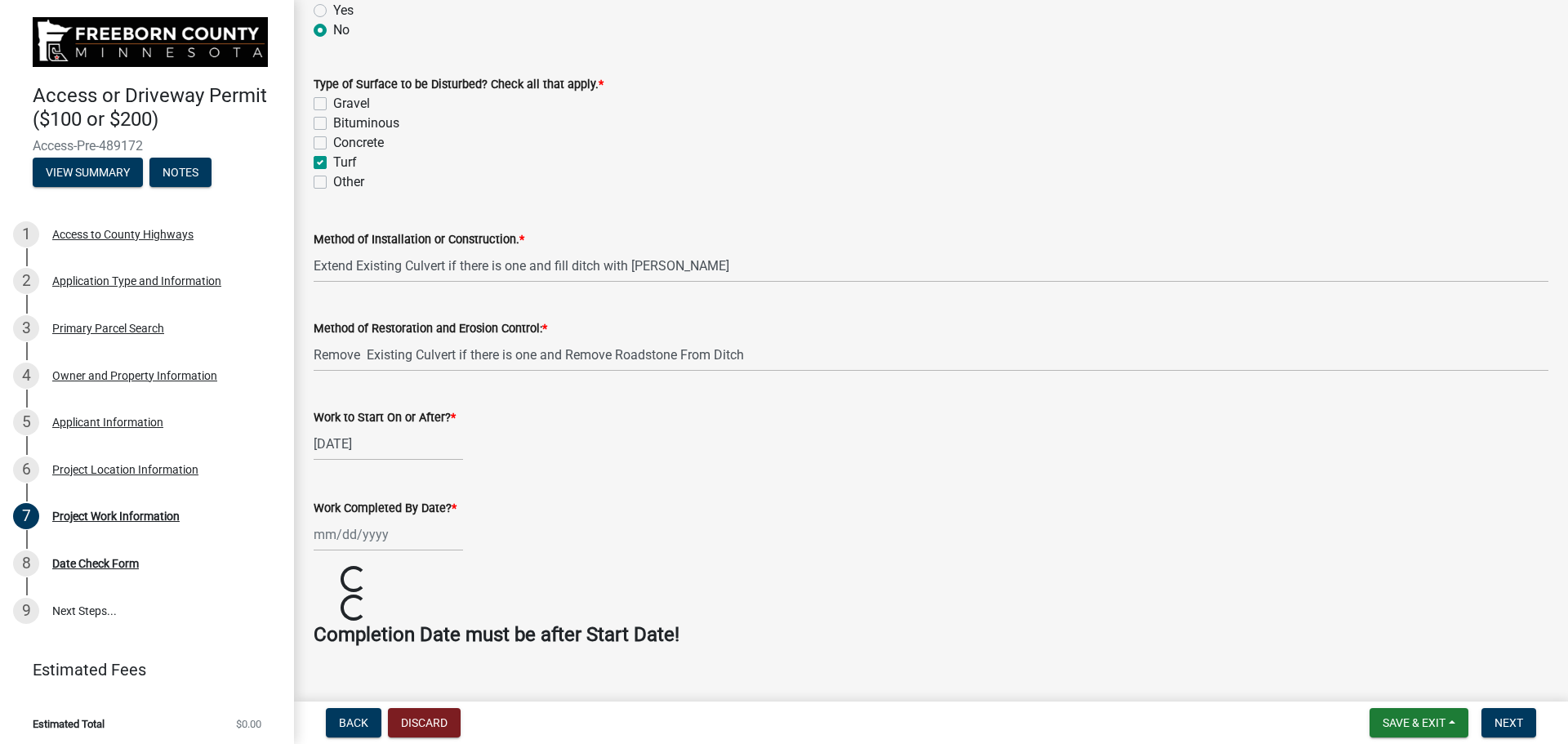
scroll to position [818, 0]
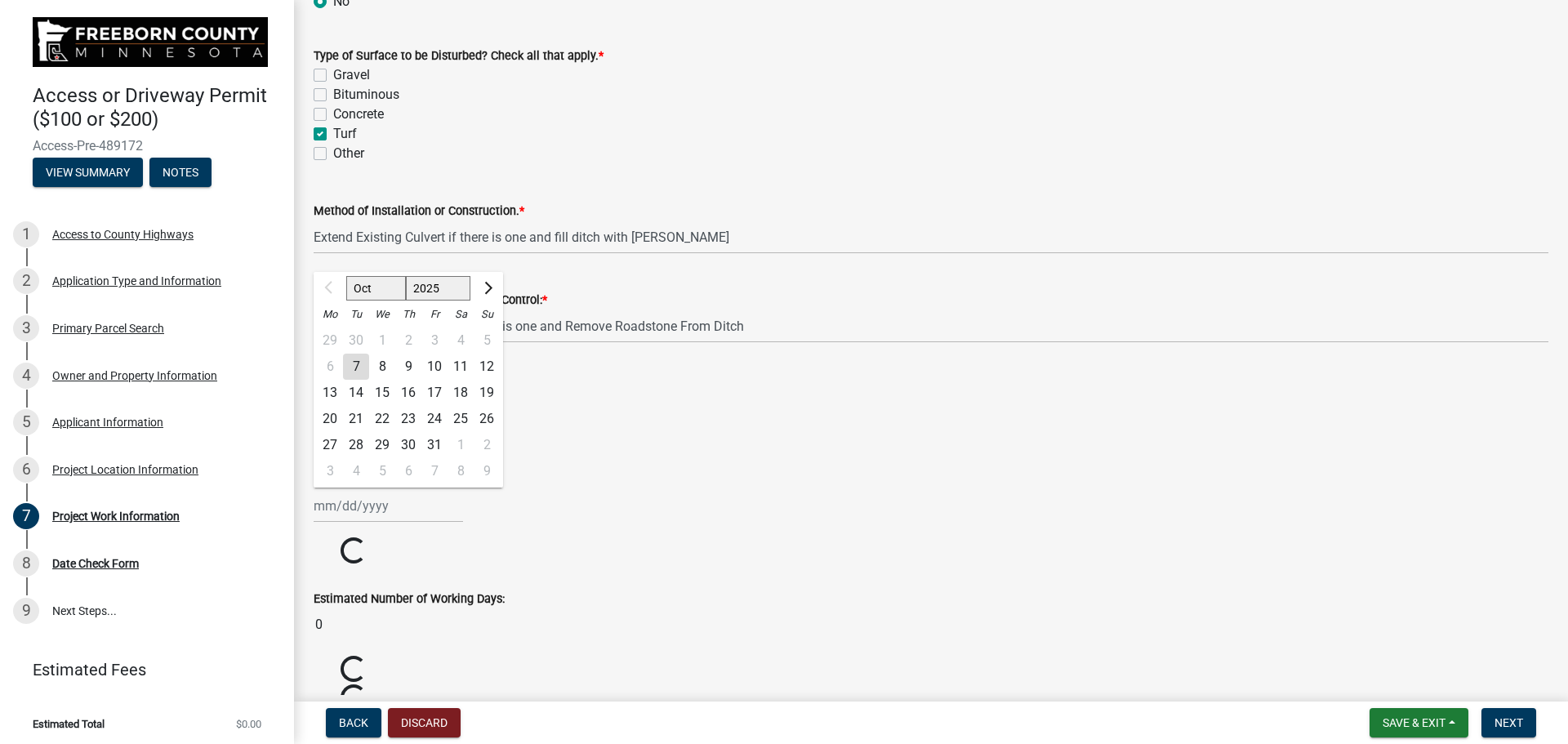
click at [372, 508] on input "Work Completed By Date? *" at bounding box center [388, 505] width 149 height 34
click at [434, 443] on div "31" at bounding box center [434, 444] width 26 height 26
type input "[DATE]"
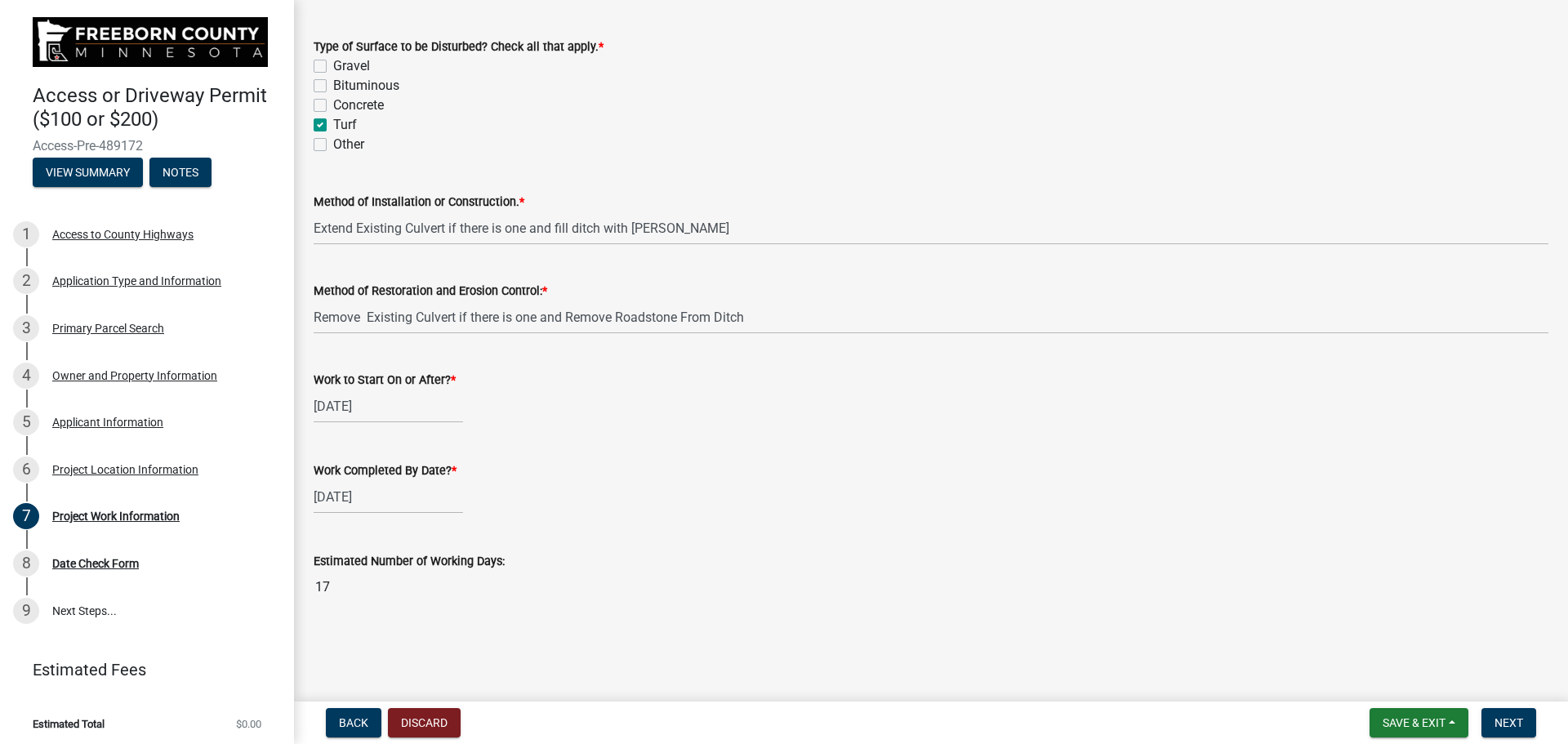
scroll to position [827, 0]
click at [1521, 716] on span "Next" at bounding box center [1509, 722] width 28 height 13
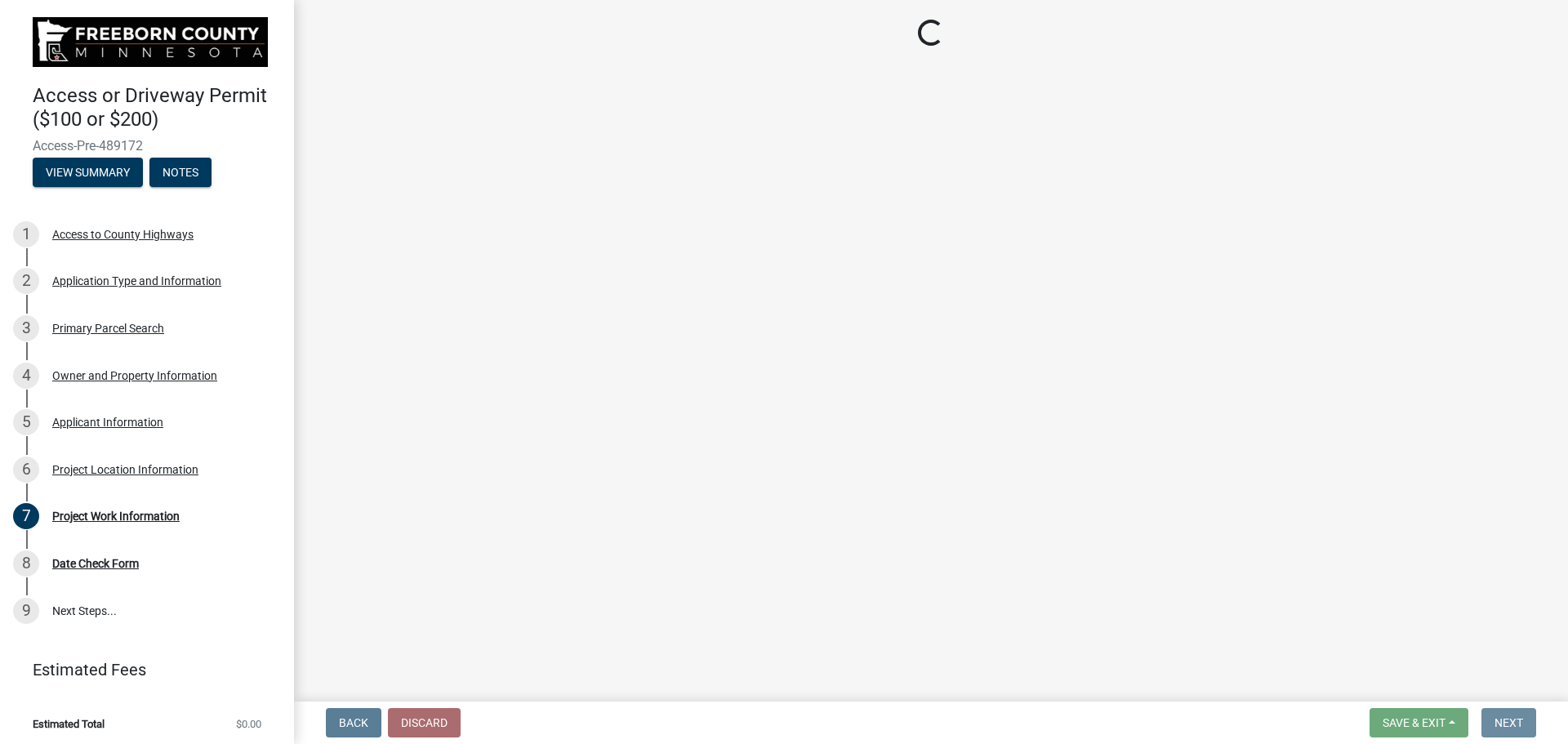
scroll to position [0, 0]
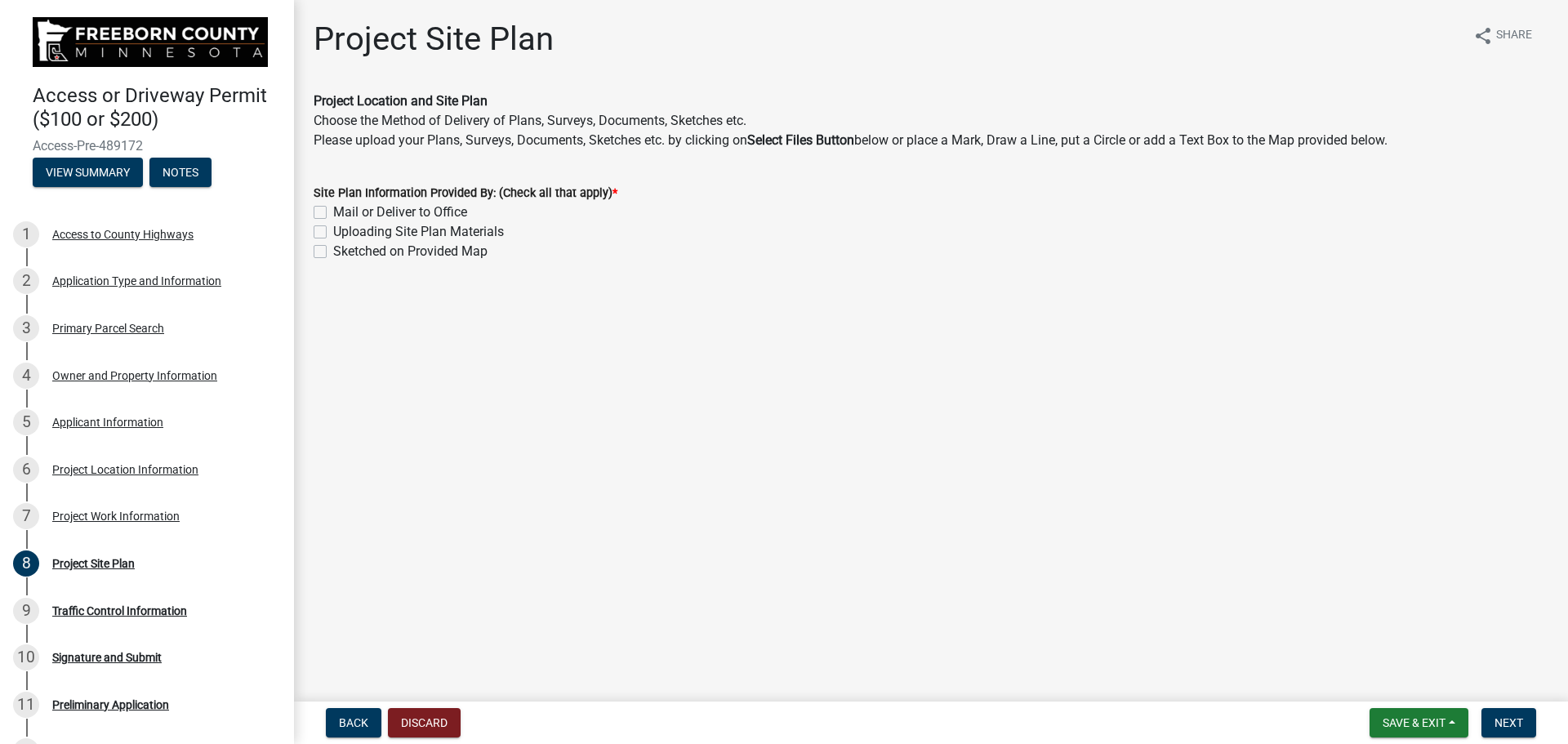
click at [333, 251] on label "Sketched on Provided Map" at bounding box center [411, 251] width 154 height 20
click at [333, 251] on input "Sketched on Provided Map" at bounding box center [339, 247] width 11 height 11
checkbox input "true"
checkbox input "false"
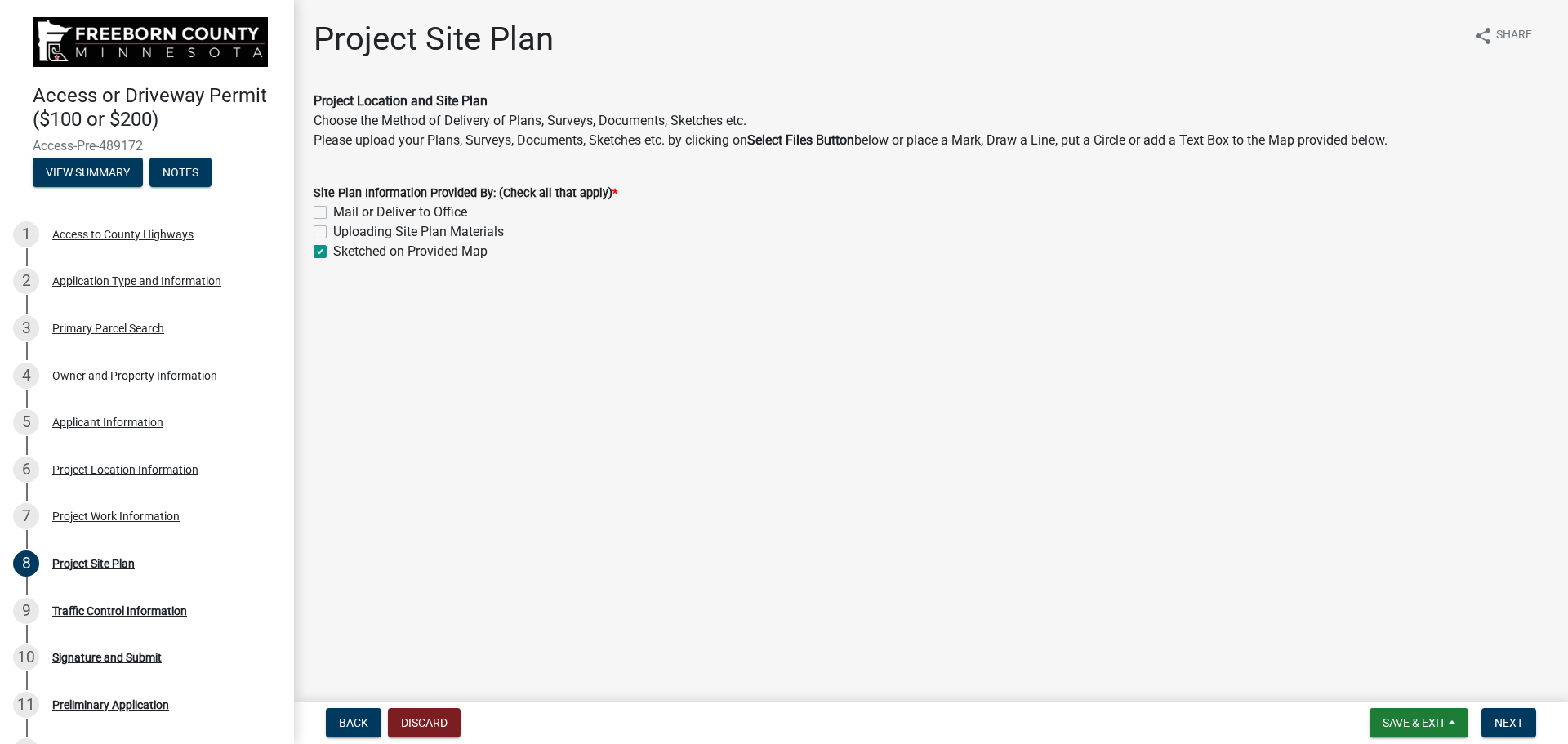
checkbox input "true"
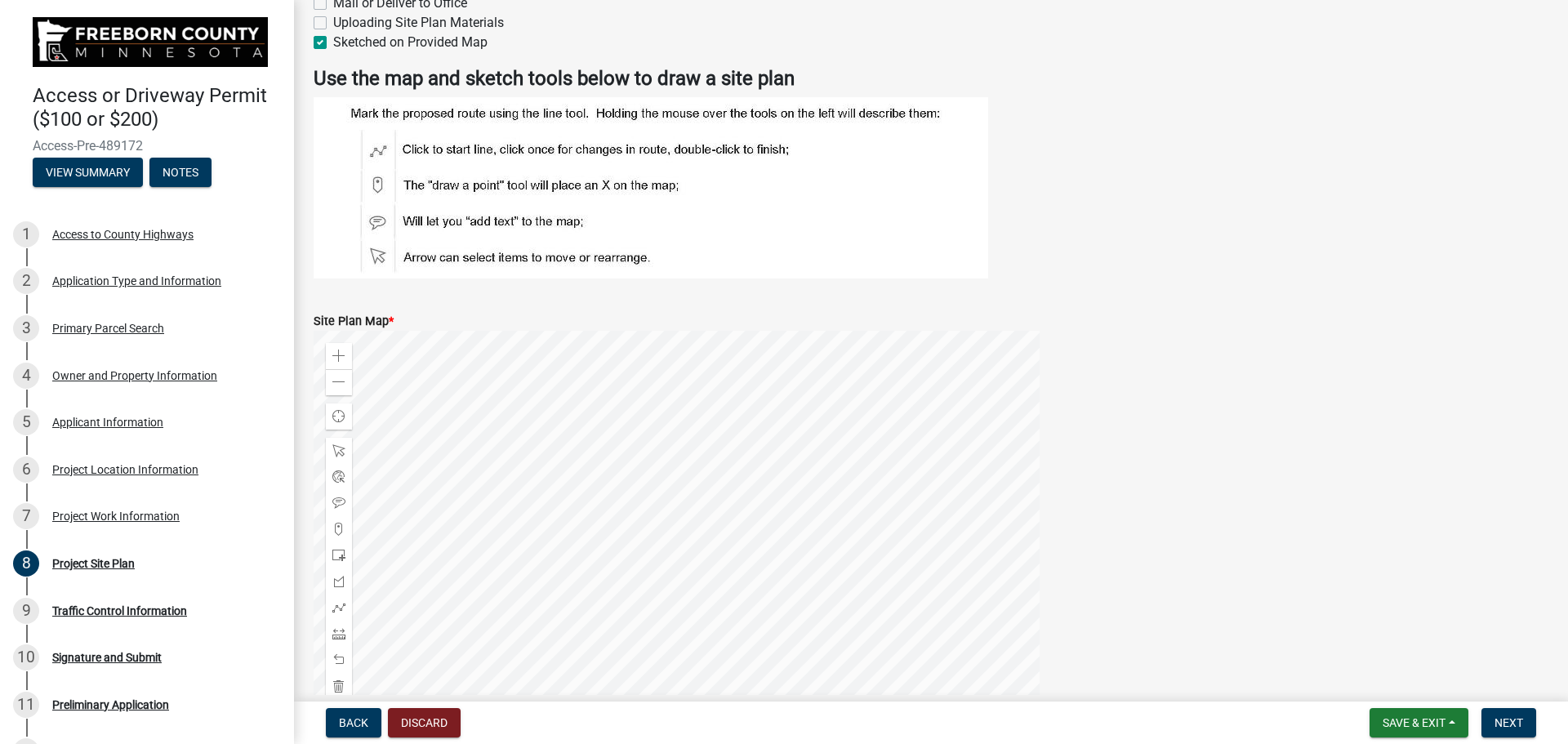
scroll to position [326, 0]
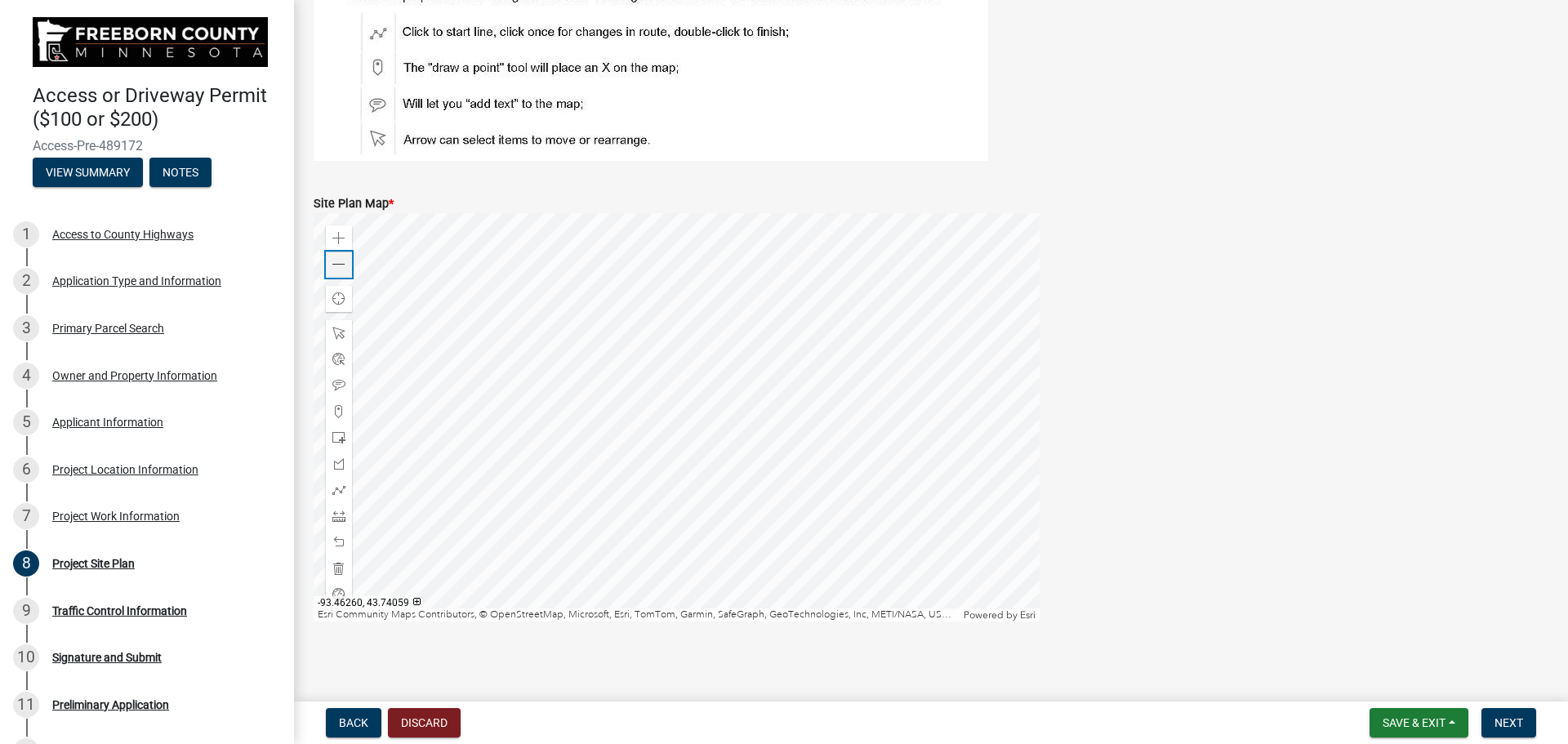
click at [334, 268] on span at bounding box center [339, 264] width 13 height 13
click at [562, 320] on div at bounding box center [677, 417] width 725 height 408
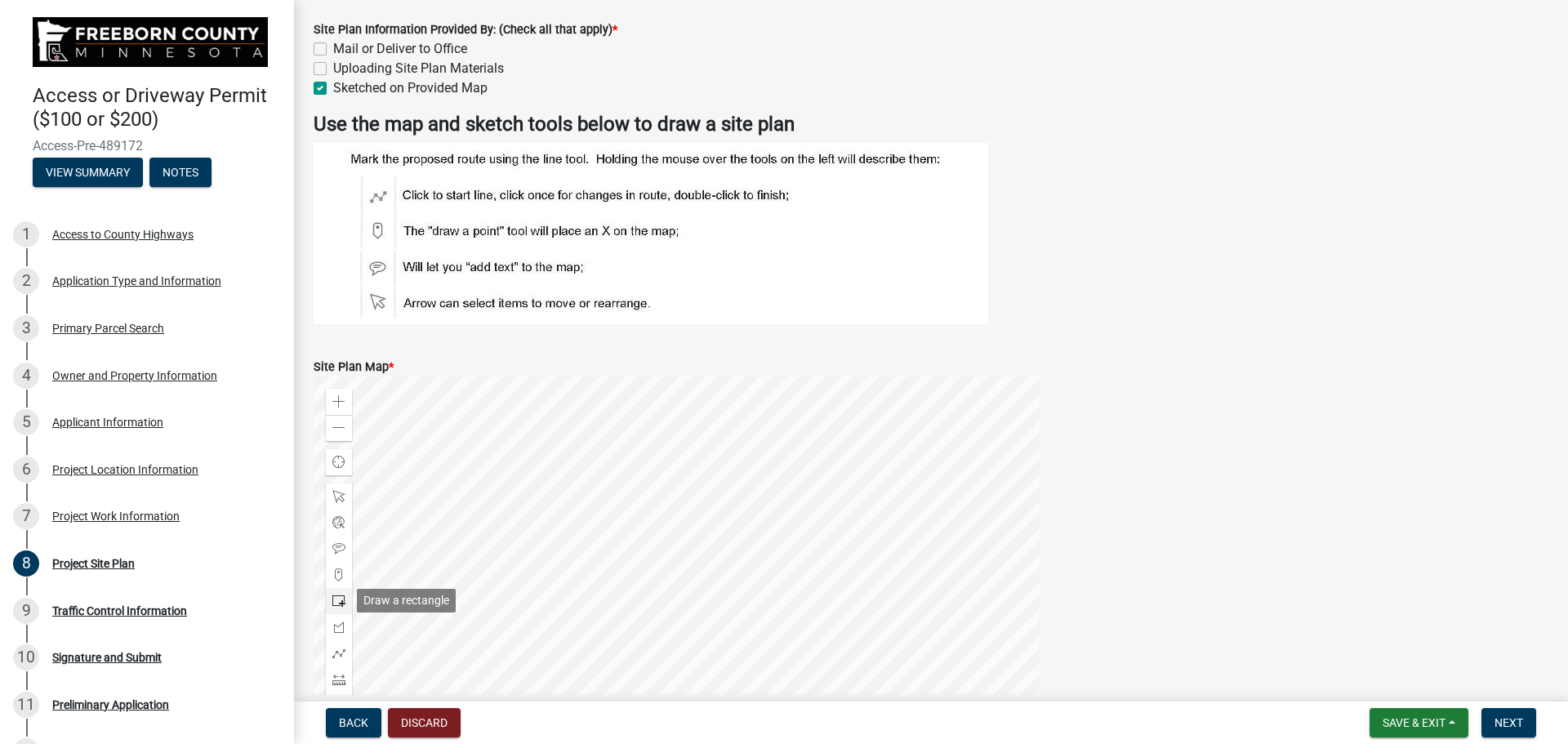
click at [333, 599] on span at bounding box center [339, 600] width 13 height 13
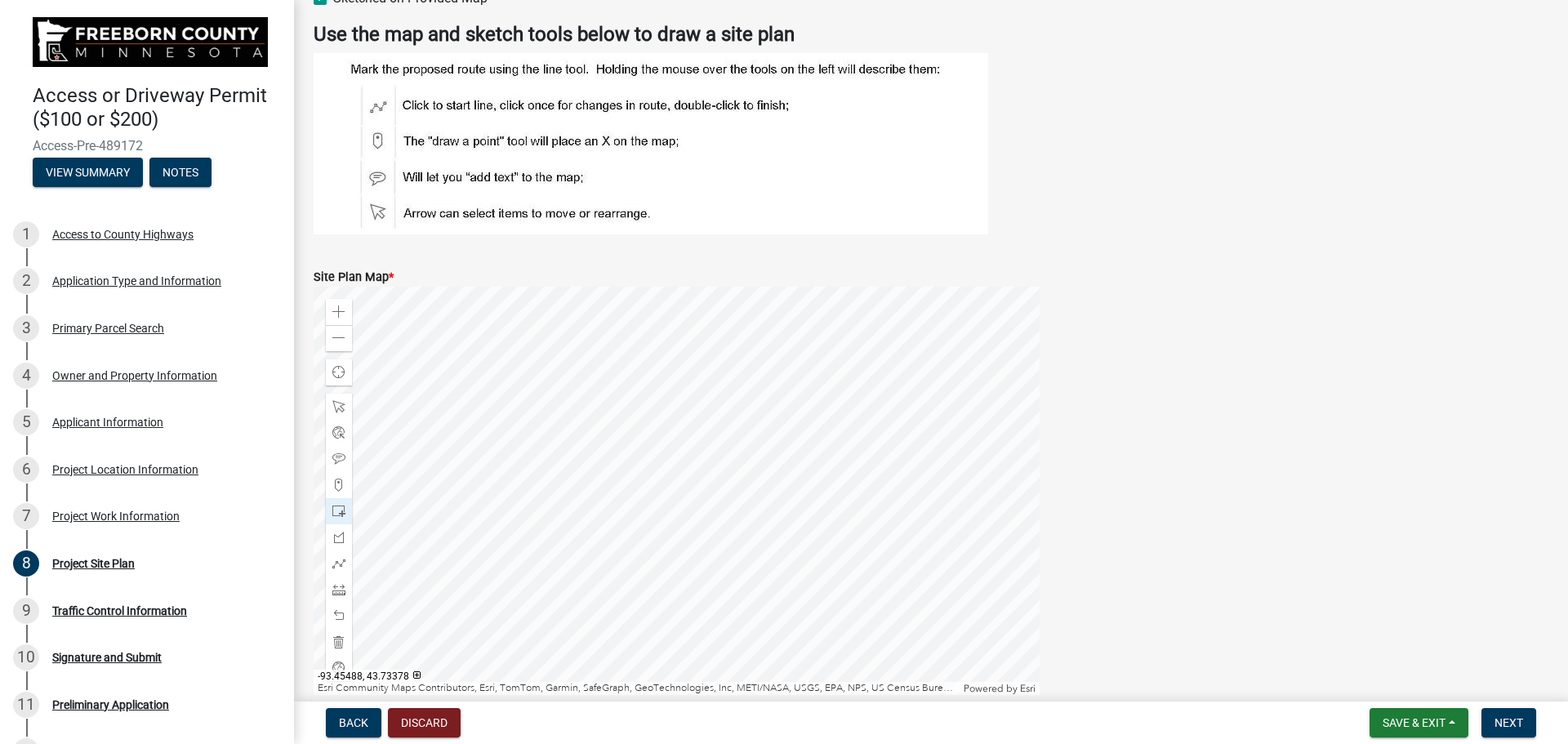
click at [610, 470] on div at bounding box center [677, 490] width 725 height 408
click at [1508, 717] on span "Next" at bounding box center [1509, 722] width 28 height 13
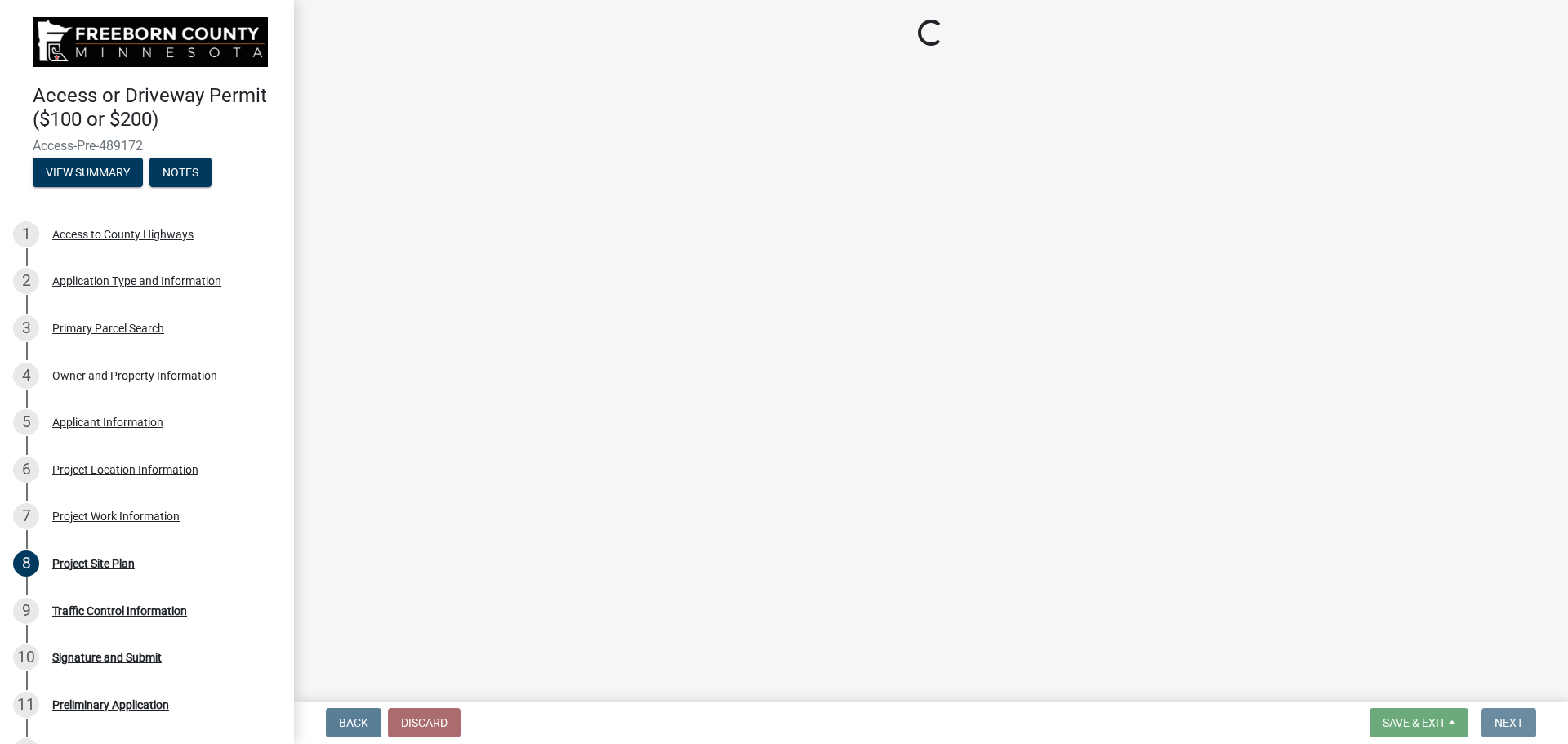
scroll to position [0, 0]
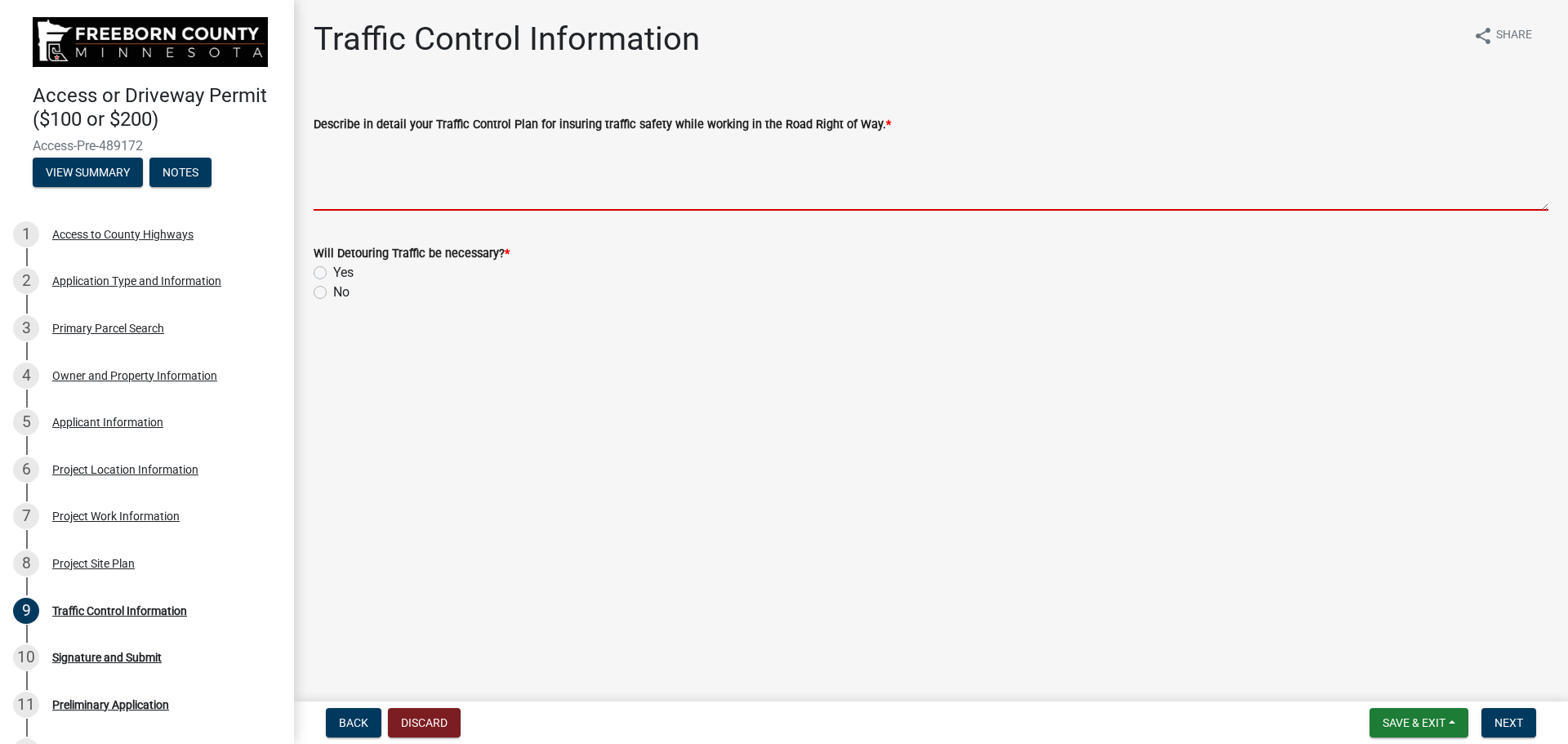
click at [341, 193] on textarea "Describe in detail your Traffic Control Plan for insuring traffic safety while …" at bounding box center [931, 172] width 1235 height 77
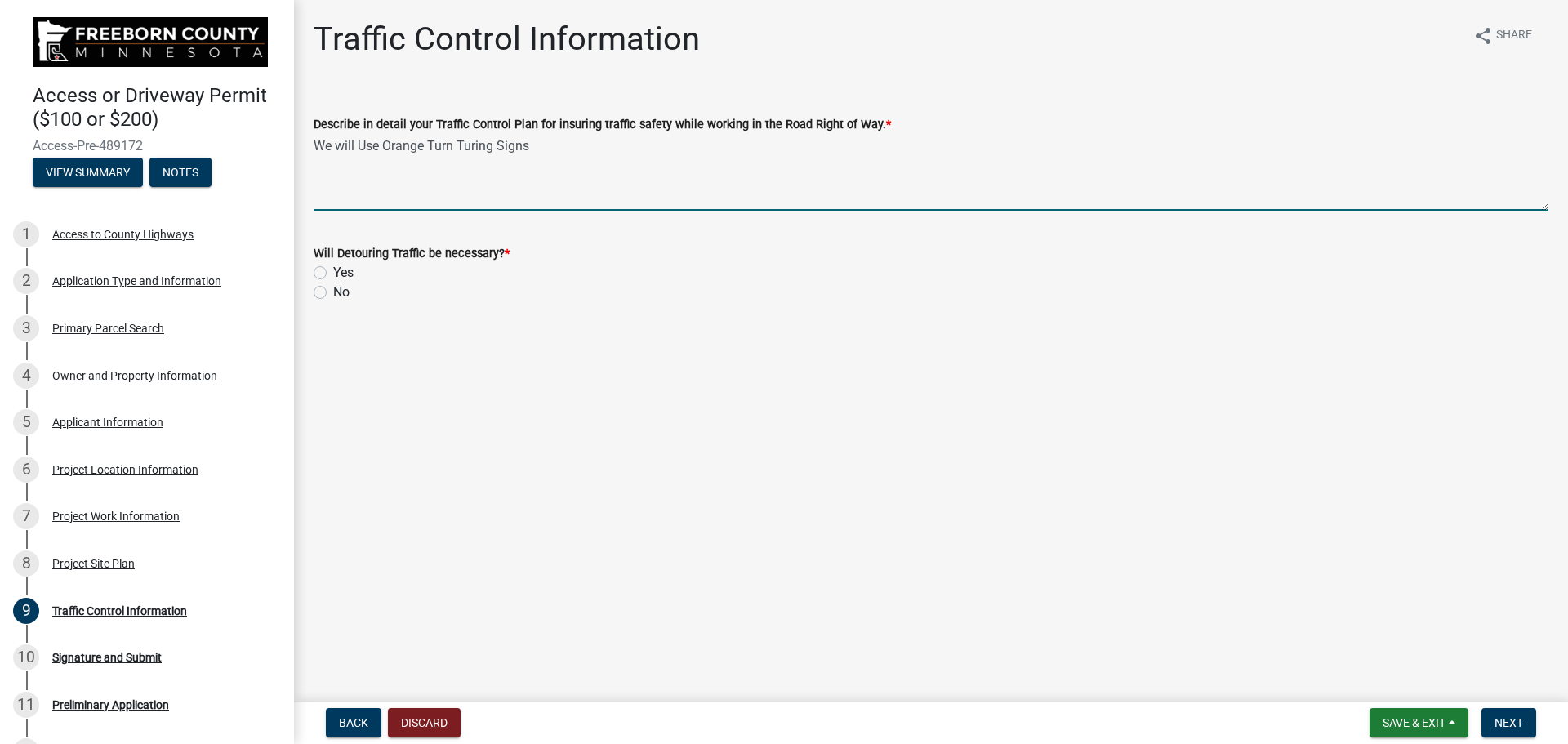
type textarea "We will Use Orange Turn Turing Signs"
click at [333, 294] on label "No" at bounding box center [341, 293] width 16 height 20
click at [333, 293] on input "No" at bounding box center [339, 288] width 11 height 11
radio input "true"
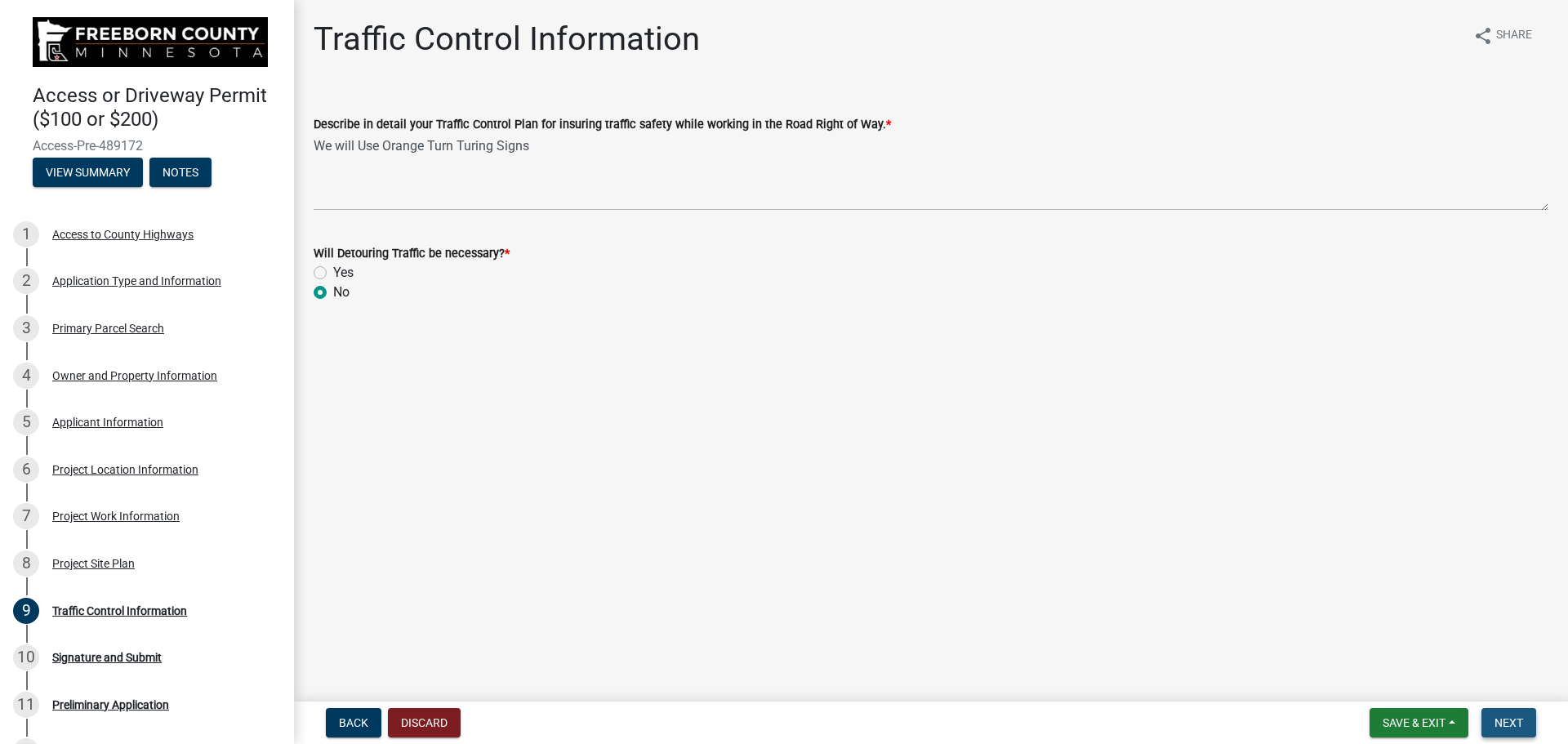
click at [1504, 726] on span "Next" at bounding box center [1509, 722] width 28 height 13
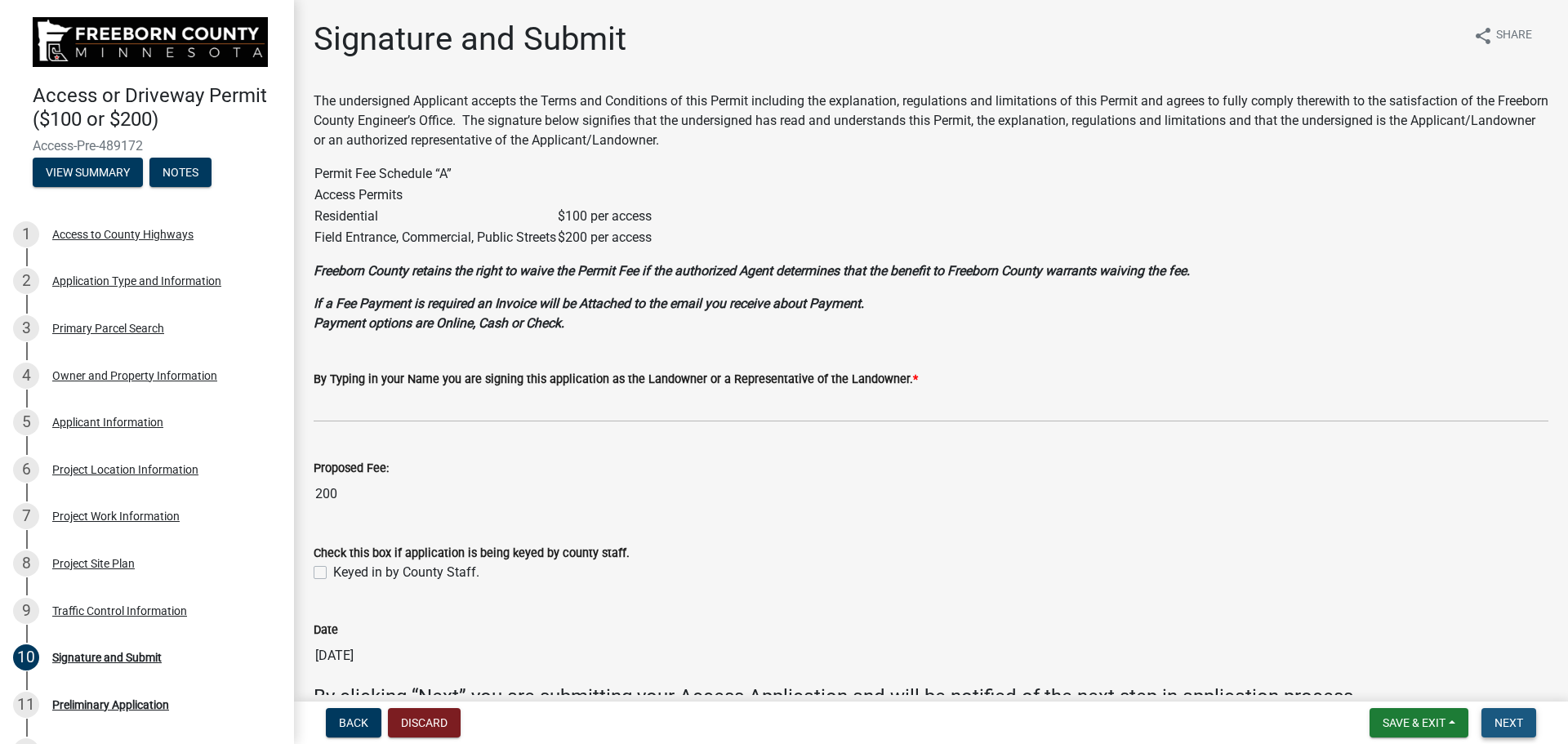
click at [1500, 727] on span "Next" at bounding box center [1509, 722] width 28 height 13
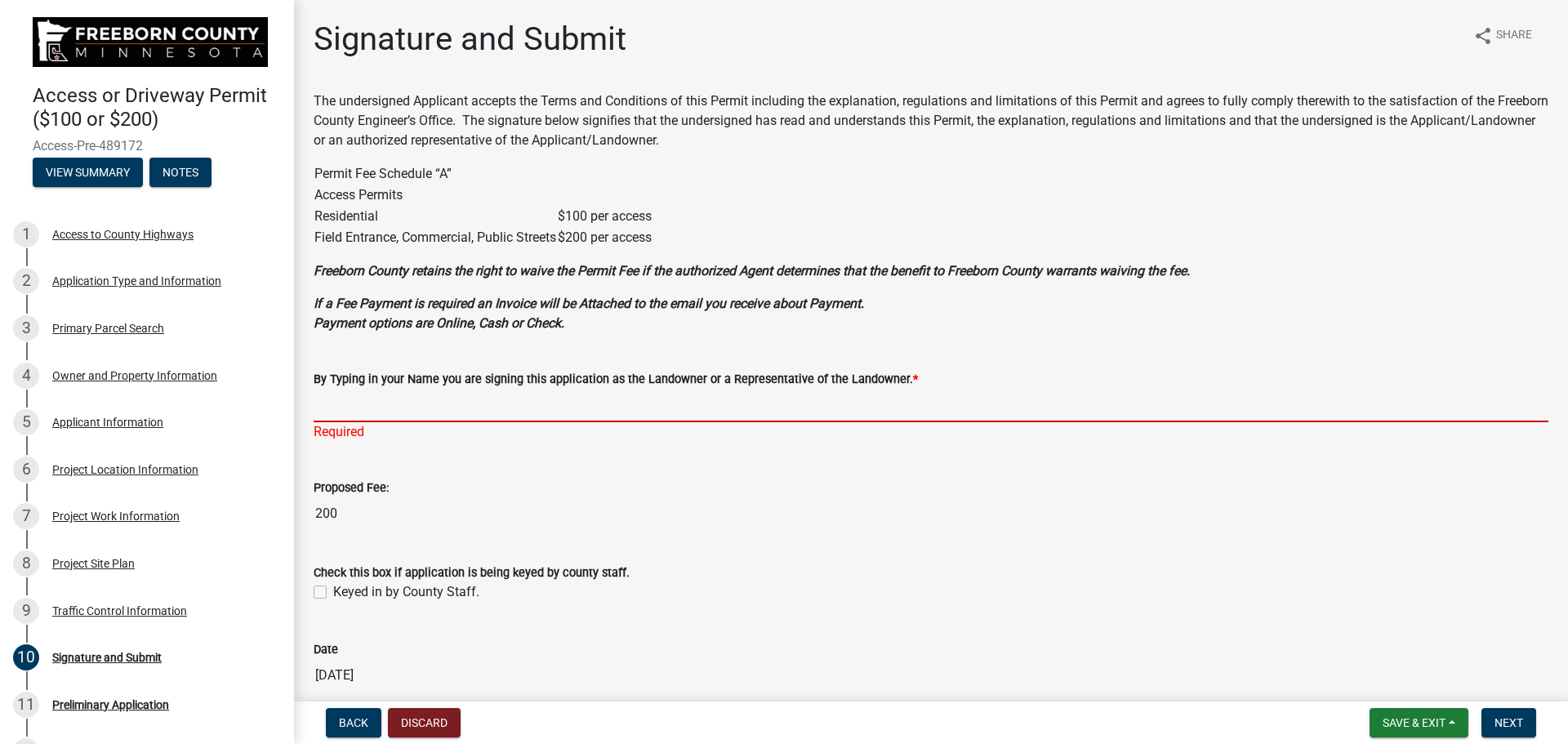
click at [435, 406] on input "By Typing in your Name you are signing this application as the Landowner or a R…" at bounding box center [931, 405] width 1235 height 34
type input "[PERSON_NAME]"
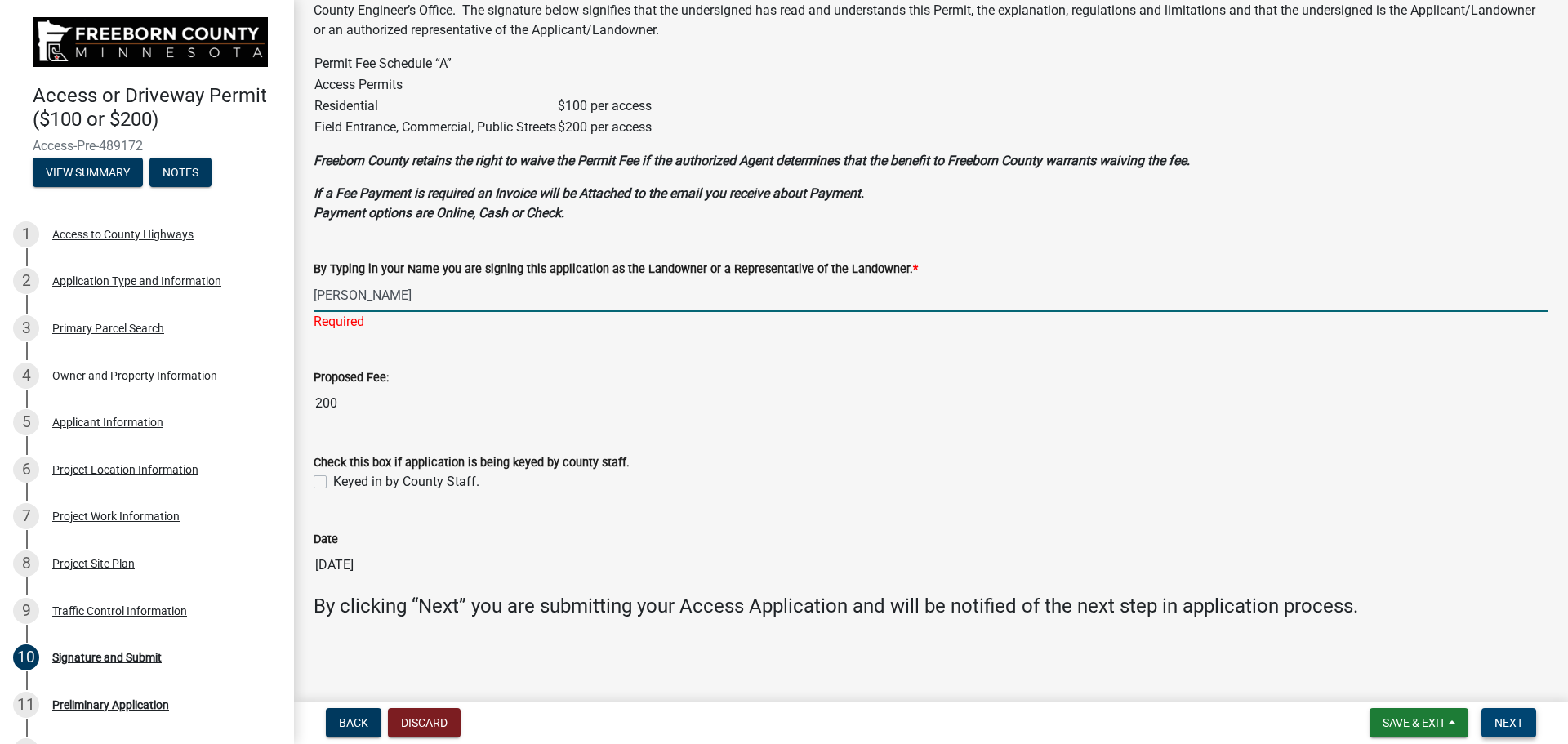
scroll to position [90, 0]
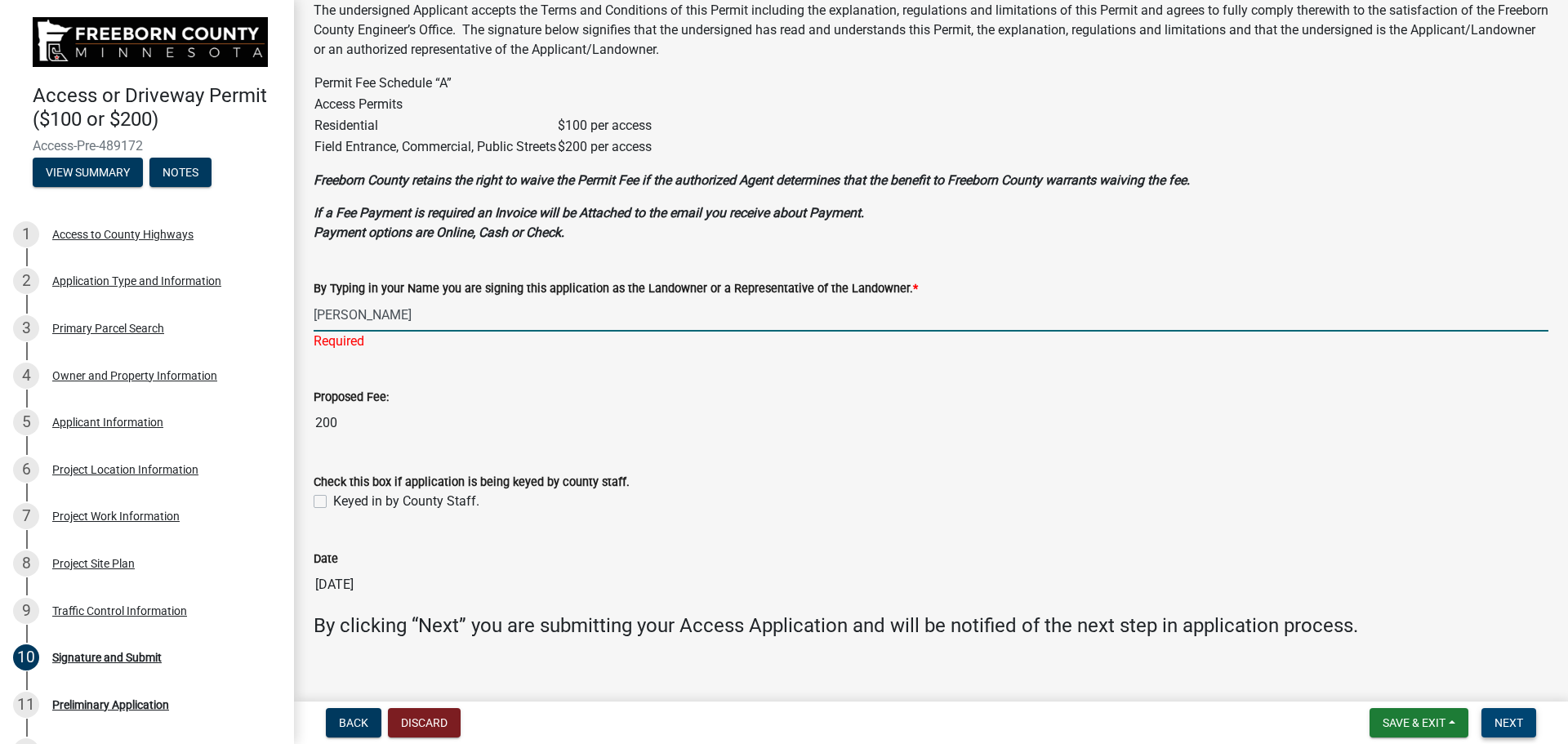
click at [1510, 718] on span "Next" at bounding box center [1509, 722] width 28 height 13
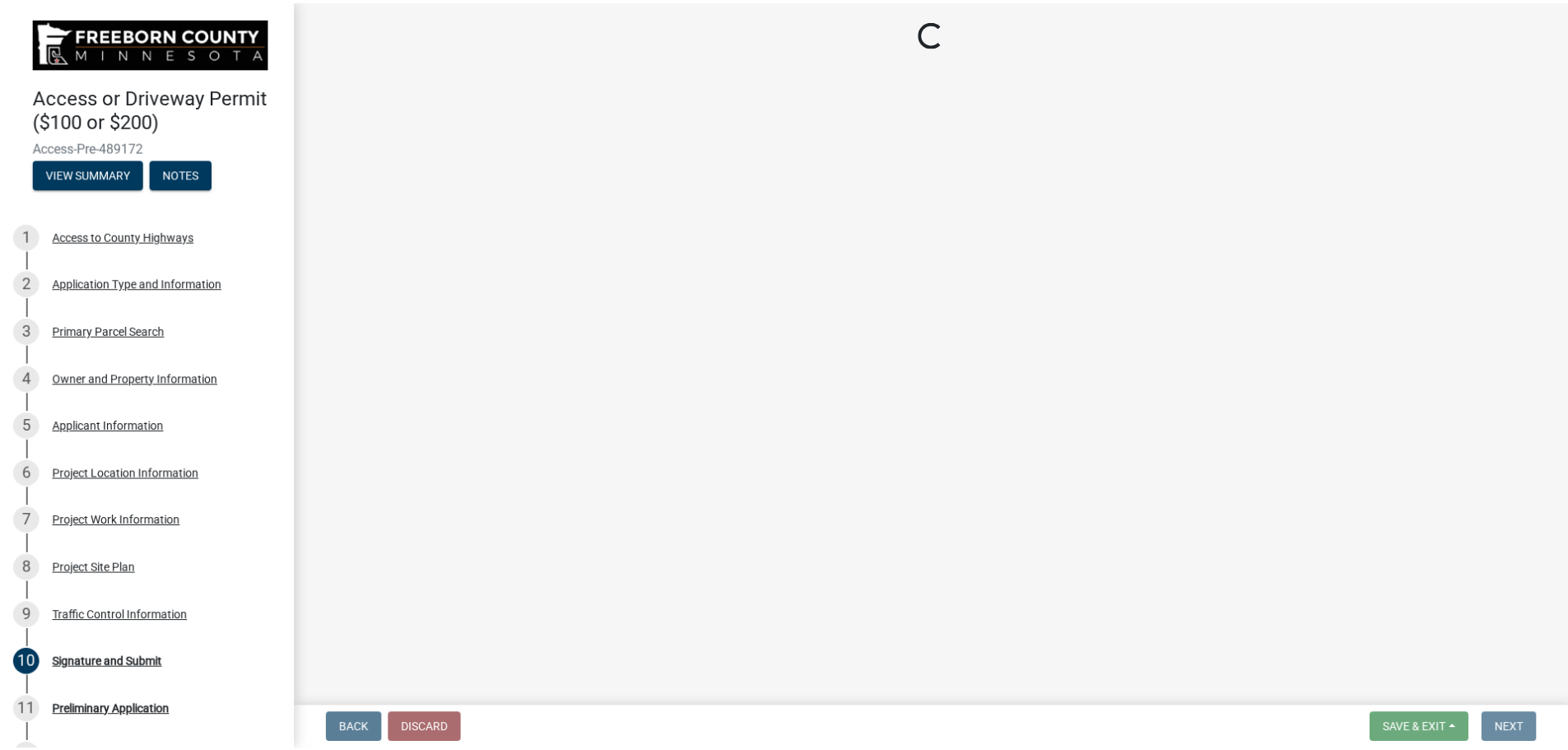
scroll to position [0, 0]
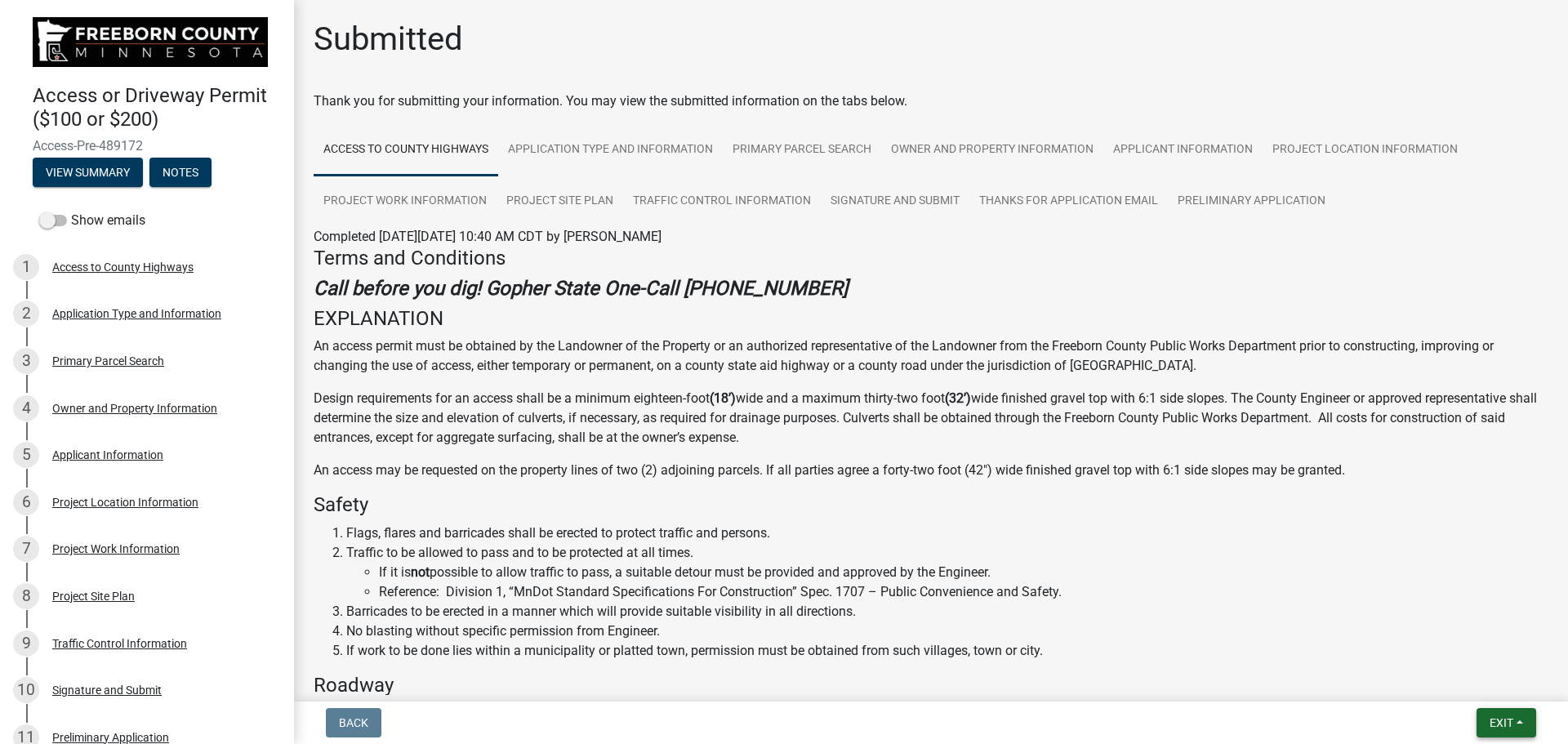
click at [1489, 719] on span "Exit" at bounding box center [1501, 722] width 24 height 13
click at [1453, 681] on button "Save & Exit" at bounding box center [1470, 680] width 130 height 39
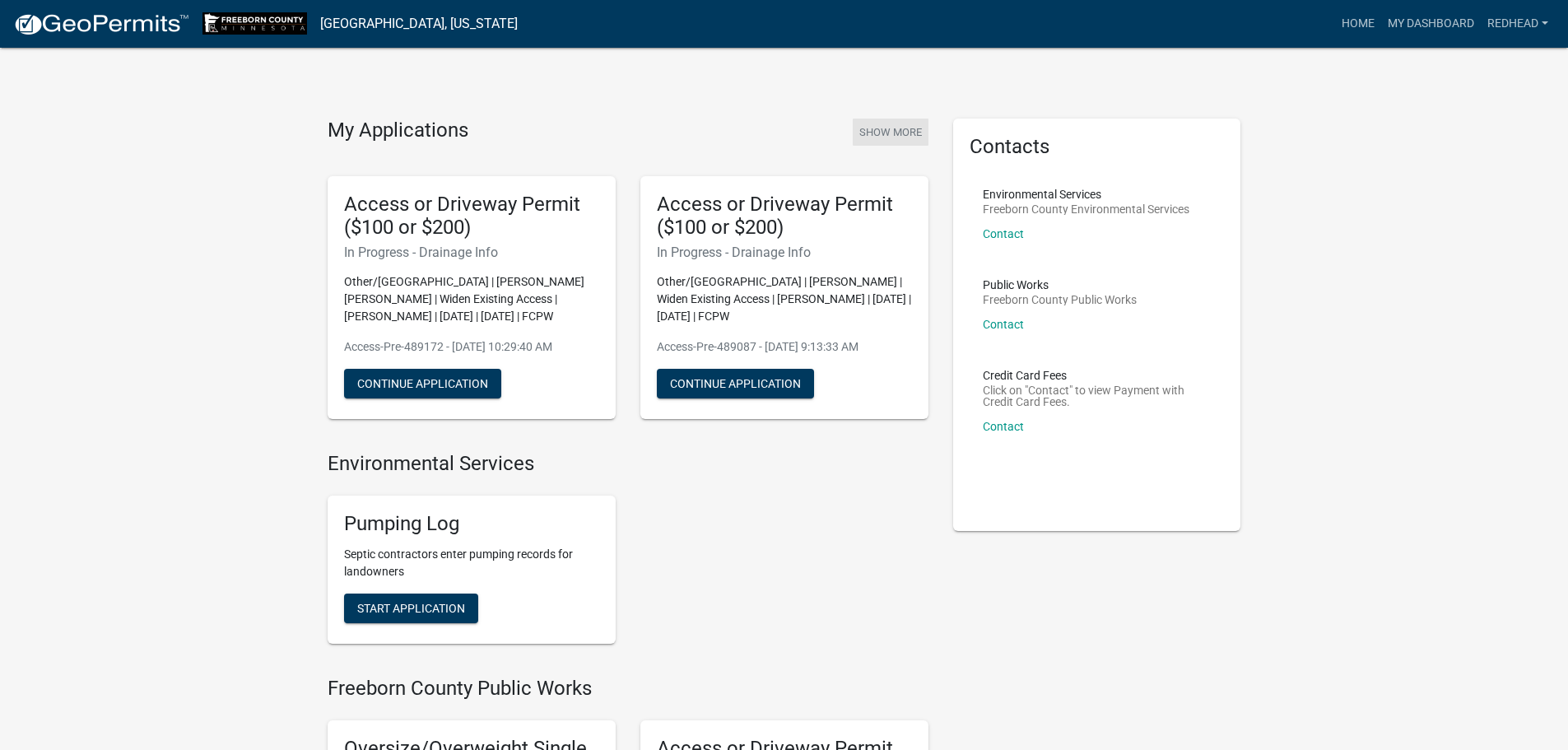
drag, startPoint x: 206, startPoint y: 412, endPoint x: 880, endPoint y: 129, distance: 731.0
click at [880, 129] on button "Show More" at bounding box center [890, 132] width 76 height 27
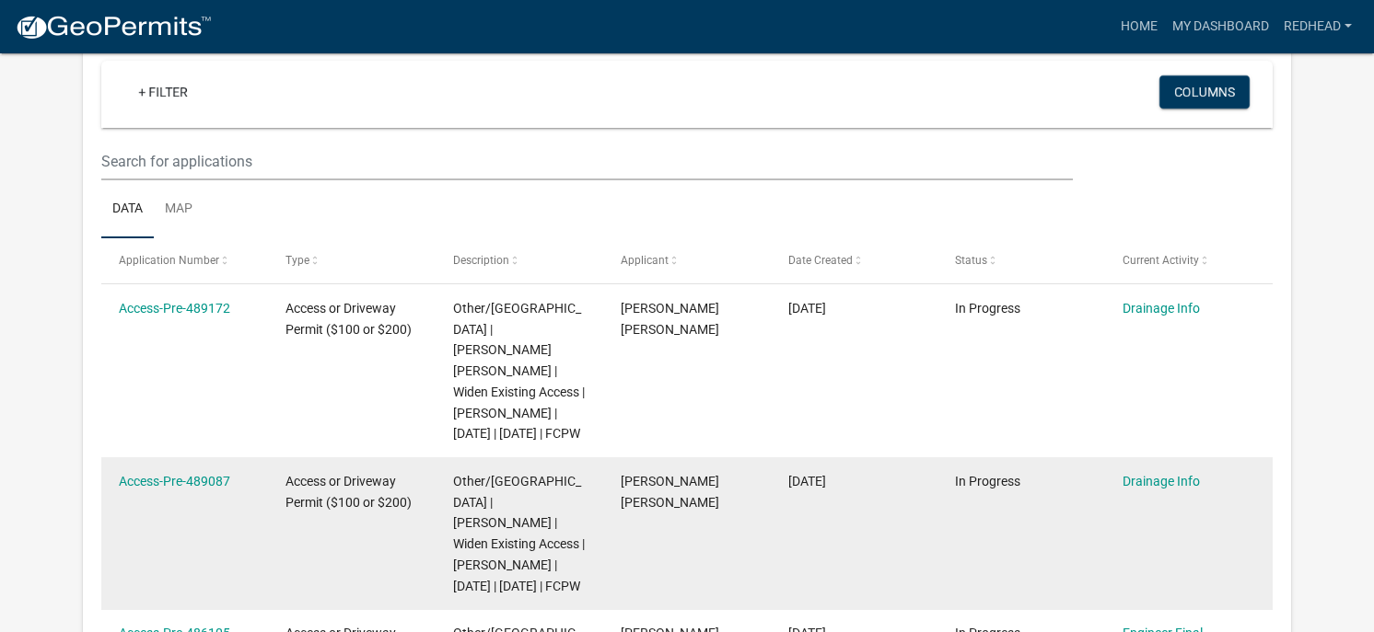
scroll to position [368, 0]
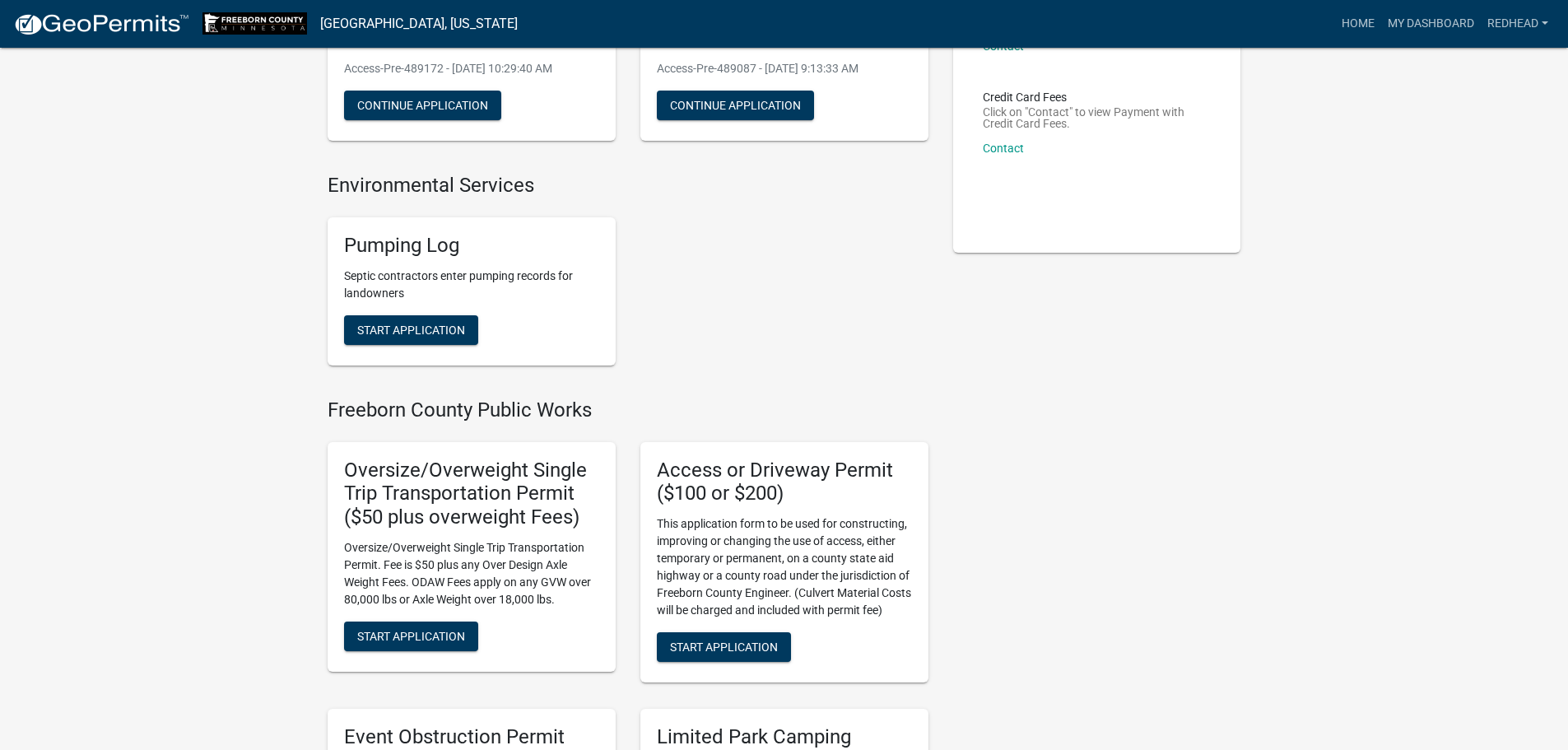
scroll to position [329, 0]
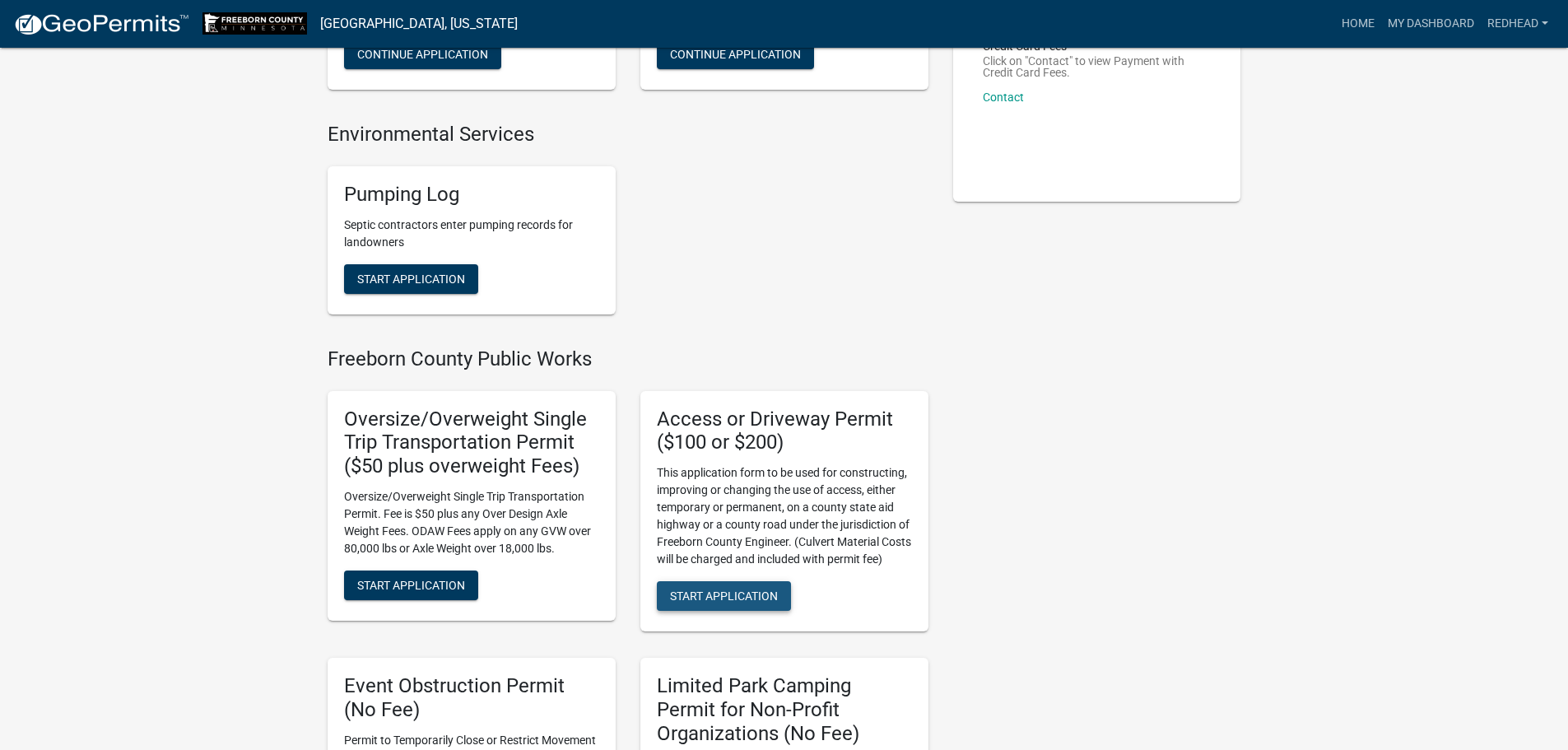
click at [694, 601] on span "Start Application" at bounding box center [723, 595] width 108 height 13
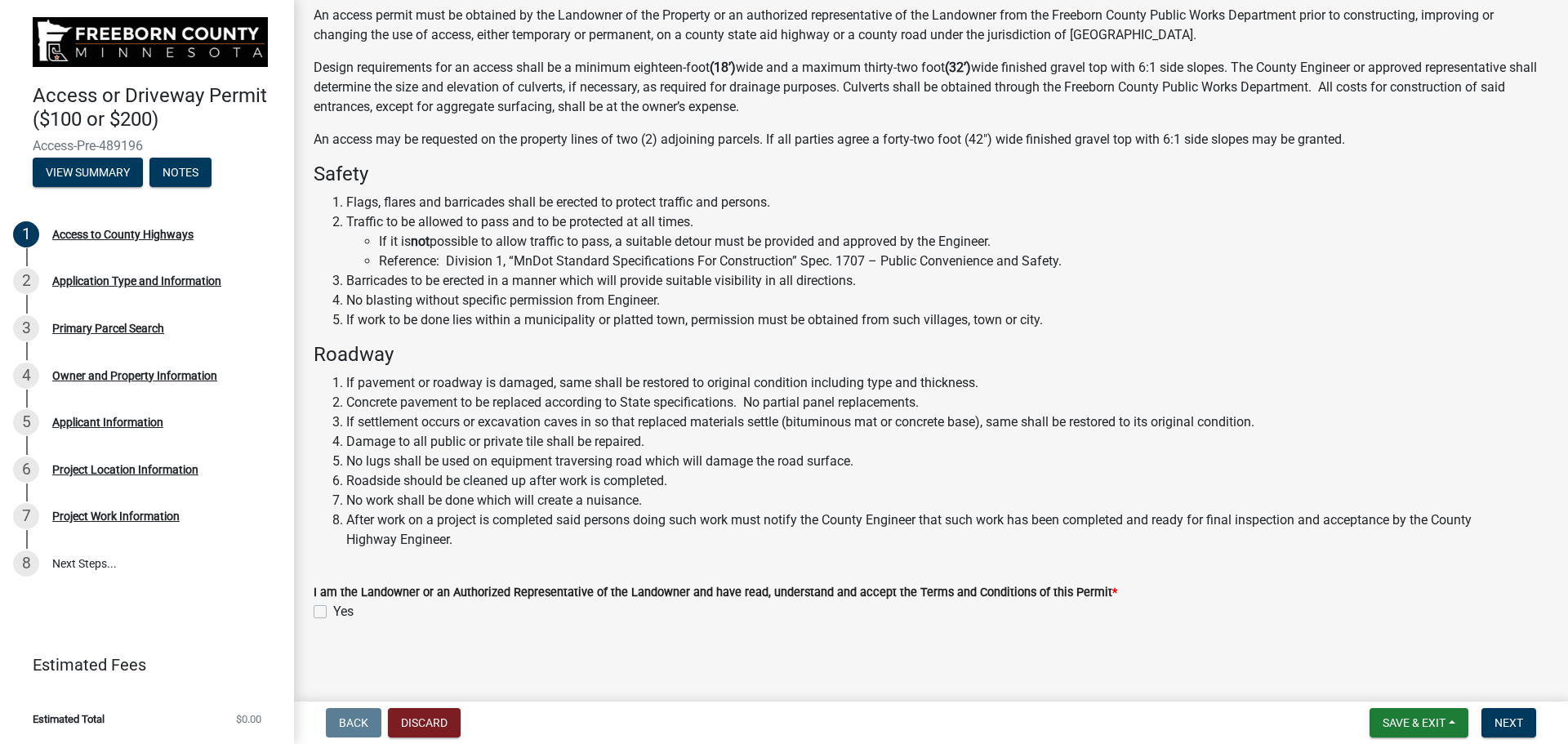
scroll to position [180, 0]
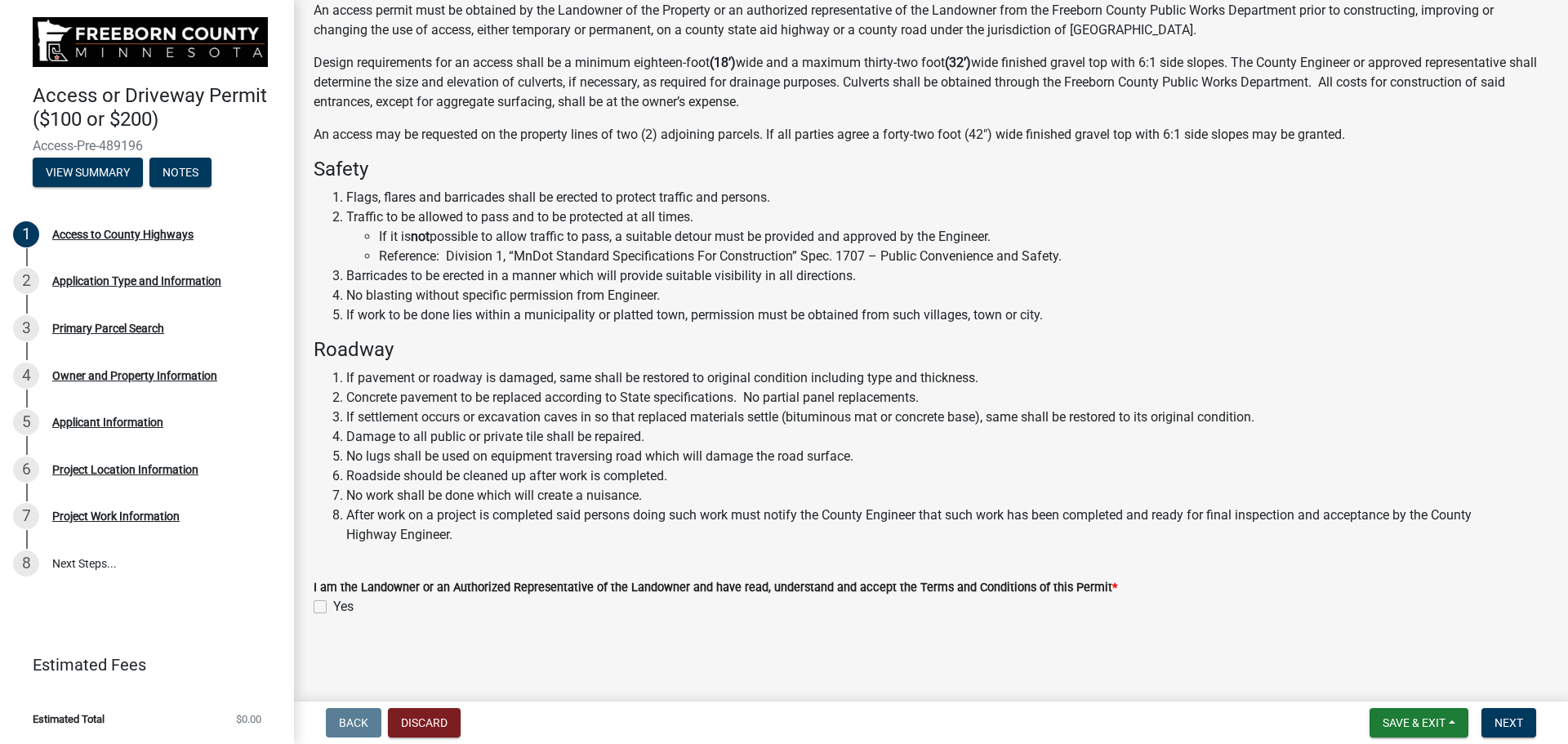
click at [309, 607] on div "I am the Landowner or an Authorized Representative of the Landowner and have re…" at bounding box center [931, 587] width 1259 height 59
click at [333, 607] on label "Yes" at bounding box center [343, 607] width 20 height 20
click at [333, 607] on input "Yes" at bounding box center [339, 602] width 11 height 11
checkbox input "true"
click at [1524, 718] on button "Next" at bounding box center [1509, 722] width 55 height 29
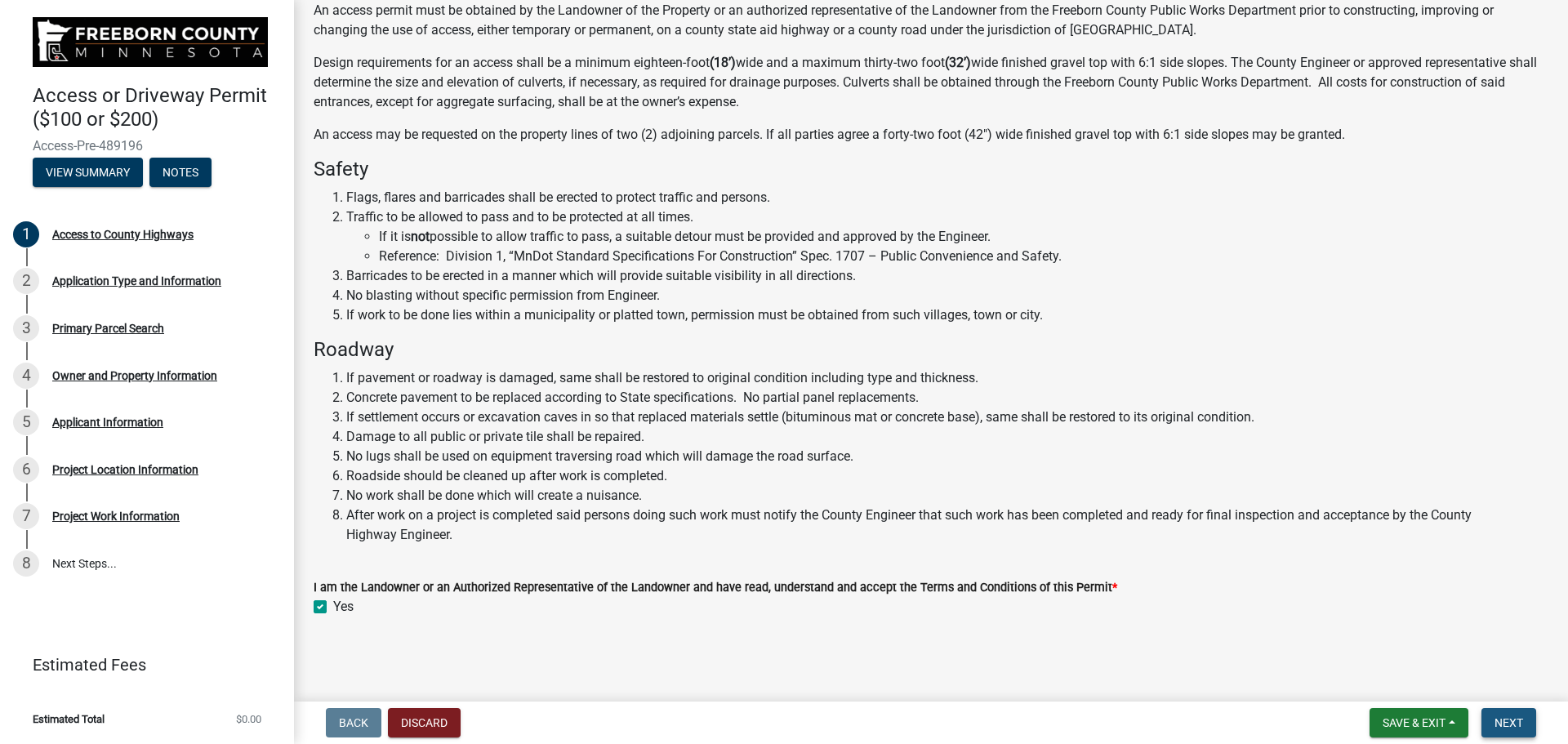
scroll to position [0, 0]
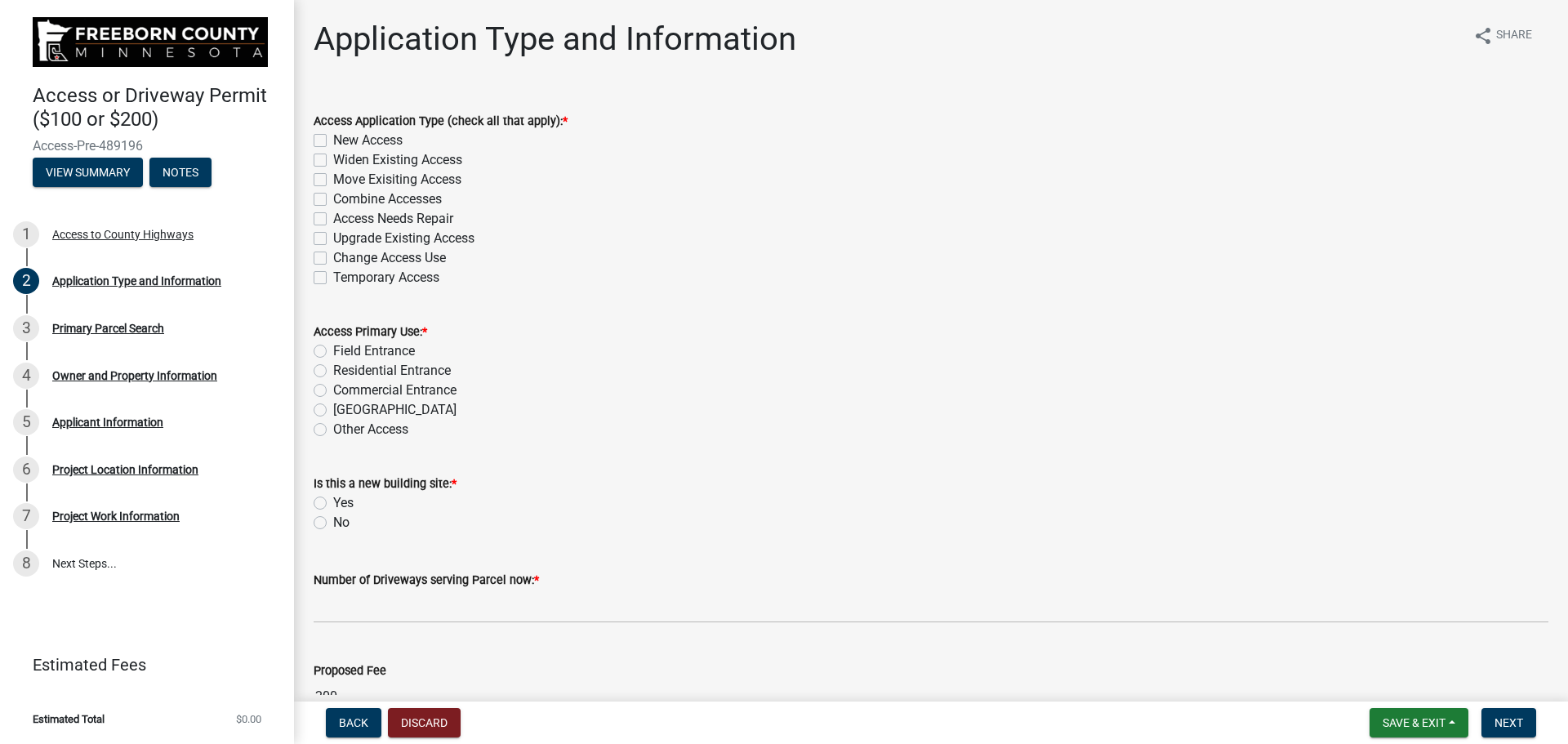
click at [333, 161] on label "Widen Existing Access" at bounding box center [397, 160] width 129 height 20
click at [333, 161] on input "Widen Existing Access" at bounding box center [339, 155] width 11 height 11
checkbox input "true"
checkbox input "false"
checkbox input "true"
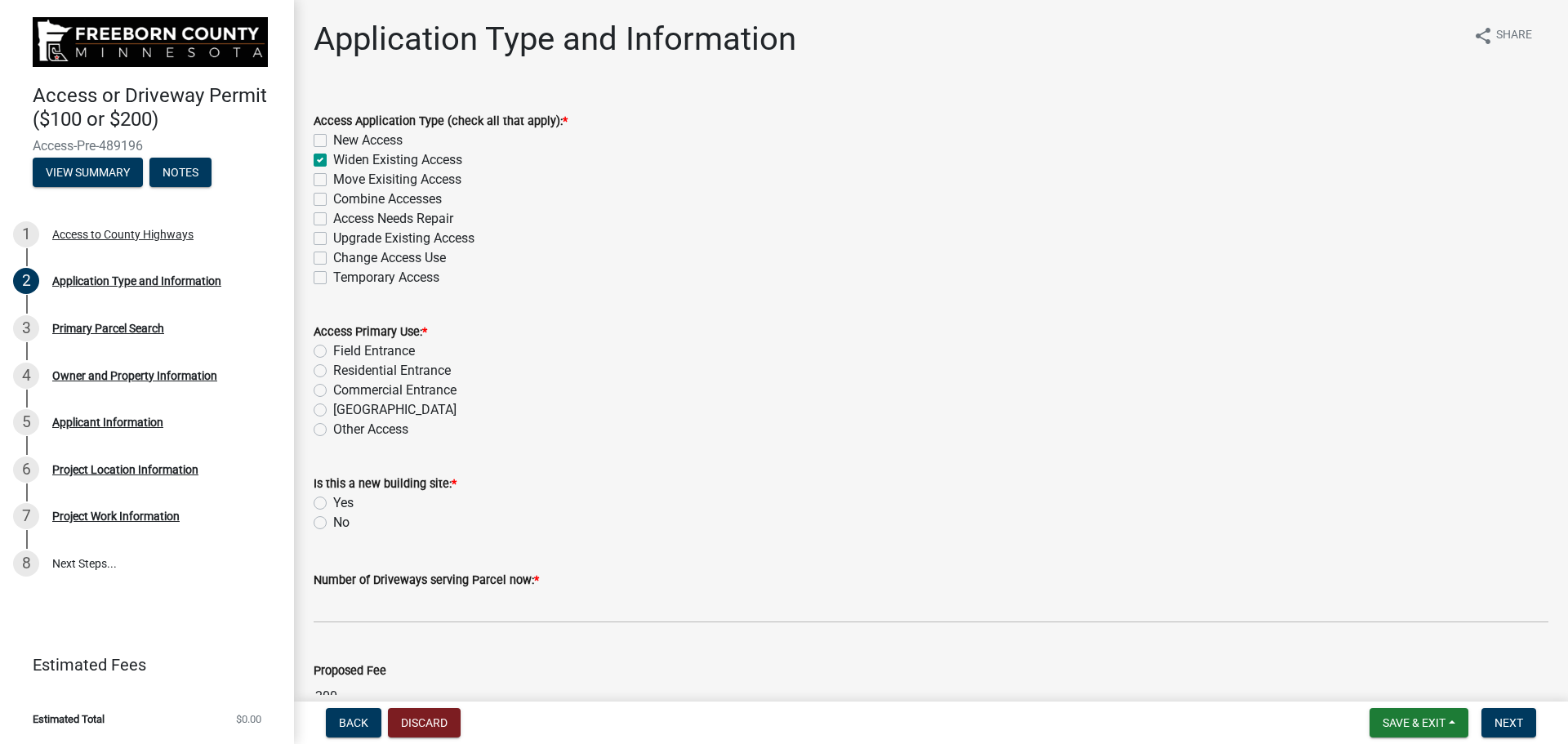
checkbox input "false"
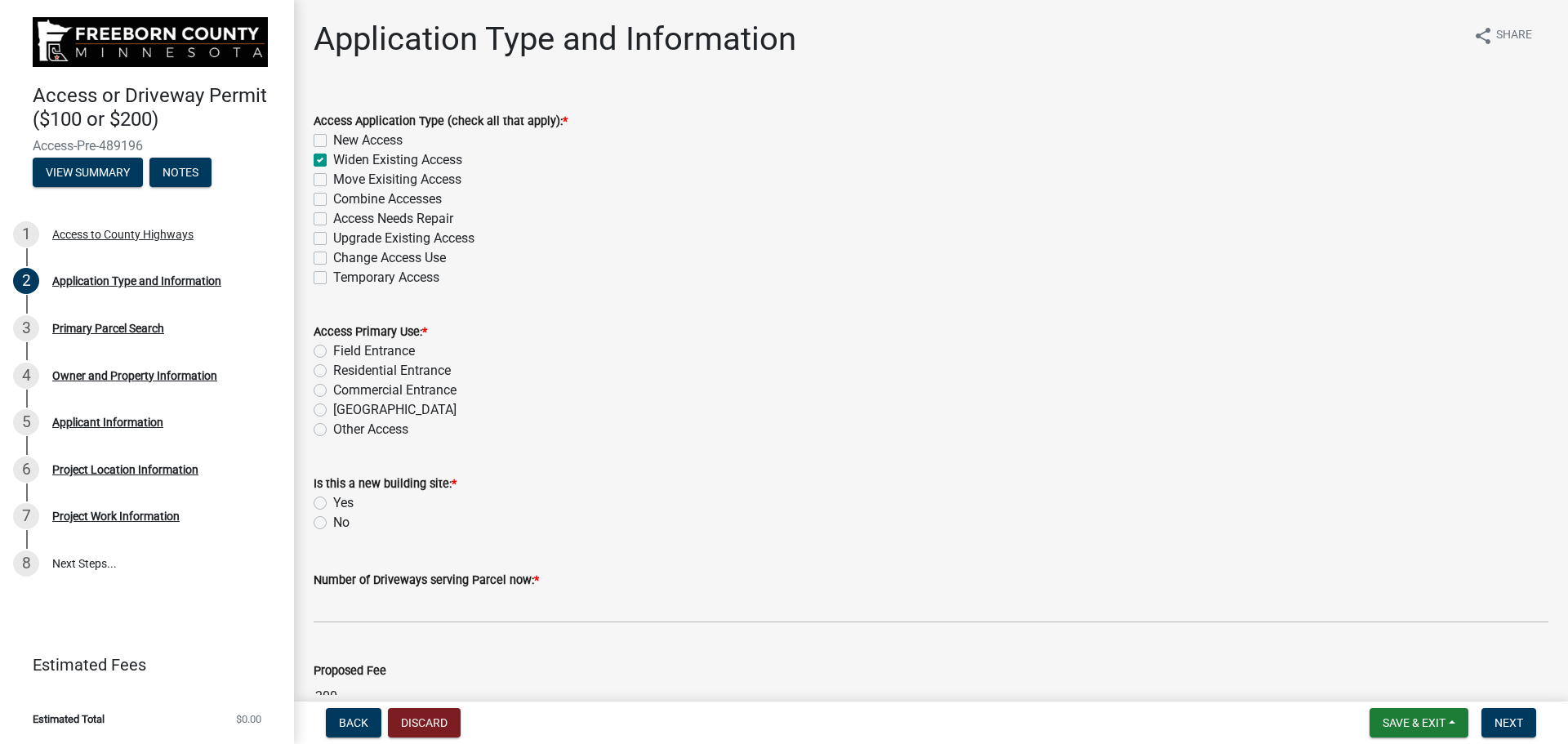
checkbox input "false"
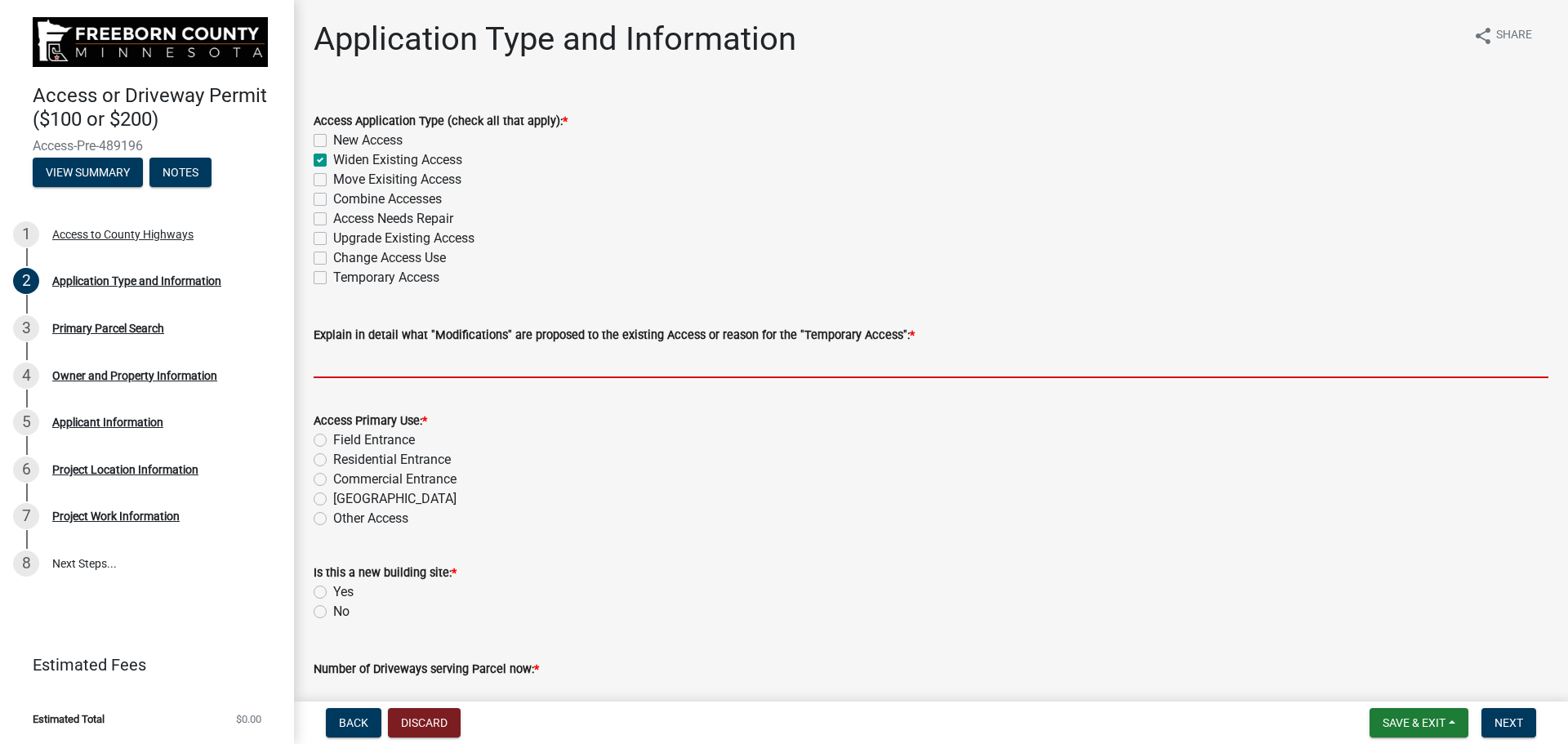
click at [396, 359] on input "Explain in detail what "Modifications" are proposed to the existing Access or r…" at bounding box center [931, 361] width 1235 height 34
type input "Temporary Rocking Driveway 10-20' wider to accomidate Crane Traffic All Exstent…"
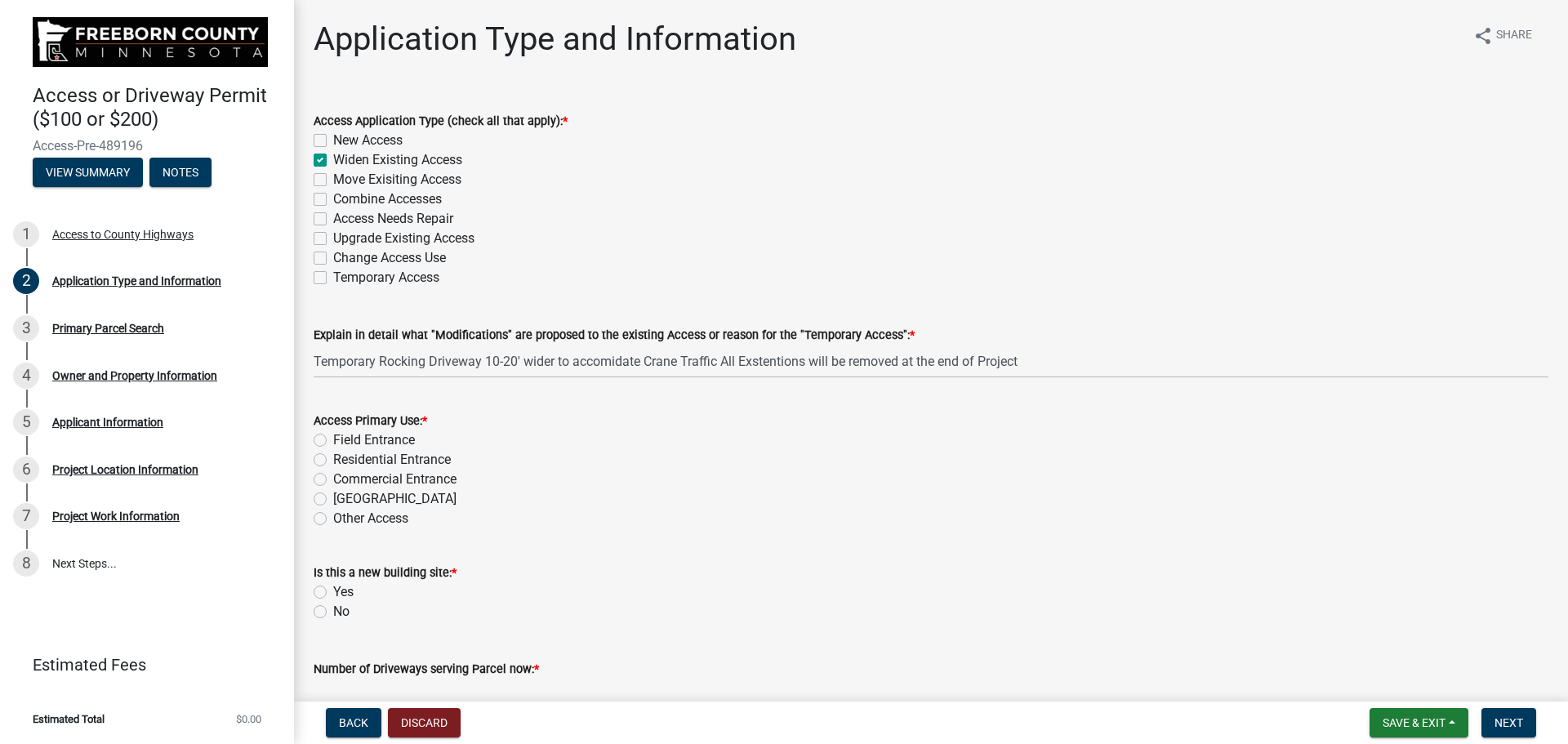
click at [333, 438] on label "Field Entrance" at bounding box center [374, 440] width 82 height 20
click at [333, 438] on input "Field Entrance" at bounding box center [339, 435] width 11 height 11
radio input "true"
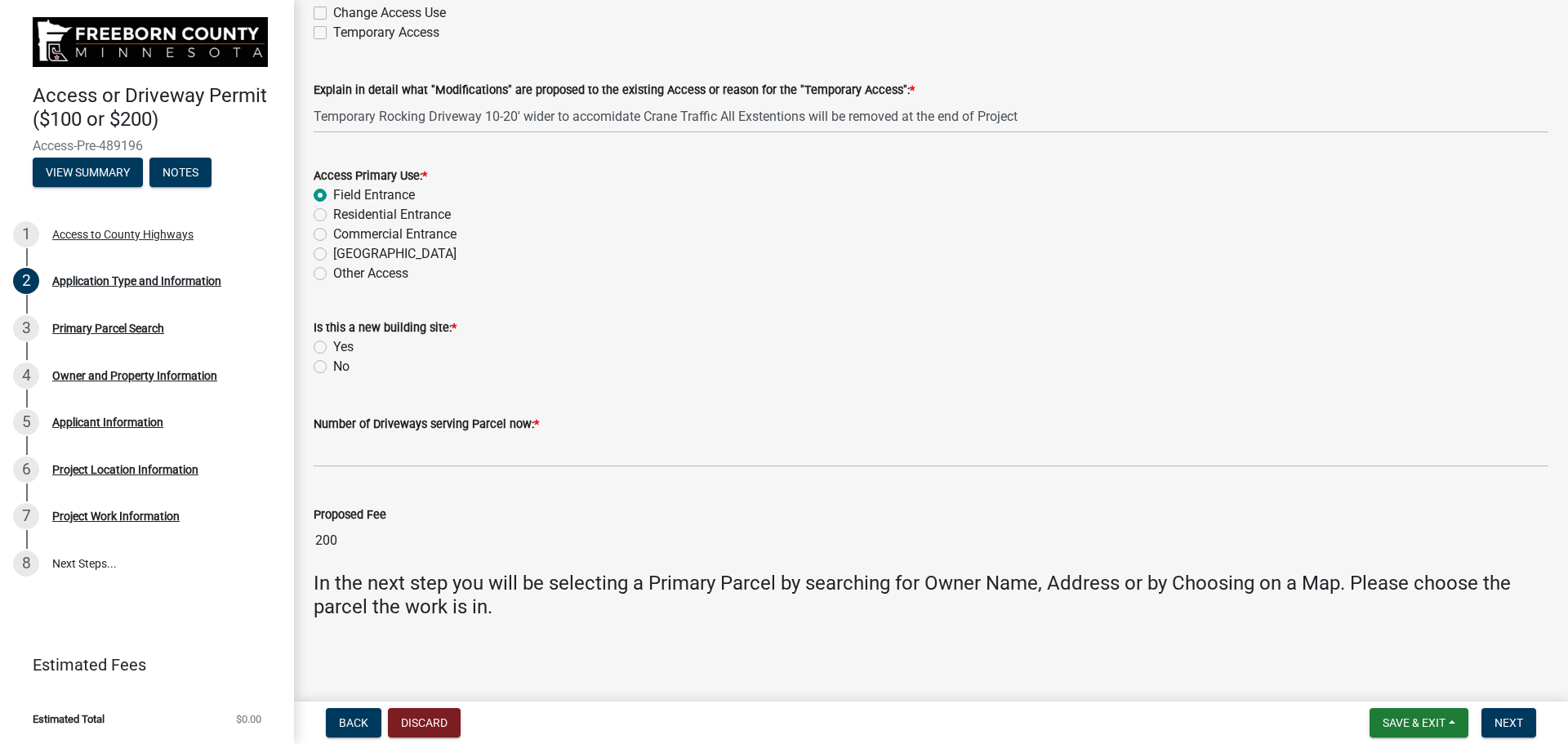
scroll to position [246, 0]
click at [333, 363] on label "No" at bounding box center [341, 365] width 16 height 20
click at [333, 363] on input "No" at bounding box center [339, 361] width 11 height 11
radio input "true"
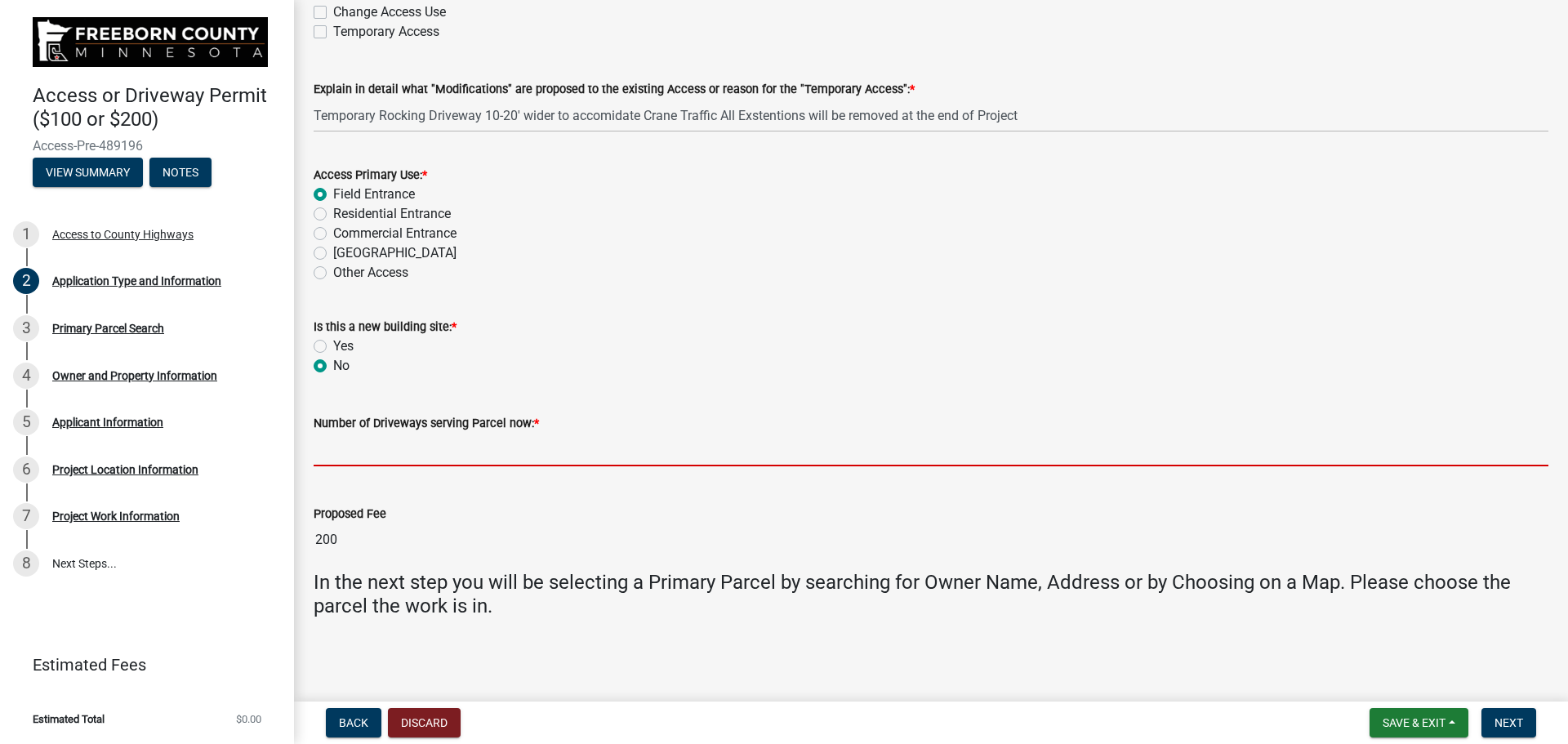
click at [390, 459] on input "text" at bounding box center [931, 450] width 1235 height 34
type input "1"
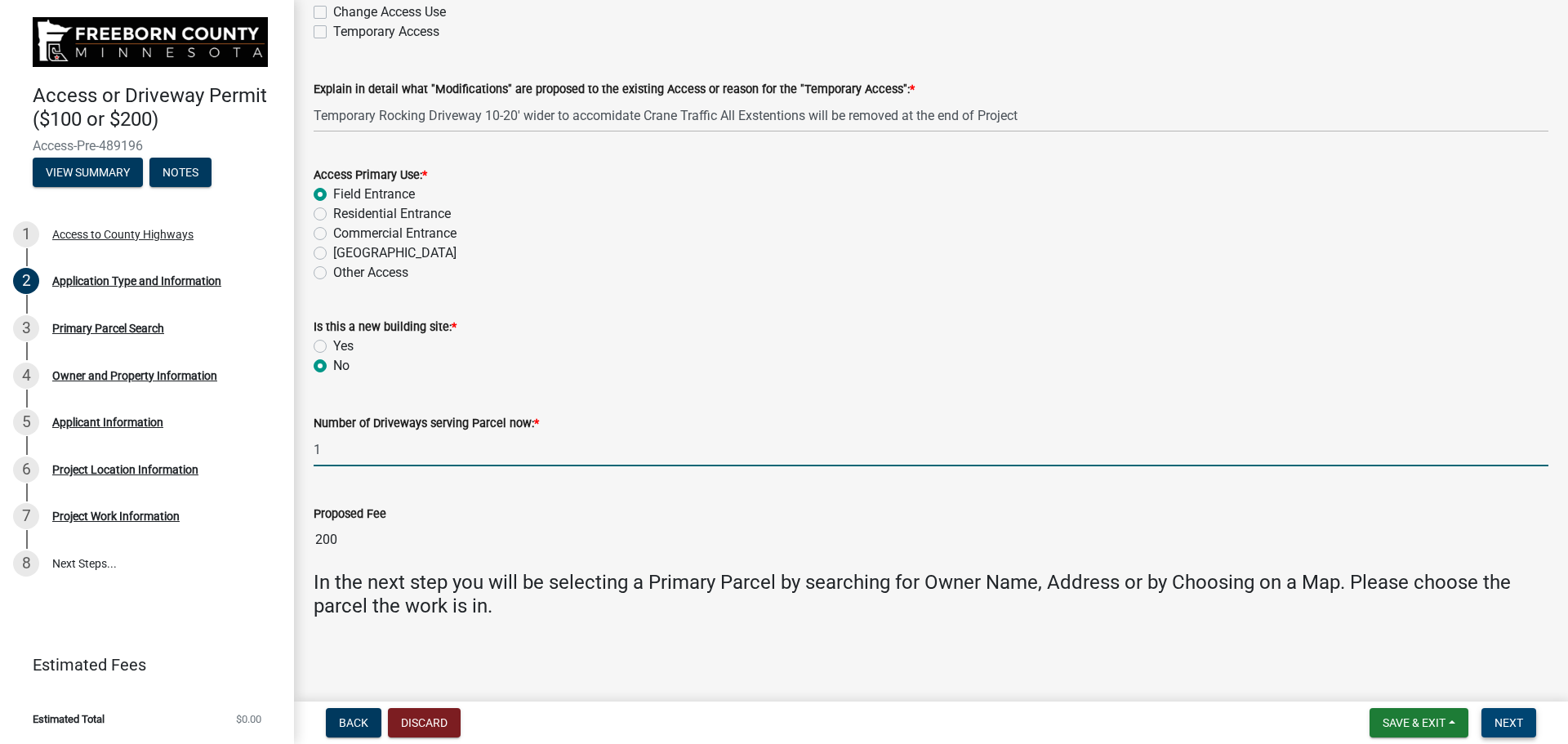
click at [1501, 720] on span "Next" at bounding box center [1509, 722] width 28 height 13
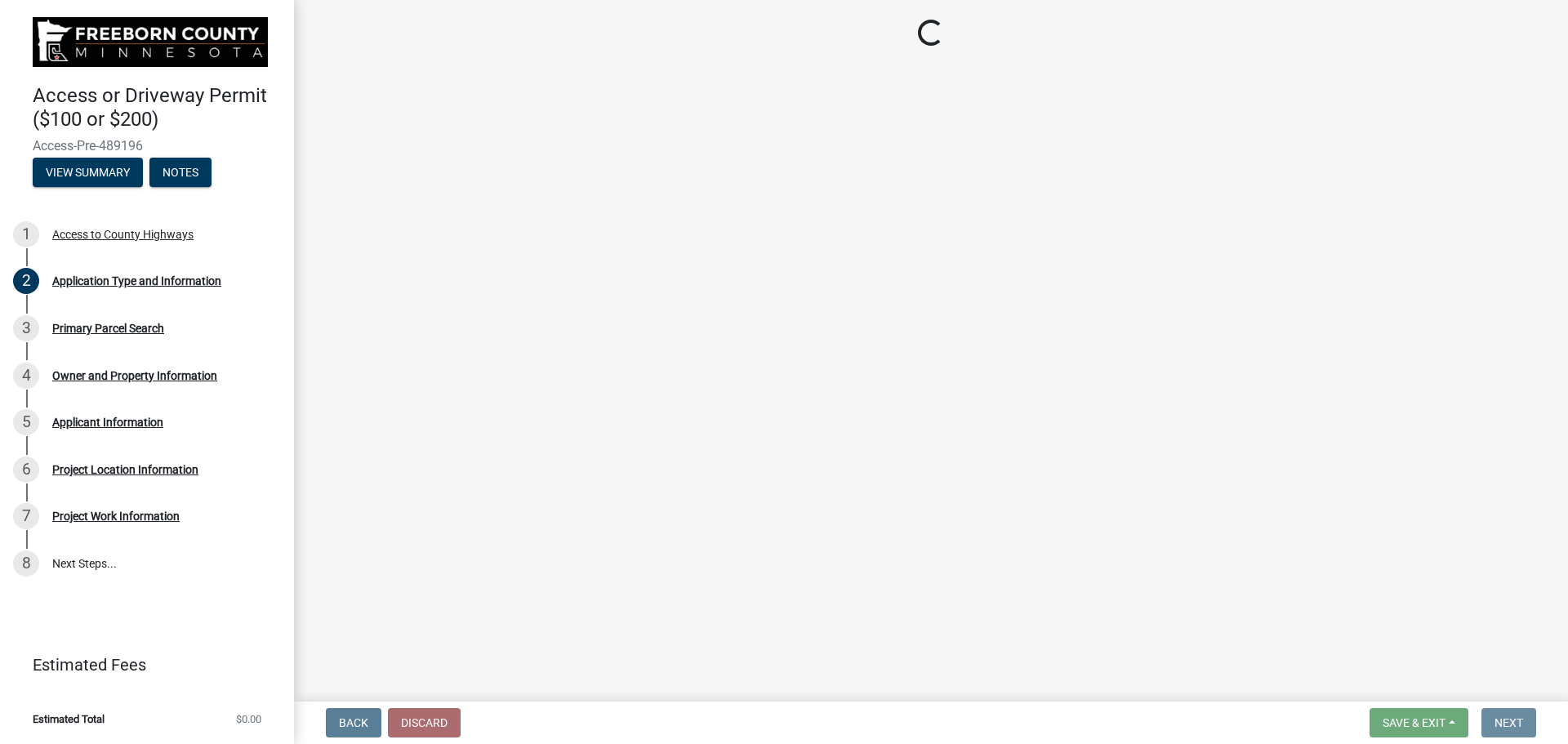
scroll to position [0, 0]
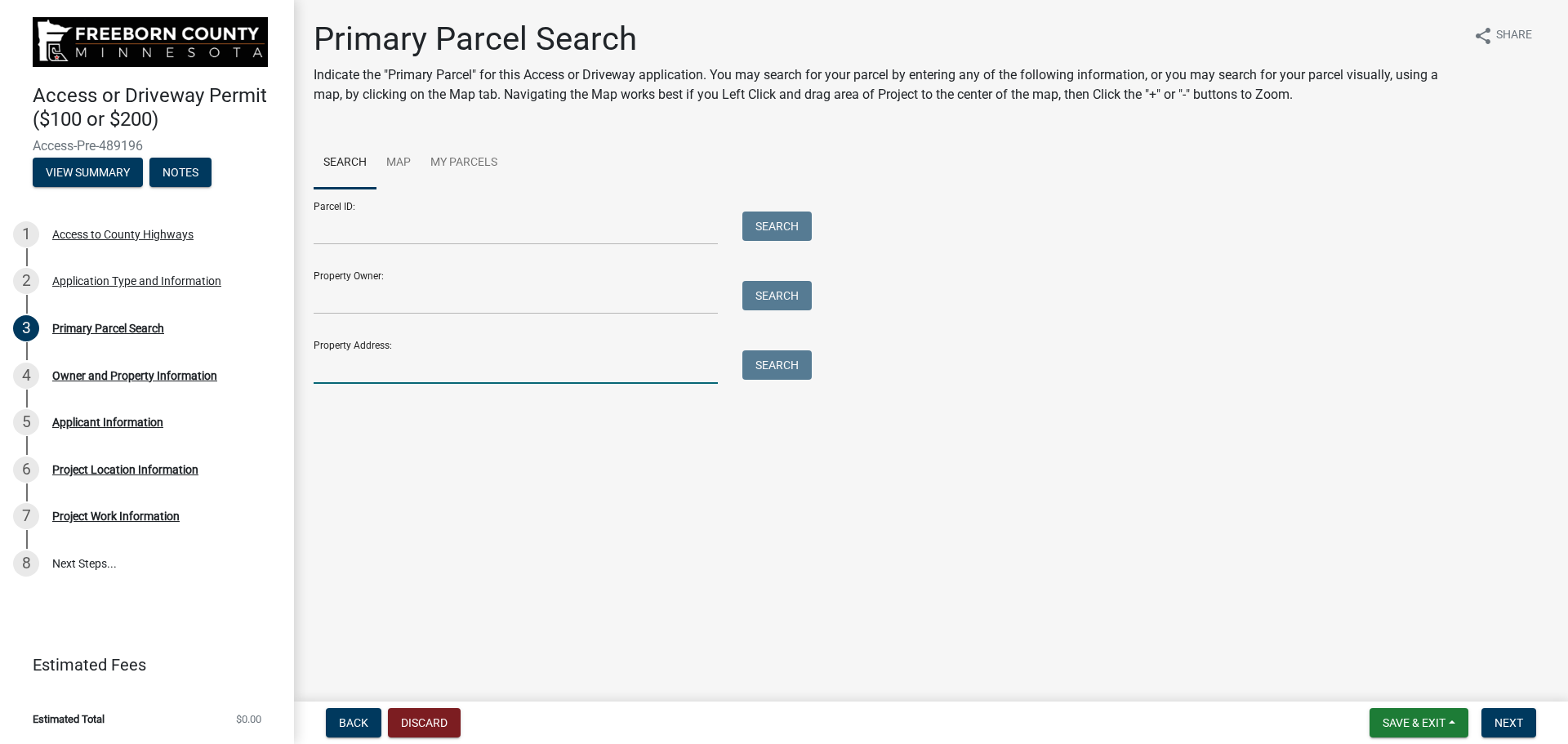
click at [460, 369] on input "Property Address:" at bounding box center [516, 367] width 404 height 34
type input "[GEOGRAPHIC_DATA]"
click at [777, 356] on button "Search" at bounding box center [777, 364] width 69 height 29
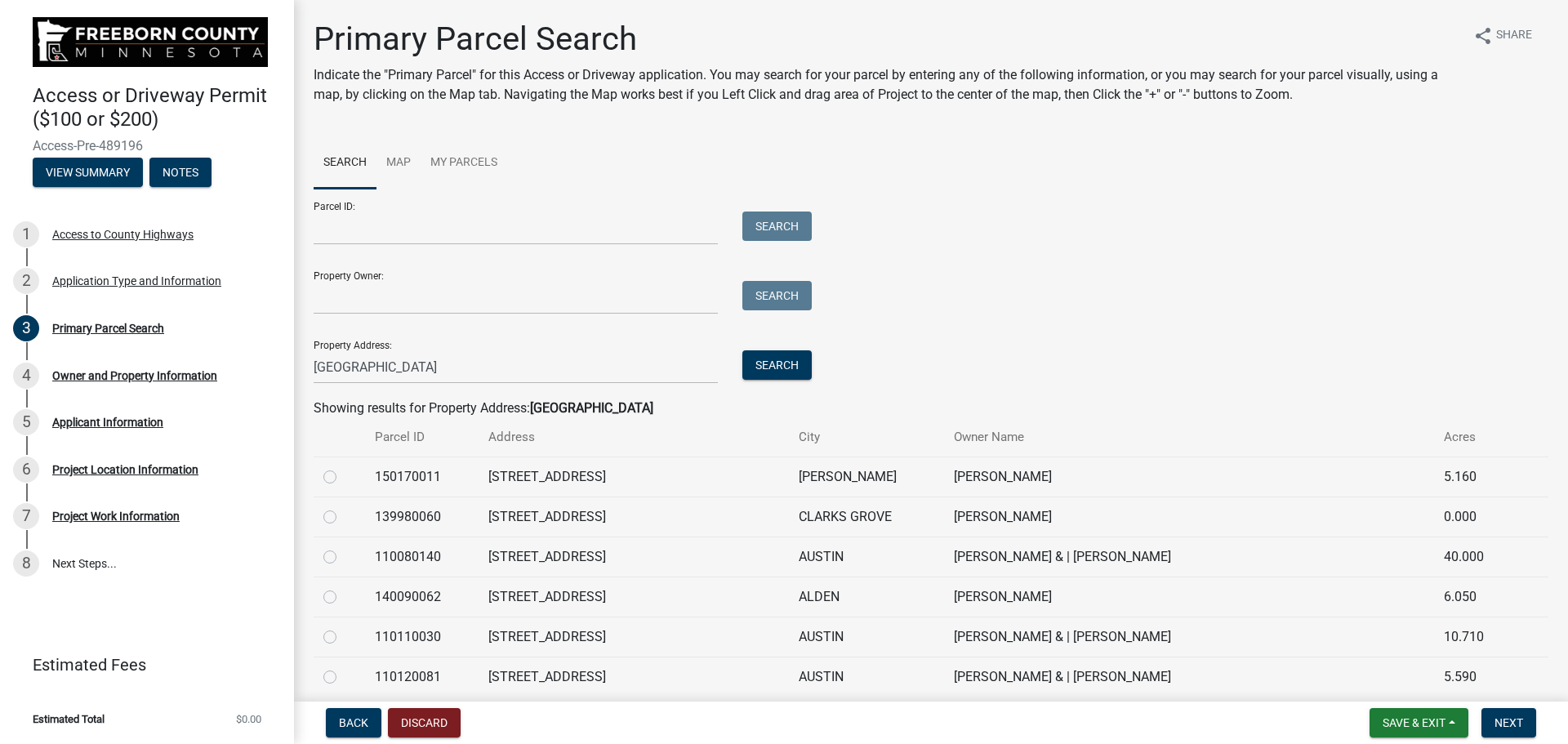
click at [343, 547] on label at bounding box center [343, 547] width 0 height 0
click at [343, 558] on input "radio" at bounding box center [349, 552] width 11 height 11
radio input "true"
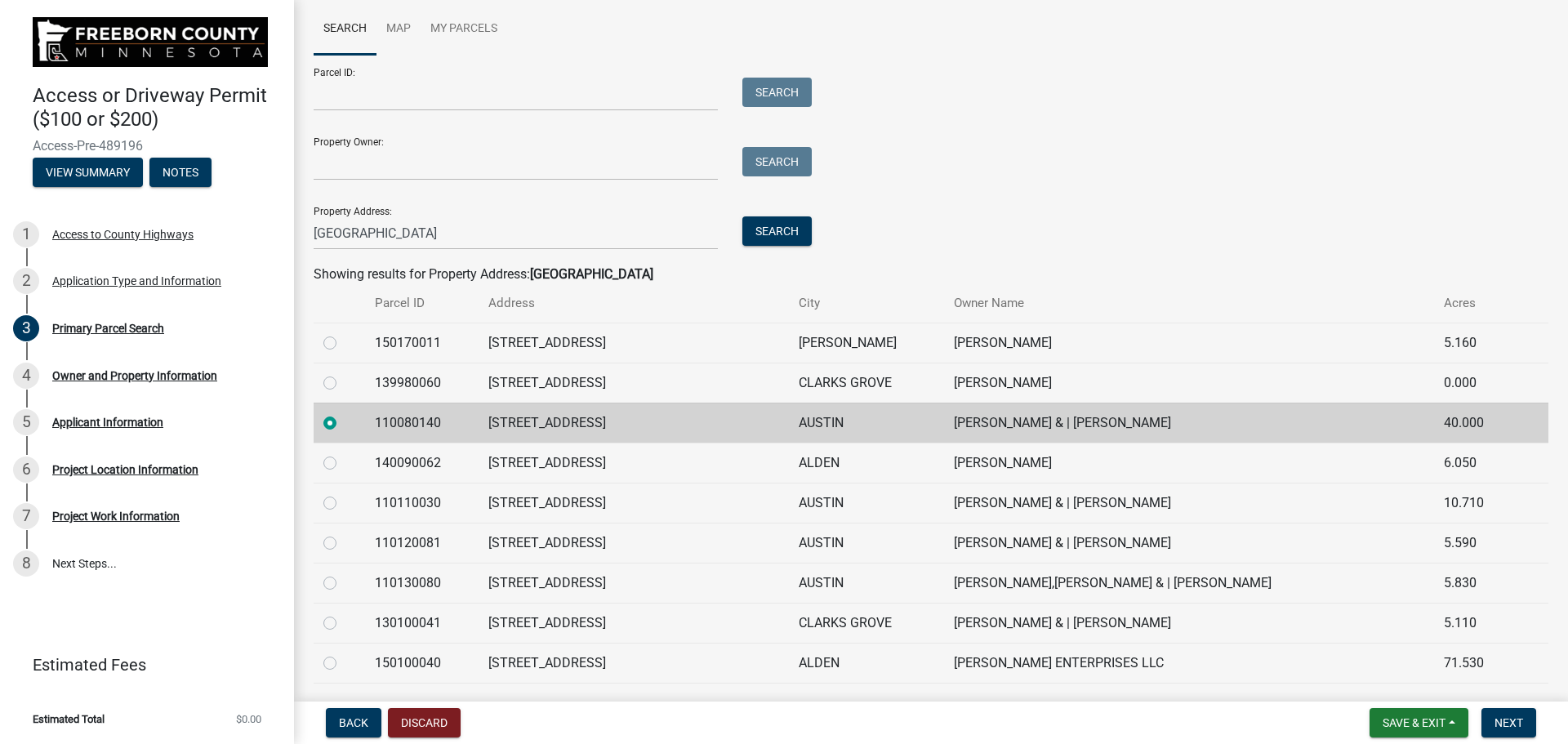
scroll to position [128, 0]
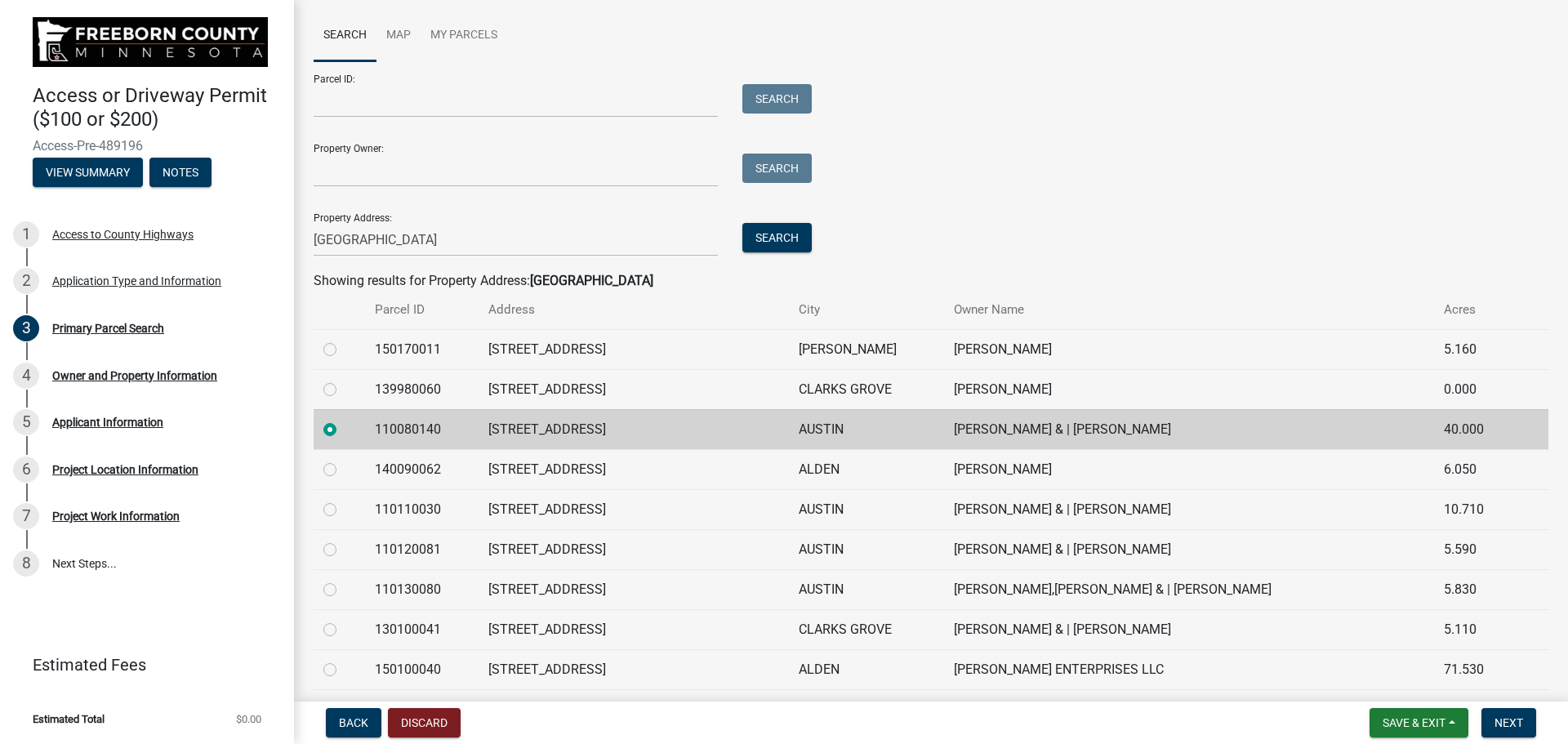
click at [343, 660] on label at bounding box center [343, 660] width 0 height 0
click at [343, 669] on input "radio" at bounding box center [349, 665] width 11 height 11
radio input "true"
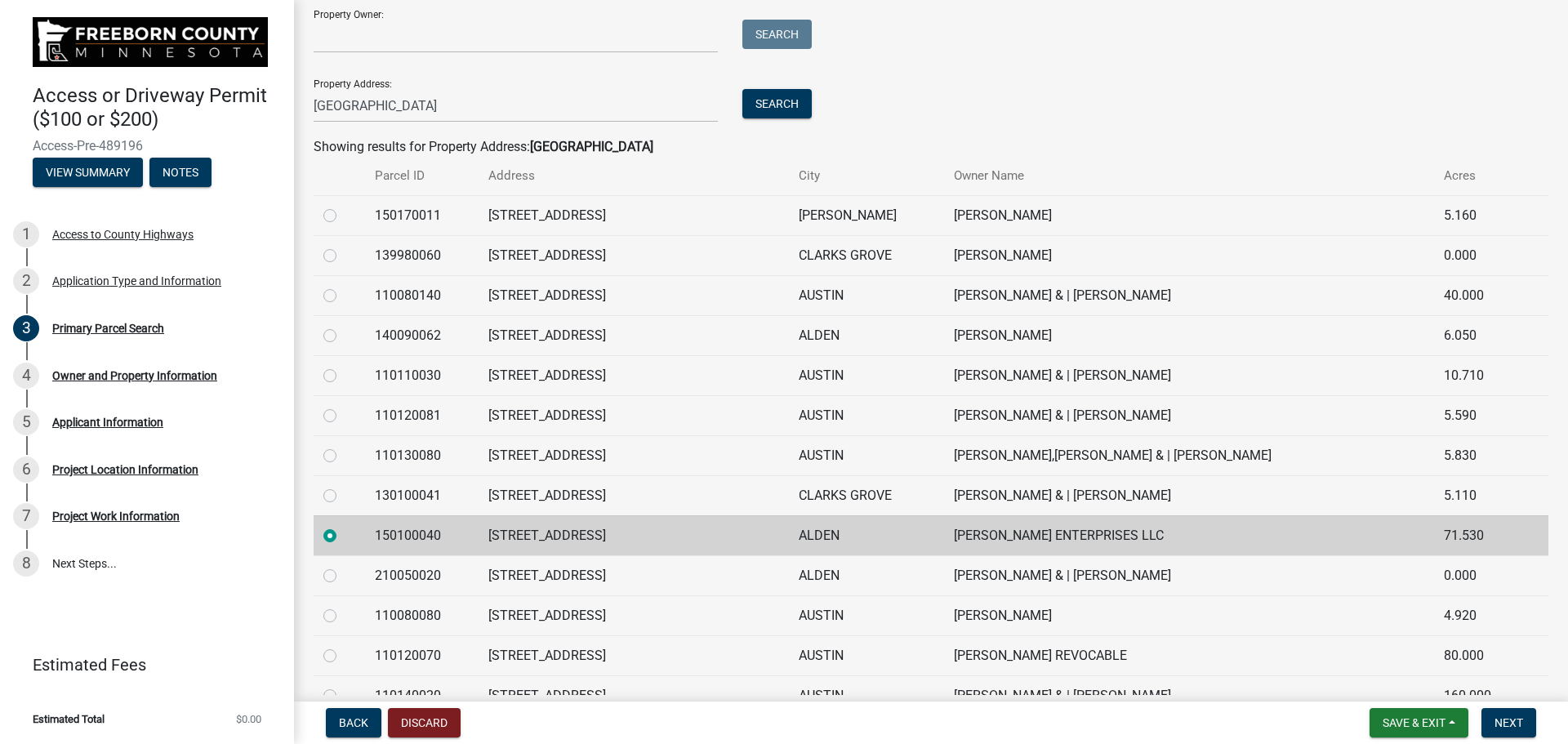
scroll to position [291, 0]
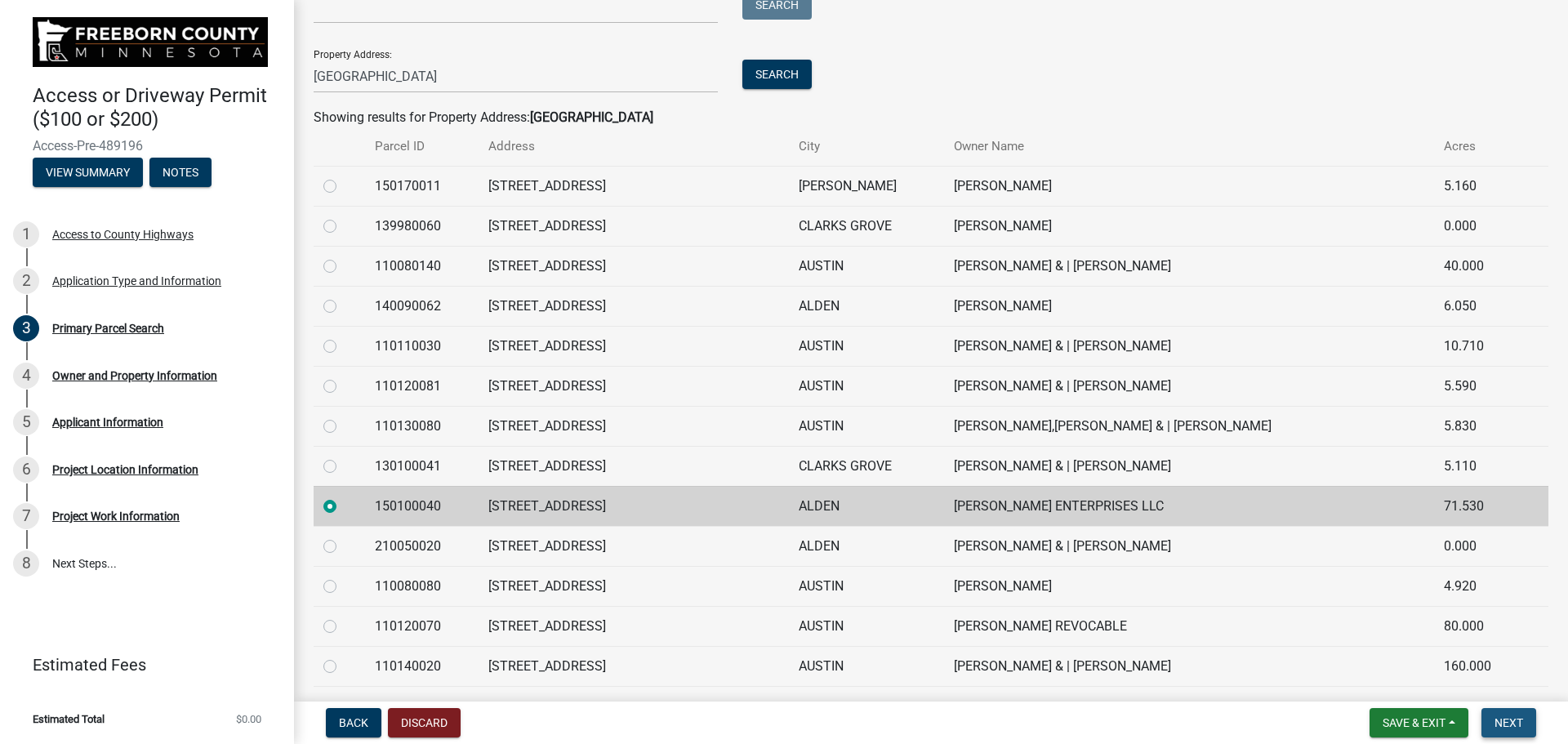
click at [1508, 724] on span "Next" at bounding box center [1509, 722] width 28 height 13
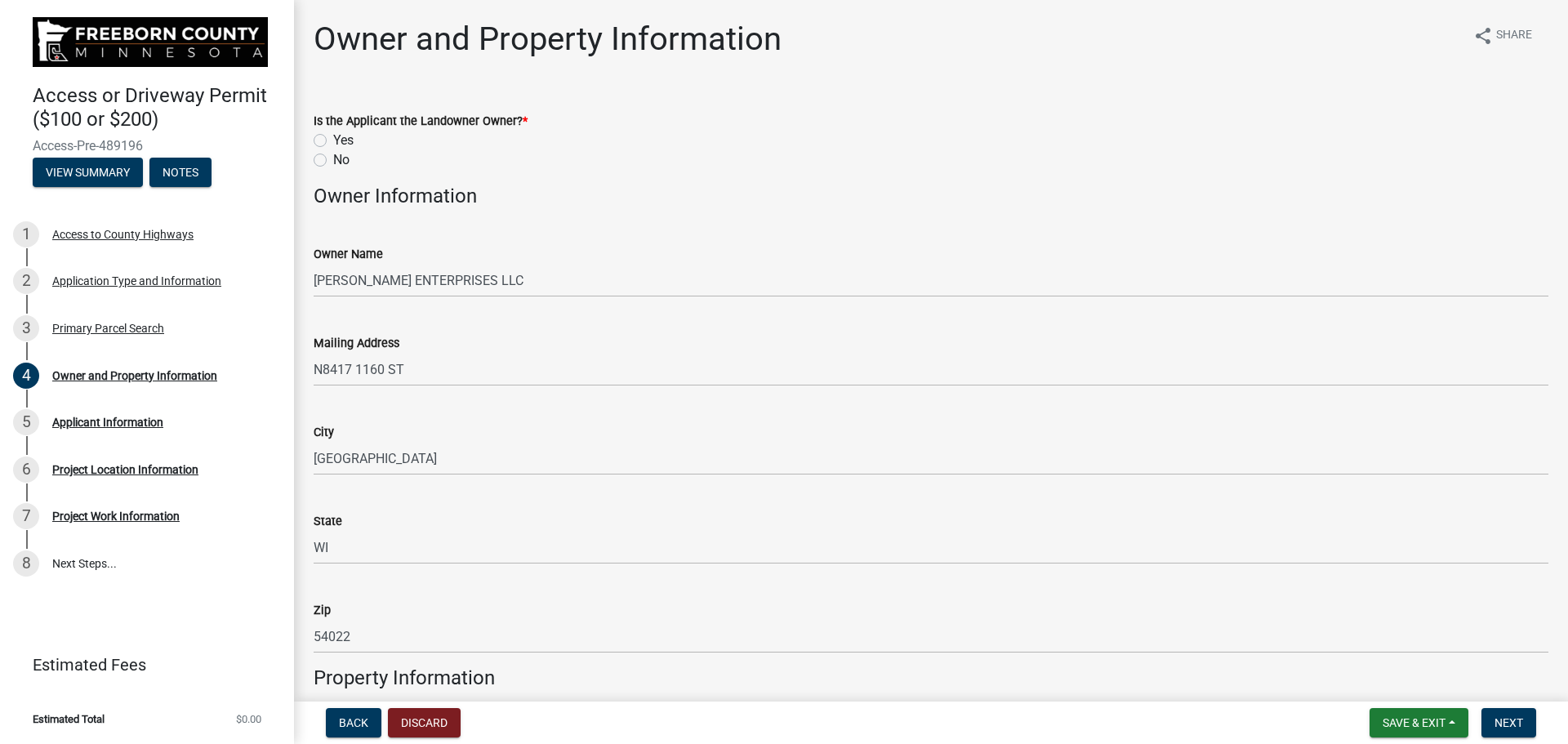
click at [322, 167] on div "No" at bounding box center [931, 160] width 1235 height 20
click at [333, 162] on label "No" at bounding box center [341, 160] width 16 height 20
click at [333, 161] on input "No" at bounding box center [339, 155] width 11 height 11
radio input "true"
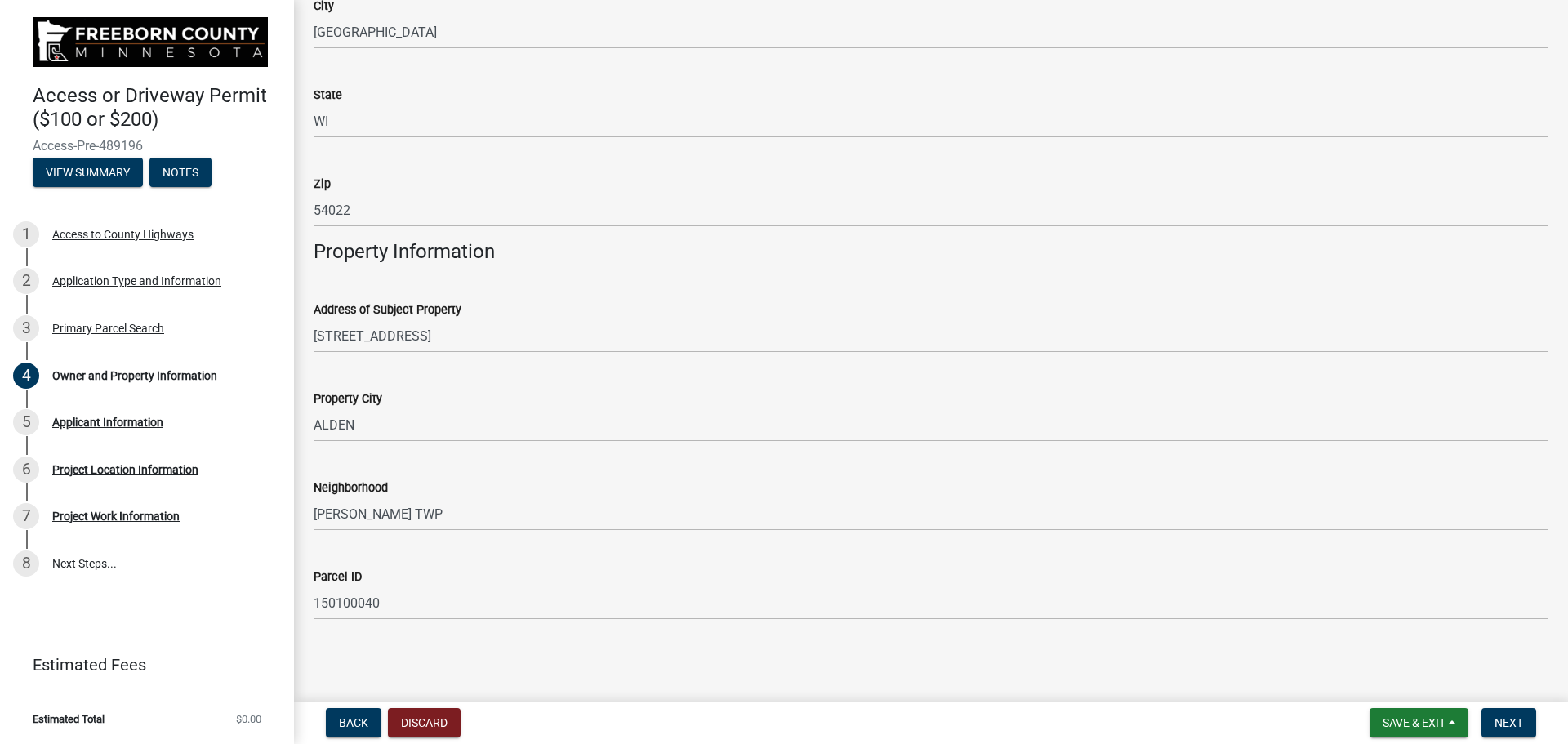
scroll to position [427, 0]
click at [1509, 726] on span "Next" at bounding box center [1509, 722] width 28 height 13
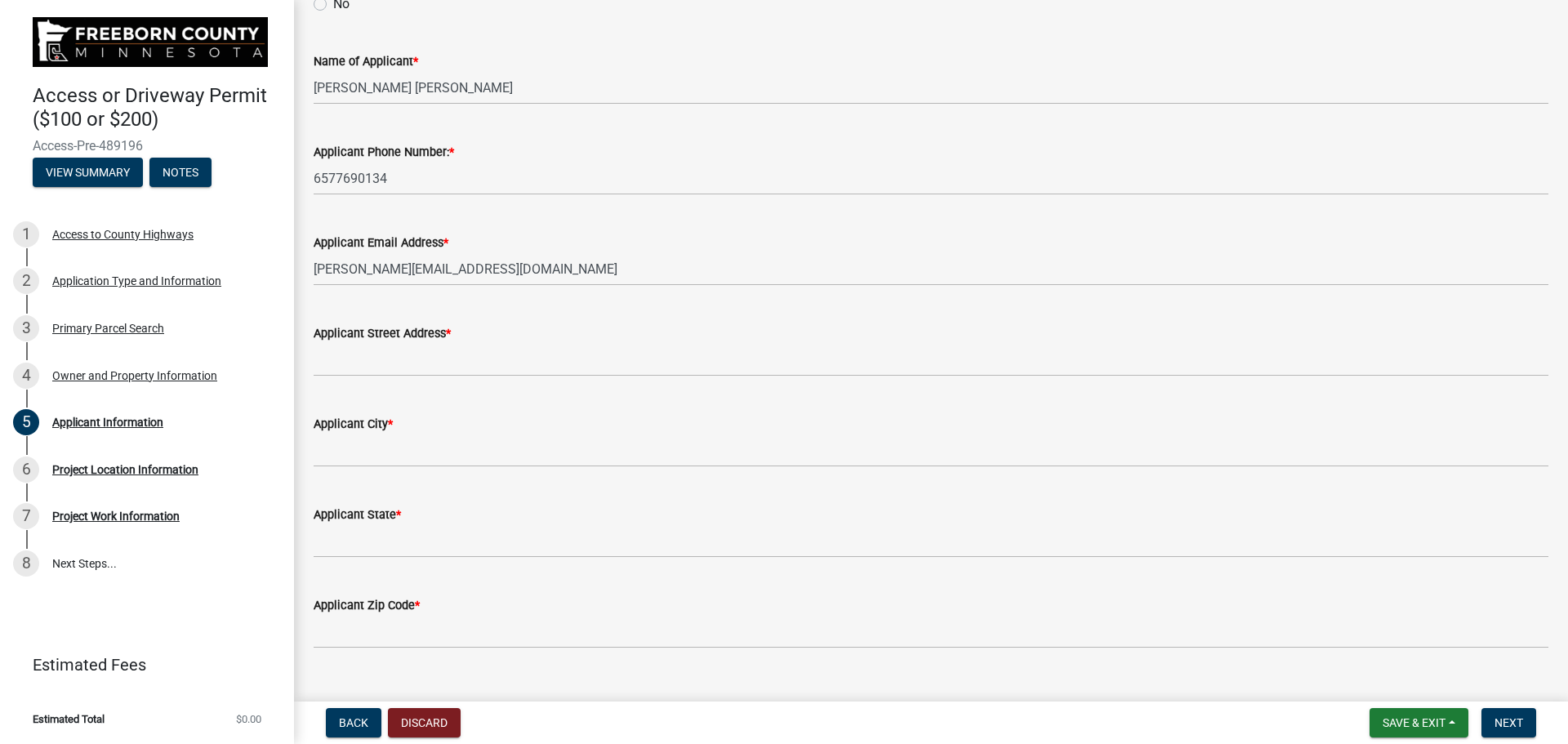
scroll to position [188, 0]
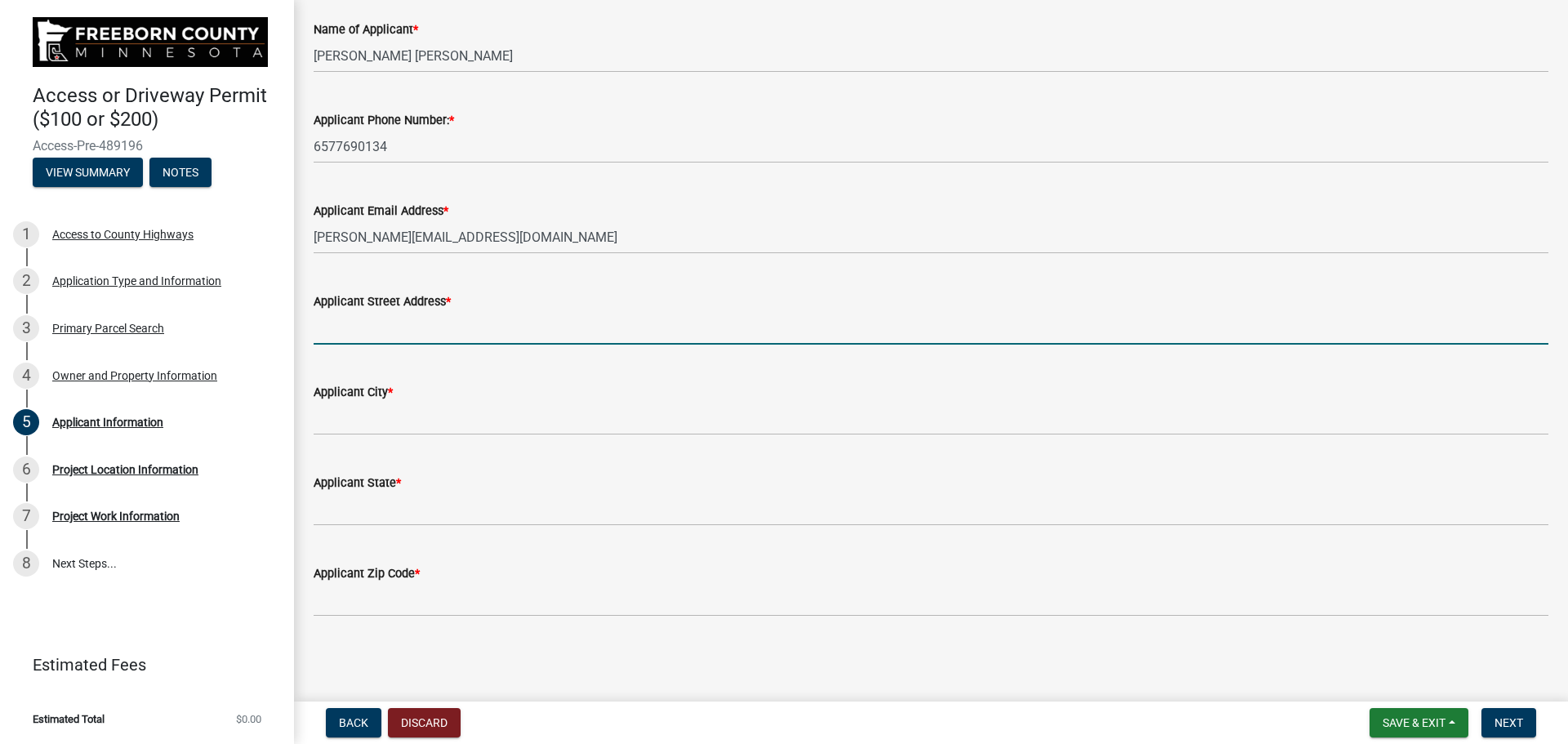
click at [365, 326] on input "Applicant Street Address *" at bounding box center [931, 328] width 1235 height 34
type input "[STREET_ADDRESS]"
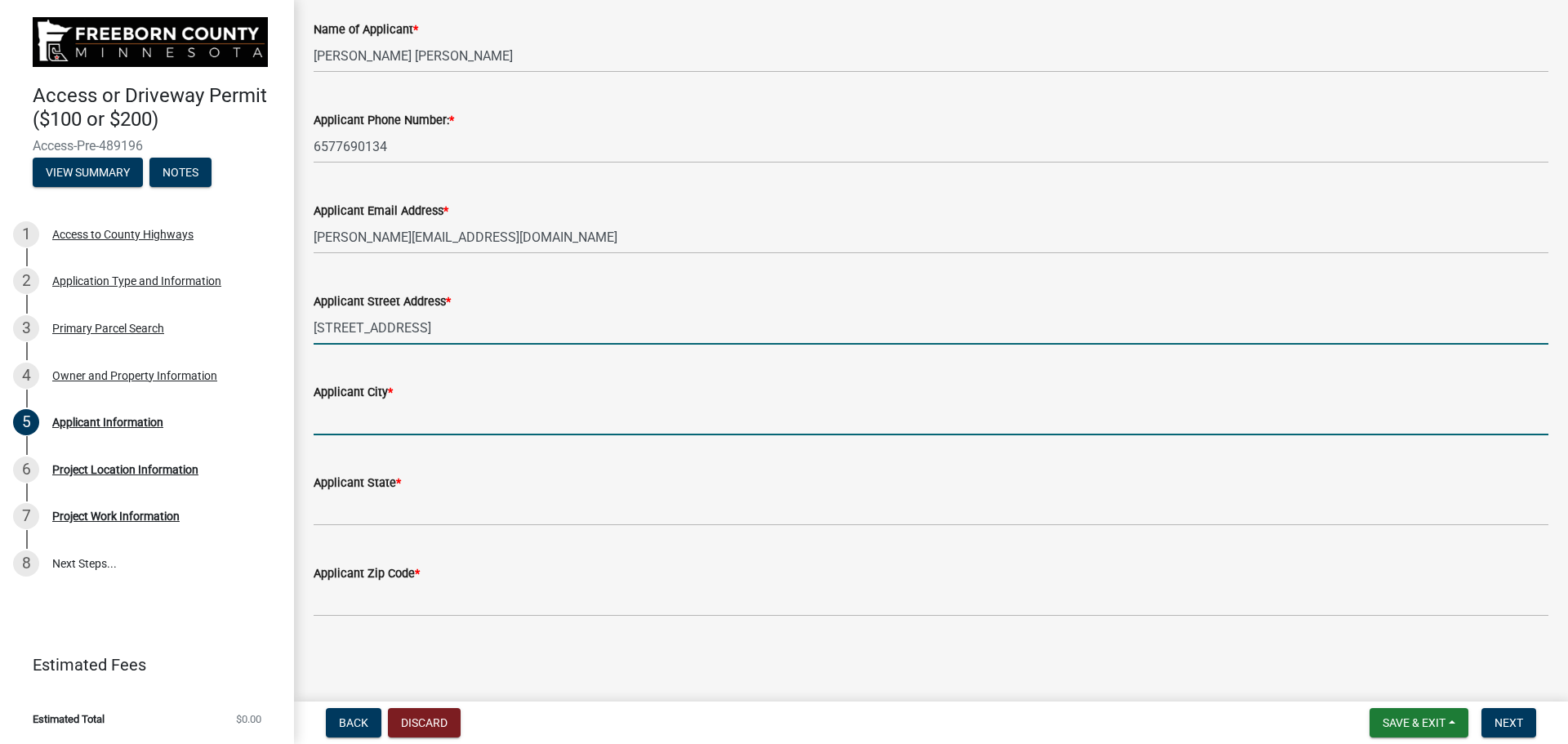
type input "[PERSON_NAME]"
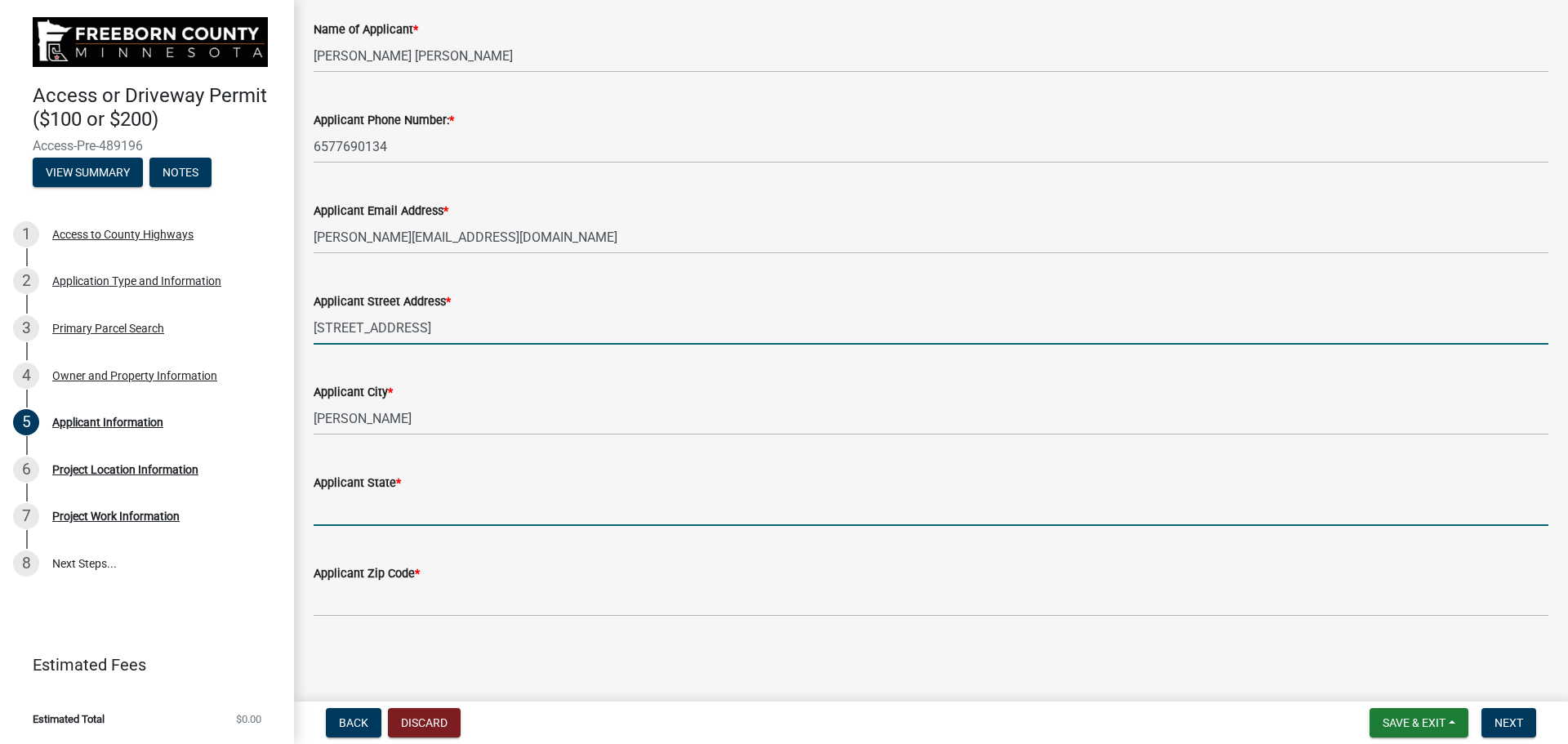
type input "IA"
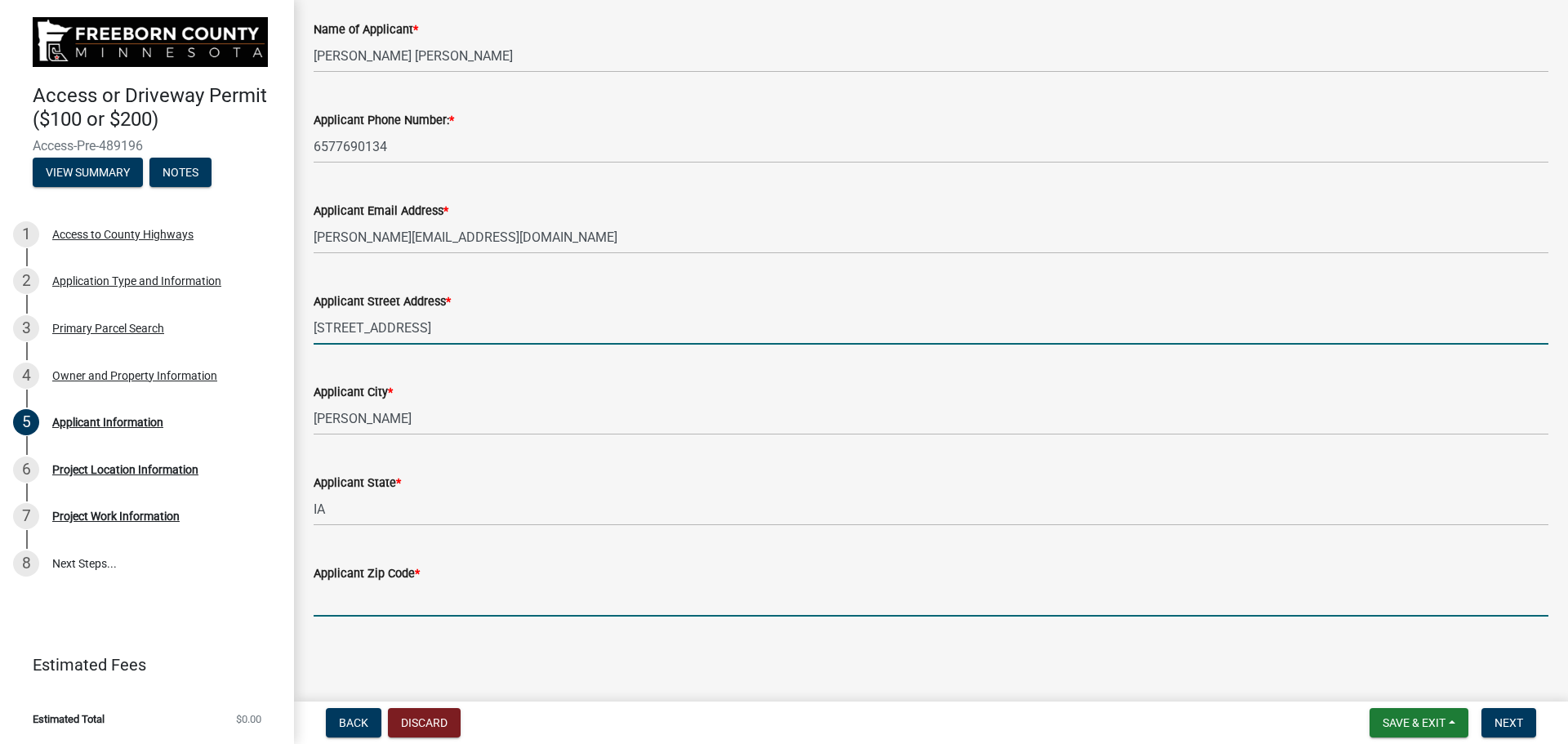
type input "50021"
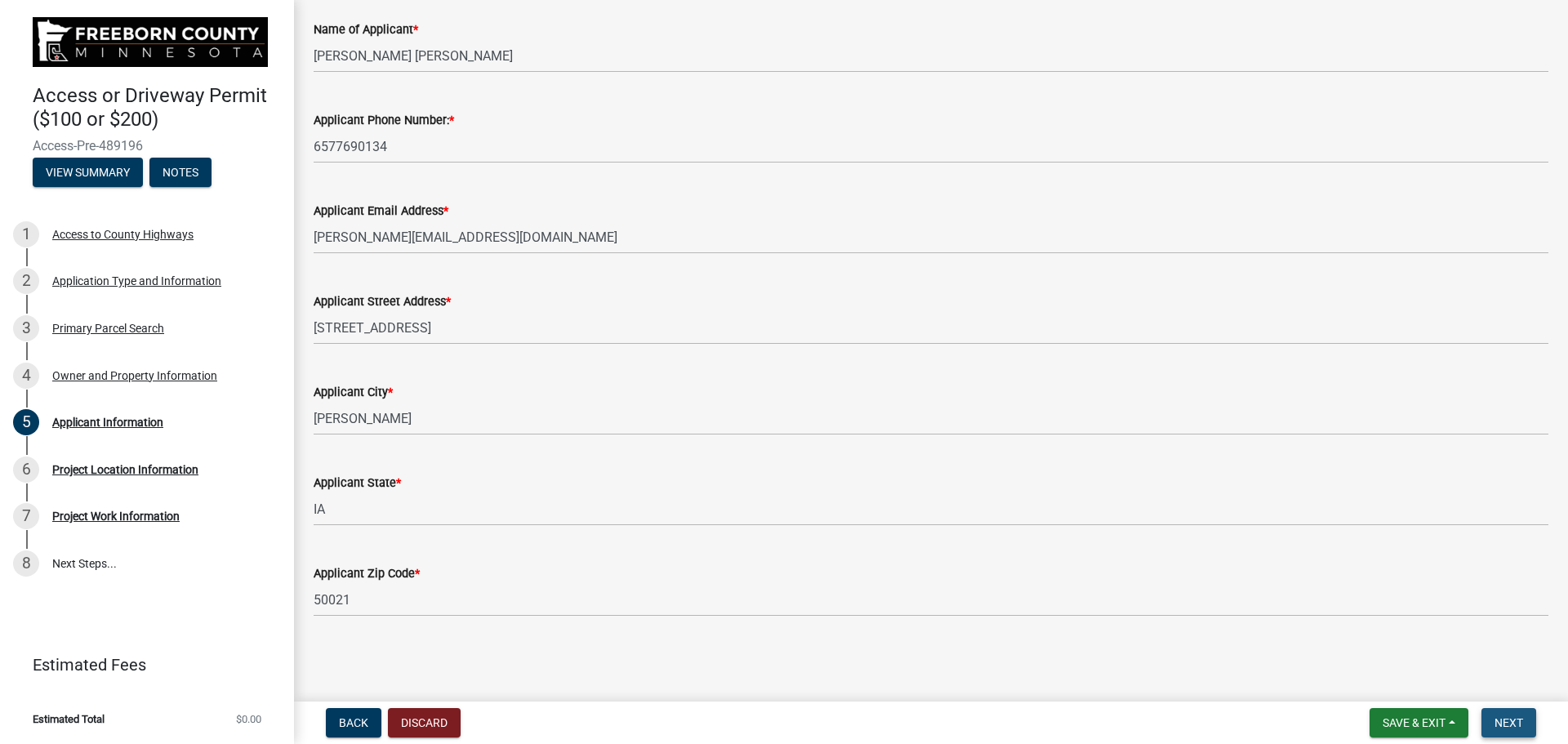
click at [1509, 729] on span "Next" at bounding box center [1509, 722] width 28 height 13
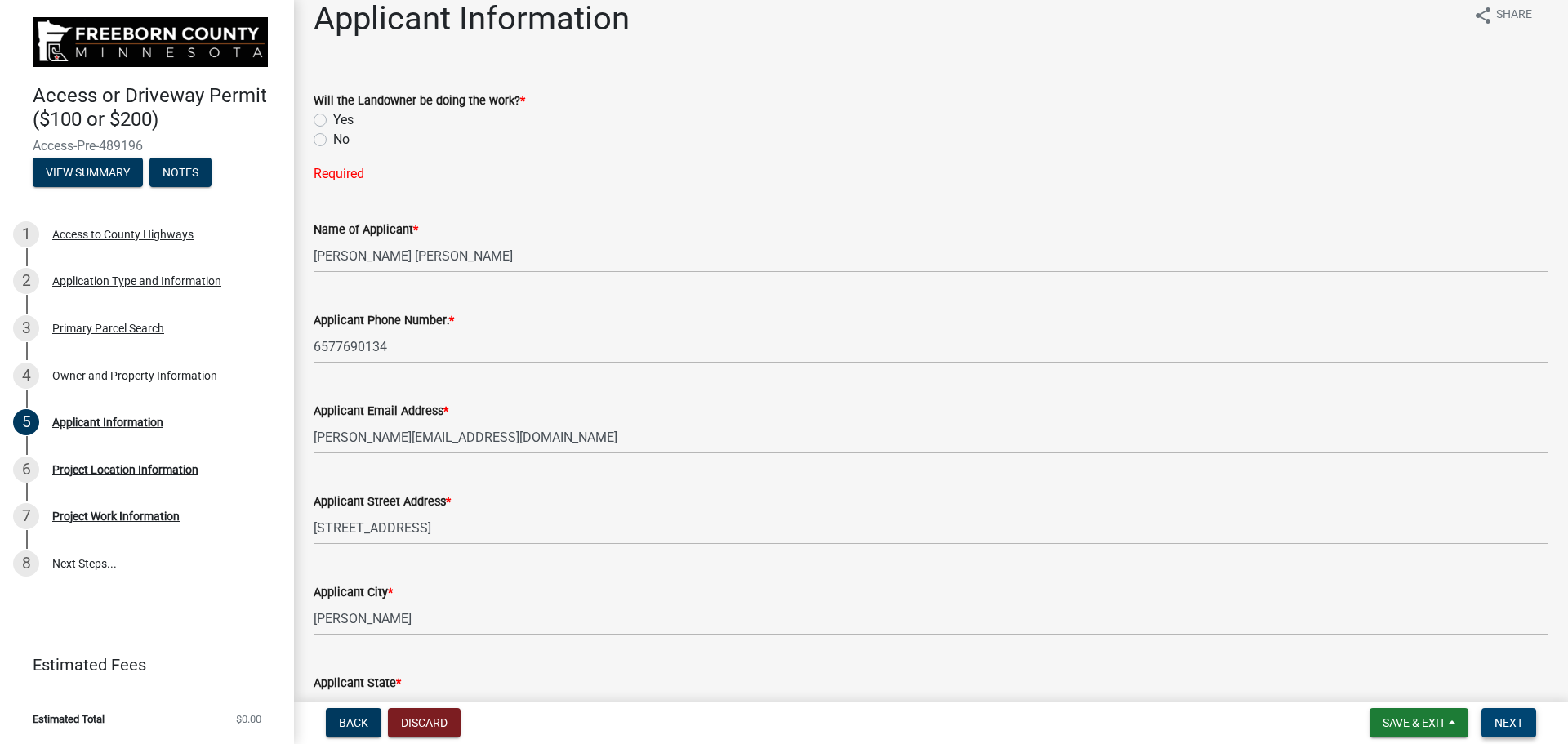
scroll to position [0, 0]
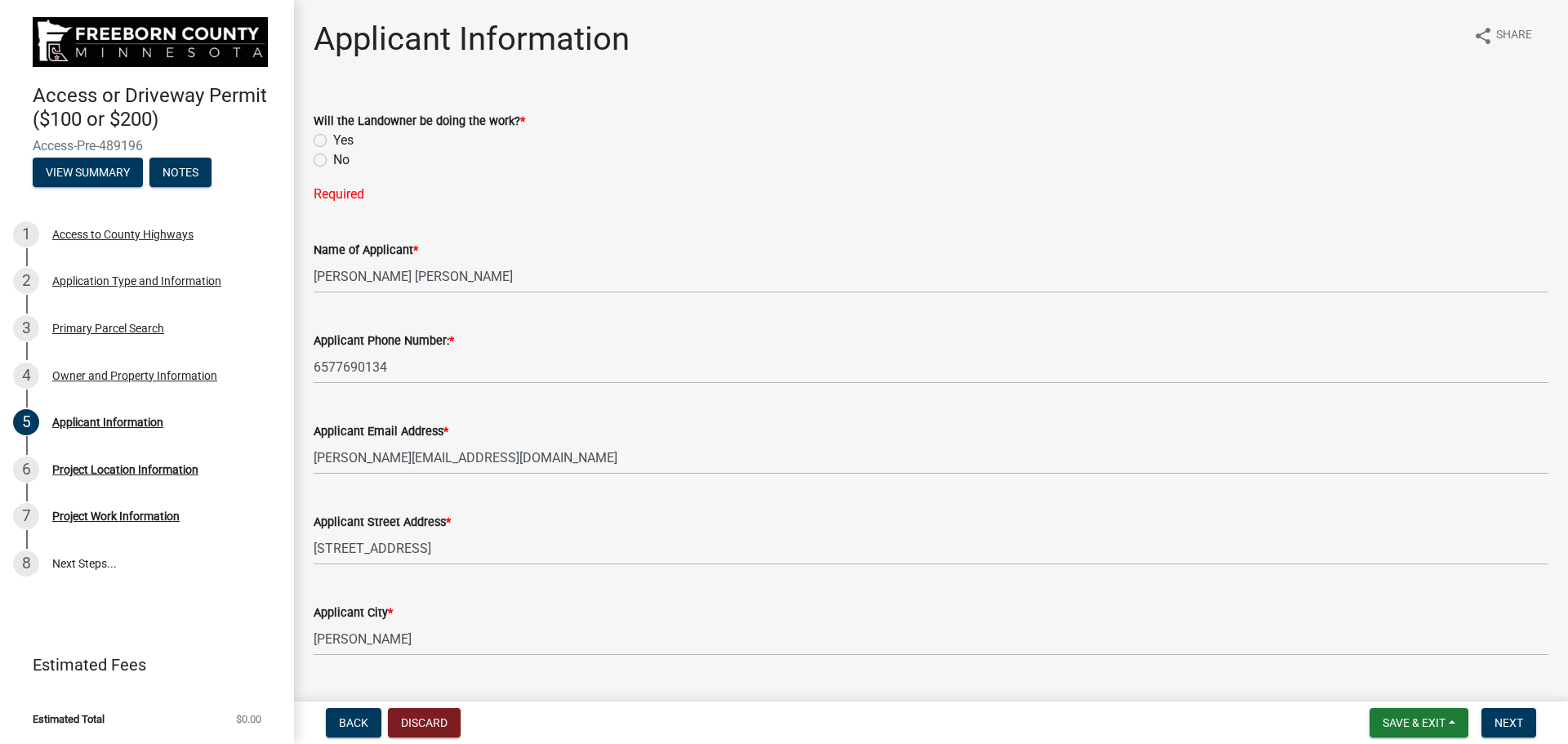
click at [333, 158] on label "No" at bounding box center [341, 160] width 16 height 20
click at [333, 158] on input "No" at bounding box center [339, 155] width 11 height 11
radio input "true"
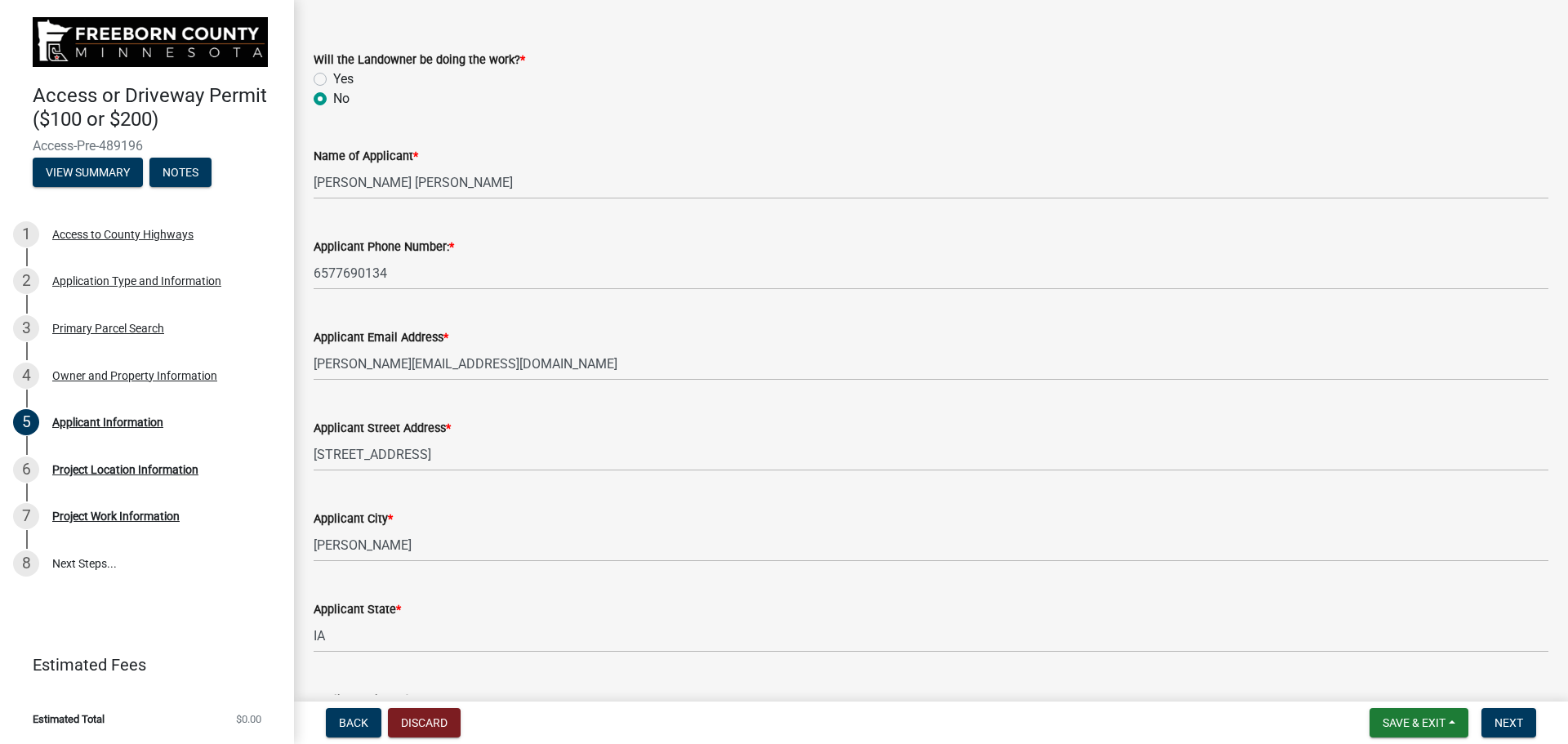
scroll to position [188, 0]
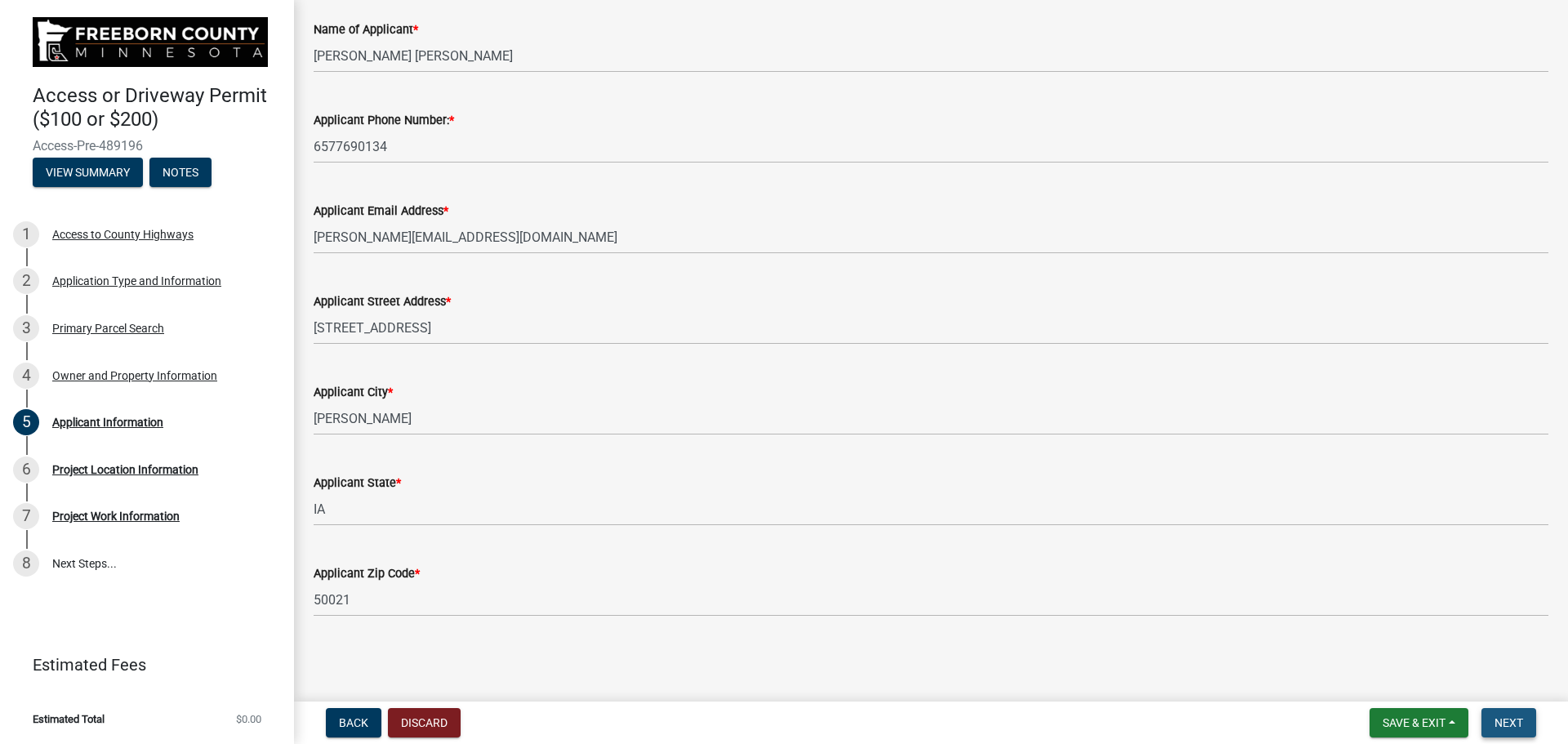
click at [1507, 724] on span "Next" at bounding box center [1509, 722] width 28 height 13
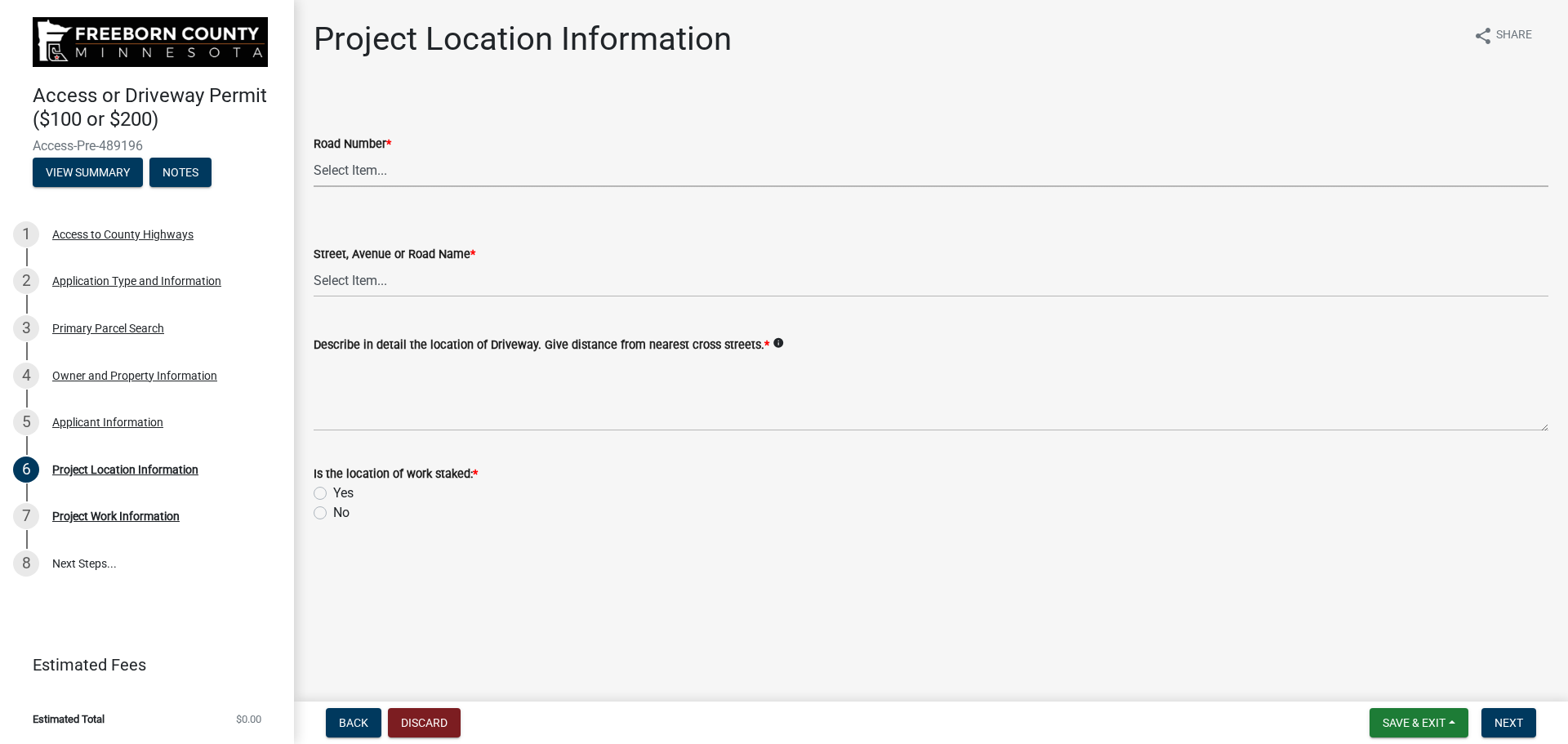
click at [352, 171] on select "Select Item... CSAH 001 CSAH 002 CSAH 003 CSAH 004 CSAH 005 CSAH 006 CSAH 007 C…" at bounding box center [931, 170] width 1235 height 34
click at [314, 153] on select "Select Item... CSAH 001 CSAH 002 CSAH 003 CSAH 004 CSAH 005 CSAH 006 CSAH 007 C…" at bounding box center [931, 170] width 1235 height 34
select select "f2947026-80c6-4cf0-9294-e79a10e4fd86"
click at [388, 293] on select "Select Item... 1 AV 1 AV N 1 AV NE 1 AV NW 1 AV S 1 AV SE [GEOGRAPHIC_DATA] AV …" at bounding box center [931, 280] width 1235 height 34
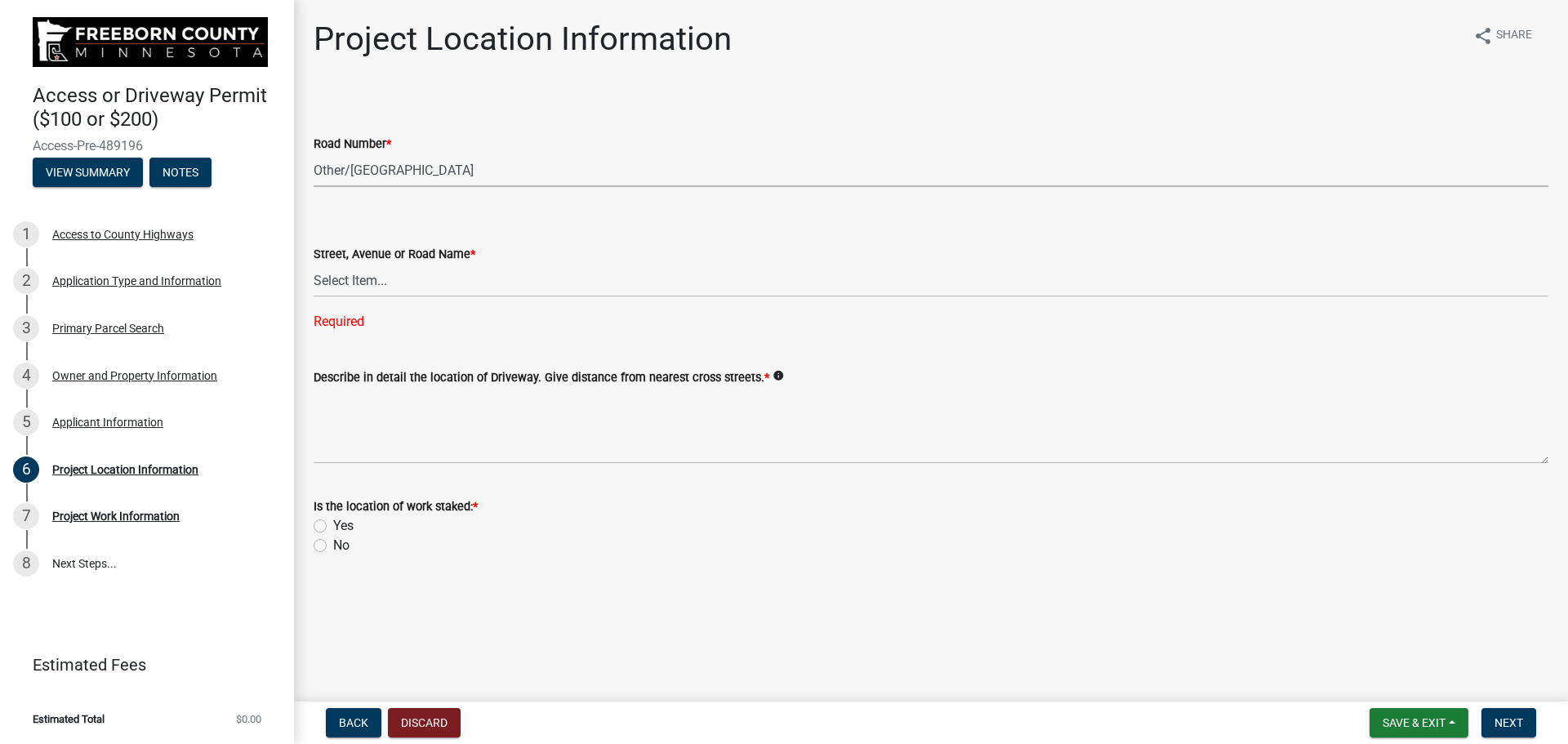
click at [409, 168] on select "Select Item... CSAH 001 CSAH 002 CSAH 003 CSAH 004 CSAH 005 CSAH 006 CSAH 007 C…" at bounding box center [931, 170] width 1235 height 34
click at [314, 153] on select "Select Item... CSAH 001 CSAH 002 CSAH 003 CSAH 004 CSAH 005 CSAH 006 CSAH 007 C…" at bounding box center [931, 170] width 1235 height 34
click at [365, 284] on select "Select Item... 1 AV 1 AV N 1 AV NE 1 AV NW 1 AV S 1 AV SE [GEOGRAPHIC_DATA] AV …" at bounding box center [931, 280] width 1235 height 34
click at [314, 263] on select "Select Item... 1 AV 1 AV N 1 AV NE 1 AV NW 1 AV S 1 AV SE [GEOGRAPHIC_DATA] AV …" at bounding box center [931, 280] width 1235 height 34
select select "e947d72a-3930-43c1-a2d6-dc8295e490cd"
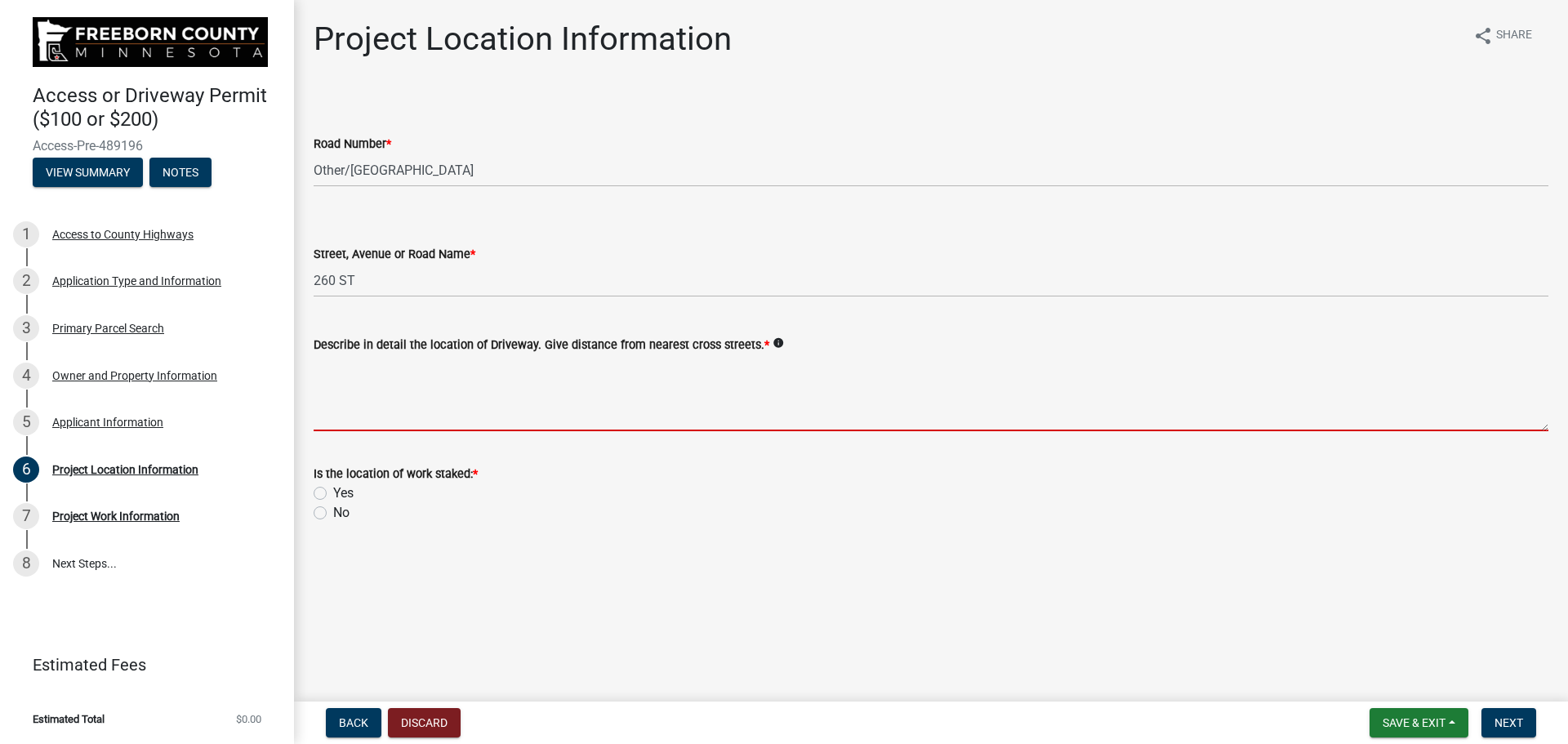
click at [402, 420] on textarea "Describe in detail the location of Driveway. Give distance from nearest cross s…" at bounding box center [931, 393] width 1235 height 77
click at [362, 421] on textarea "Describe in detail the location of Driveway. Give distance from nearest cross s…" at bounding box center [931, 393] width 1235 height 77
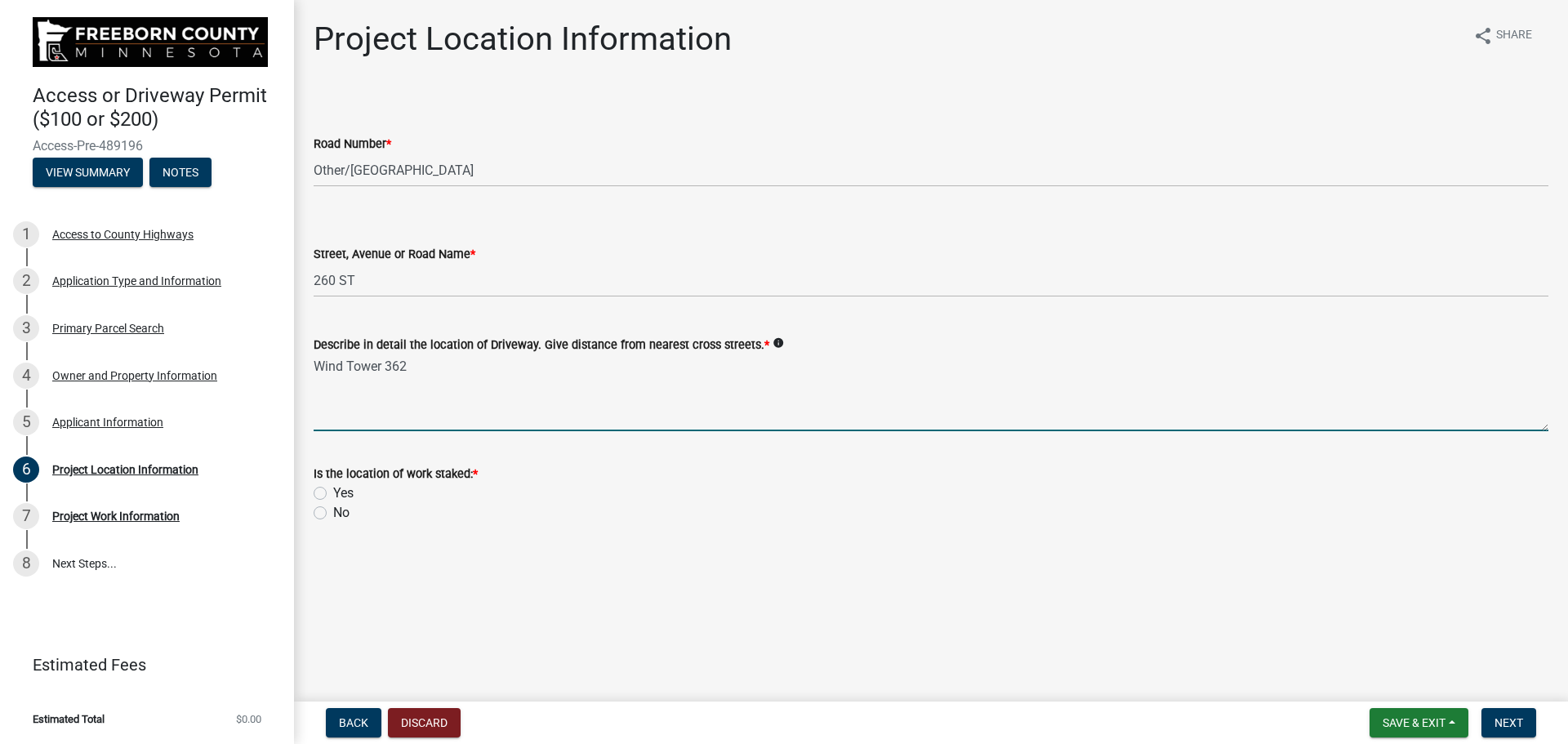
type textarea "Wind Tower 362"
click at [333, 497] on label "Yes" at bounding box center [343, 493] width 20 height 20
click at [333, 494] on input "Yes" at bounding box center [339, 489] width 11 height 11
radio input "true"
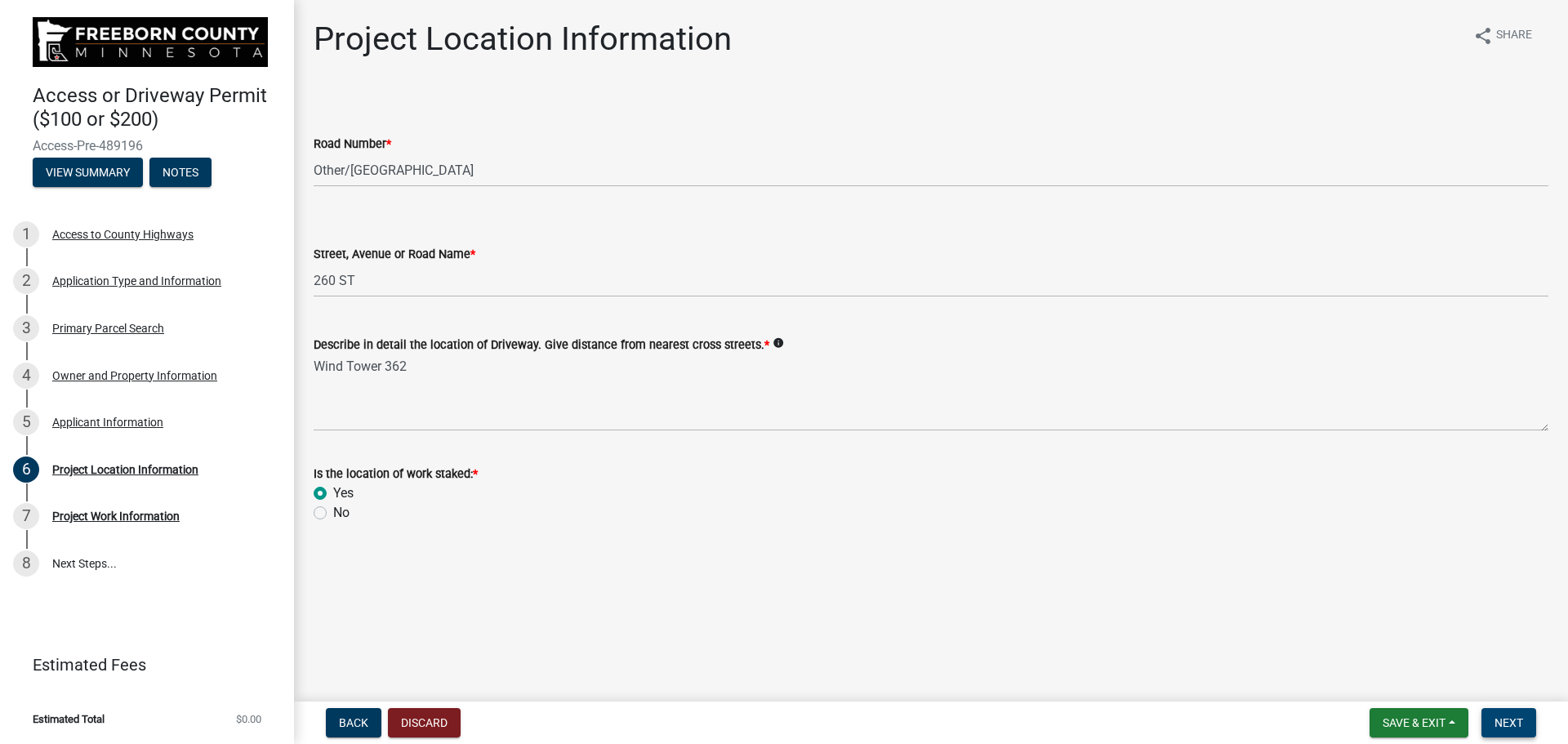
click at [1511, 726] on span "Next" at bounding box center [1509, 722] width 28 height 13
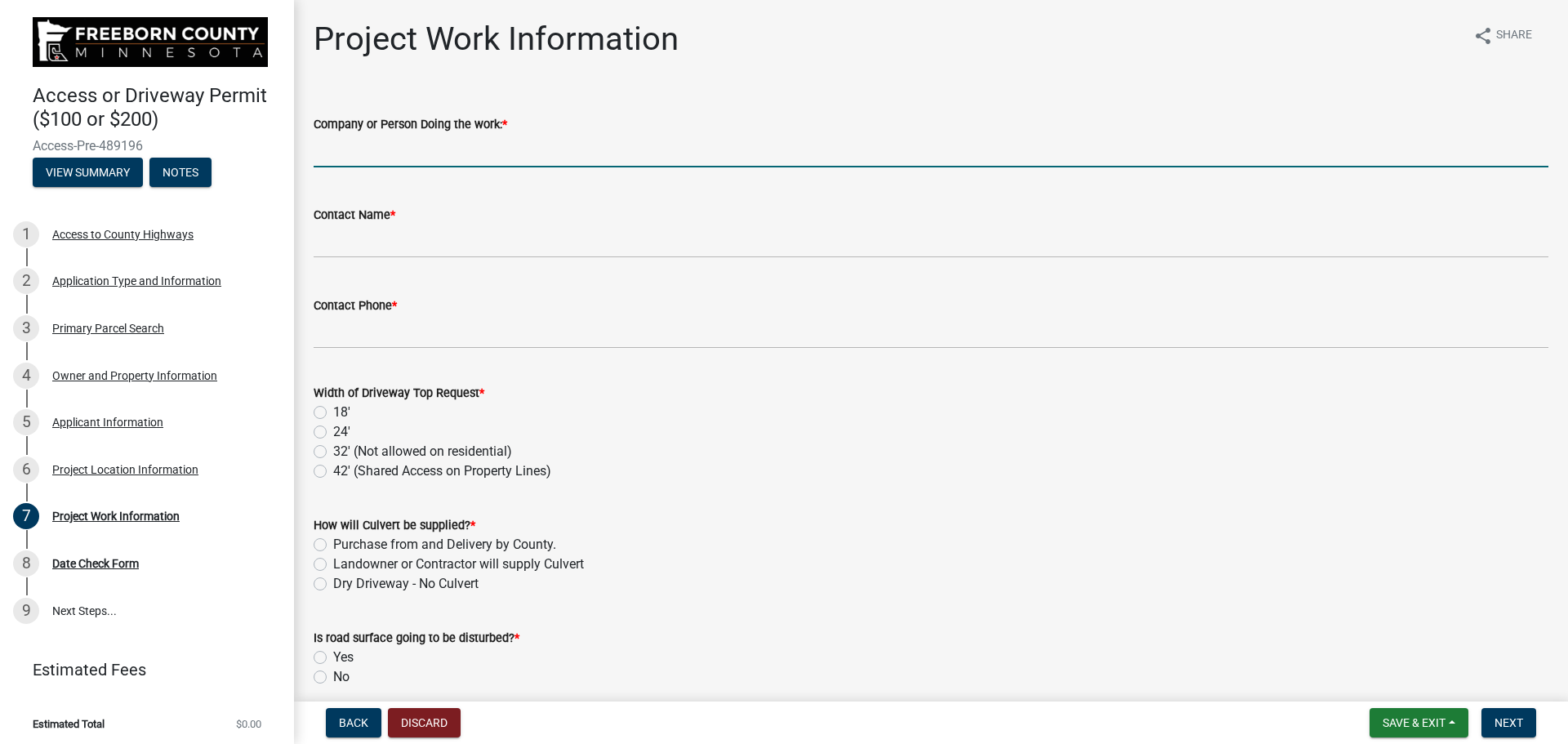
click at [370, 154] on input "Company or Person Doing the work: *" at bounding box center [931, 151] width 1235 height 34
type input "[PERSON_NAME]"
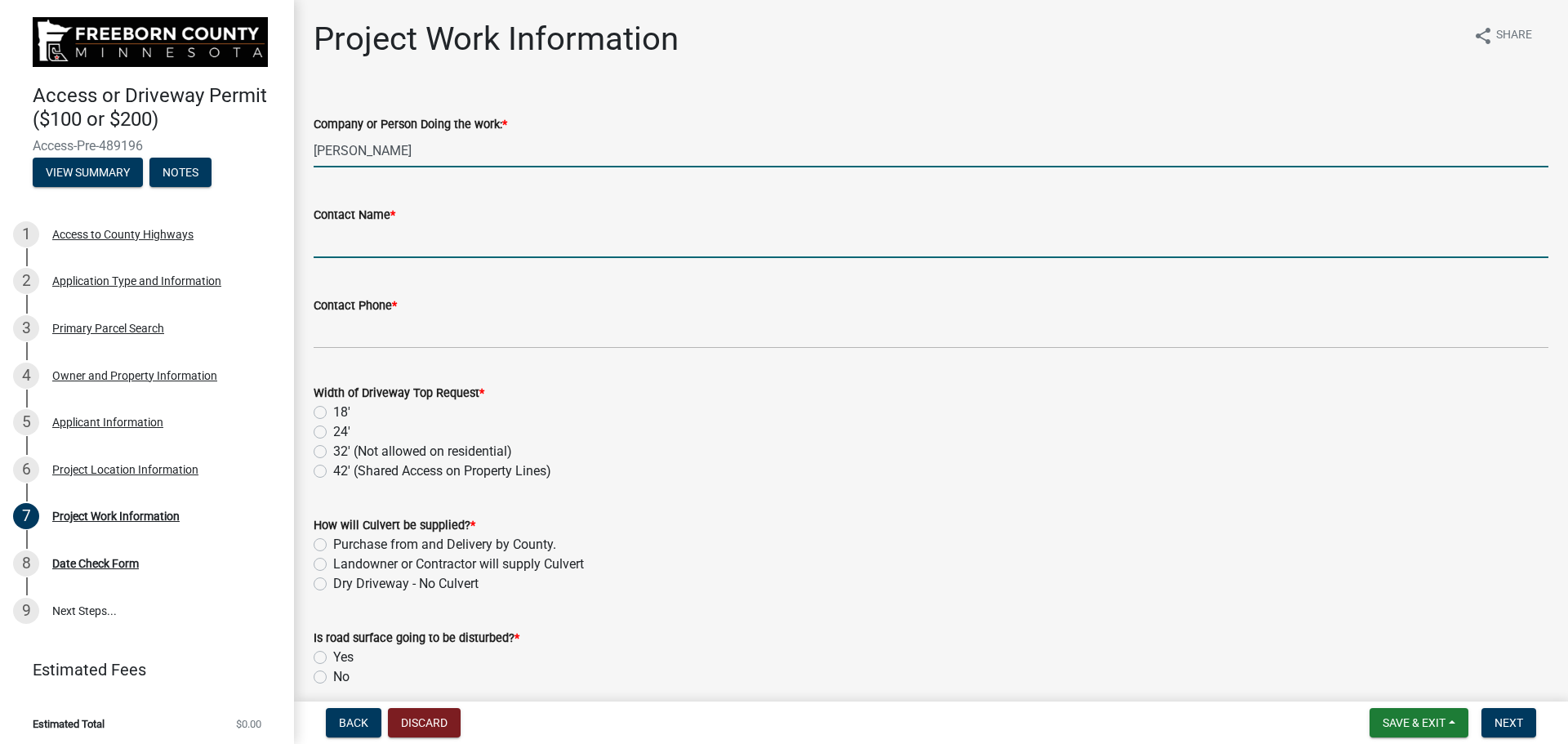
click at [385, 246] on input "Contact Name *" at bounding box center [931, 241] width 1235 height 34
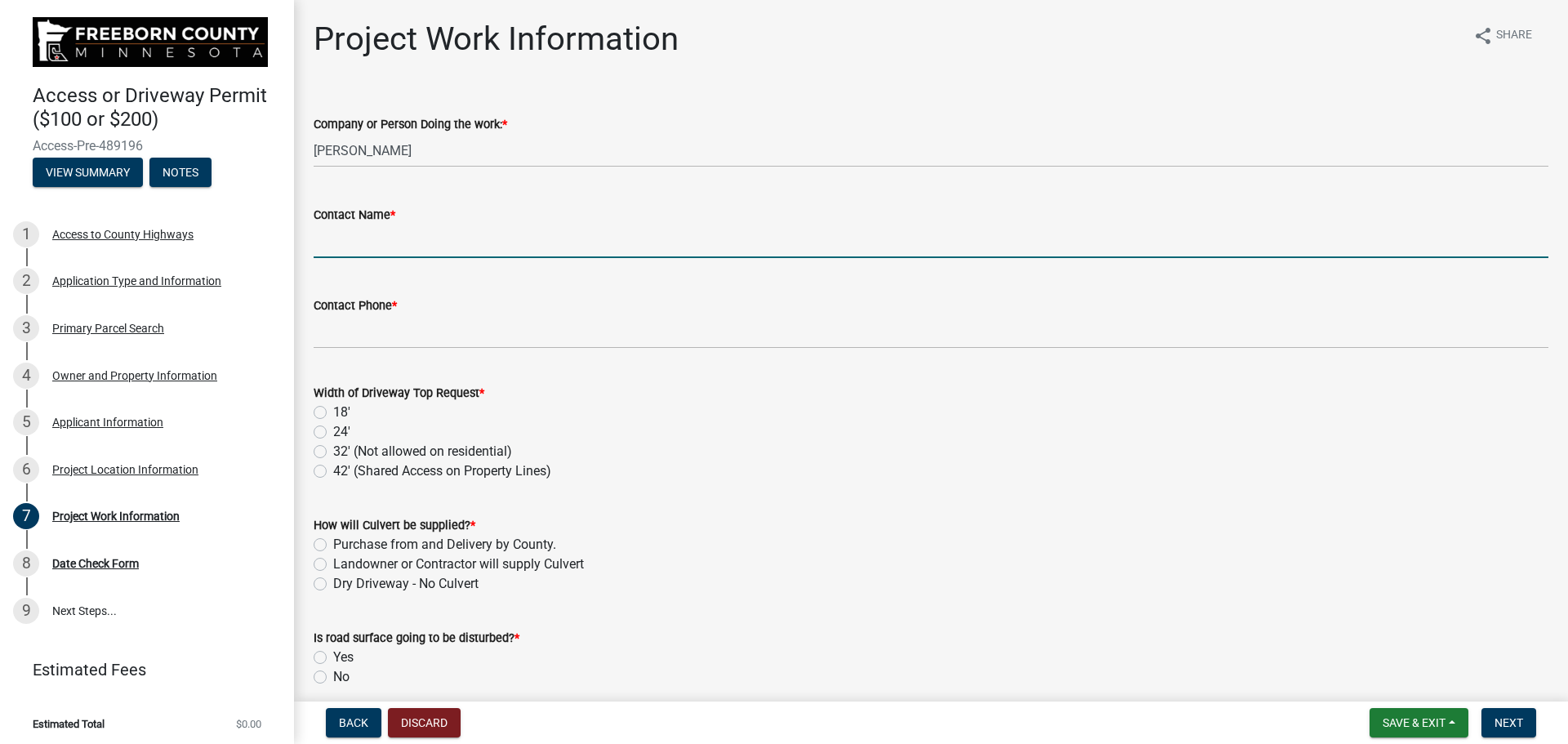
type input "[PERSON_NAME] [PERSON_NAME]"
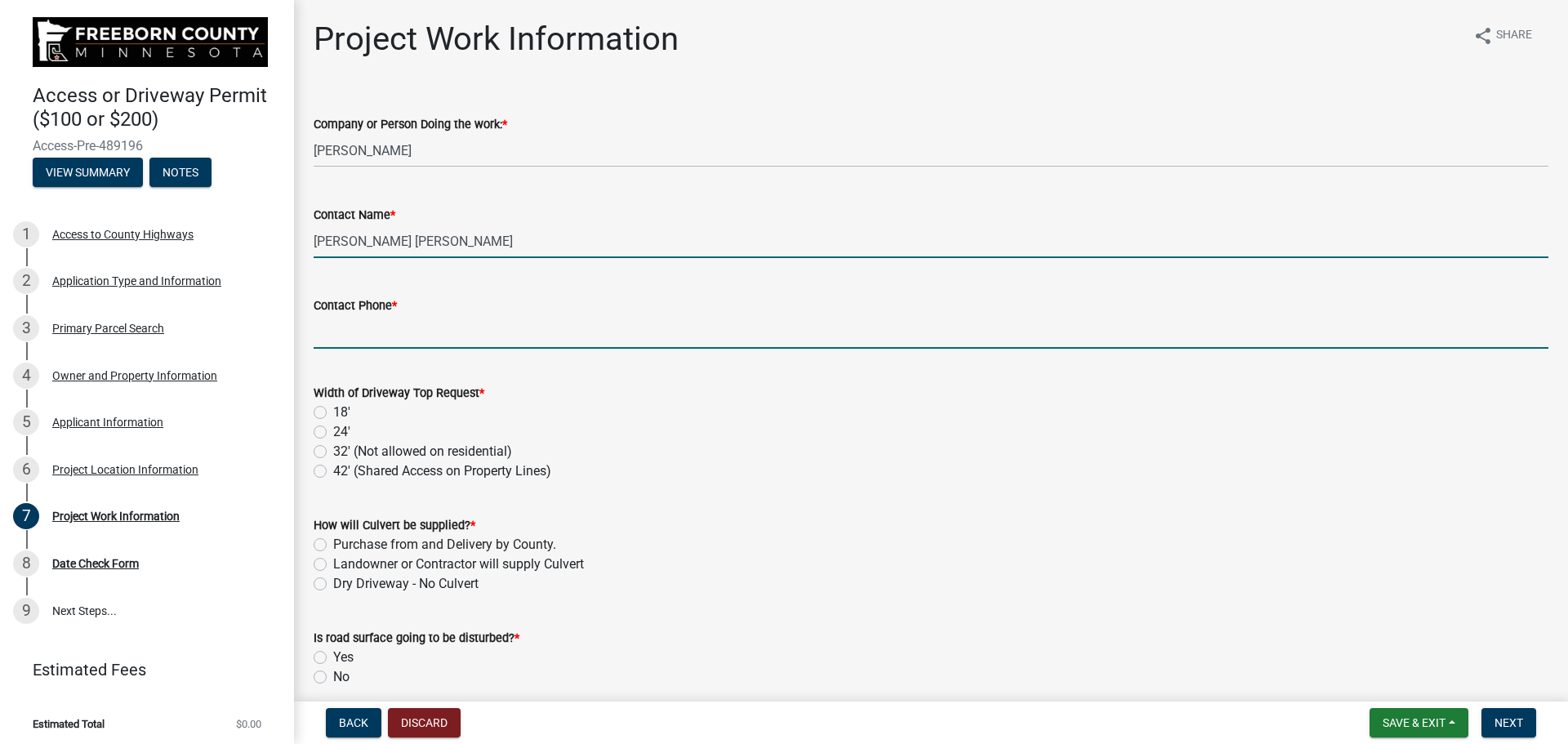
type input "6577690134"
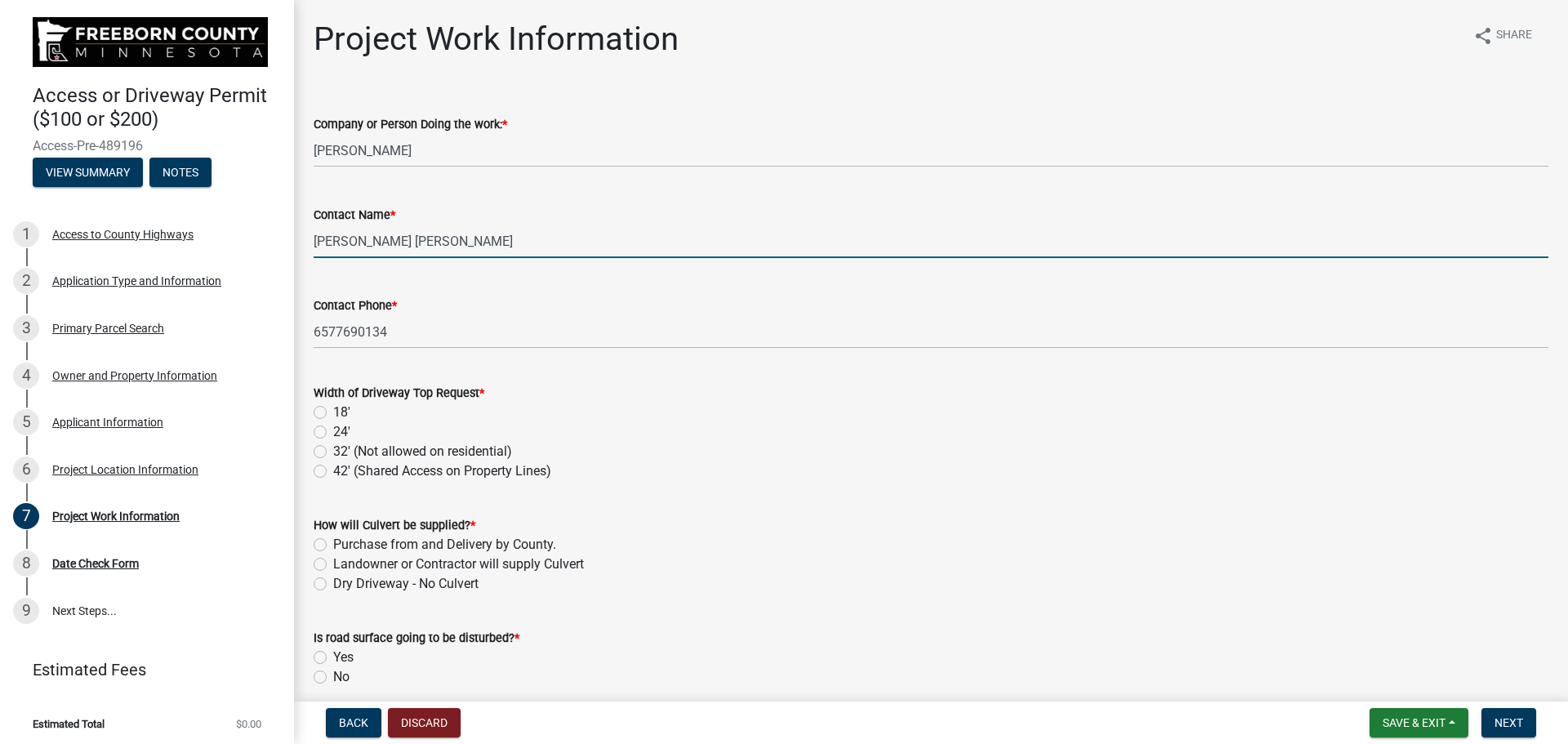
click at [333, 410] on label "18'" at bounding box center [341, 412] width 17 height 20
click at [333, 410] on input "18'" at bounding box center [339, 408] width 11 height 11
radio input "true"
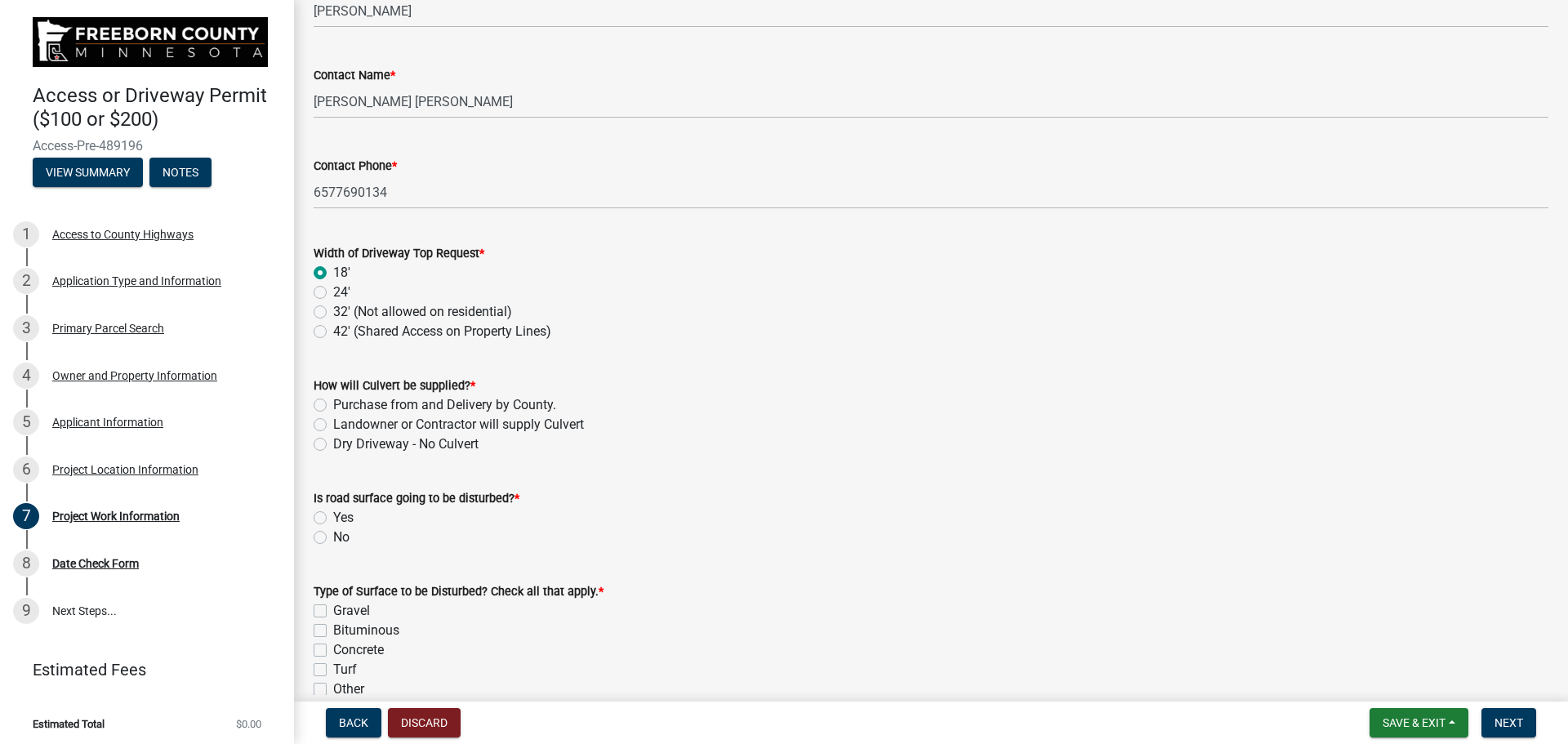
scroll to position [163, 0]
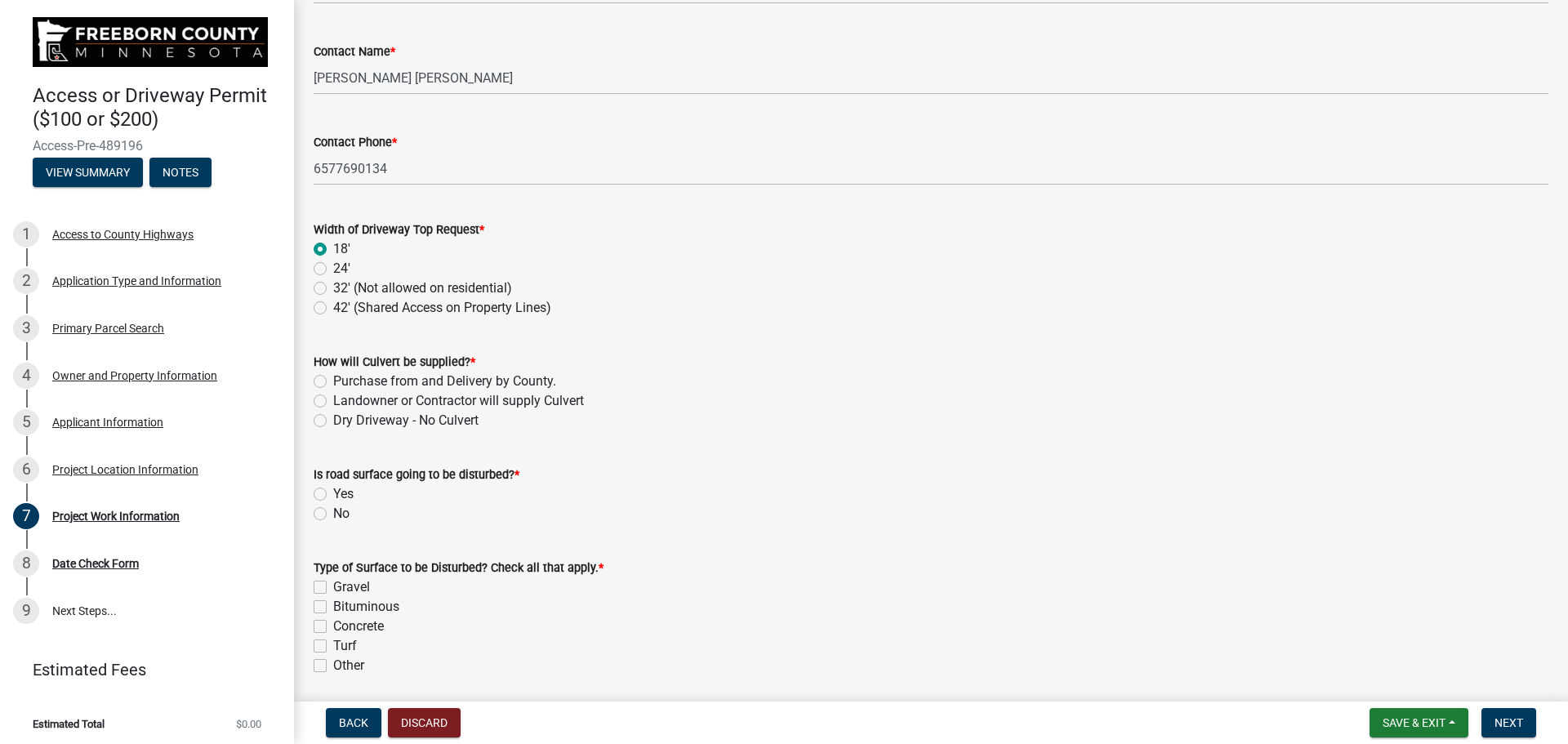
click at [333, 404] on label "Landowner or Contractor will supply Culvert" at bounding box center [459, 401] width 251 height 20
click at [333, 402] on input "Landowner or Contractor will supply Culvert" at bounding box center [339, 396] width 11 height 11
radio input "true"
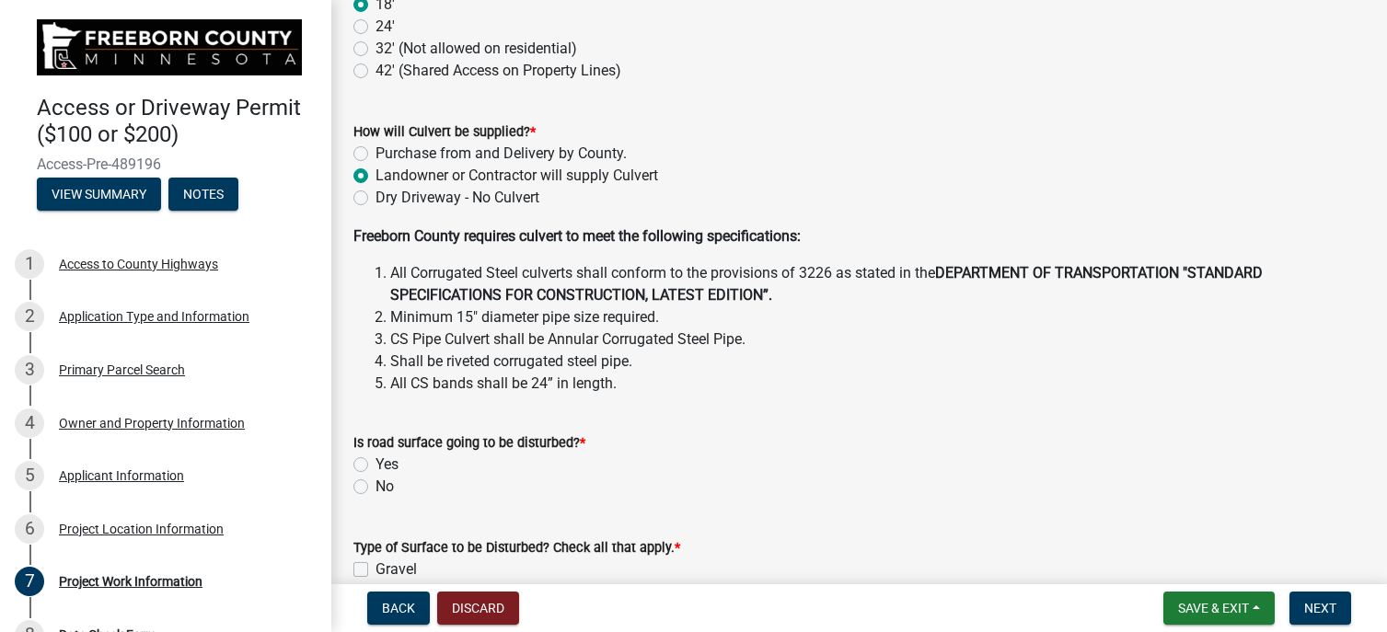
scroll to position [552, 0]
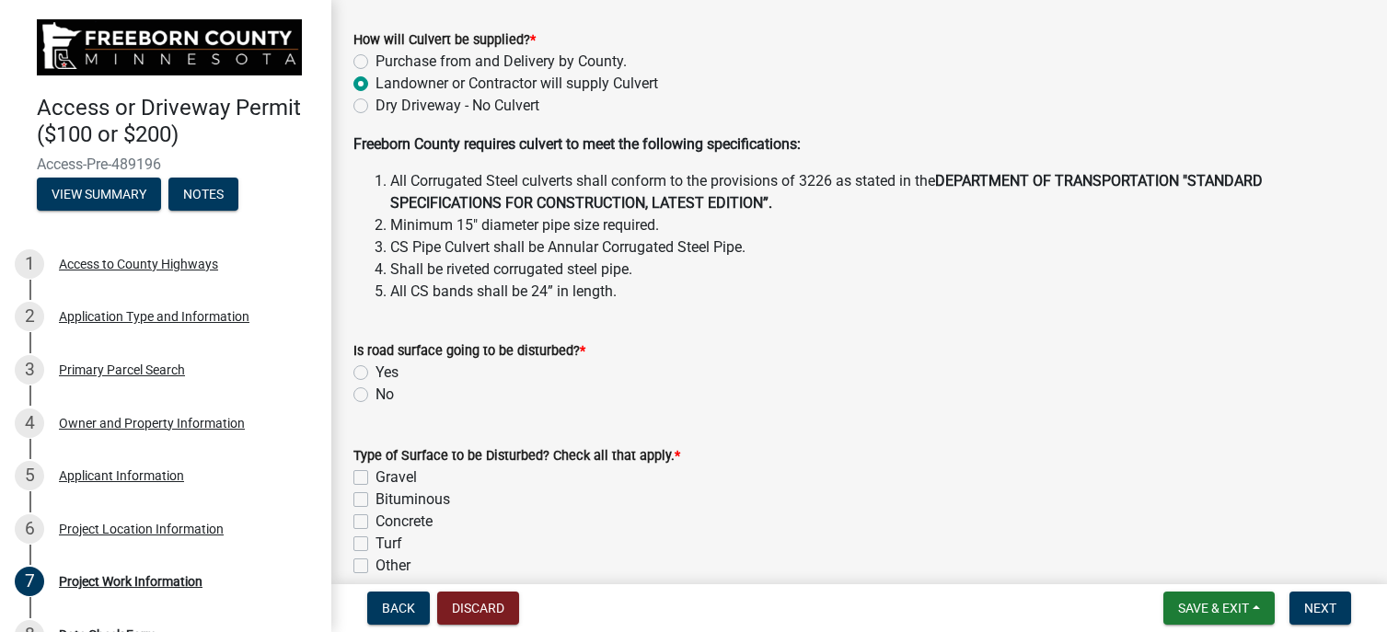
click at [376, 396] on label "No" at bounding box center [385, 395] width 18 height 22
click at [376, 396] on input "No" at bounding box center [382, 390] width 12 height 12
radio input "true"
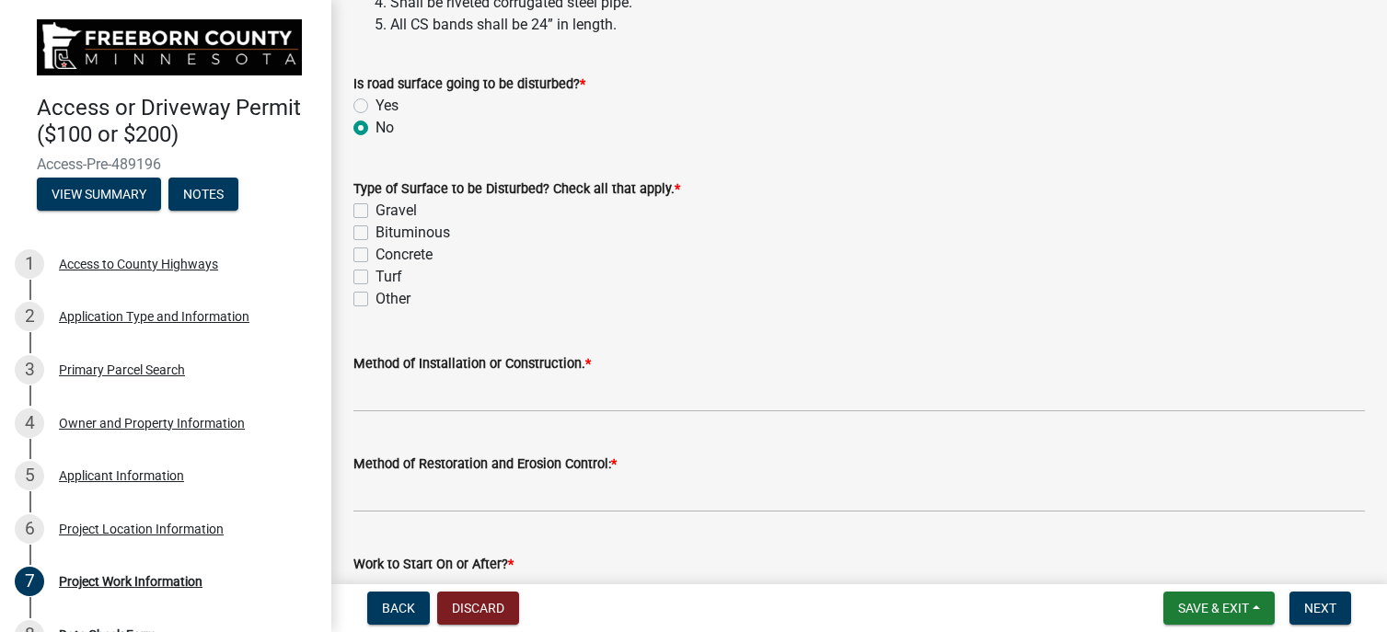
scroll to position [829, 0]
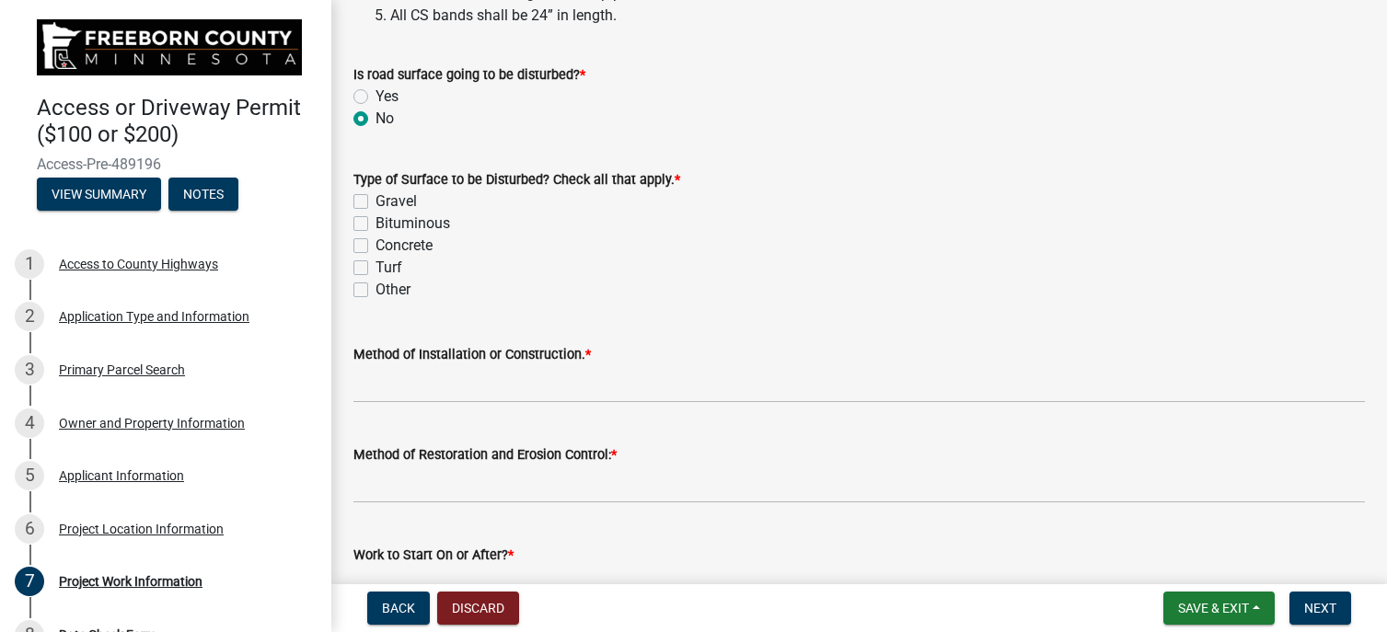
click at [376, 270] on label "Turf" at bounding box center [389, 268] width 27 height 22
click at [376, 269] on input "Turf" at bounding box center [382, 263] width 12 height 12
checkbox input "true"
checkbox input "false"
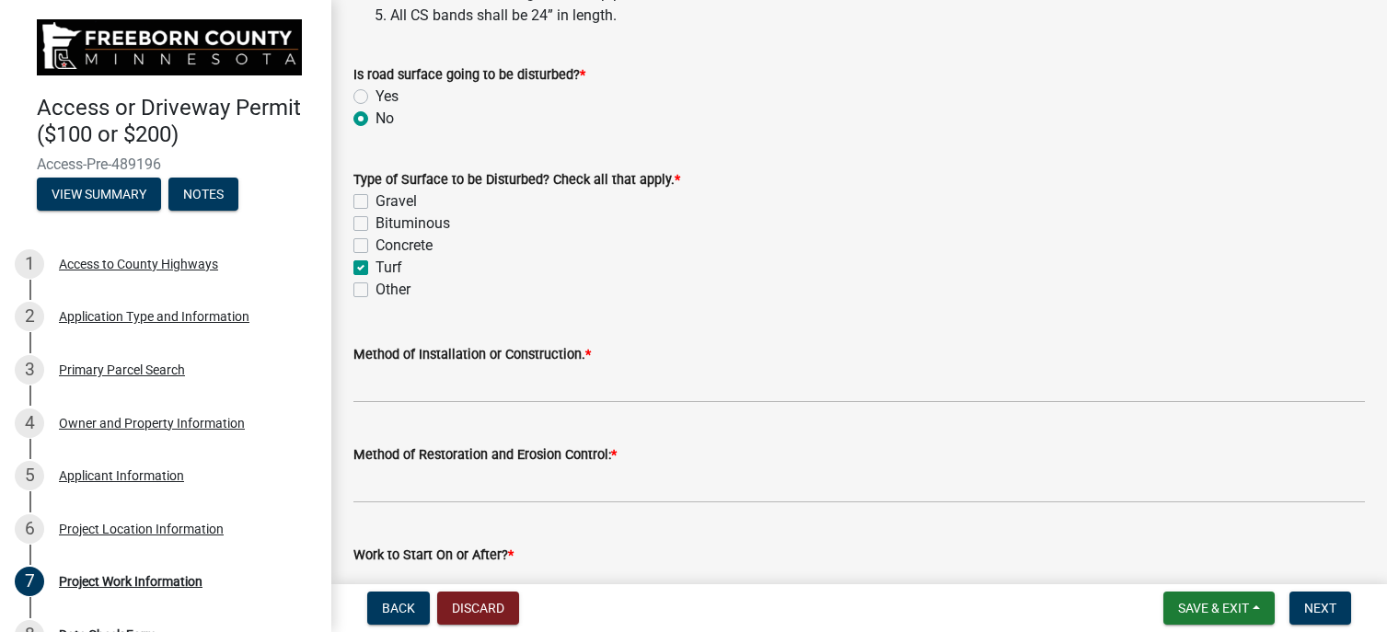
checkbox input "false"
checkbox input "true"
checkbox input "false"
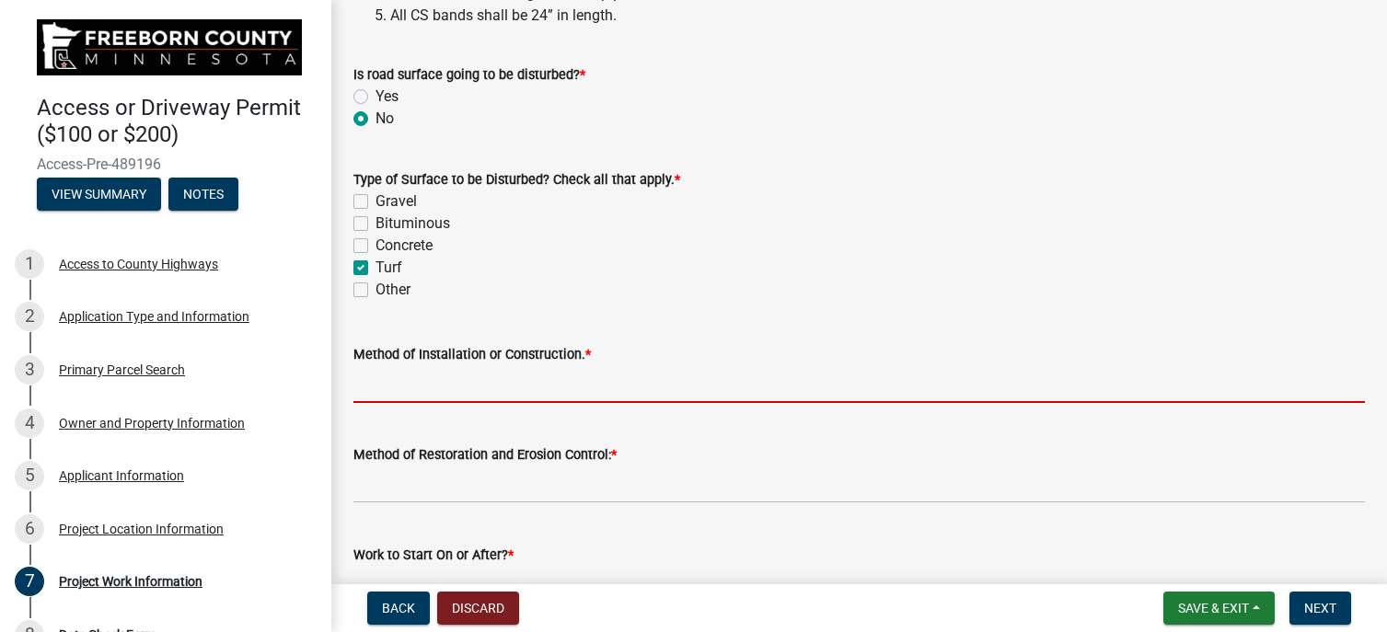
click at [455, 395] on input "Method of Installation or Construction. *" at bounding box center [860, 384] width 1012 height 38
type input "Extend Existing Culvert if there is one and fill ditch with [PERSON_NAME]"
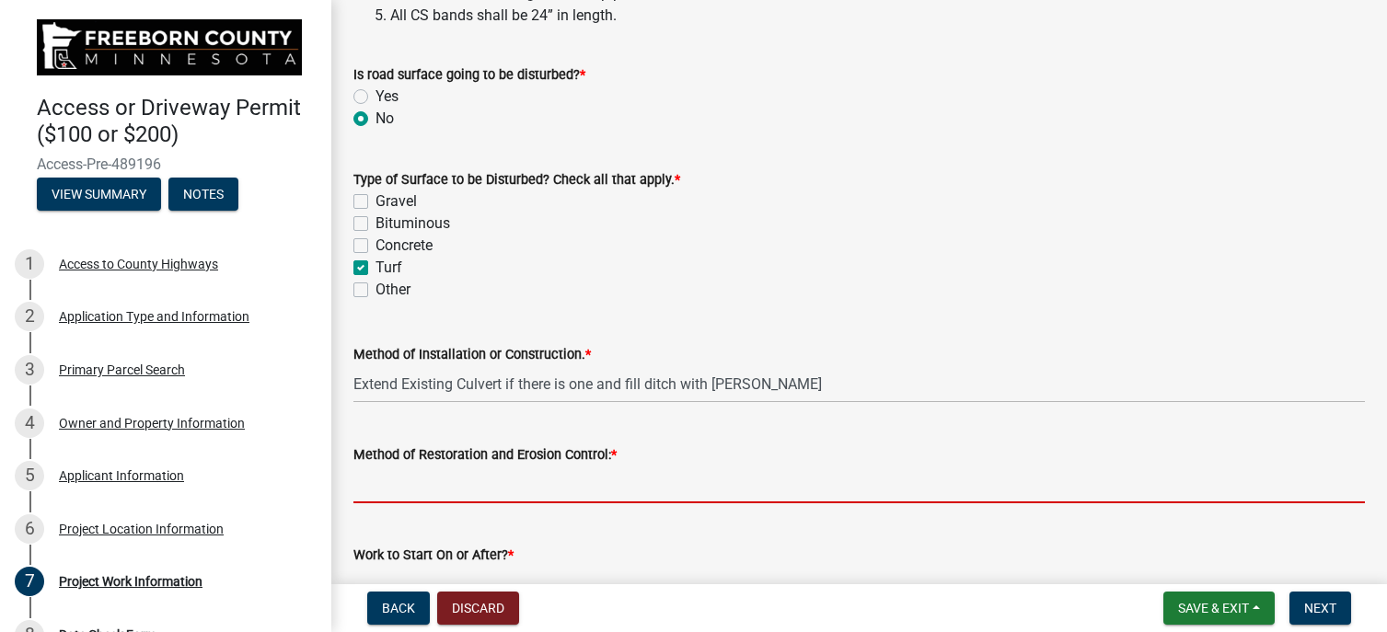
click at [431, 487] on input "Method of Restoration and Erosion Control: *" at bounding box center [860, 485] width 1012 height 38
type input "Remove Existing Culvert if there is one and Remove ditch with Rodastone"
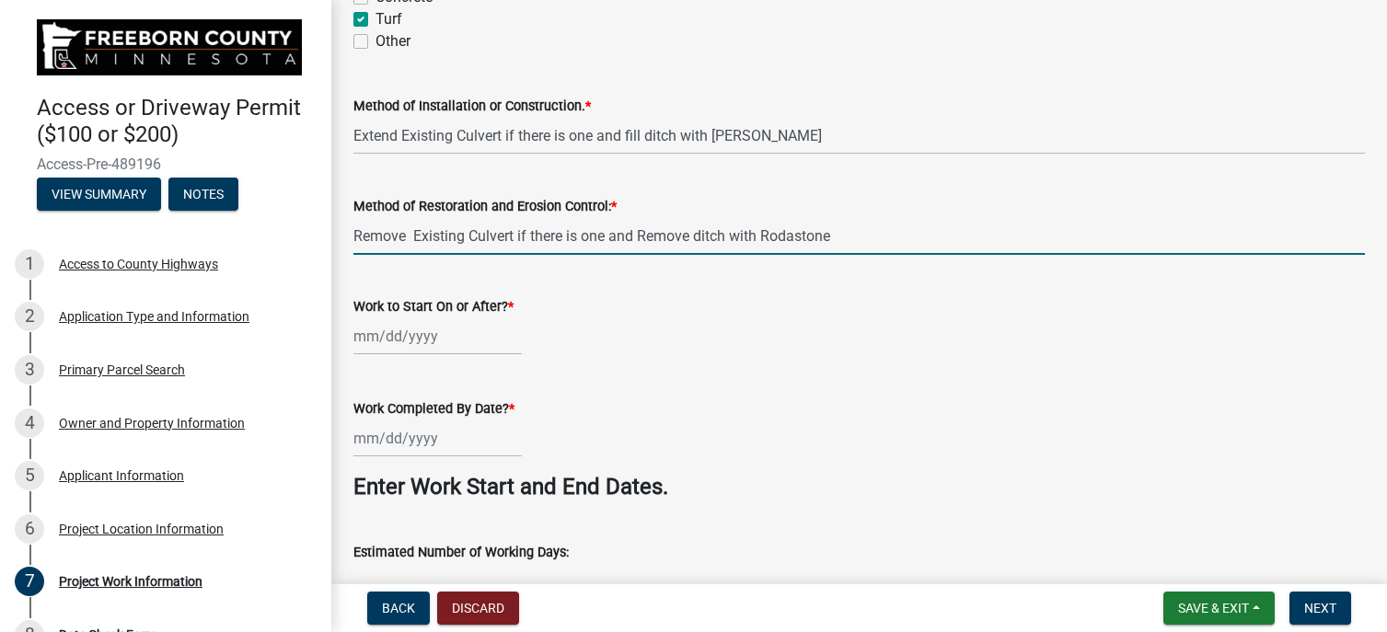
scroll to position [1105, 0]
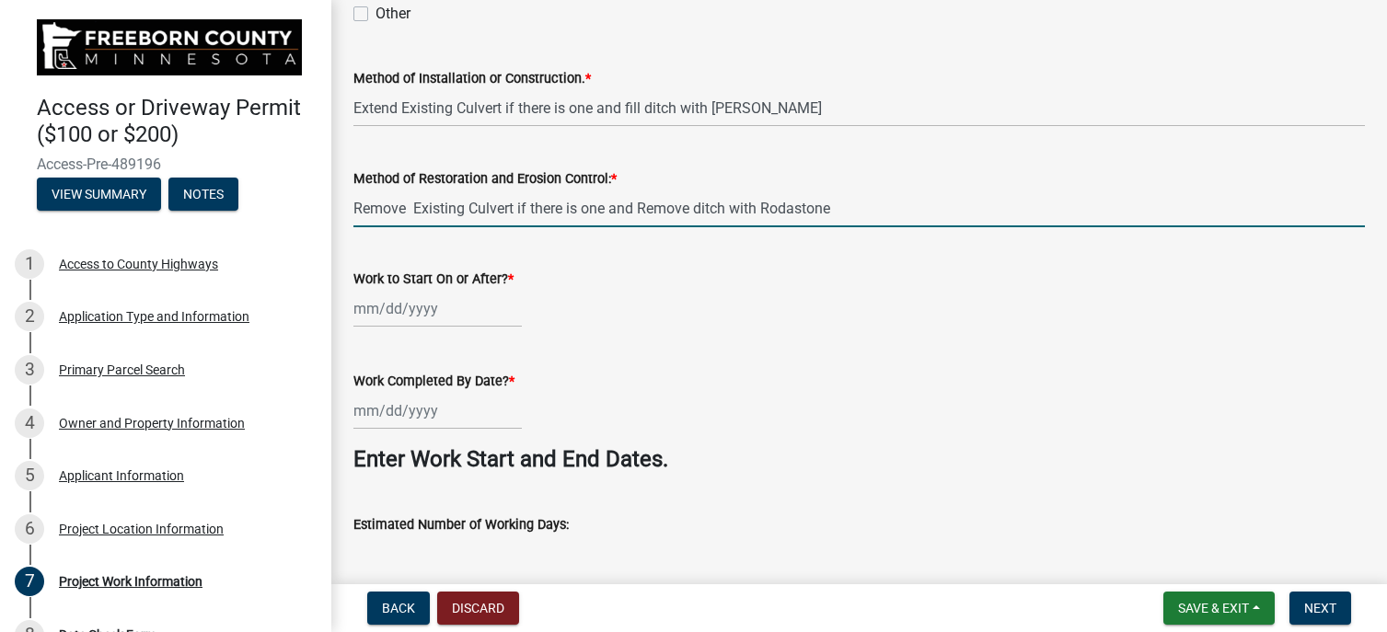
click at [424, 309] on div at bounding box center [438, 309] width 168 height 38
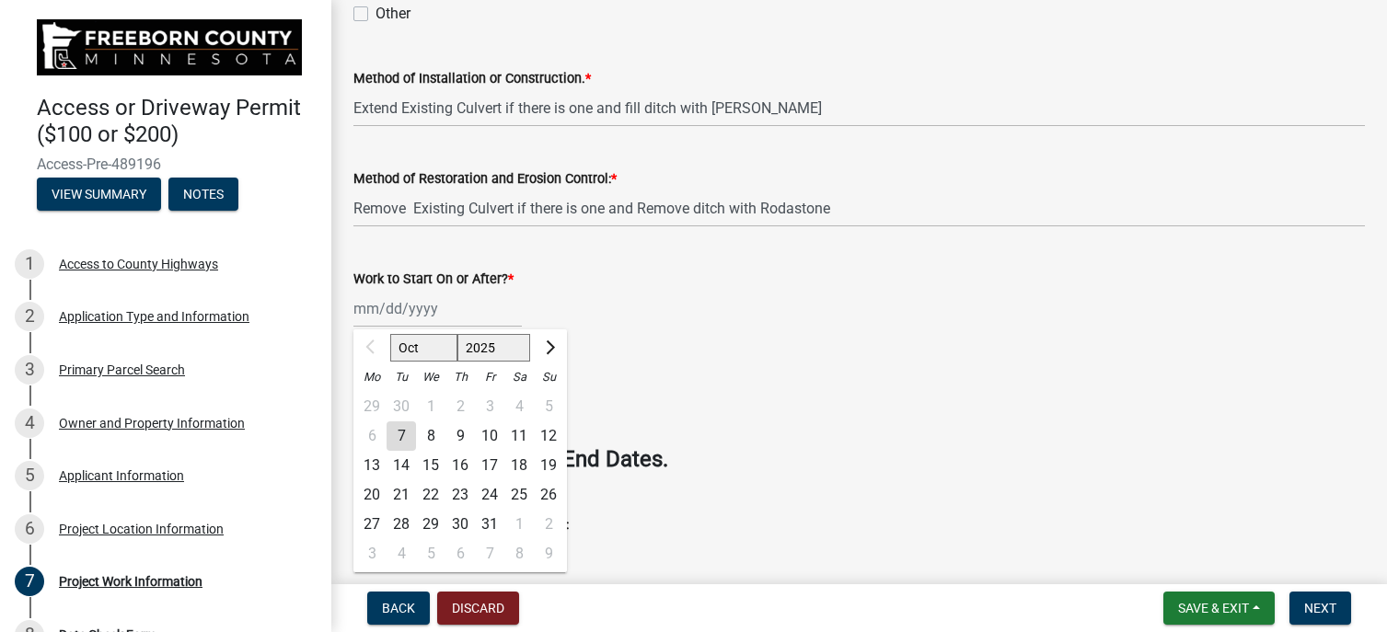
click at [438, 464] on div "15" at bounding box center [430, 465] width 29 height 29
type input "[DATE]"
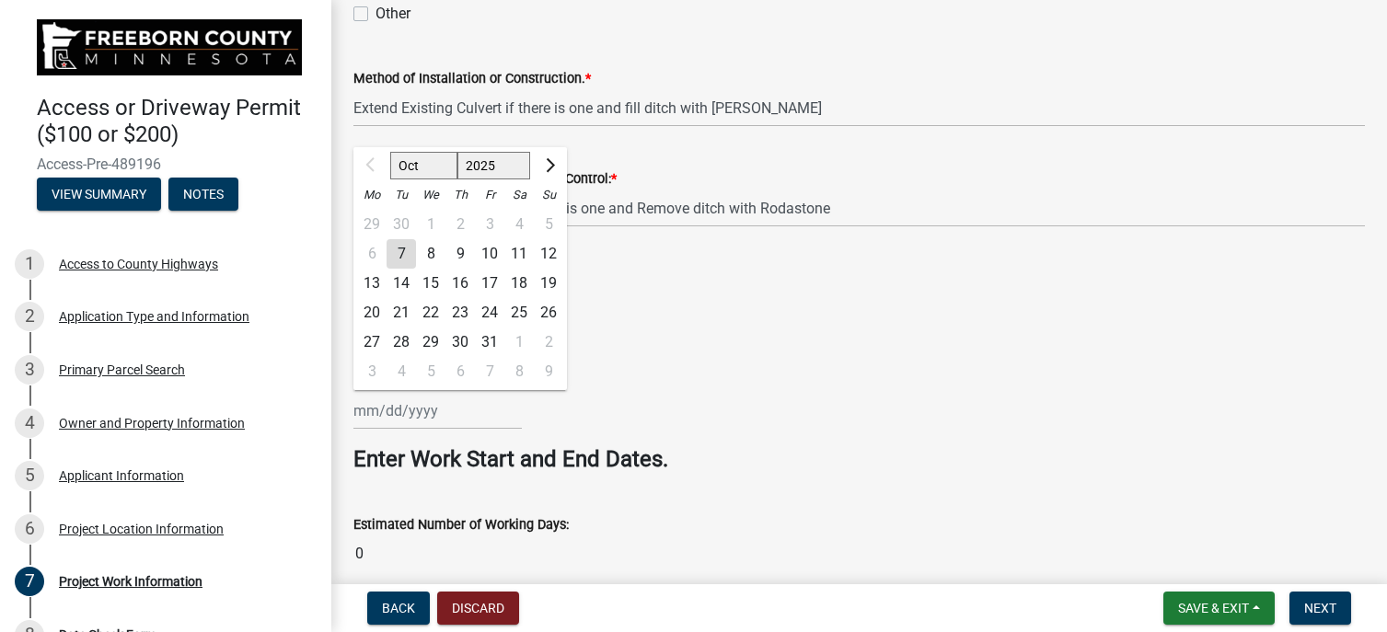
click at [380, 415] on input "Work Completed By Date? *" at bounding box center [438, 411] width 168 height 38
click at [482, 335] on div "31" at bounding box center [489, 342] width 29 height 29
type input "[DATE]"
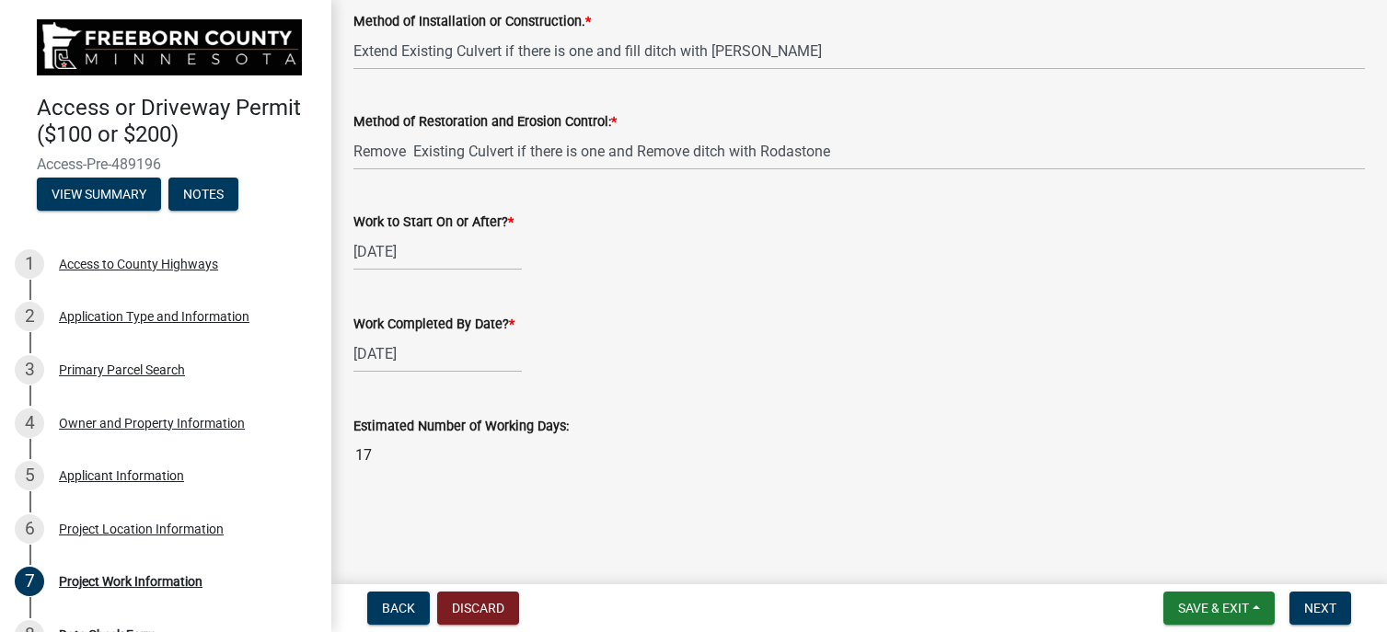
scroll to position [1162, 0]
click at [1210, 603] on span "Save & Exit" at bounding box center [1213, 608] width 71 height 15
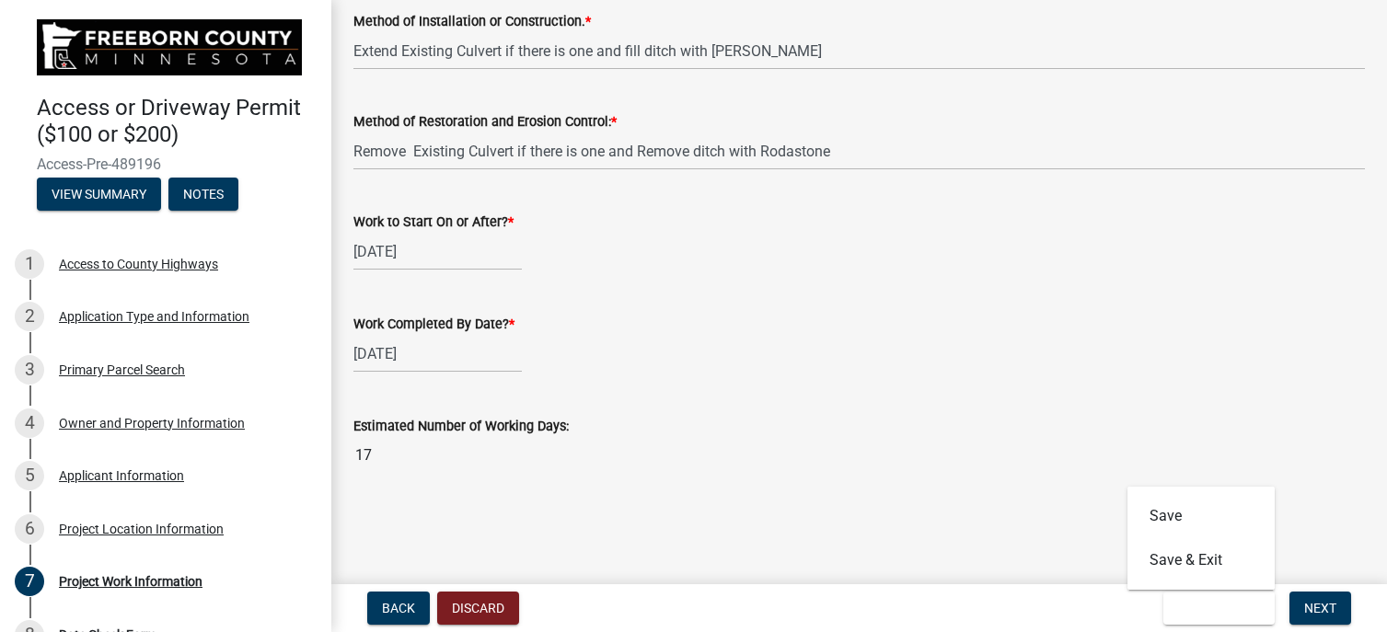
click at [1284, 433] on div "Estimated Number of Working Days:" at bounding box center [860, 426] width 1012 height 22
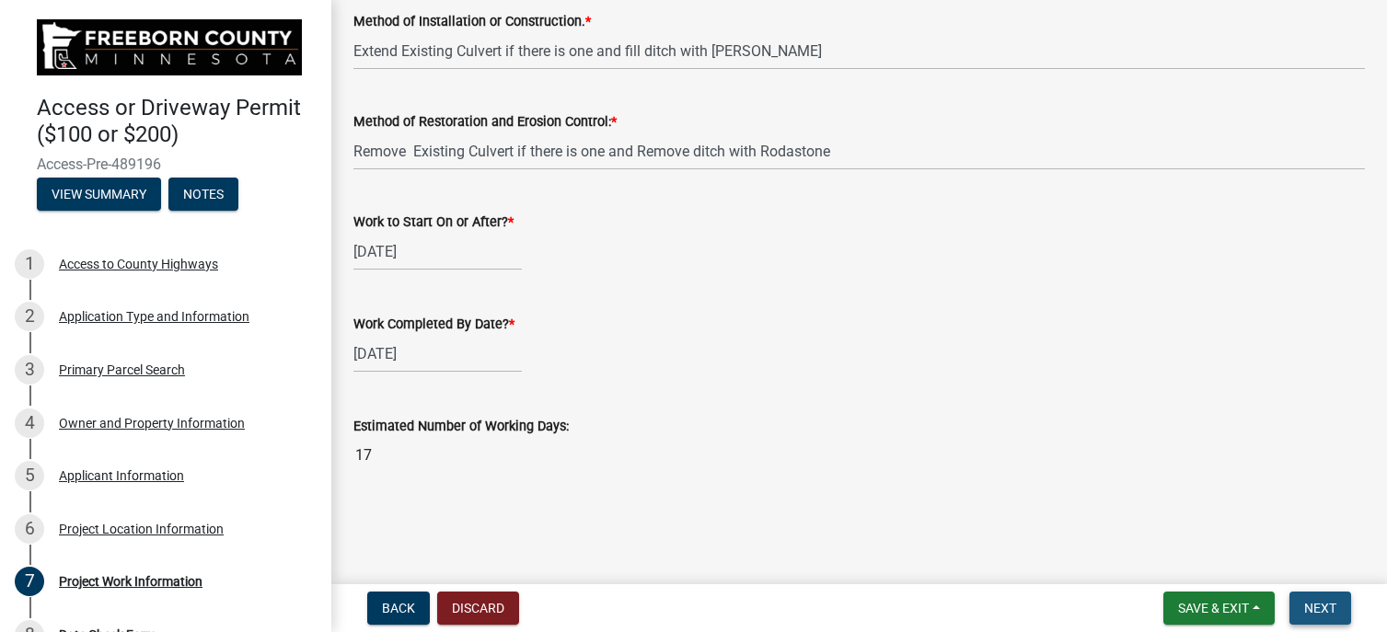
click at [1320, 603] on span "Next" at bounding box center [1320, 608] width 32 height 15
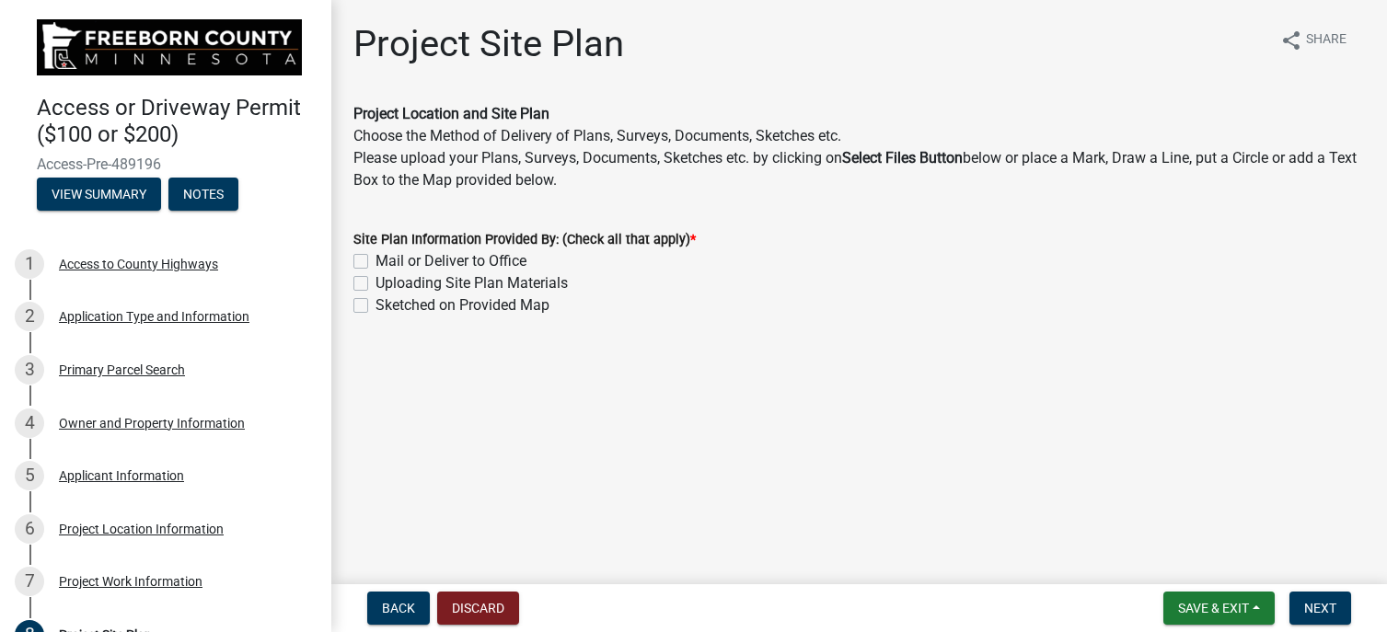
click at [376, 306] on label "Sketched on Provided Map" at bounding box center [463, 306] width 174 height 22
click at [376, 306] on input "Sketched on Provided Map" at bounding box center [382, 301] width 12 height 12
checkbox input "true"
checkbox input "false"
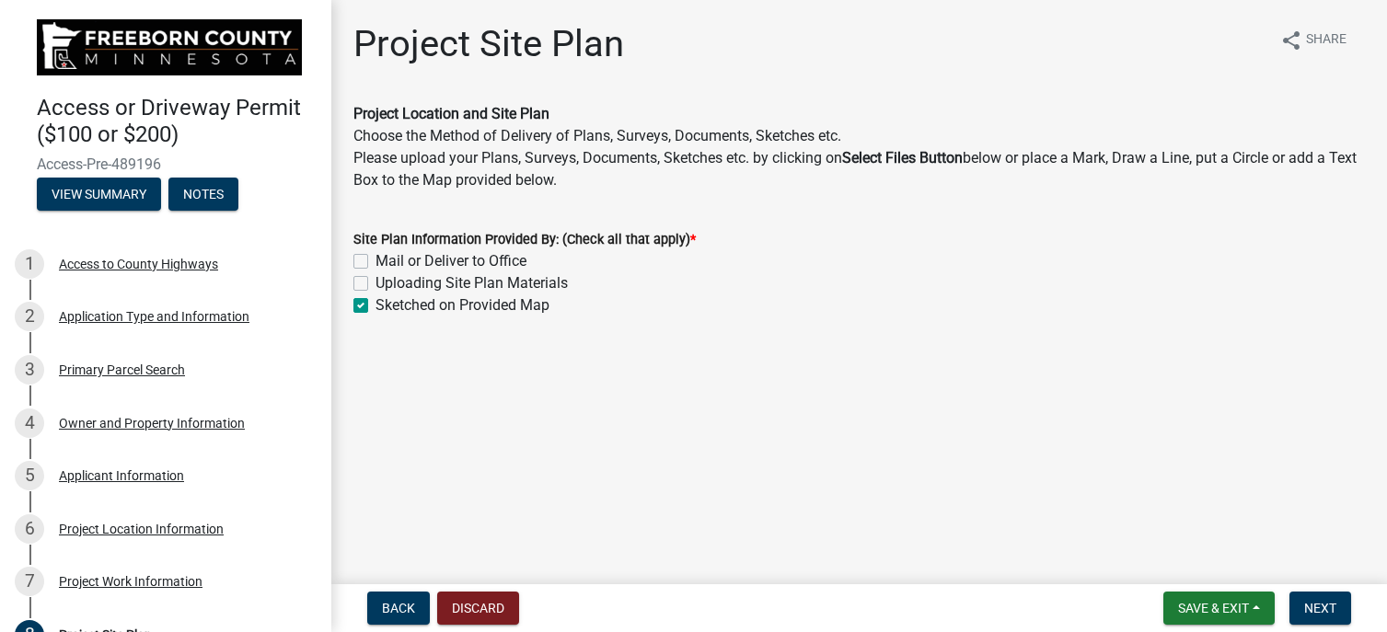
checkbox input "true"
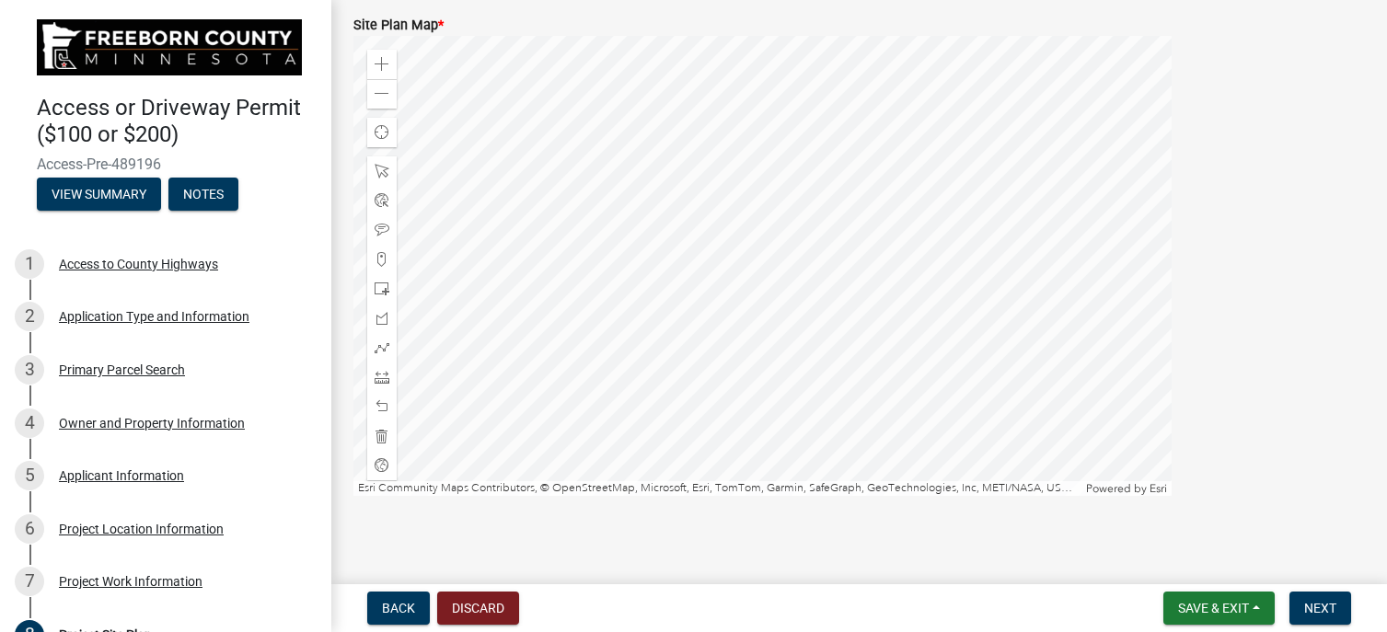
scroll to position [602, 0]
click at [377, 87] on span at bounding box center [382, 86] width 15 height 15
click at [664, 249] on div at bounding box center [763, 259] width 818 height 460
click at [650, 284] on div at bounding box center [763, 259] width 818 height 460
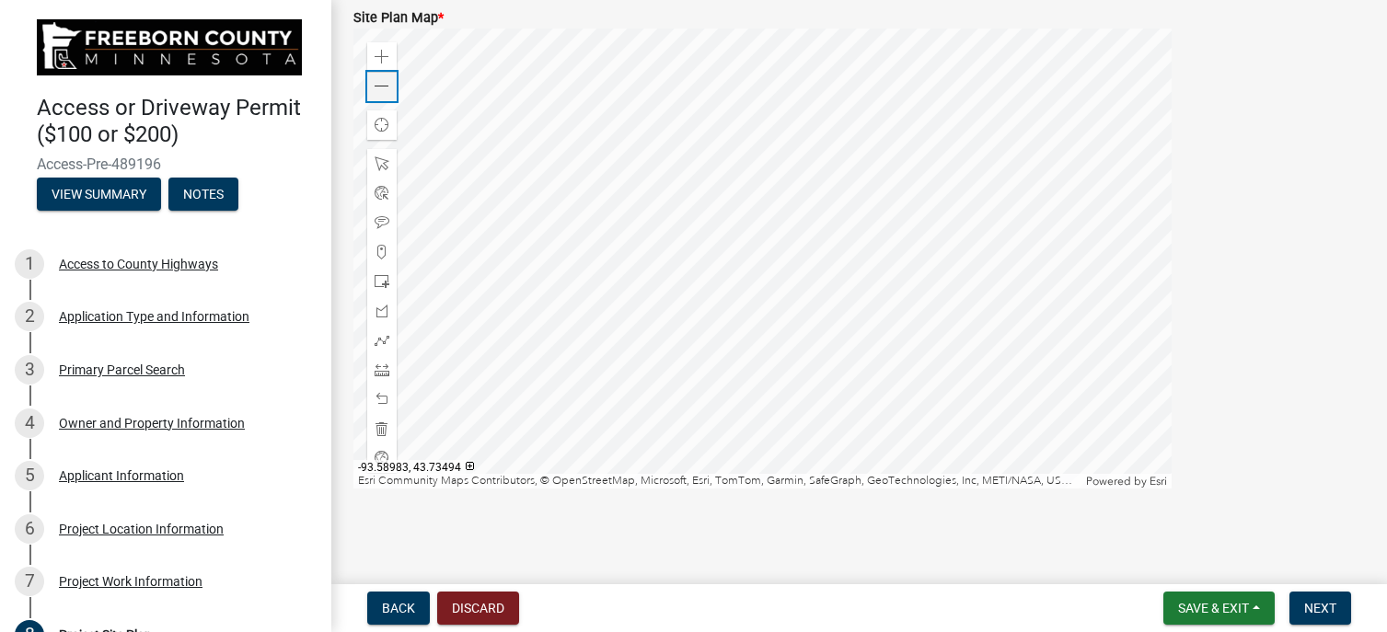
click at [384, 83] on span at bounding box center [382, 86] width 15 height 15
click at [380, 83] on span at bounding box center [382, 86] width 15 height 15
click at [650, 322] on div at bounding box center [763, 259] width 818 height 460
click at [644, 283] on div at bounding box center [763, 259] width 818 height 460
click at [571, 281] on div at bounding box center [763, 259] width 818 height 460
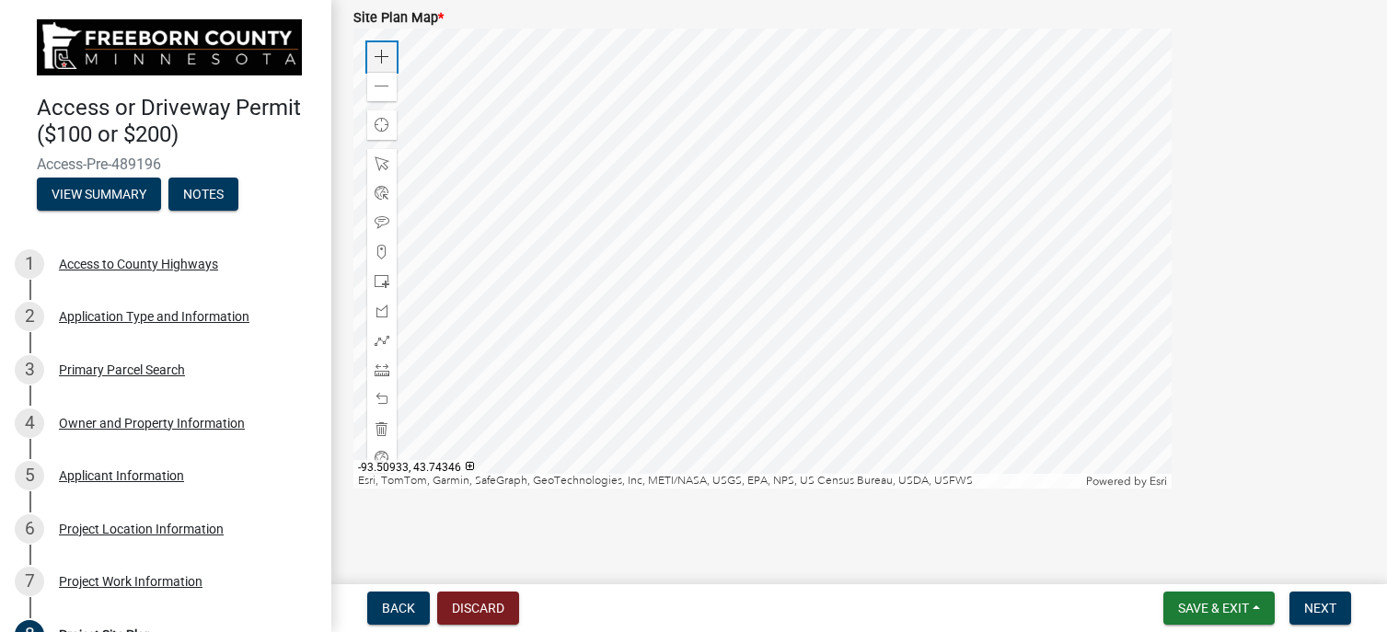
click at [377, 60] on span at bounding box center [382, 57] width 15 height 15
click at [378, 125] on span "Find my location" at bounding box center [382, 125] width 15 height 15
click at [964, 320] on div at bounding box center [763, 259] width 818 height 460
click at [964, 315] on div at bounding box center [763, 259] width 818 height 460
click at [973, 315] on div at bounding box center [763, 259] width 818 height 460
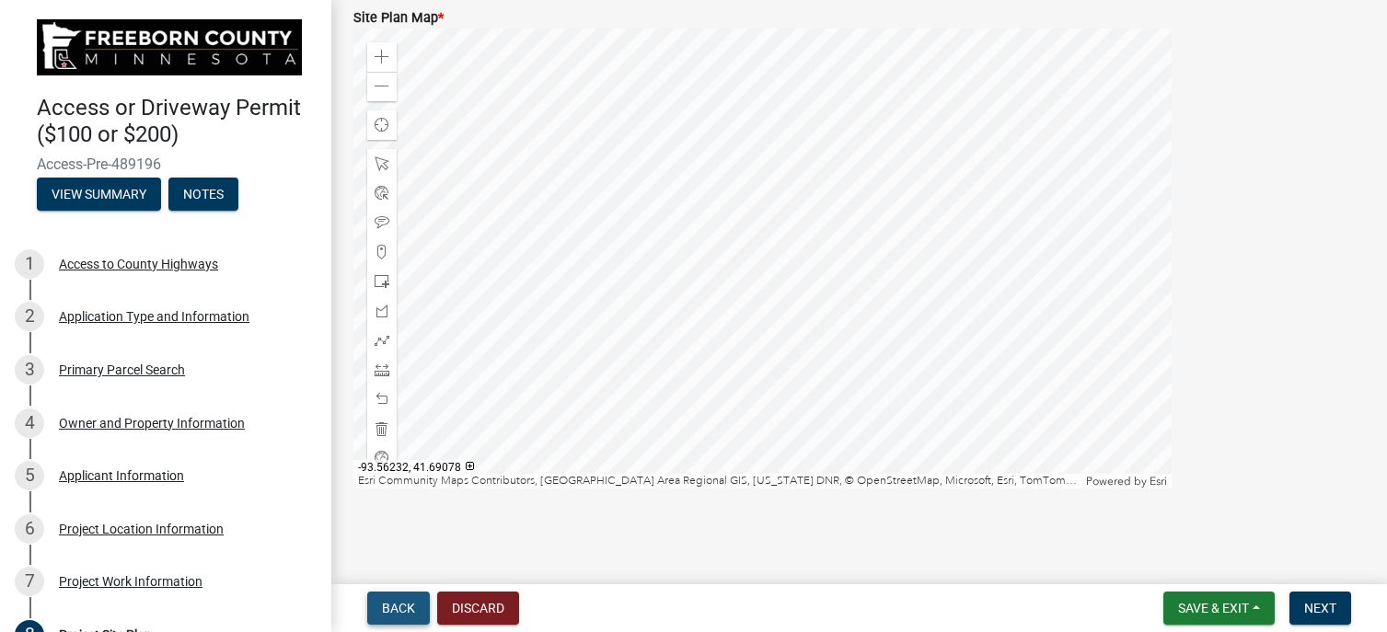
click at [403, 607] on span "Back" at bounding box center [398, 608] width 33 height 15
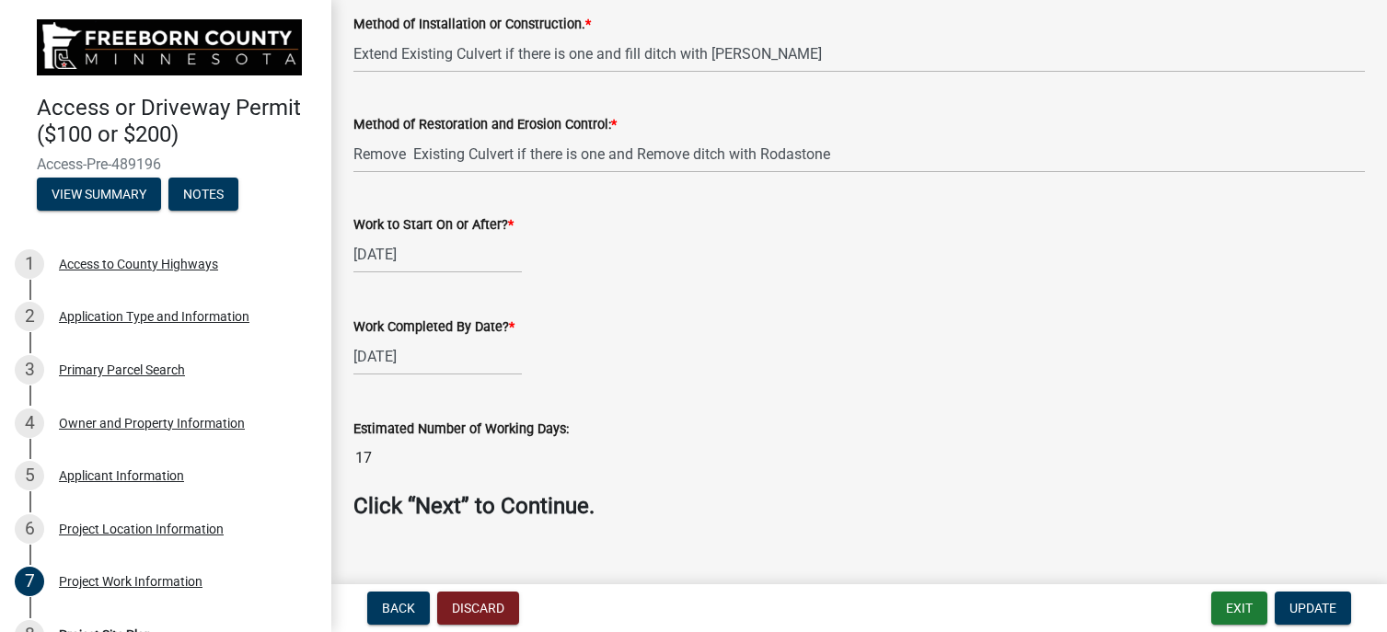
scroll to position [1188, 0]
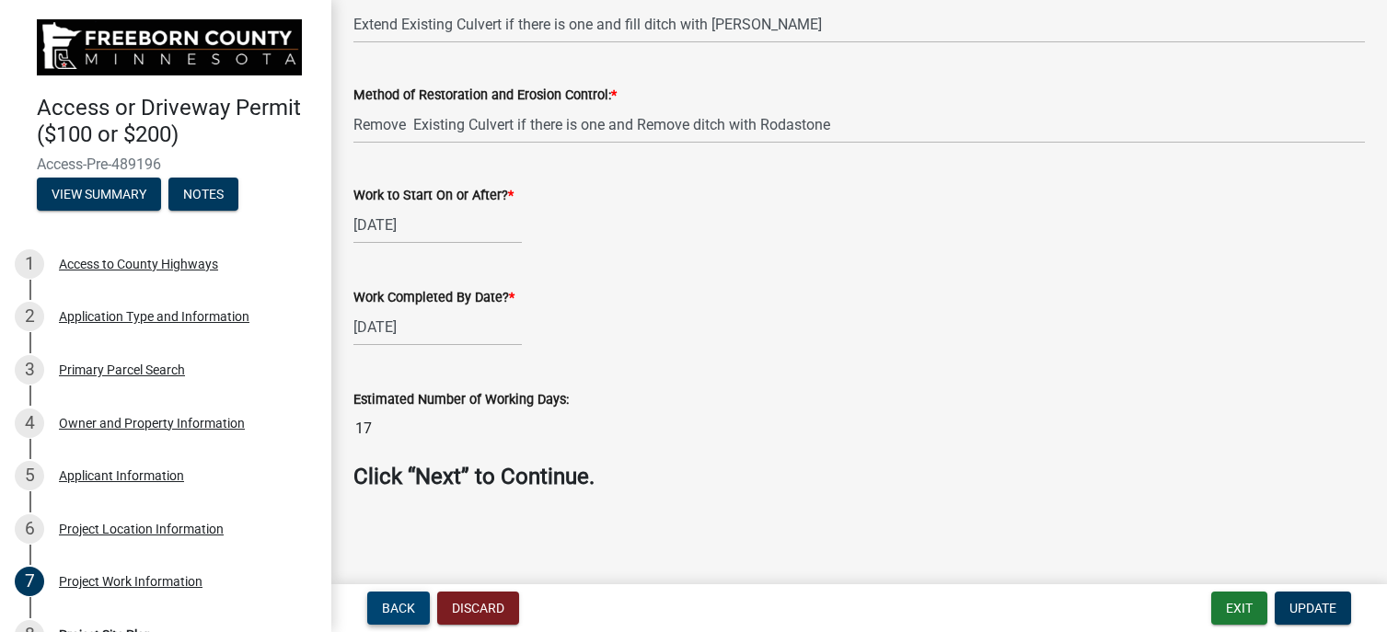
click at [392, 616] on span "Back" at bounding box center [398, 608] width 33 height 15
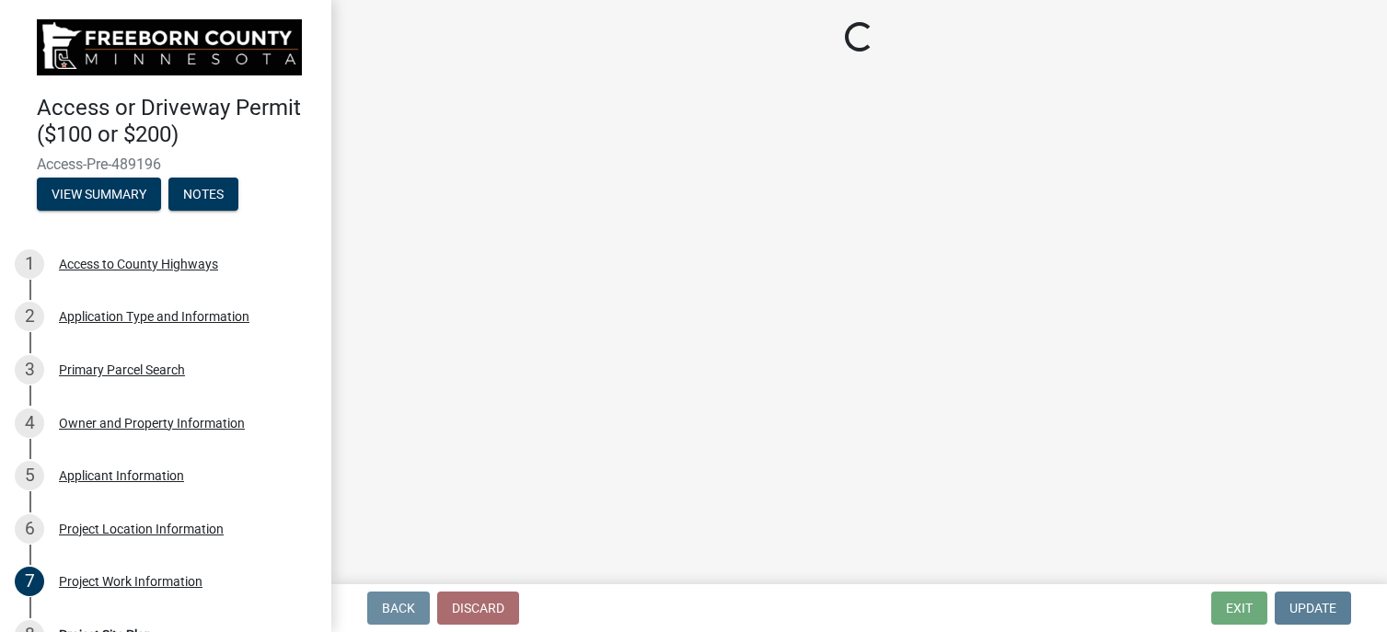
scroll to position [0, 0]
select select "f2947026-80c6-4cf0-9294-e79a10e4fd86"
select select "e947d72a-3930-43c1-a2d6-dc8295e490cd"
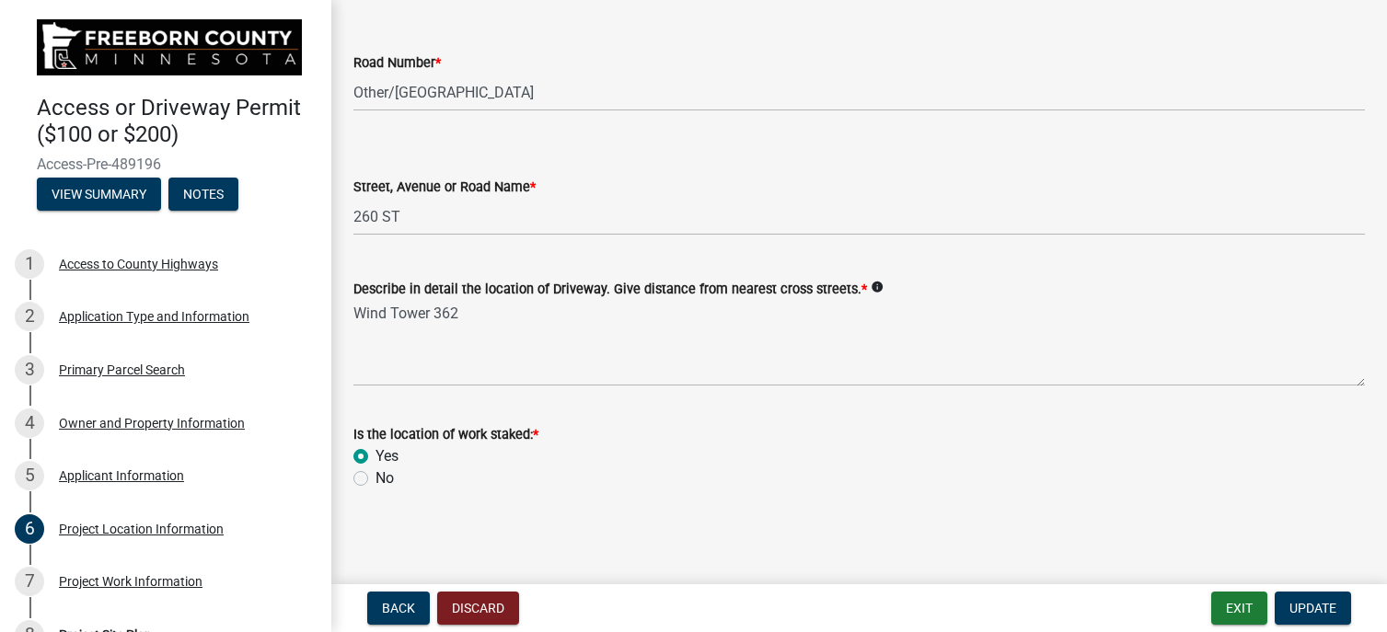
scroll to position [100, 0]
click at [392, 616] on button "Back" at bounding box center [398, 608] width 63 height 33
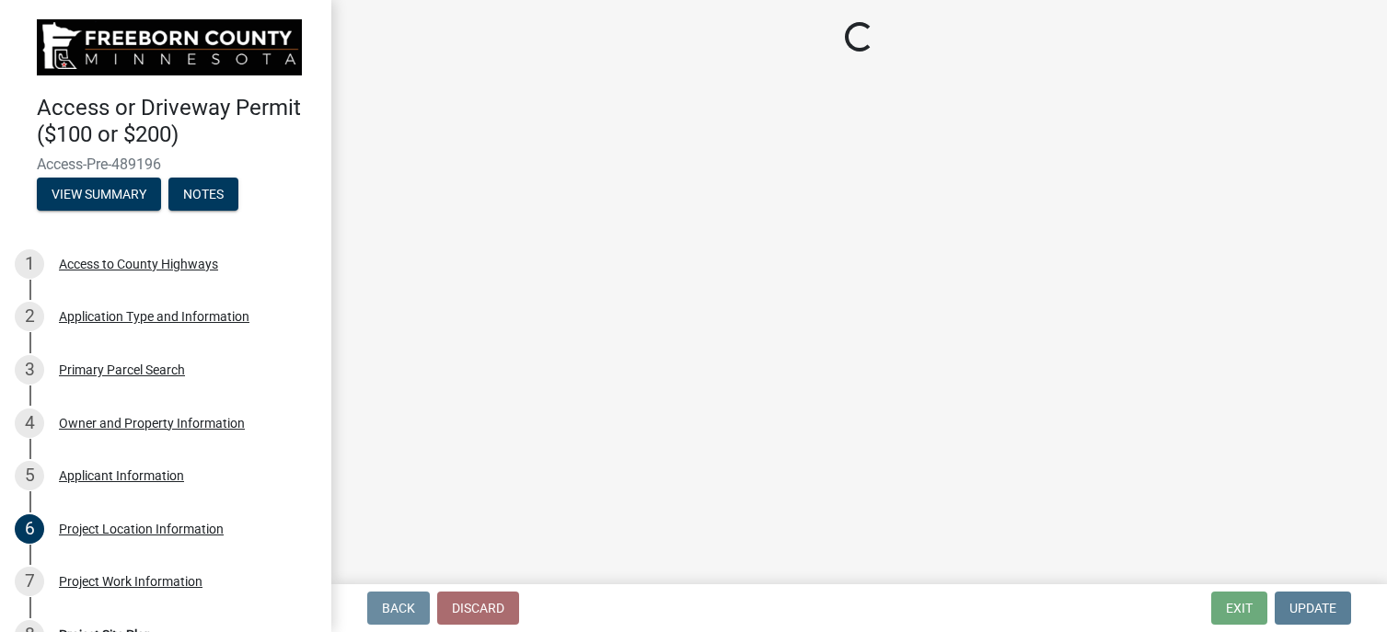
scroll to position [0, 0]
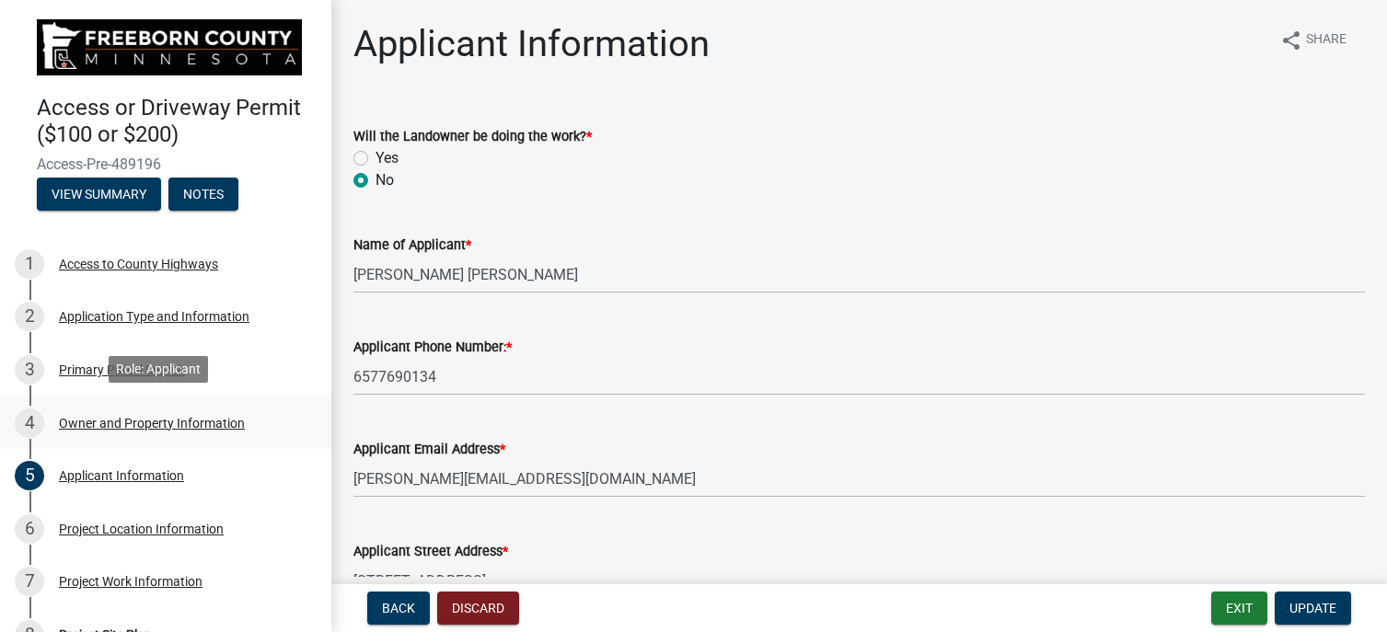
click at [147, 419] on div "Owner and Property Information" at bounding box center [152, 423] width 186 height 13
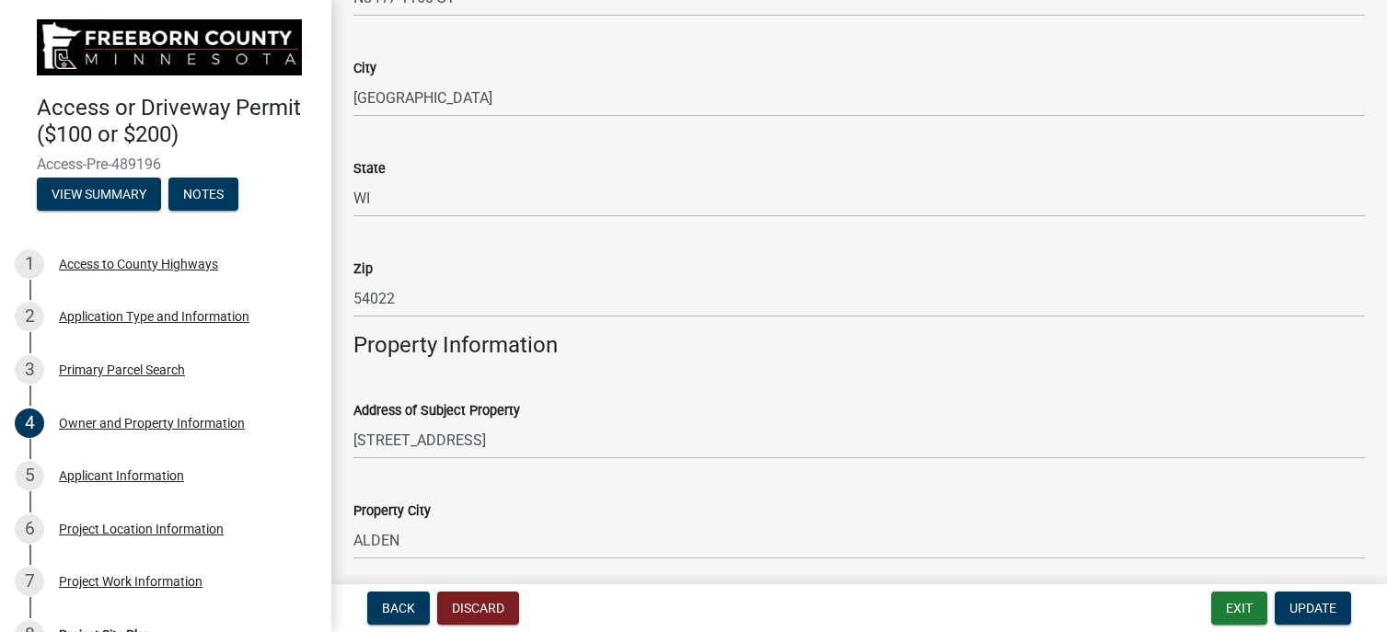
scroll to position [460, 0]
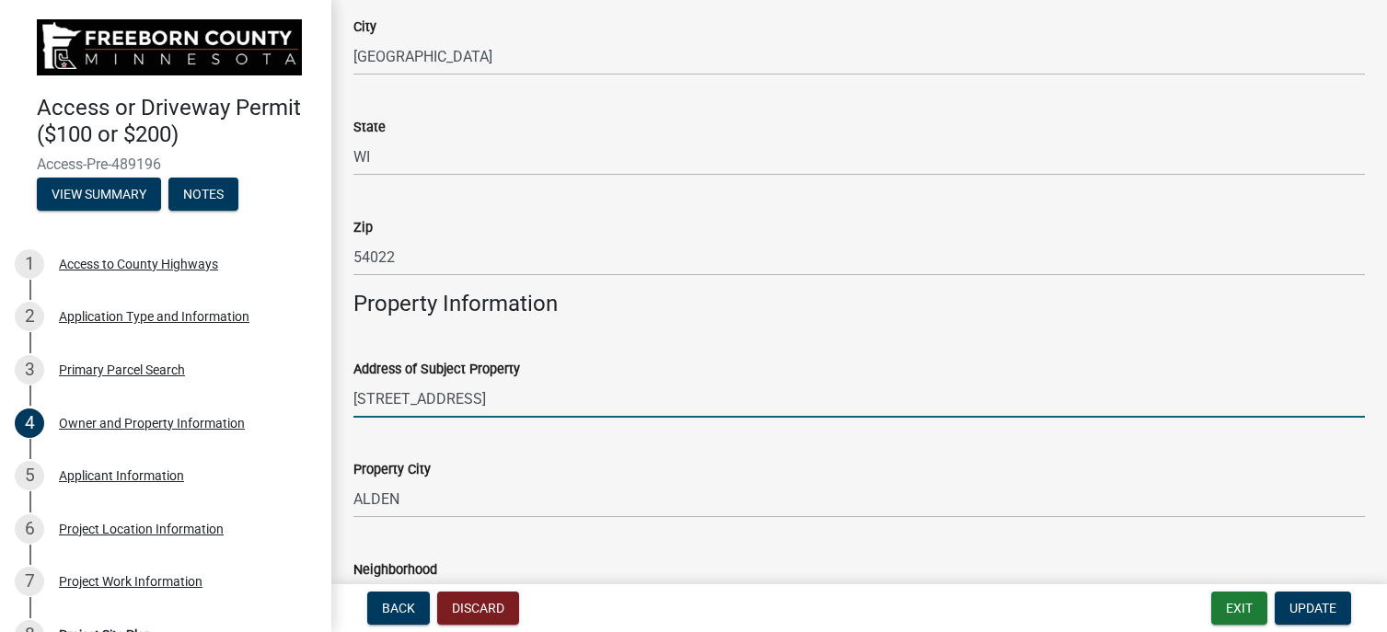
click at [423, 398] on input "[STREET_ADDRESS]" at bounding box center [860, 399] width 1012 height 38
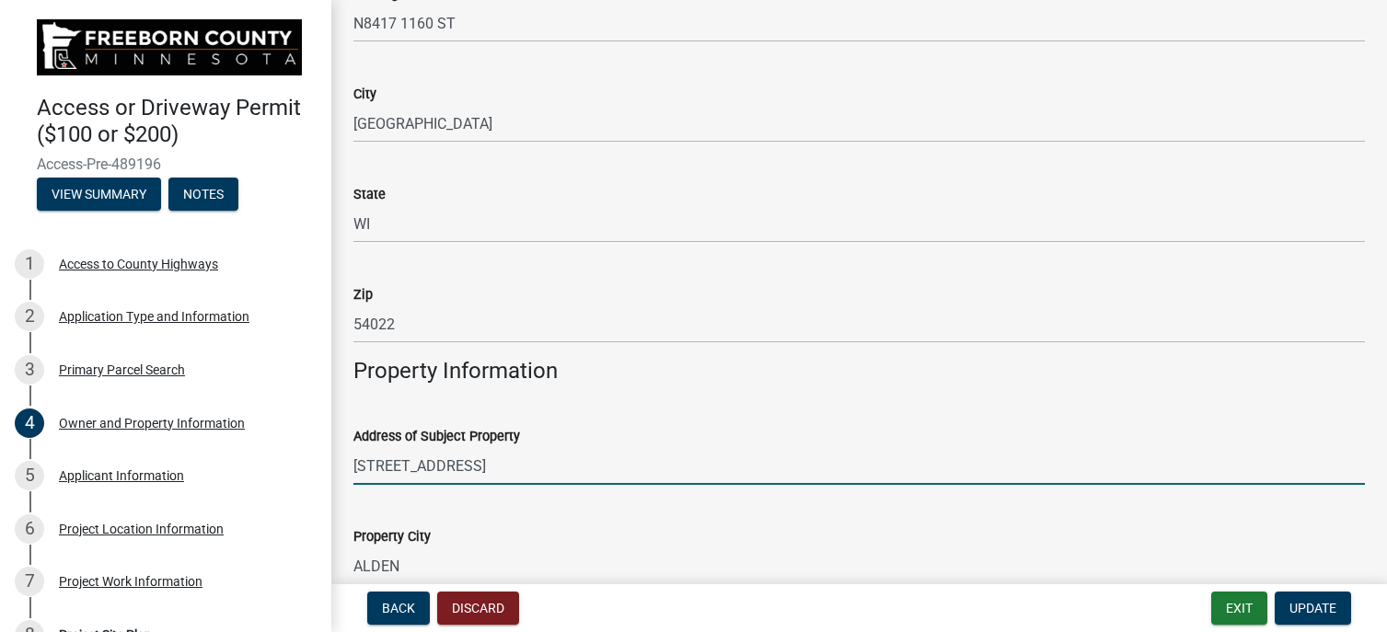
scroll to position [320, 0]
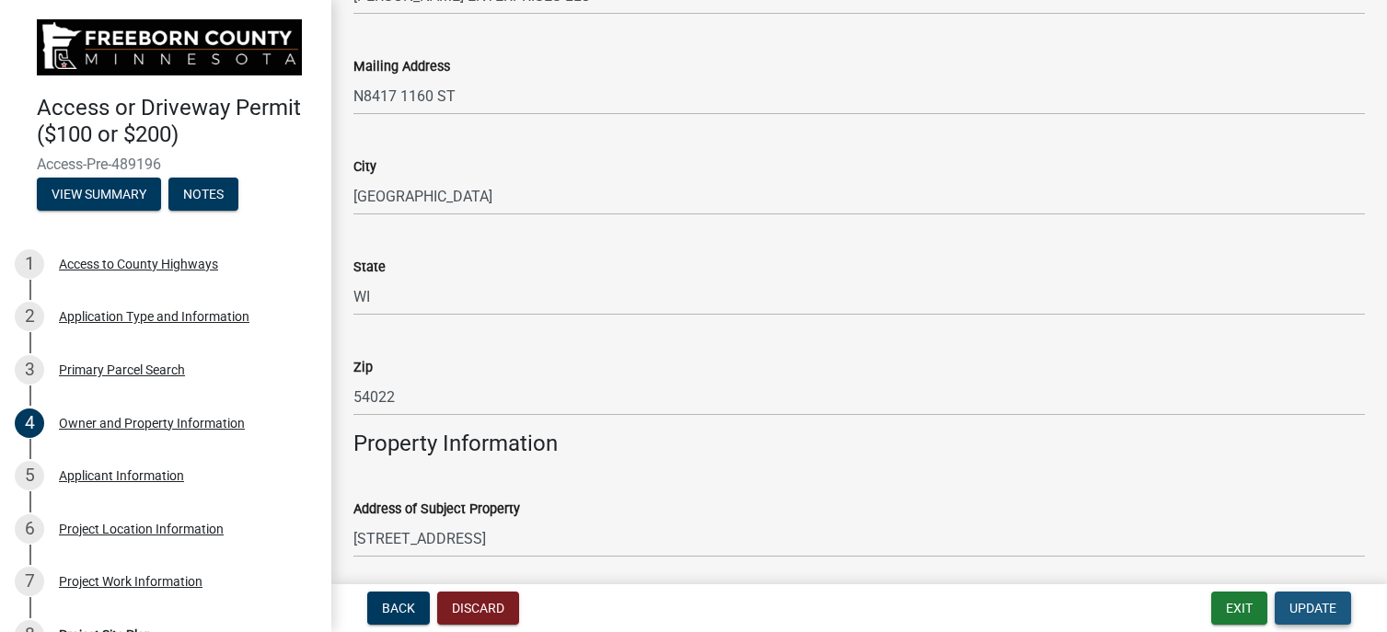
click at [1327, 611] on span "Update" at bounding box center [1313, 608] width 47 height 15
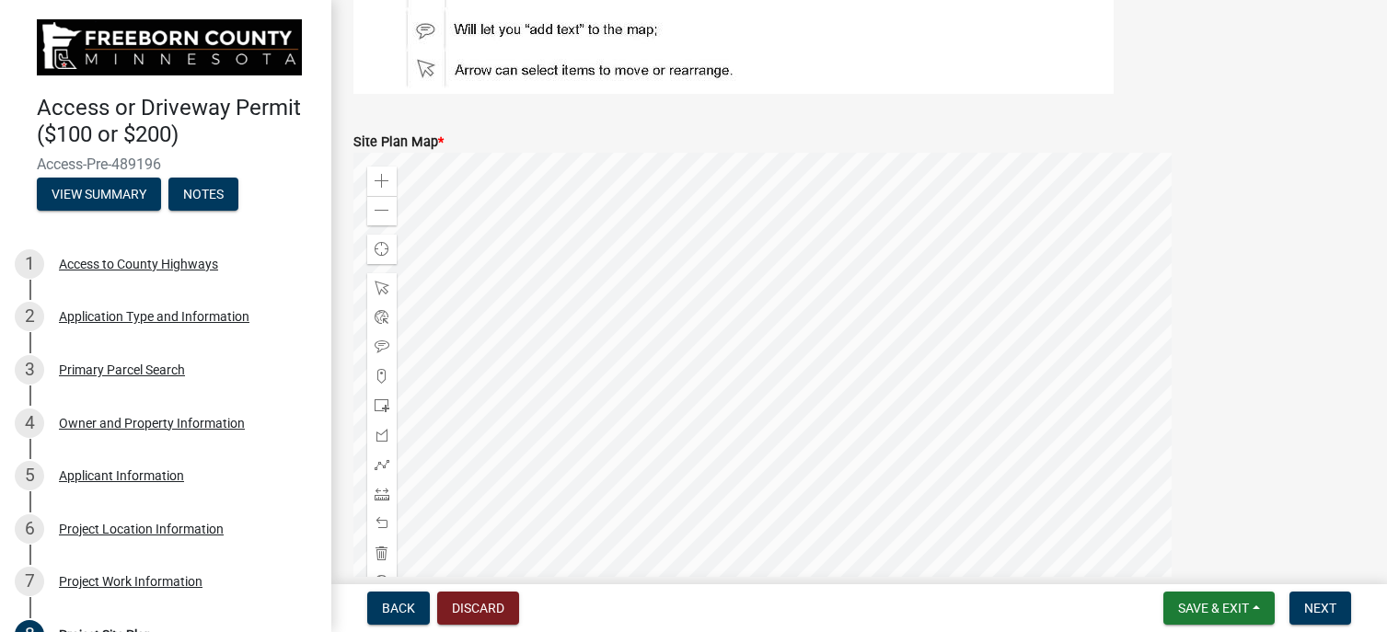
scroll to position [552, 0]
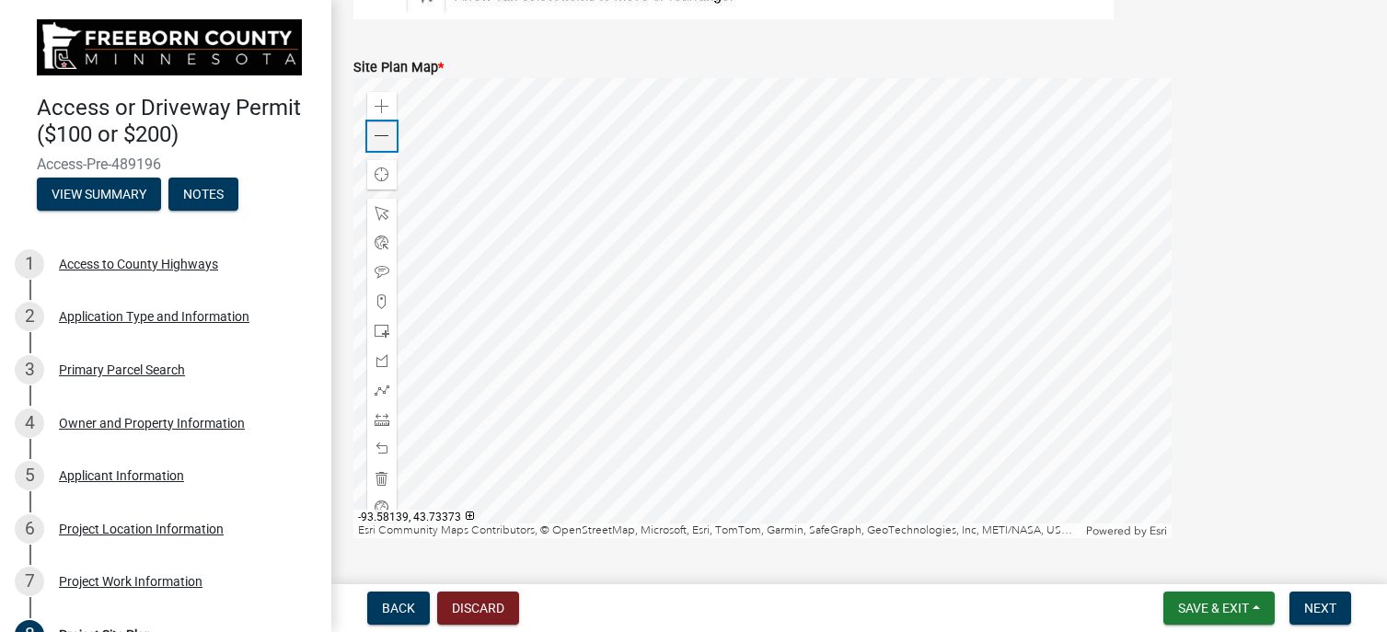
click at [376, 140] on span at bounding box center [382, 136] width 15 height 15
click at [667, 201] on div at bounding box center [763, 308] width 818 height 460
click at [381, 135] on span at bounding box center [382, 136] width 15 height 15
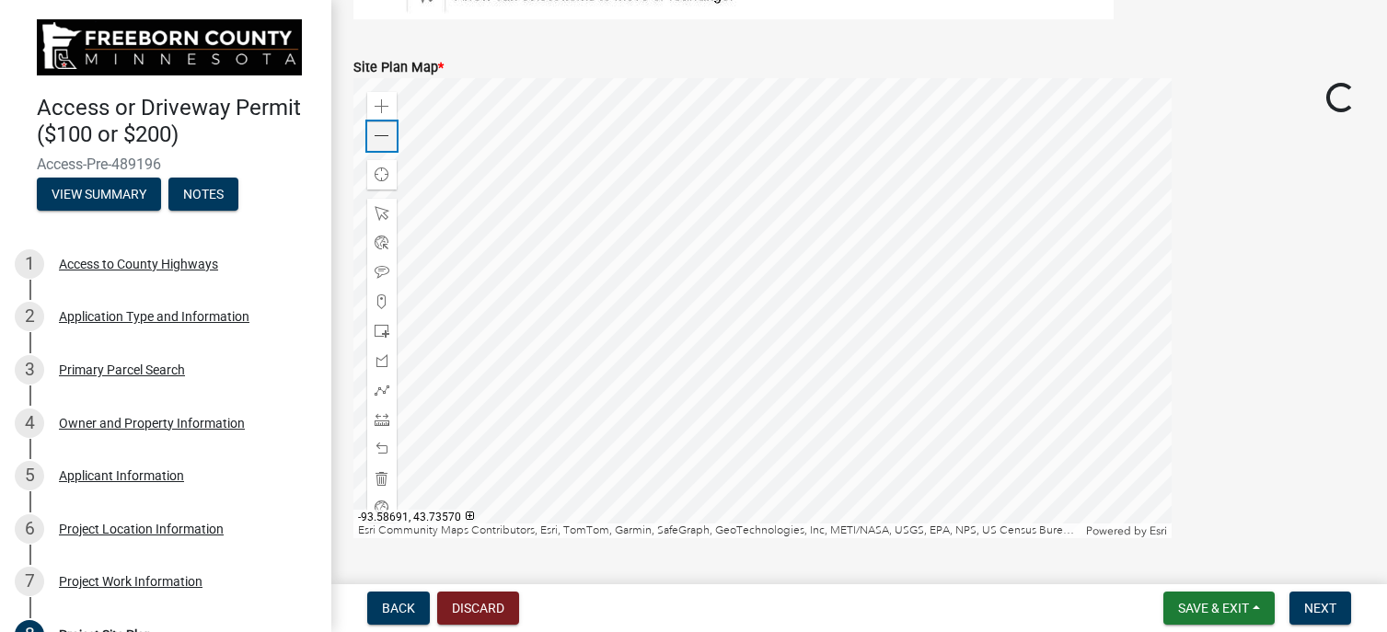
click at [381, 135] on span at bounding box center [382, 136] width 15 height 15
click at [725, 336] on div at bounding box center [763, 308] width 818 height 460
click at [553, 279] on div at bounding box center [763, 308] width 818 height 460
click at [461, 278] on div at bounding box center [763, 308] width 818 height 460
click at [773, 301] on div at bounding box center [763, 308] width 818 height 460
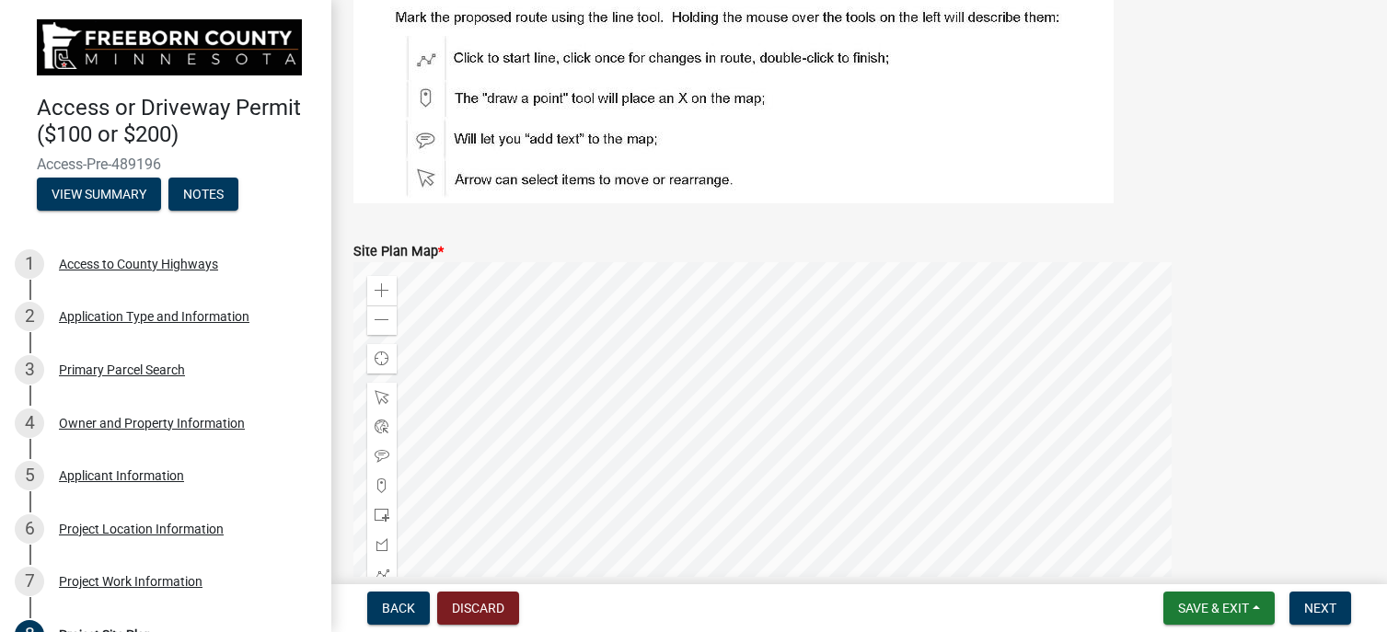
scroll to position [602, 0]
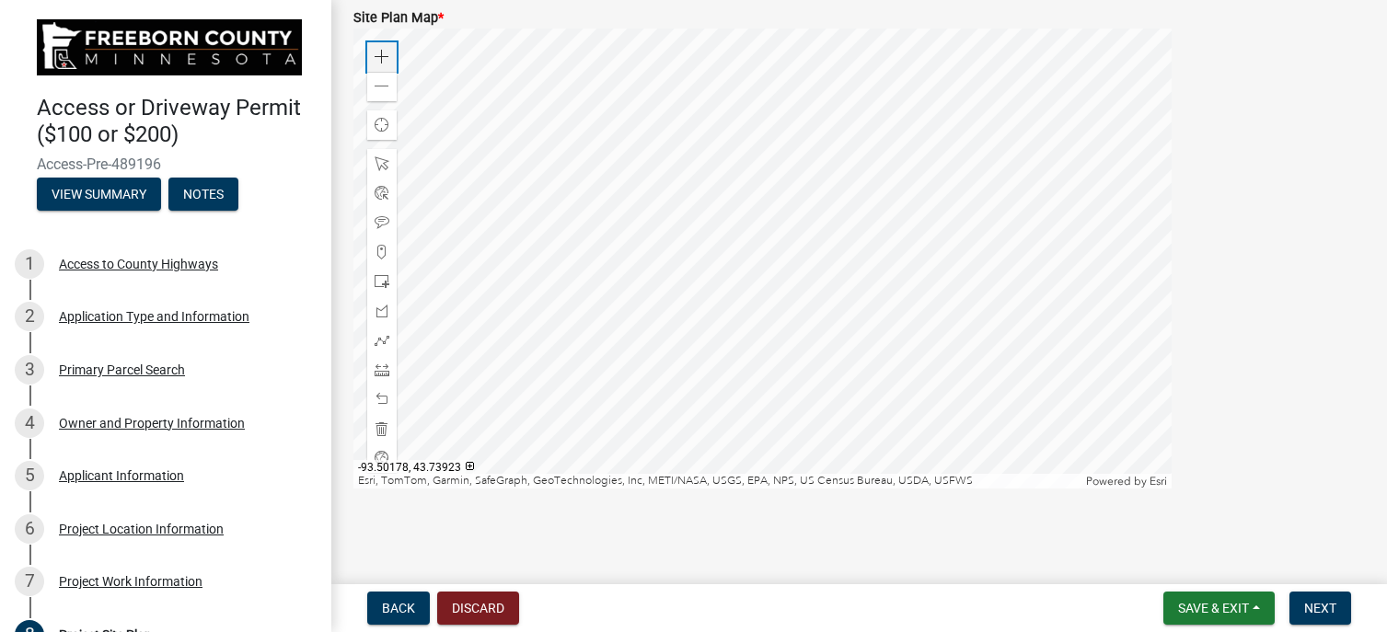
click at [378, 57] on span at bounding box center [382, 57] width 15 height 15
click at [761, 273] on div at bounding box center [763, 259] width 818 height 460
click at [380, 278] on span at bounding box center [382, 281] width 15 height 15
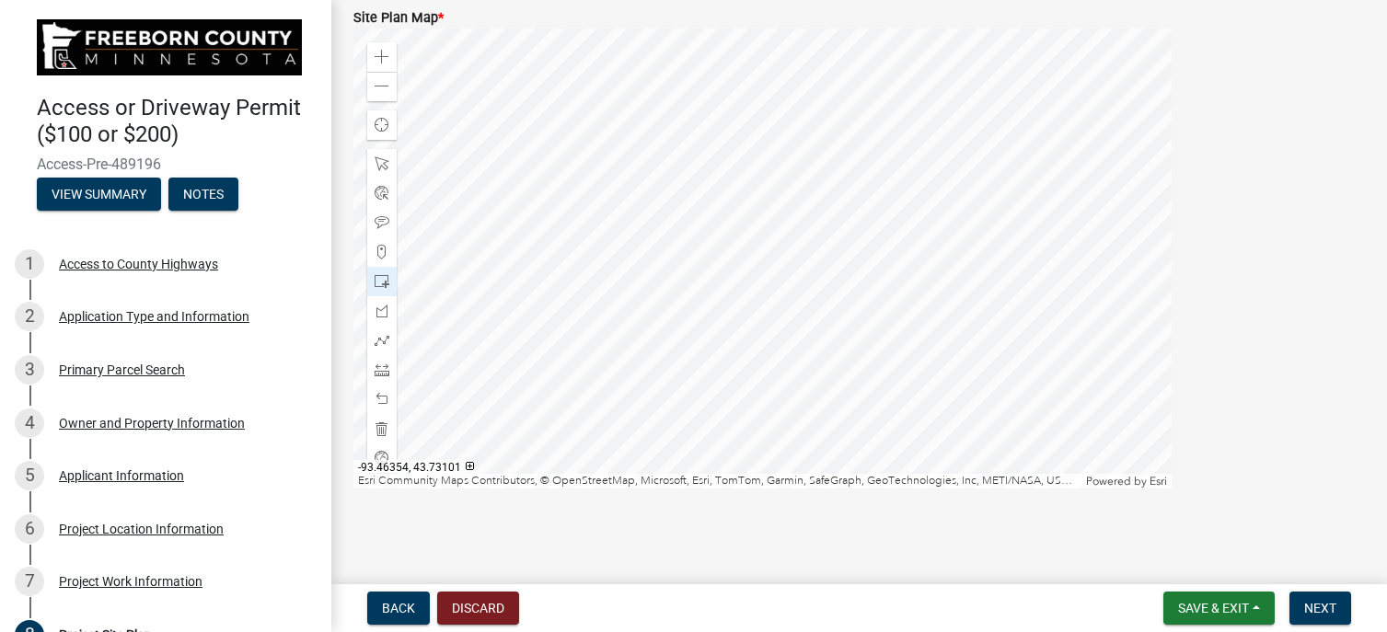
click at [821, 262] on div at bounding box center [763, 259] width 818 height 460
click at [1317, 607] on span "Next" at bounding box center [1320, 608] width 32 height 15
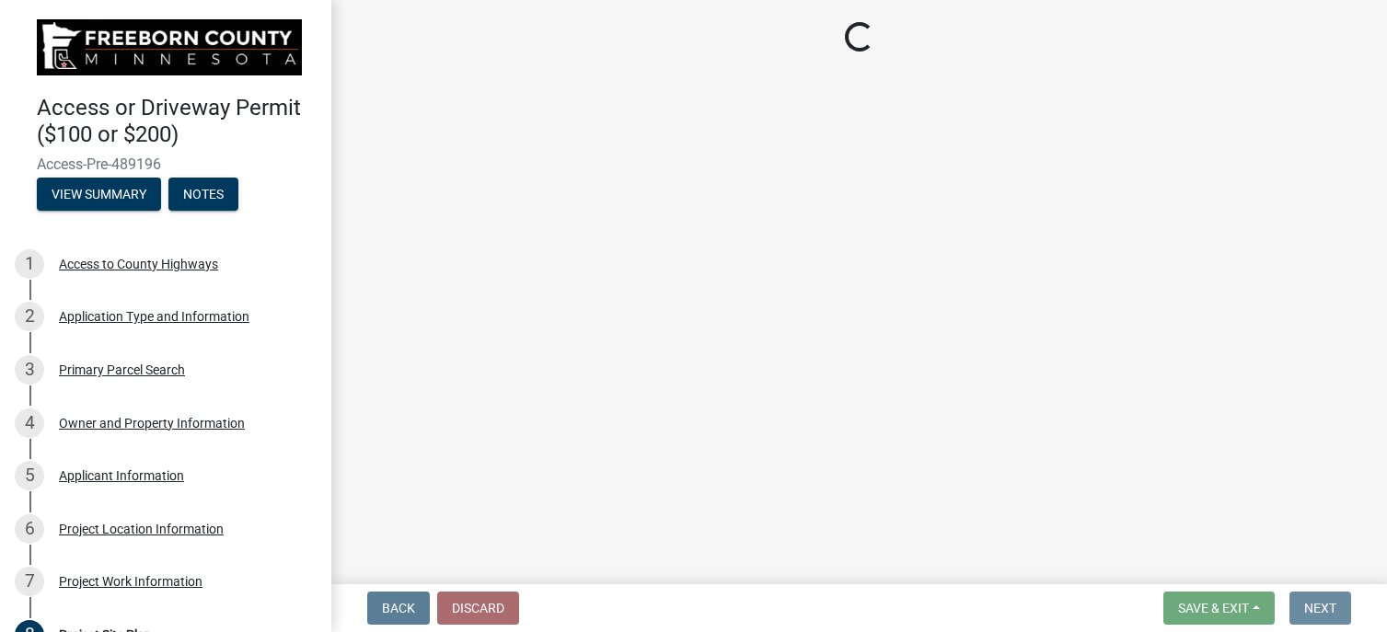
scroll to position [0, 0]
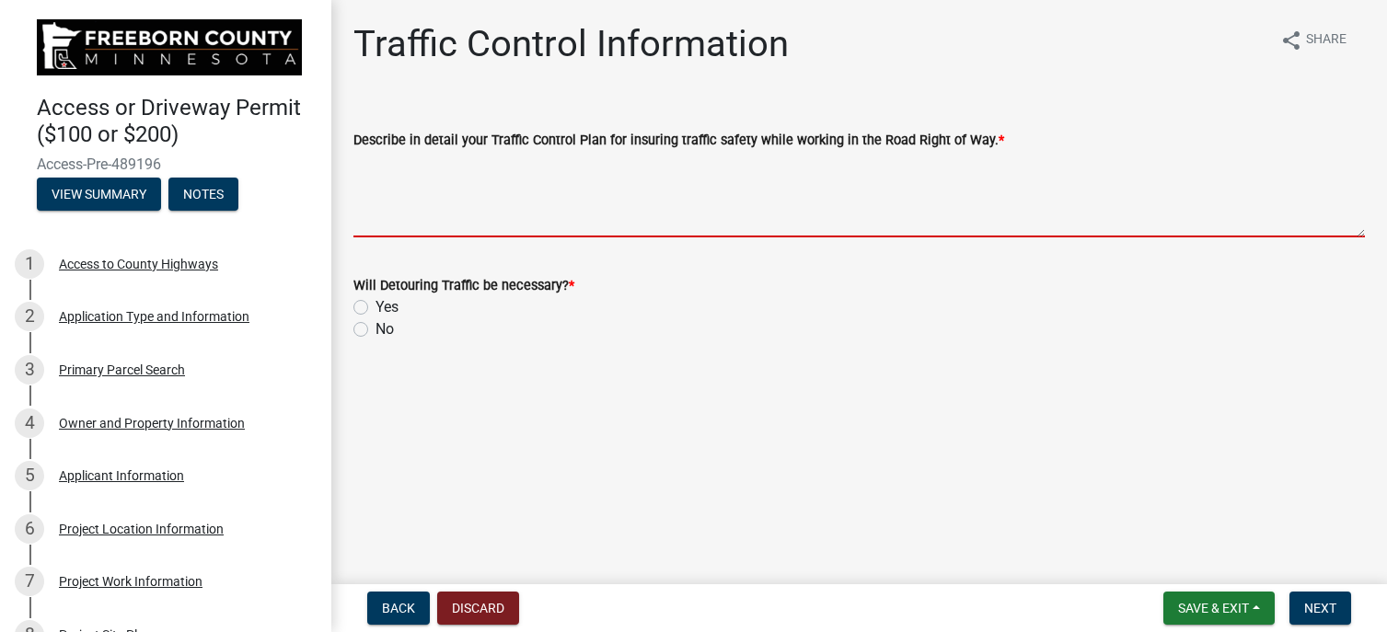
click at [462, 217] on textarea "Describe in detail your Traffic Control Plan for insuring traffic safety while …" at bounding box center [860, 194] width 1012 height 87
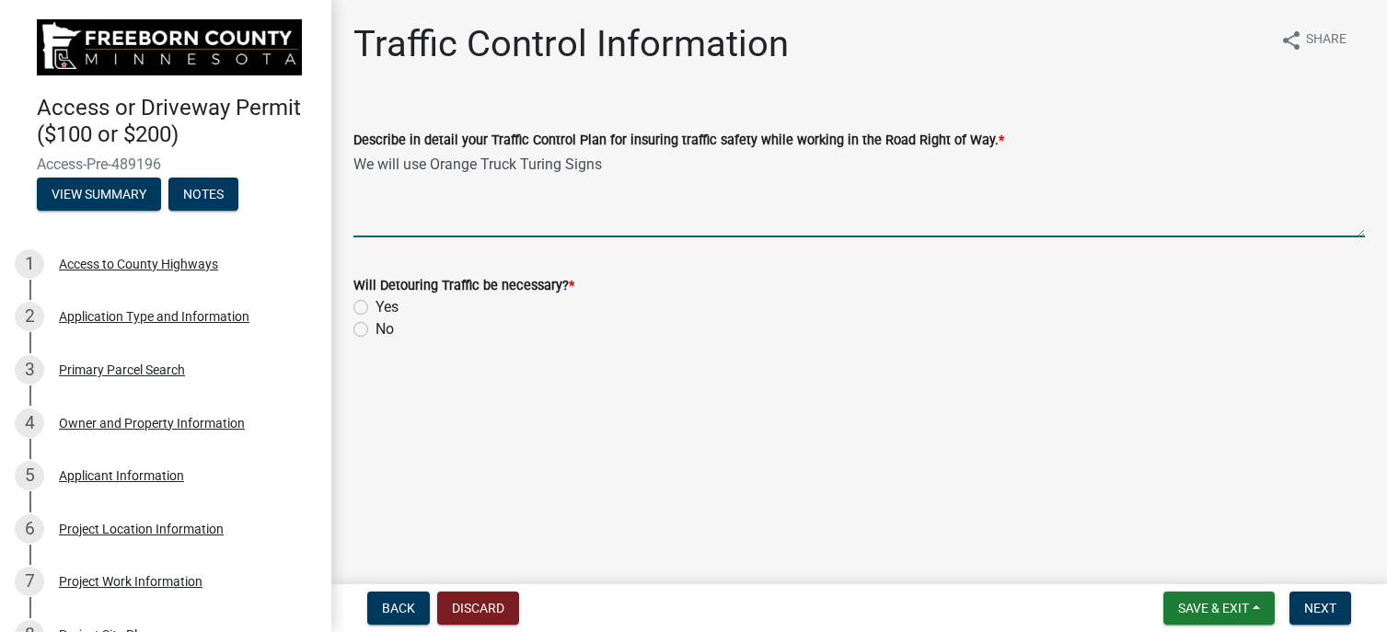
type textarea "We will use Orange Truck Turing Signs"
click at [376, 329] on label "No" at bounding box center [385, 330] width 18 height 22
click at [376, 329] on input "No" at bounding box center [382, 325] width 12 height 12
radio input "true"
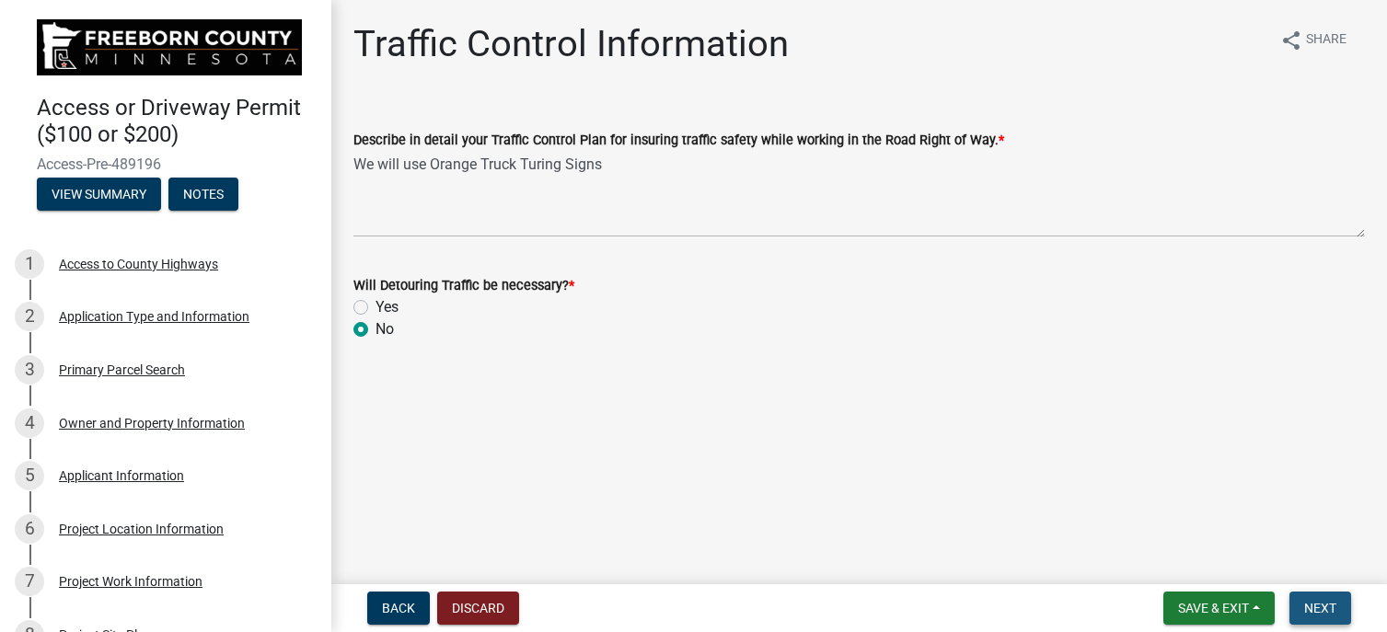
click at [1334, 609] on span "Next" at bounding box center [1320, 608] width 32 height 15
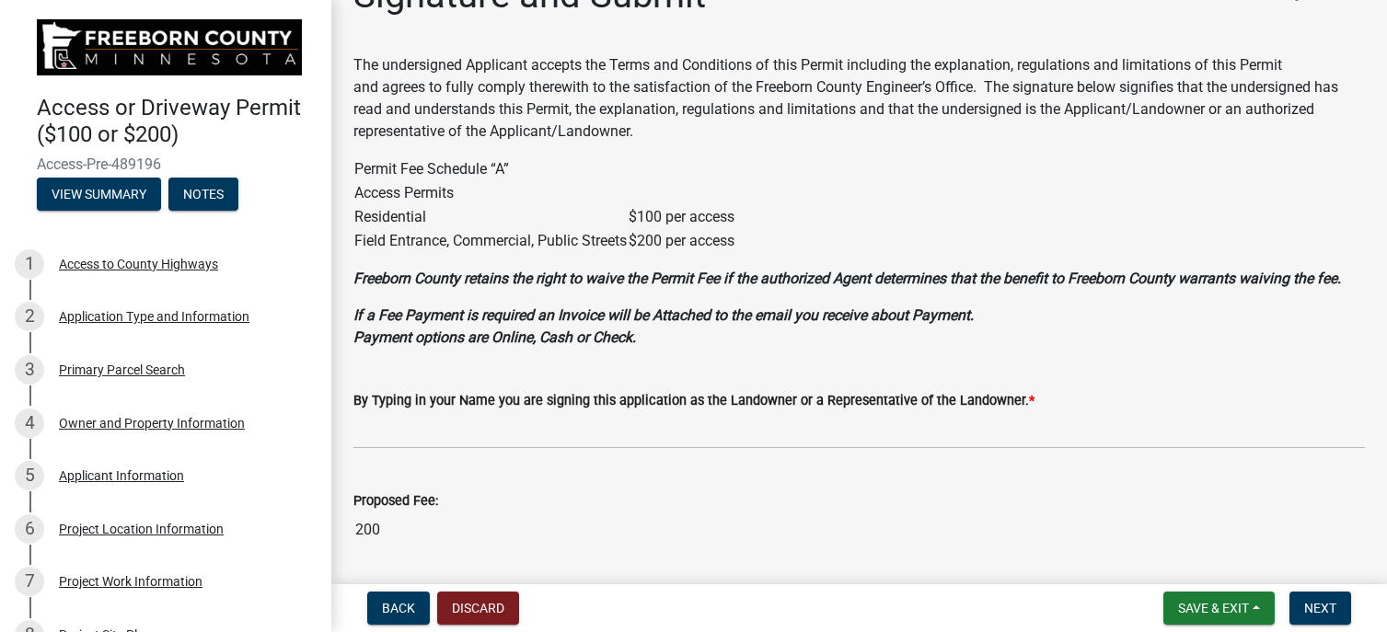
scroll to position [92, 0]
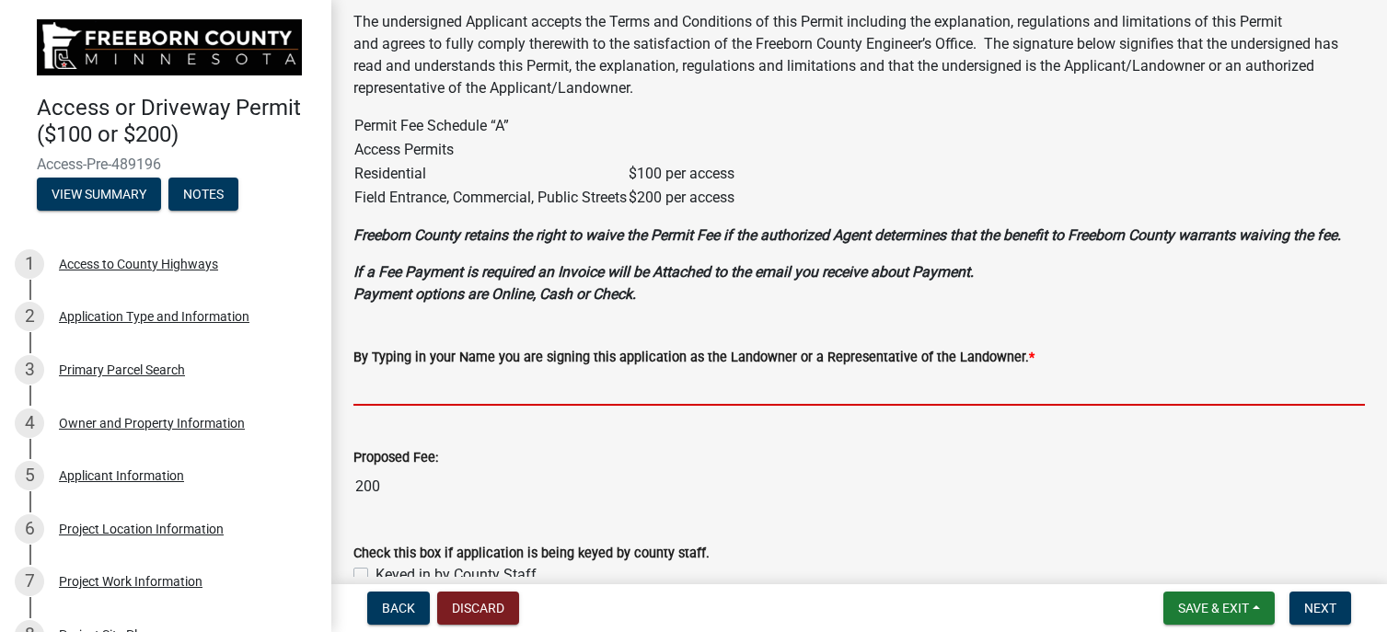
click at [371, 376] on input "By Typing in your Name you are signing this application as the Landowner or a R…" at bounding box center [860, 387] width 1012 height 38
type input "[PERSON_NAME]"
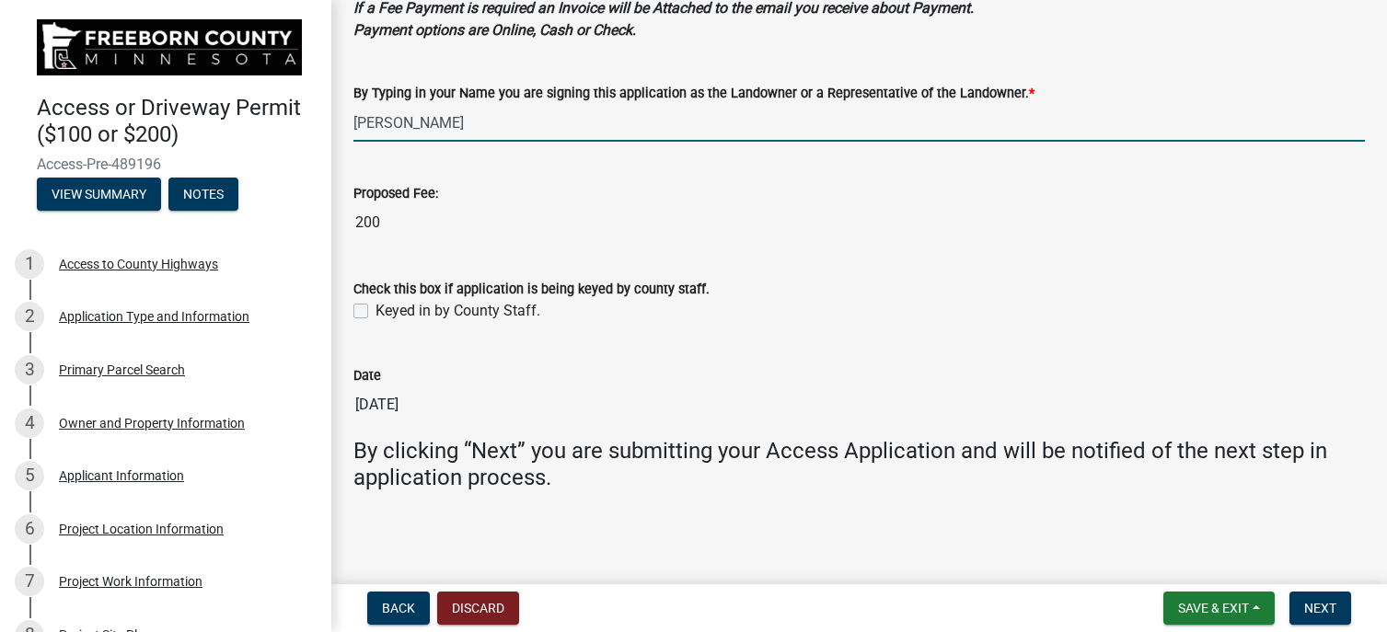
scroll to position [357, 0]
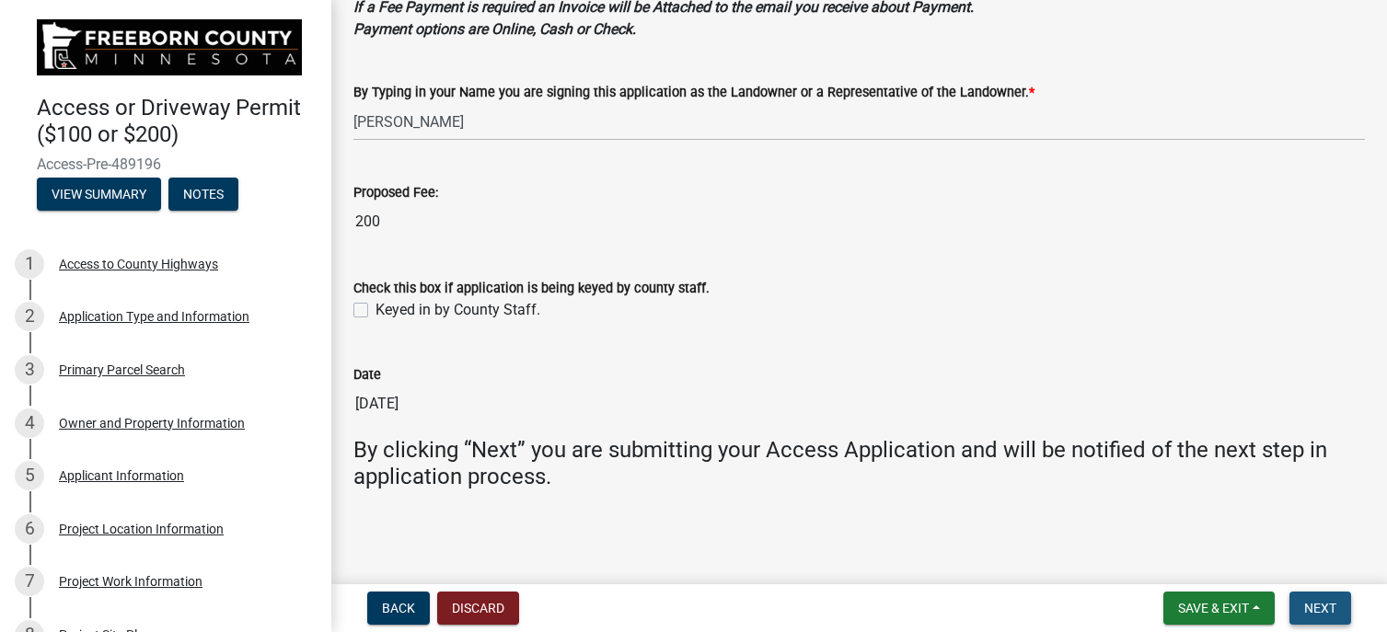
click at [1313, 613] on span "Next" at bounding box center [1320, 608] width 32 height 15
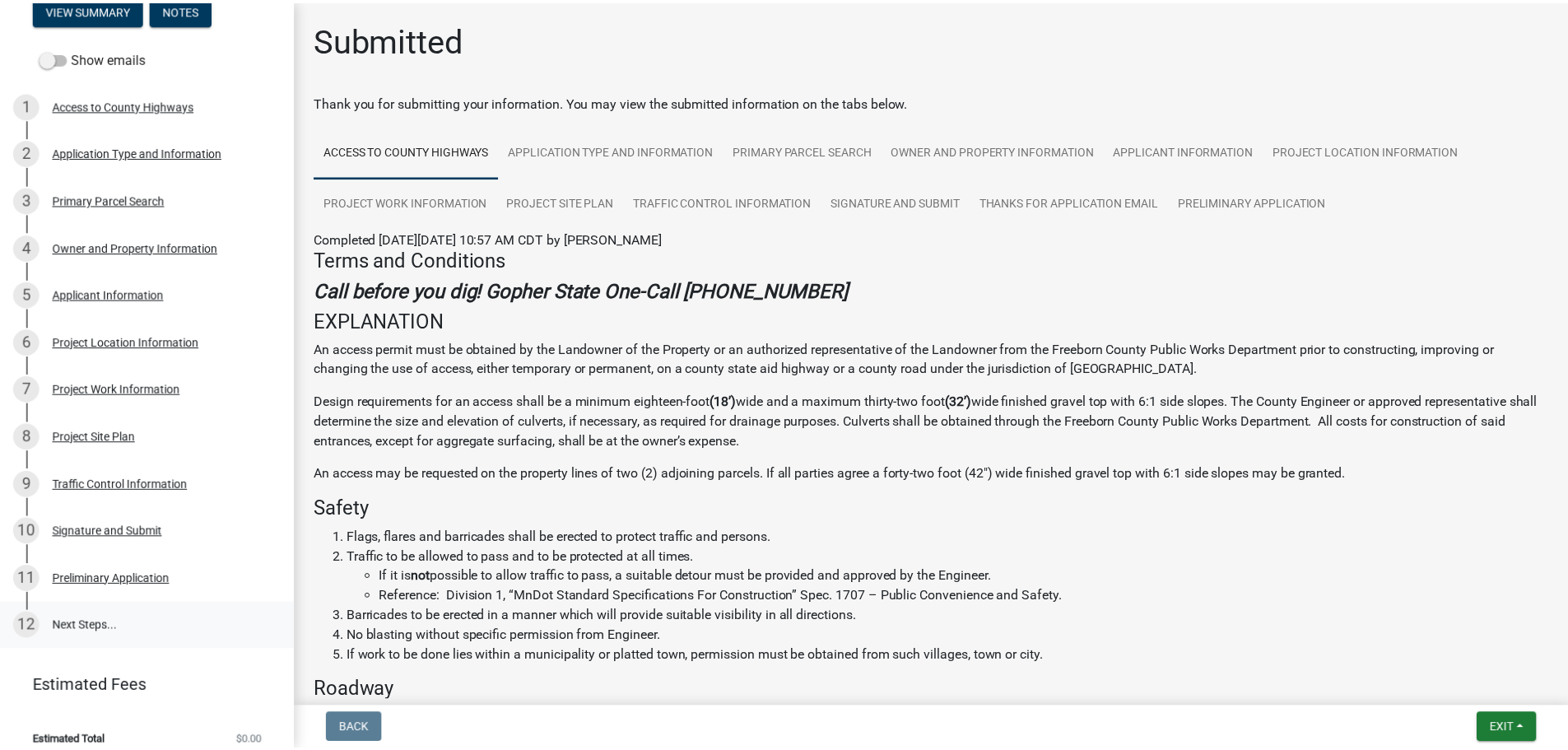
scroll to position [178, 0]
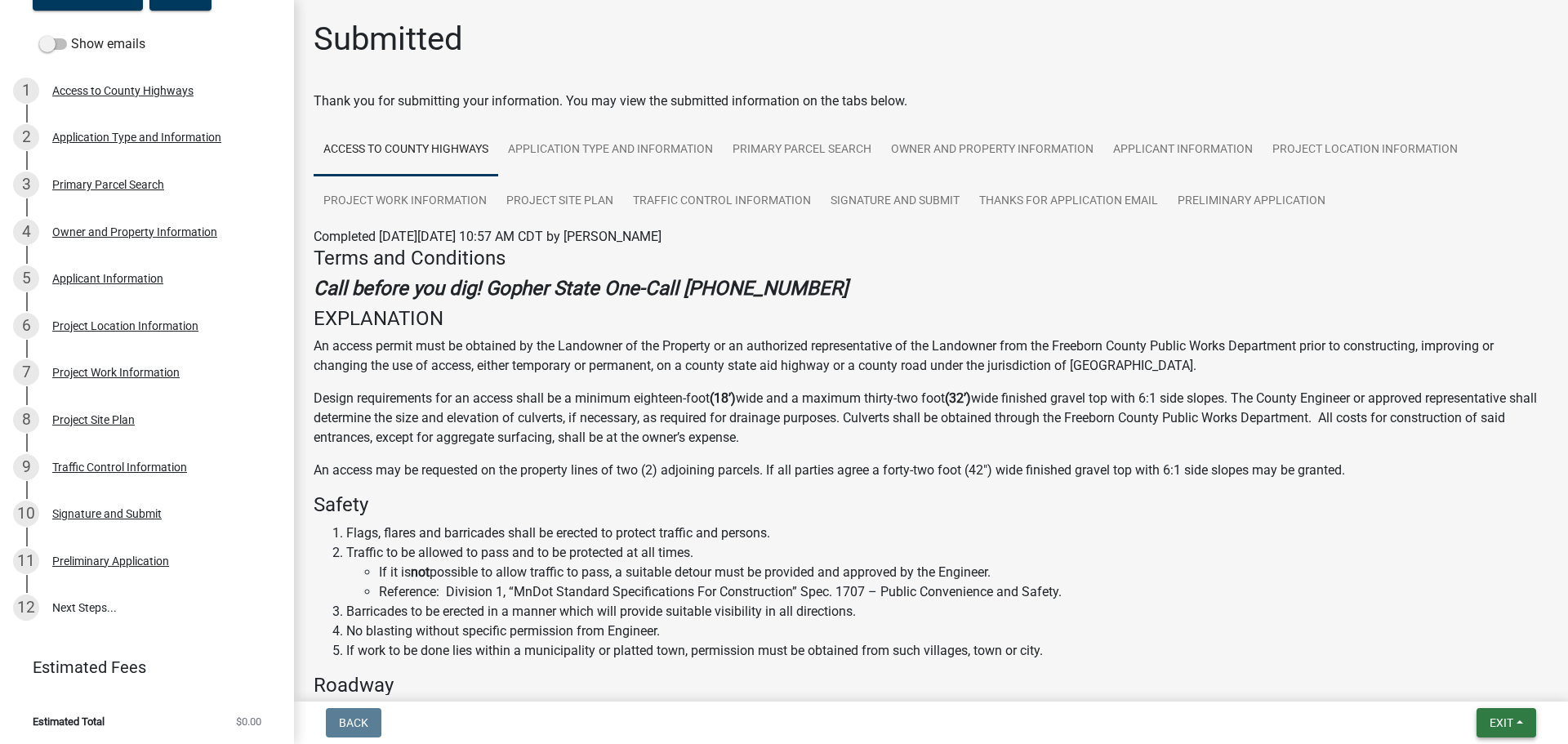
click at [1496, 727] on span "Exit" at bounding box center [1501, 722] width 24 height 13
click at [1447, 678] on button "Save & Exit" at bounding box center [1470, 680] width 130 height 39
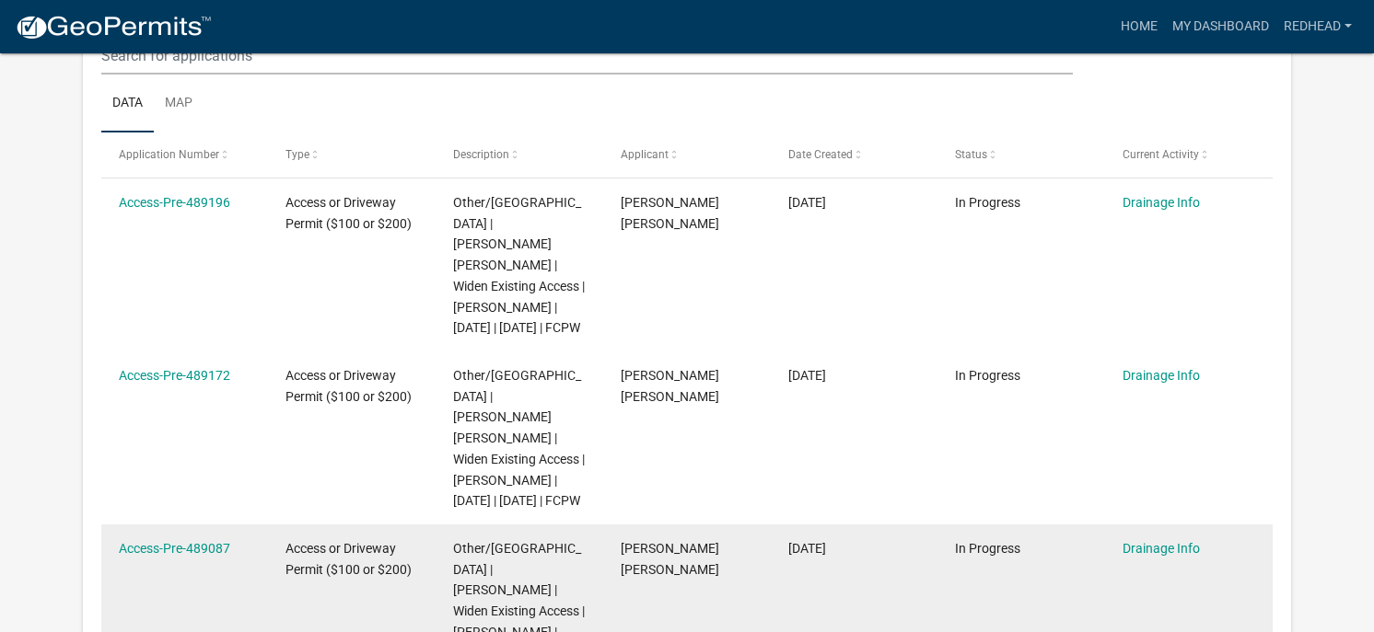
scroll to position [276, 0]
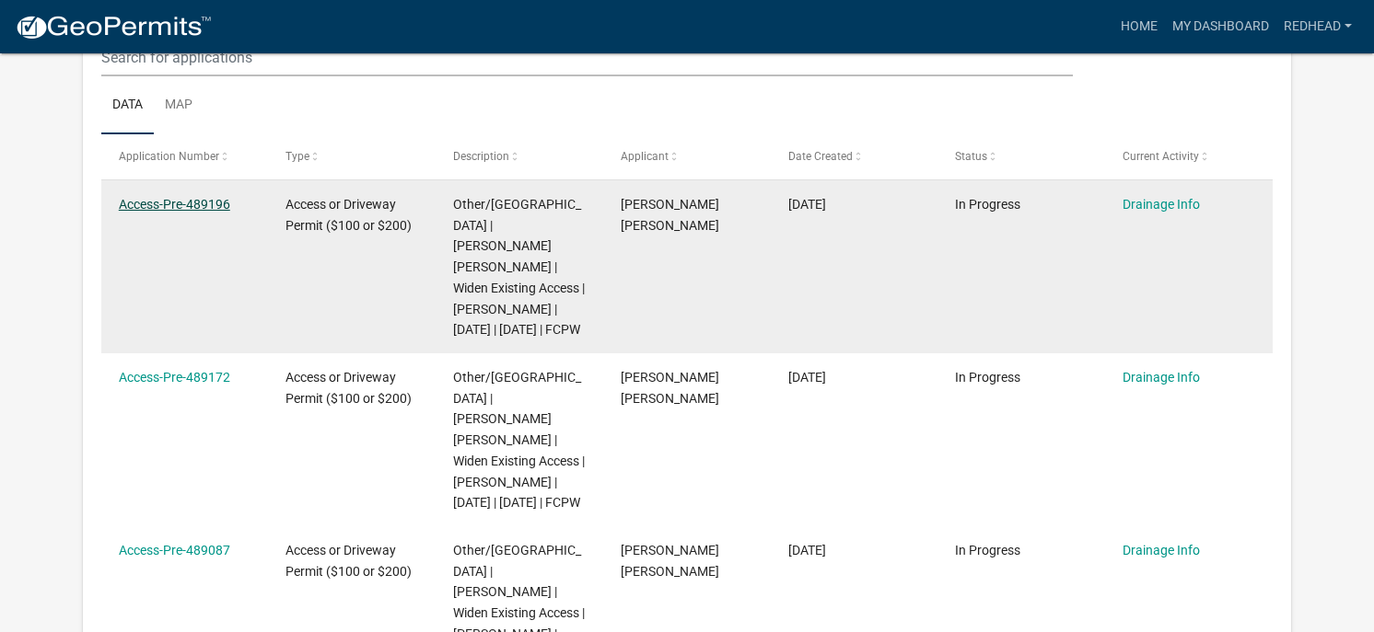
click at [169, 203] on link "Access-Pre-489196" at bounding box center [174, 204] width 111 height 15
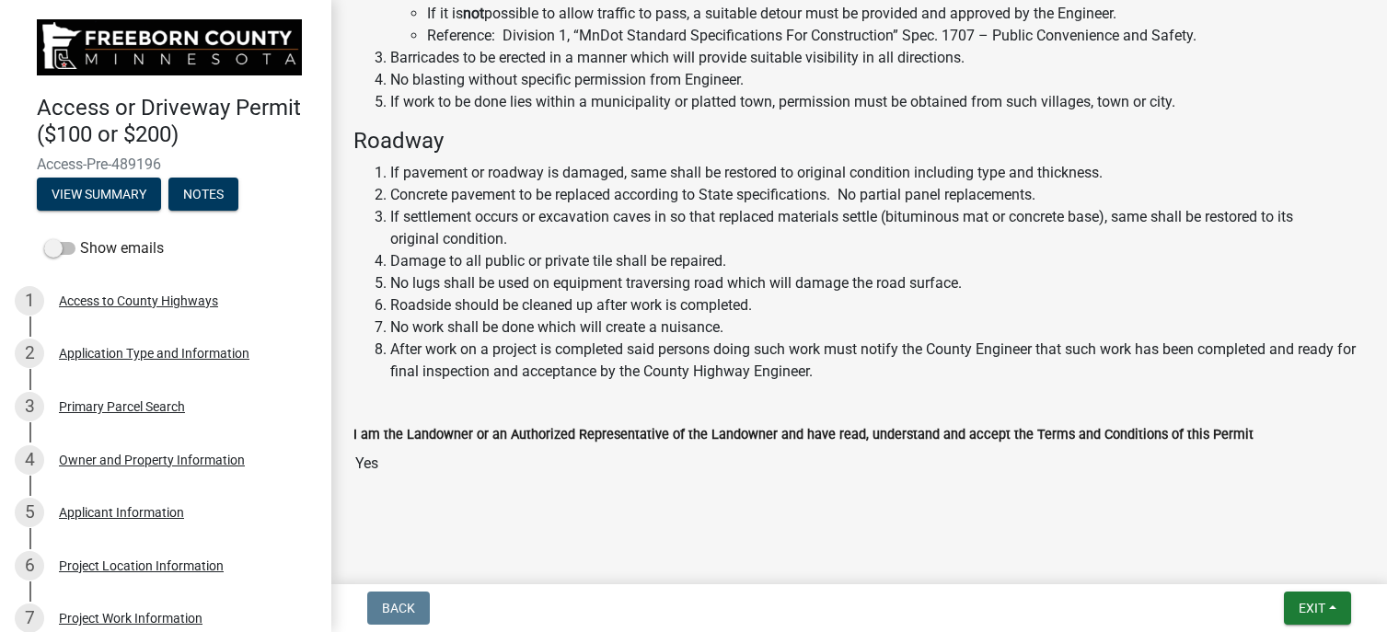
scroll to position [770, 0]
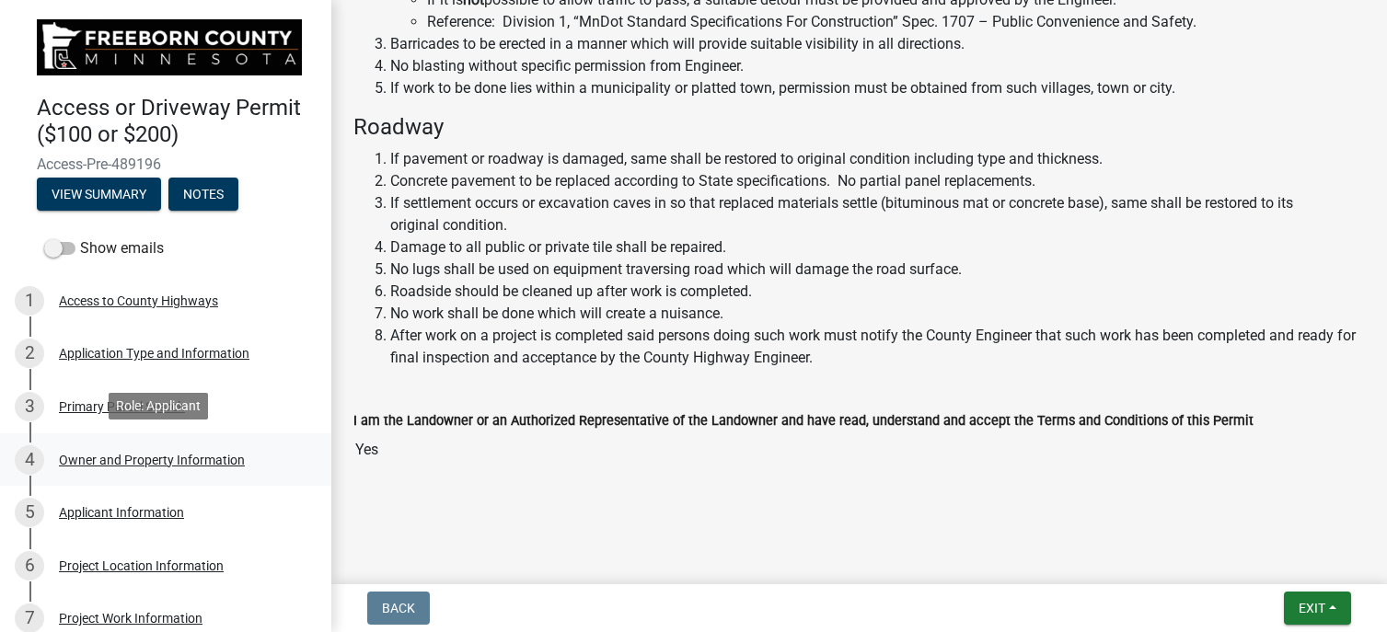
click at [133, 455] on div "Owner and Property Information" at bounding box center [152, 460] width 186 height 13
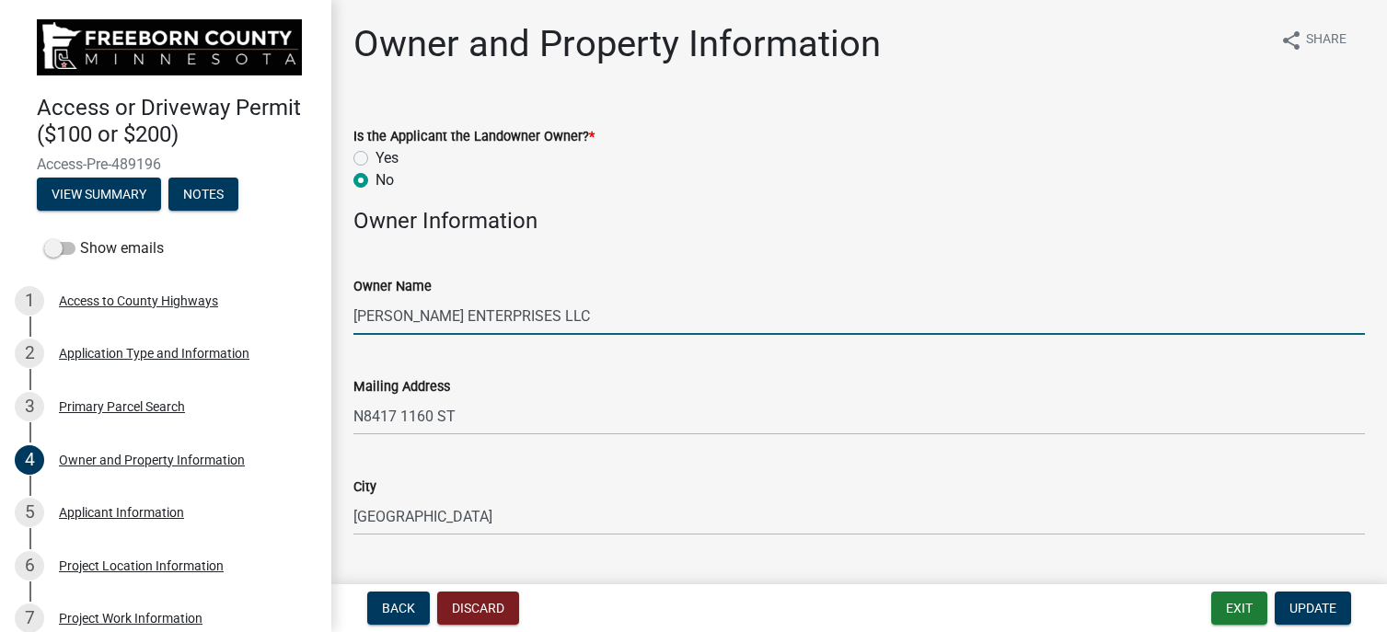
click at [566, 328] on input "[PERSON_NAME] ENTERPRISES LLC" at bounding box center [860, 316] width 1012 height 38
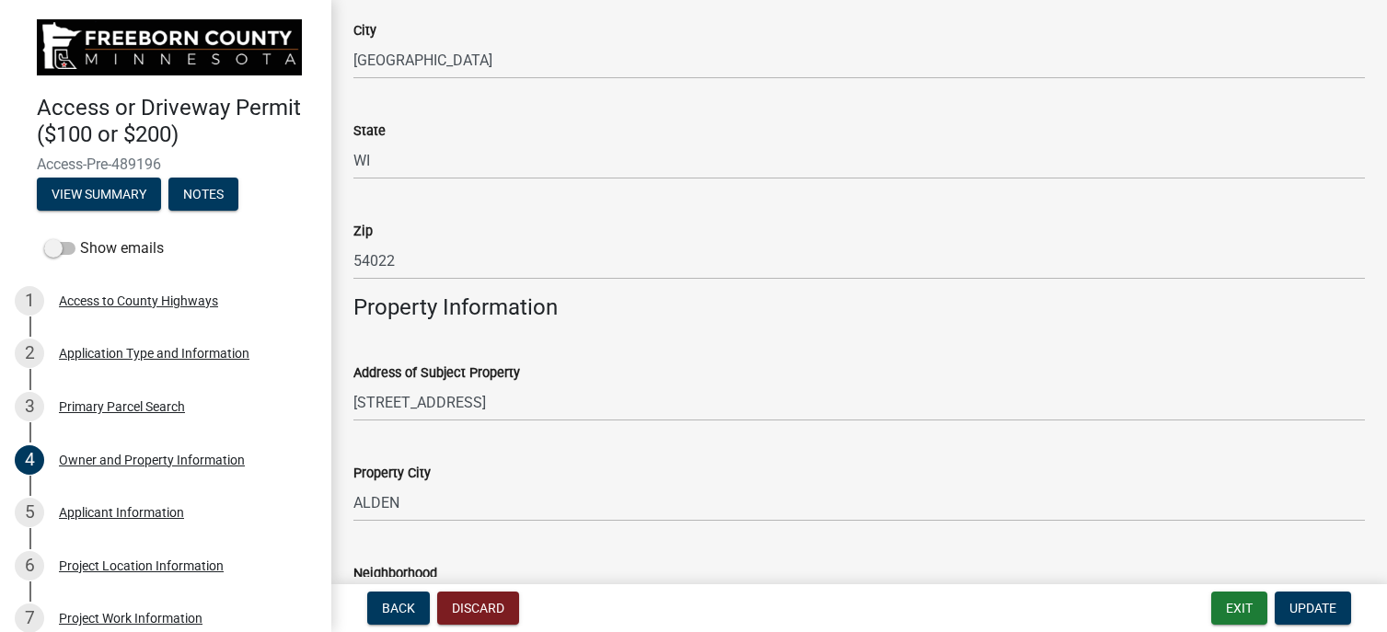
scroll to position [460, 0]
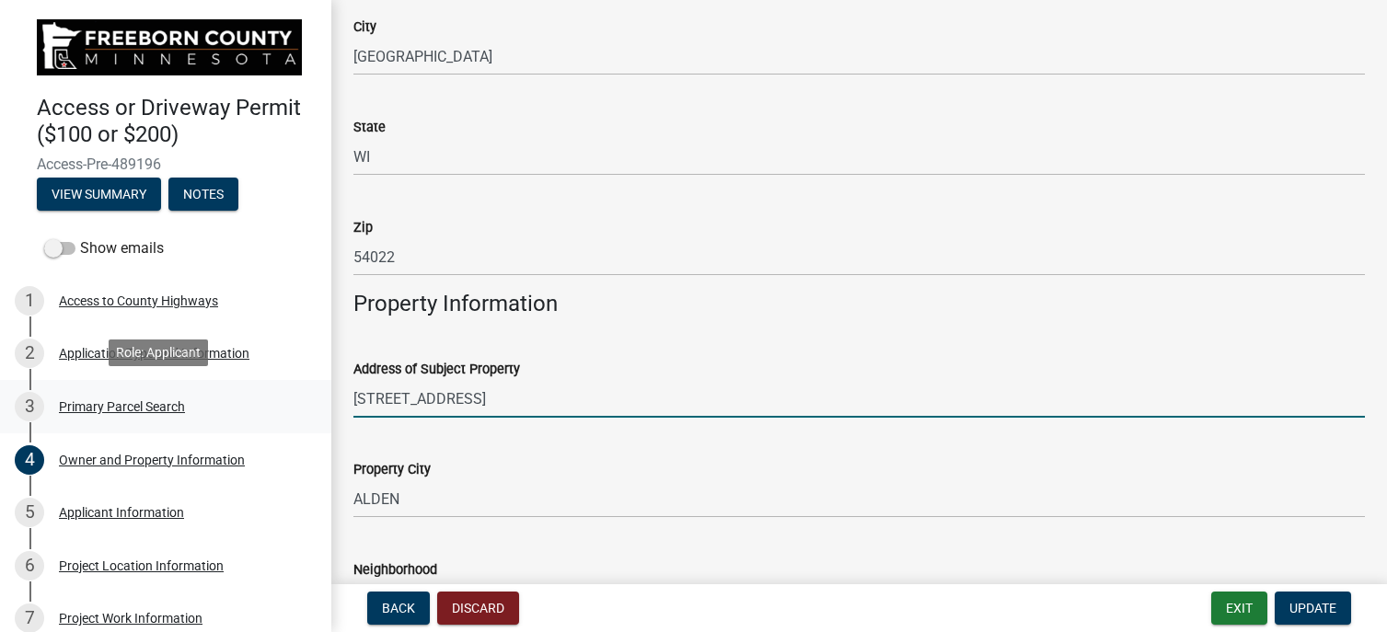
drag, startPoint x: 396, startPoint y: 396, endPoint x: 310, endPoint y: 397, distance: 85.6
click at [313, 399] on div "Access or Driveway Permit ($100 or $200) Access-Pre-489196 View Summary Notes S…" at bounding box center [693, 316] width 1387 height 632
type input "260TH ST"
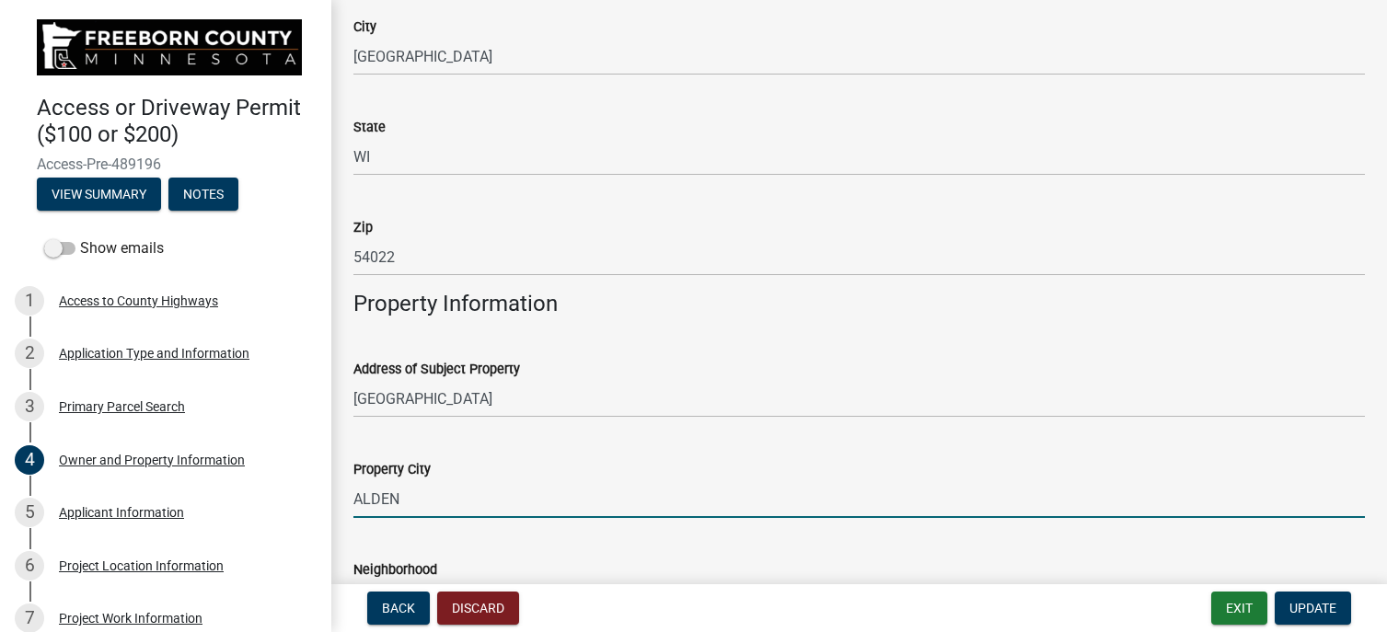
click at [472, 482] on input "ALDEN" at bounding box center [860, 500] width 1012 height 38
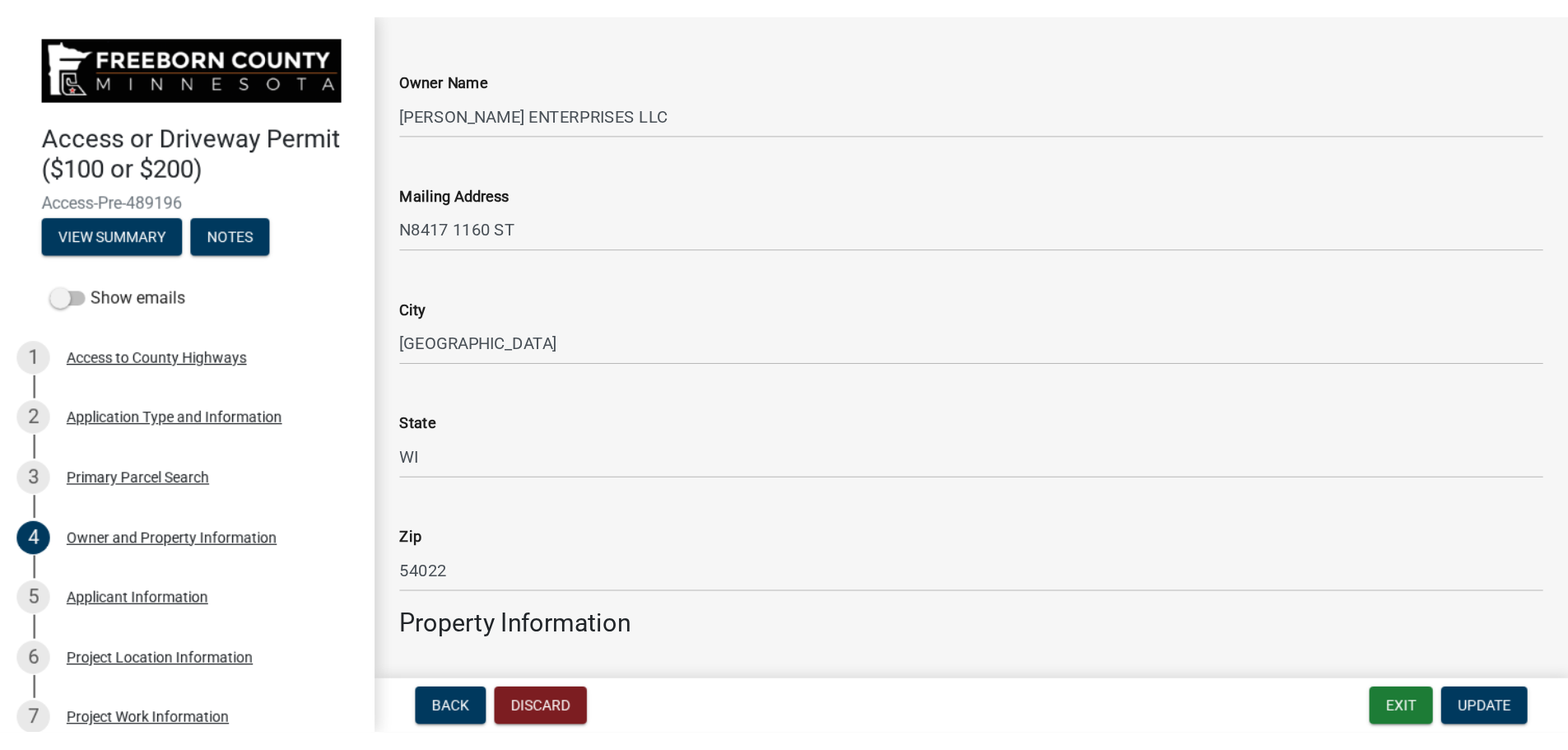
scroll to position [0, 0]
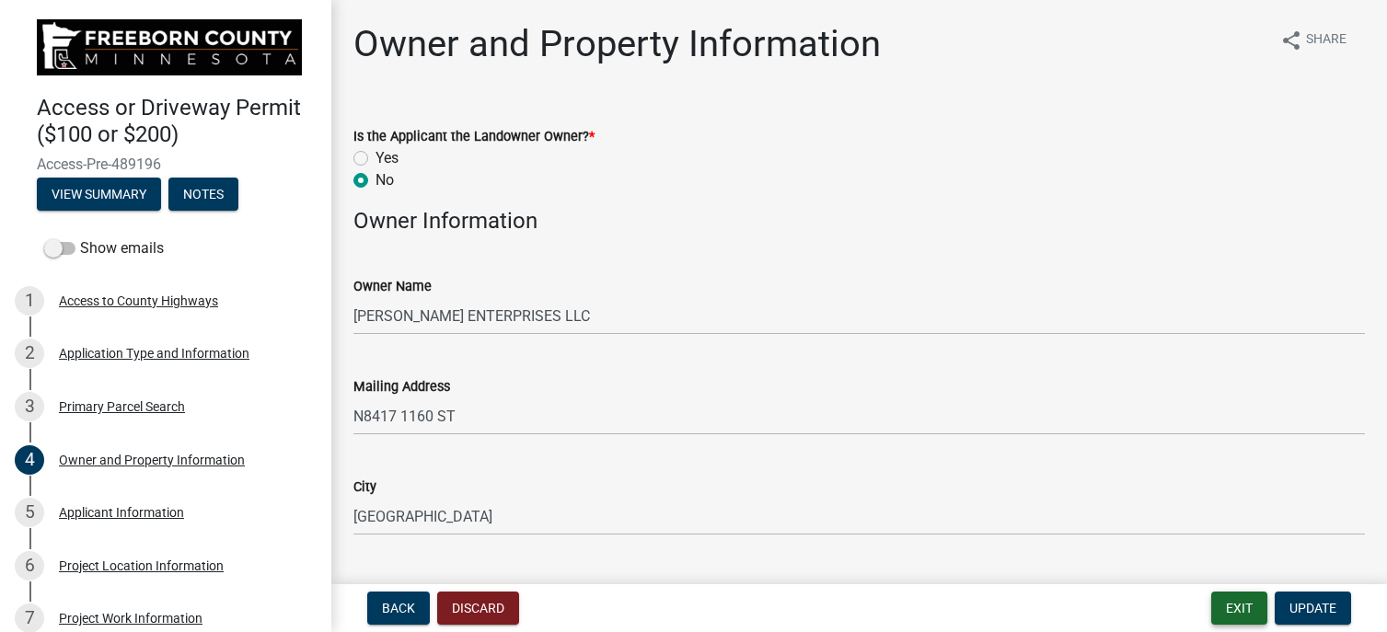
click at [1217, 609] on button "Exit" at bounding box center [1240, 608] width 56 height 33
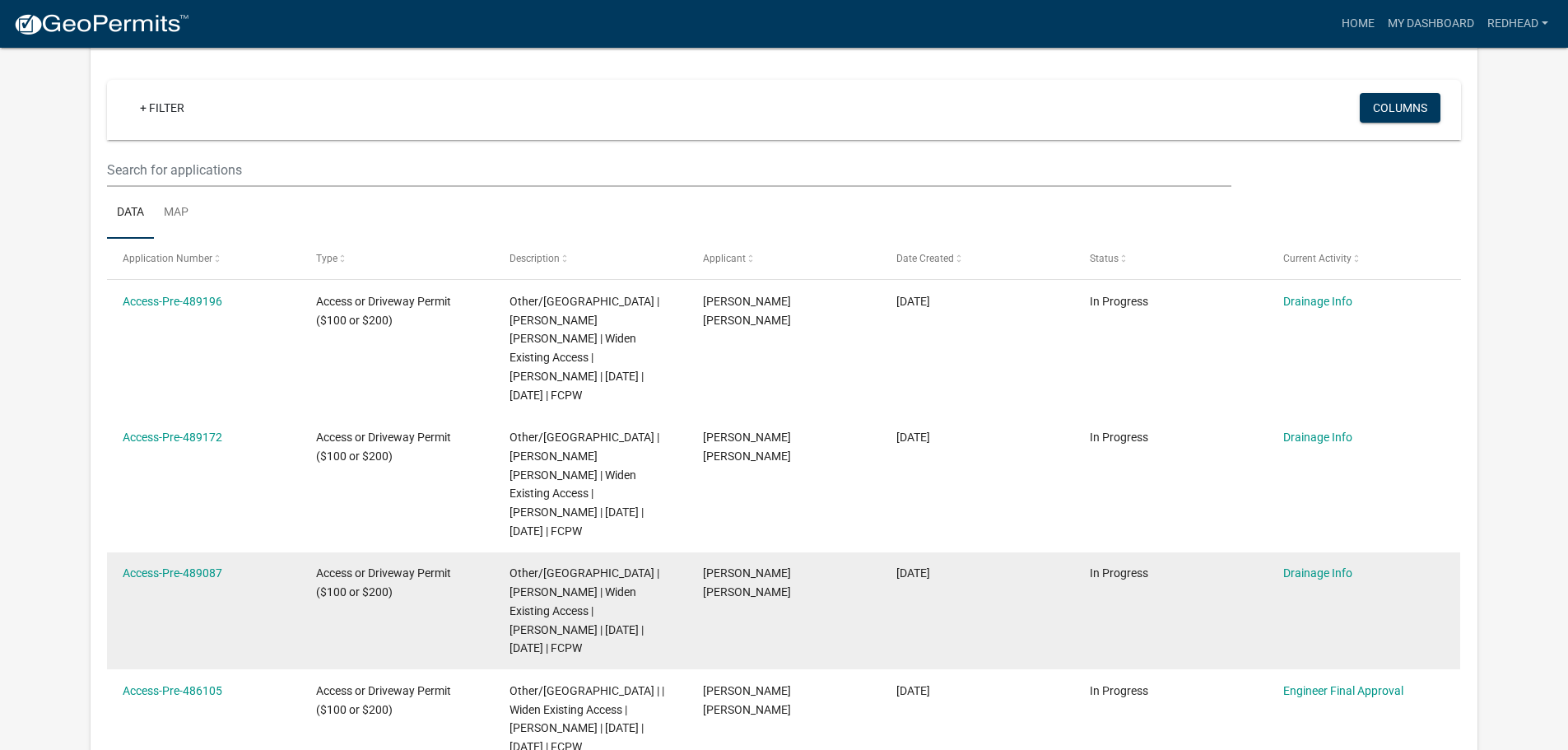
scroll to position [247, 0]
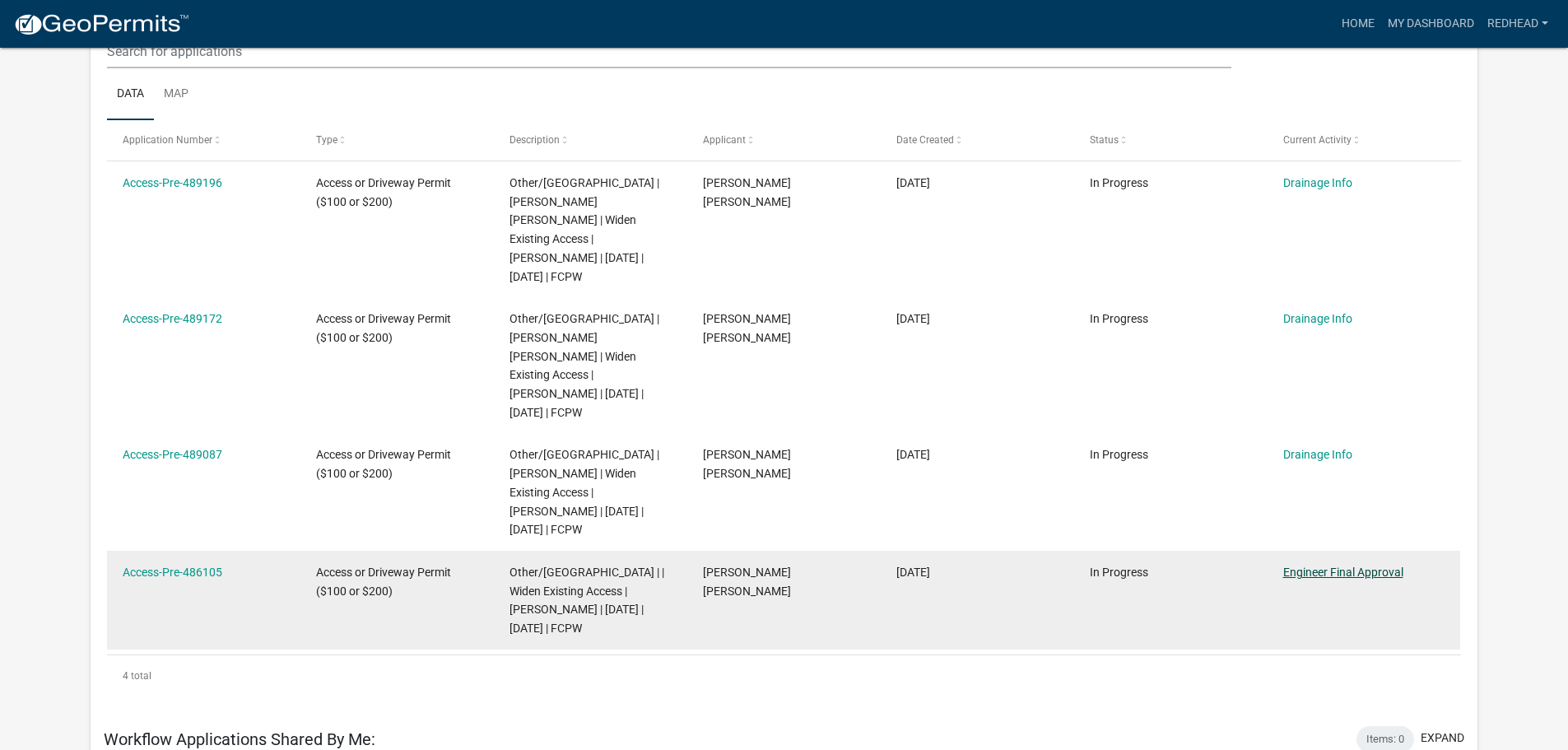
click at [1227, 565] on link "Engineer Final Approval" at bounding box center [1343, 571] width 120 height 13
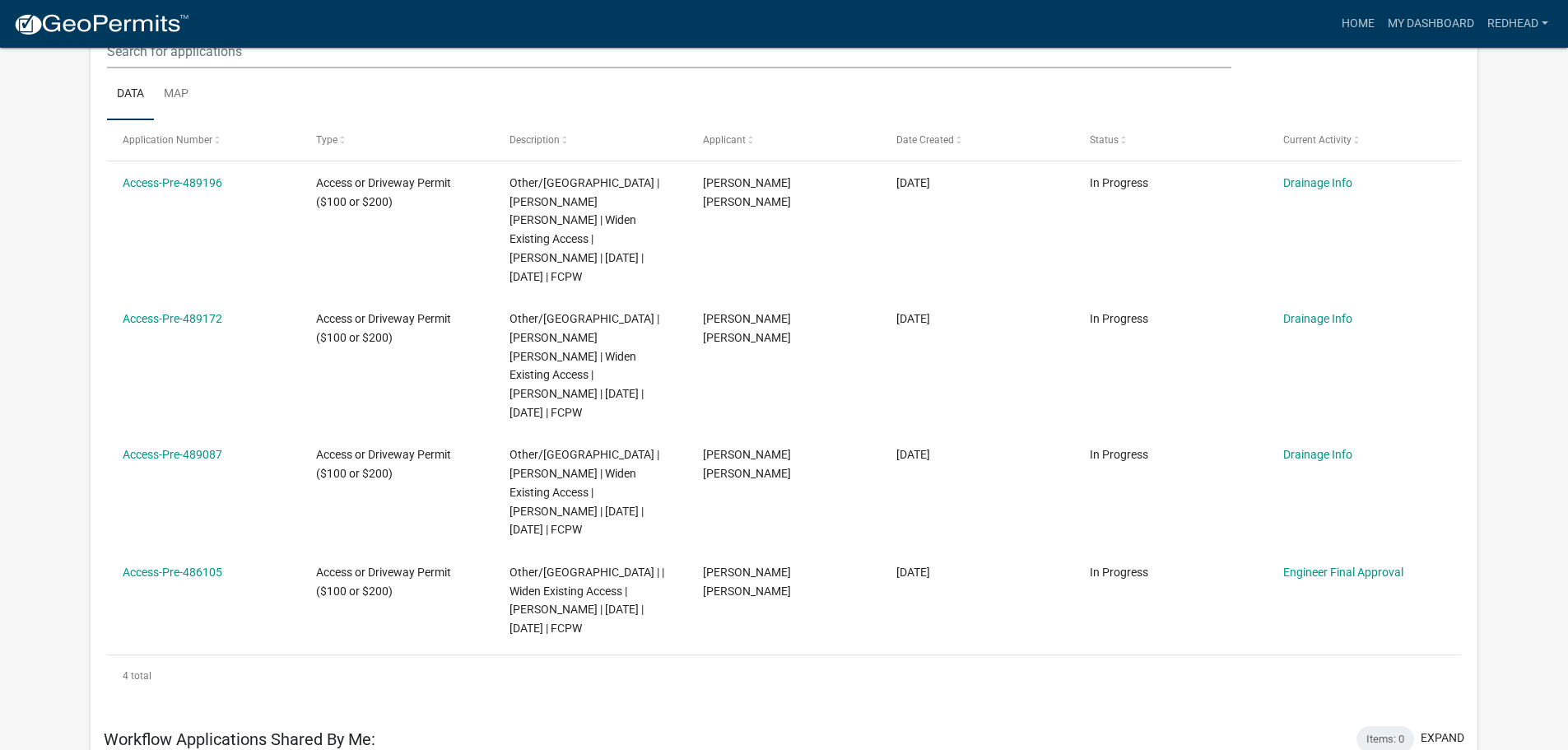
scroll to position [218, 0]
